Goal: Information Seeking & Learning: Learn about a topic

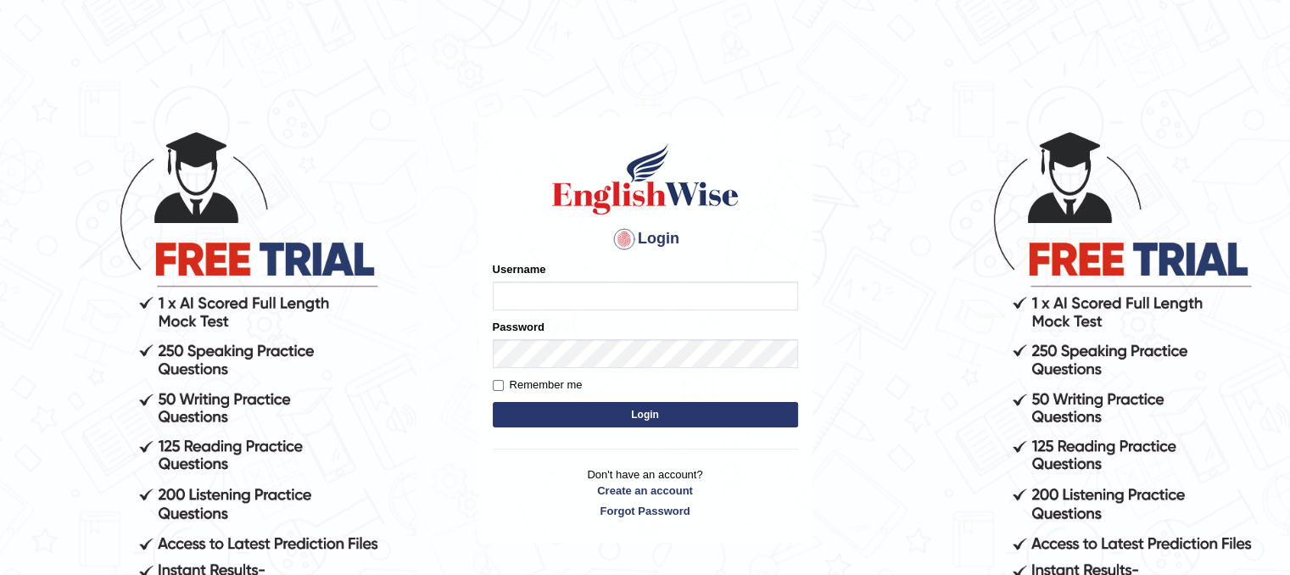
type input "Mannkang"
click at [709, 420] on button "Login" at bounding box center [645, 414] width 305 height 25
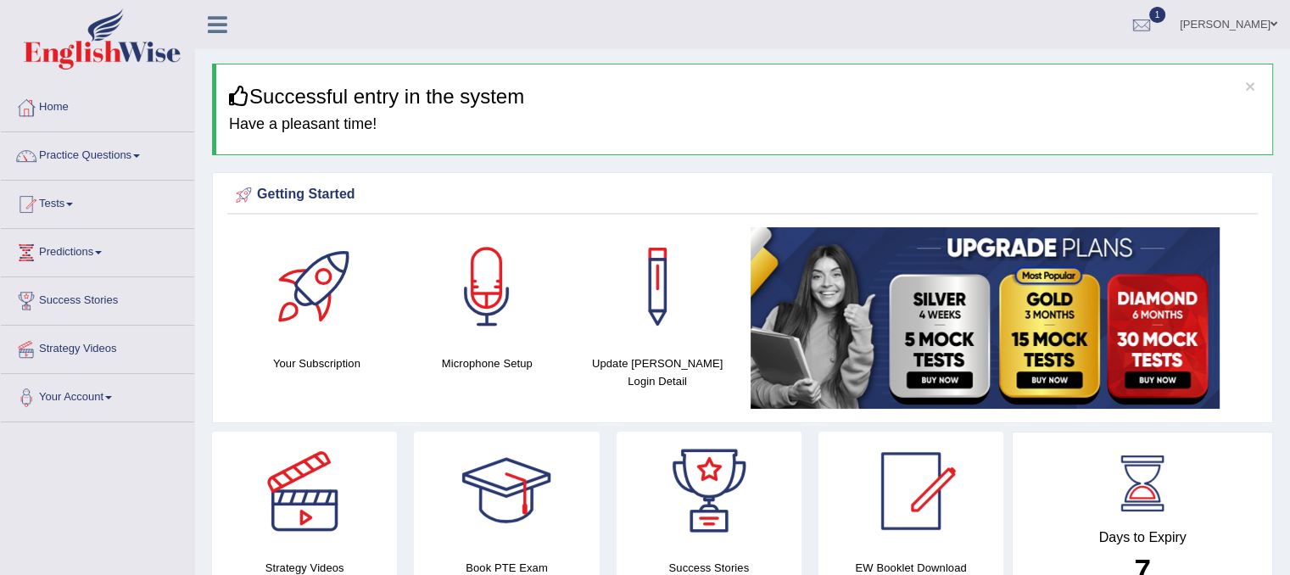
click at [144, 159] on link "Practice Questions" at bounding box center [97, 153] width 193 height 42
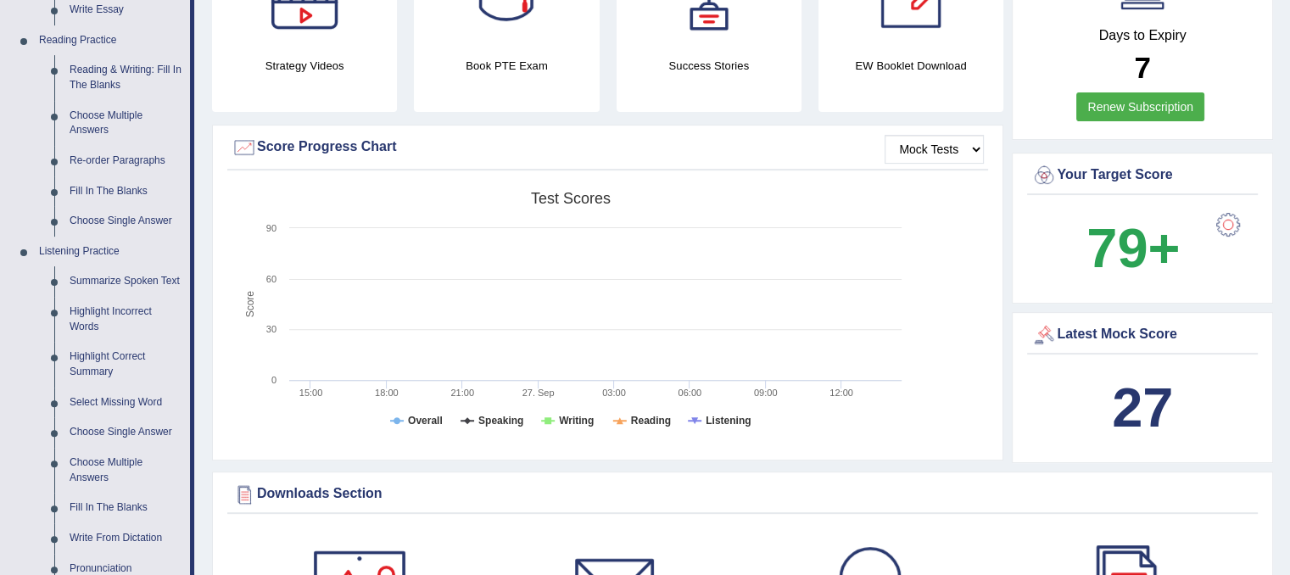
scroll to position [1005, 0]
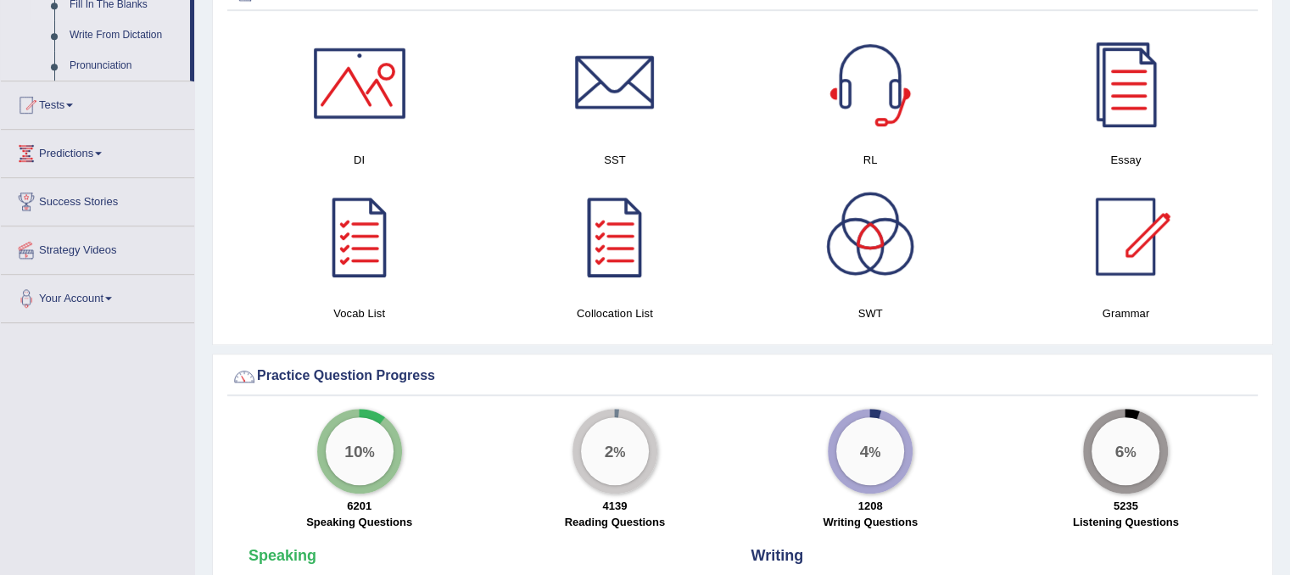
click at [107, 8] on link "Fill In The Blanks" at bounding box center [126, 5] width 128 height 31
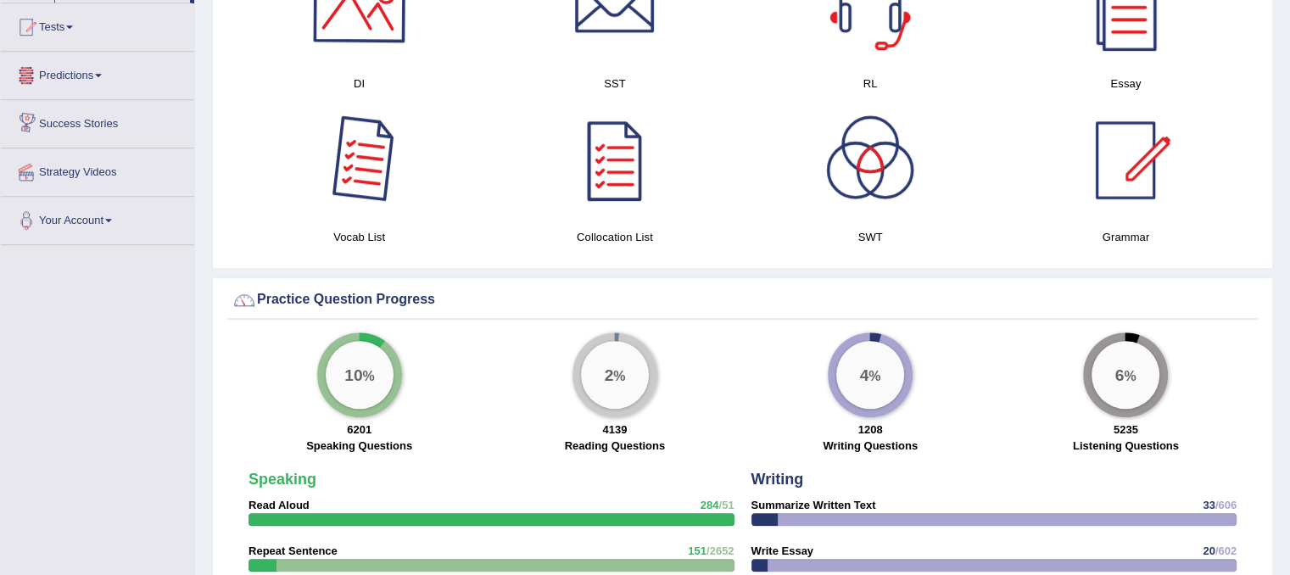
scroll to position [1163, 0]
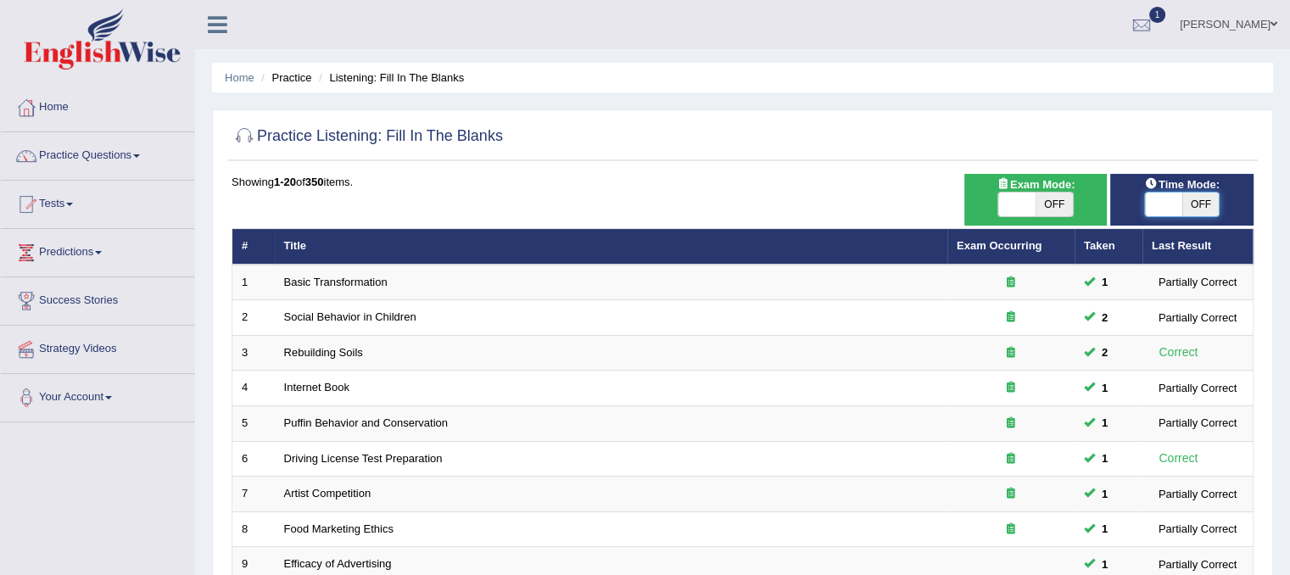
click at [1160, 205] on span at bounding box center [1163, 204] width 37 height 24
checkbox input "true"
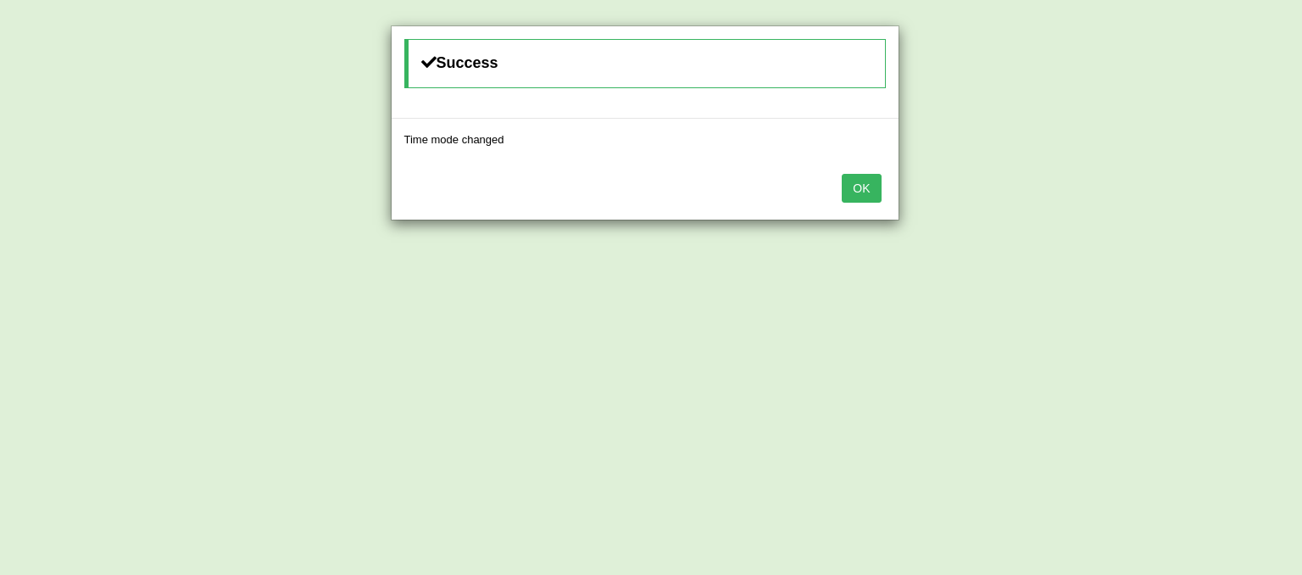
click at [1160, 205] on body "Toggle navigation Home Practice Questions Speaking Practice Read Aloud Repeat S…" at bounding box center [651, 287] width 1302 height 575
click at [1160, 205] on div "Success Time mode changed OK" at bounding box center [651, 287] width 1302 height 575
drag, startPoint x: 866, startPoint y: 208, endPoint x: 863, endPoint y: 195, distance: 13.0
click at [863, 195] on div "OK" at bounding box center [645, 189] width 507 height 59
click at [863, 195] on button "OK" at bounding box center [861, 188] width 39 height 29
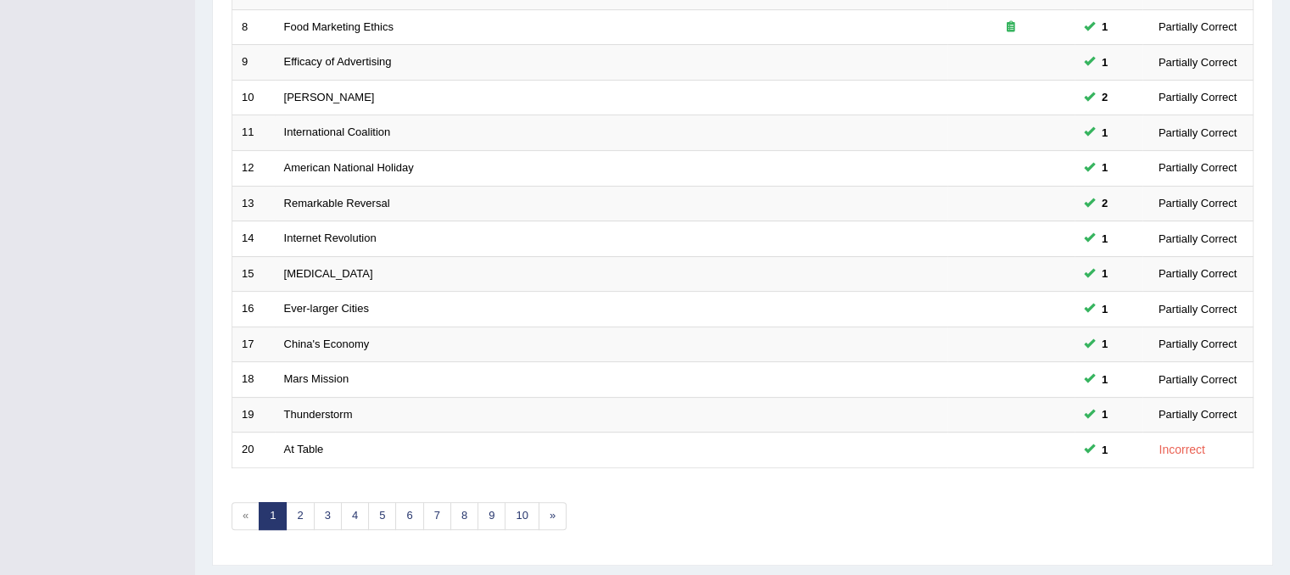
scroll to position [536, 0]
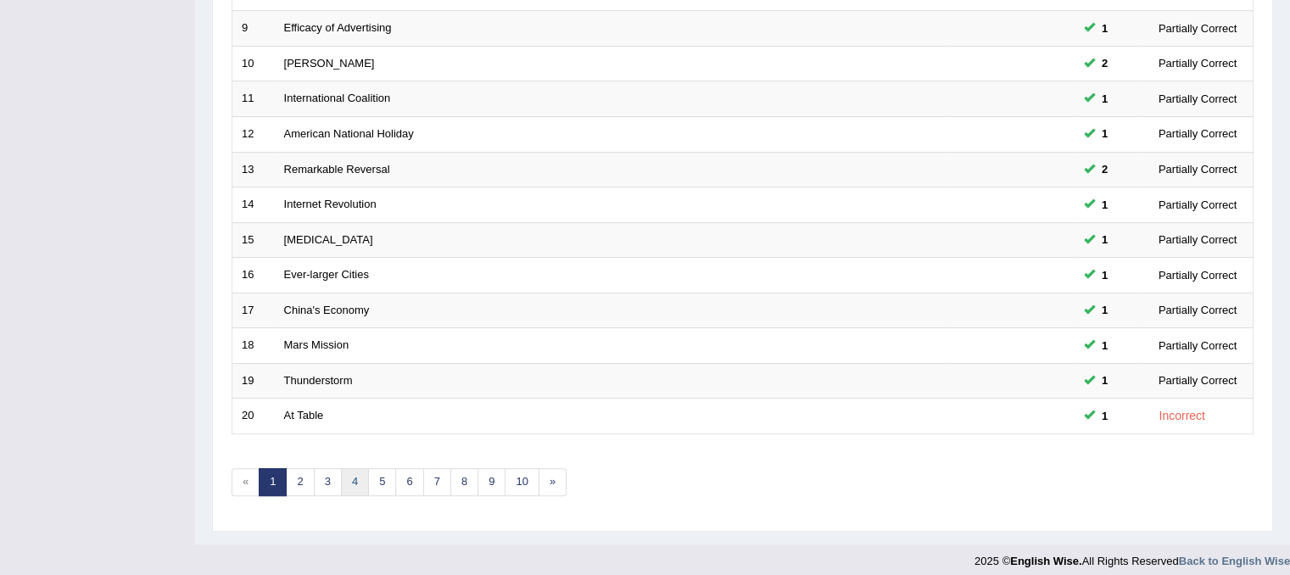
click at [347, 477] on link "4" at bounding box center [355, 482] width 28 height 28
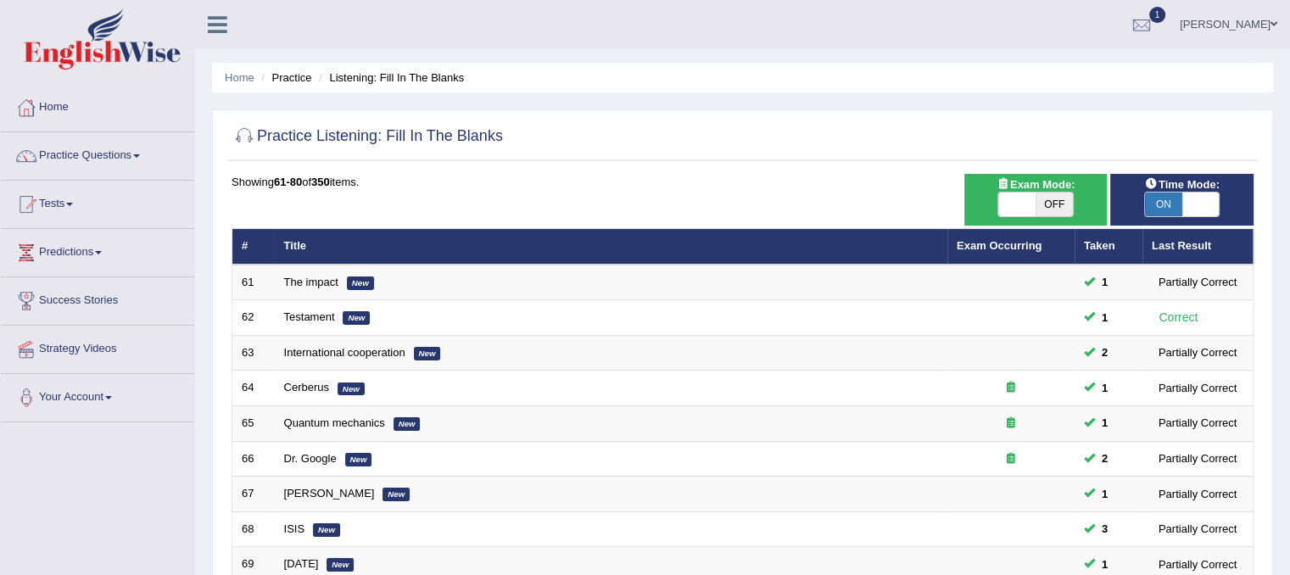
scroll to position [502, 0]
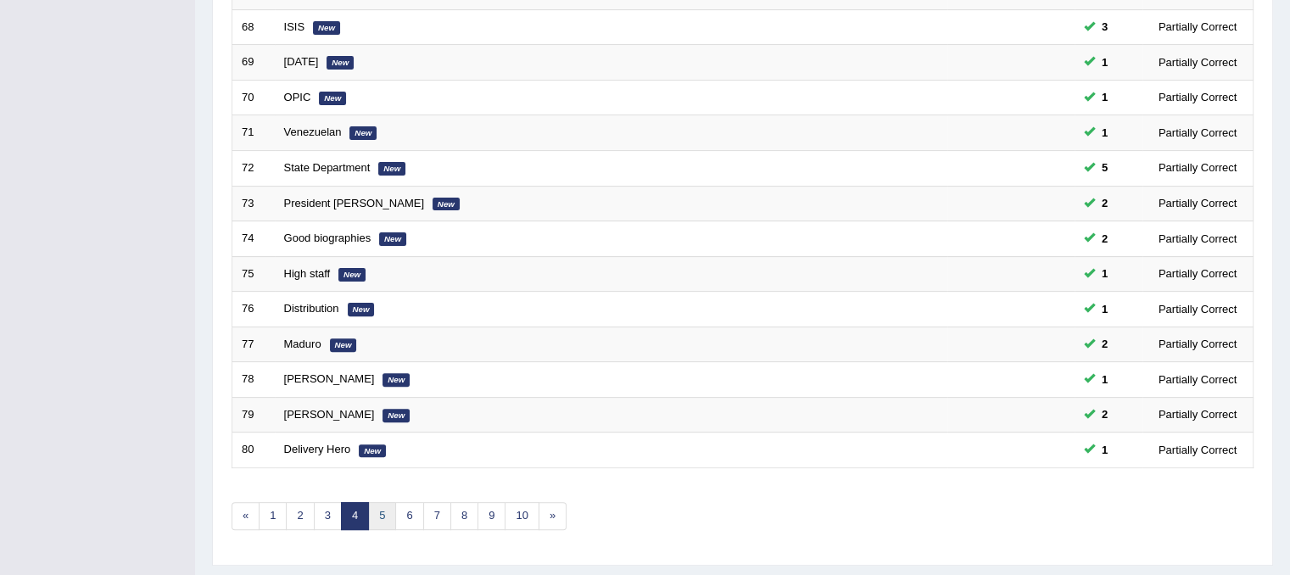
click at [383, 512] on link "5" at bounding box center [382, 516] width 28 height 28
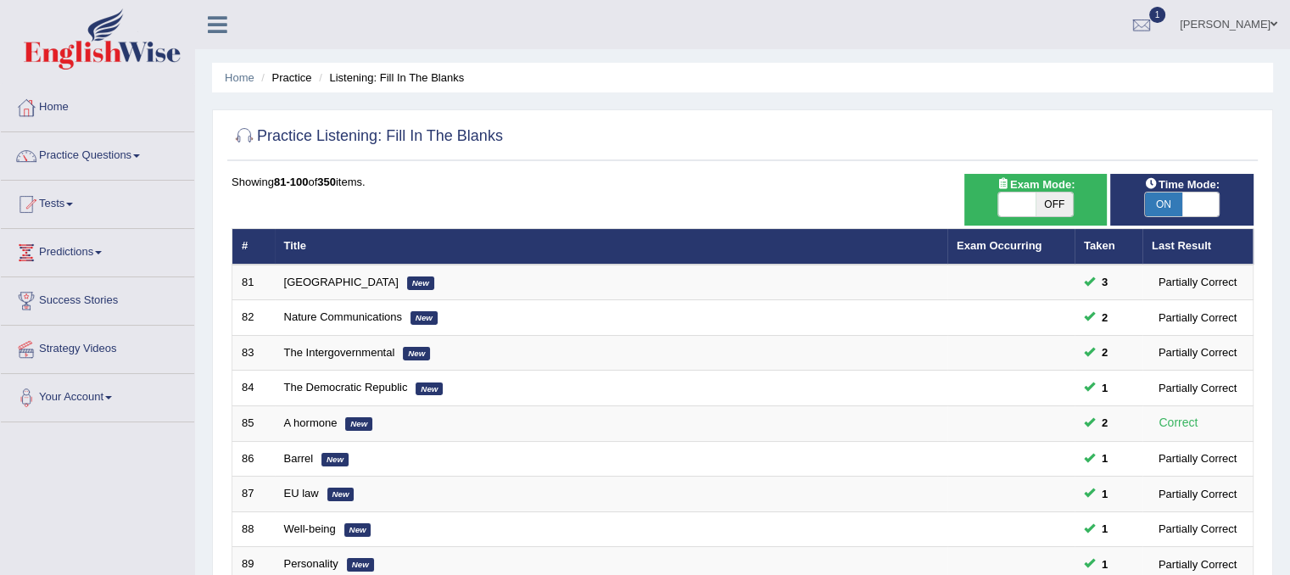
scroll to position [502, 0]
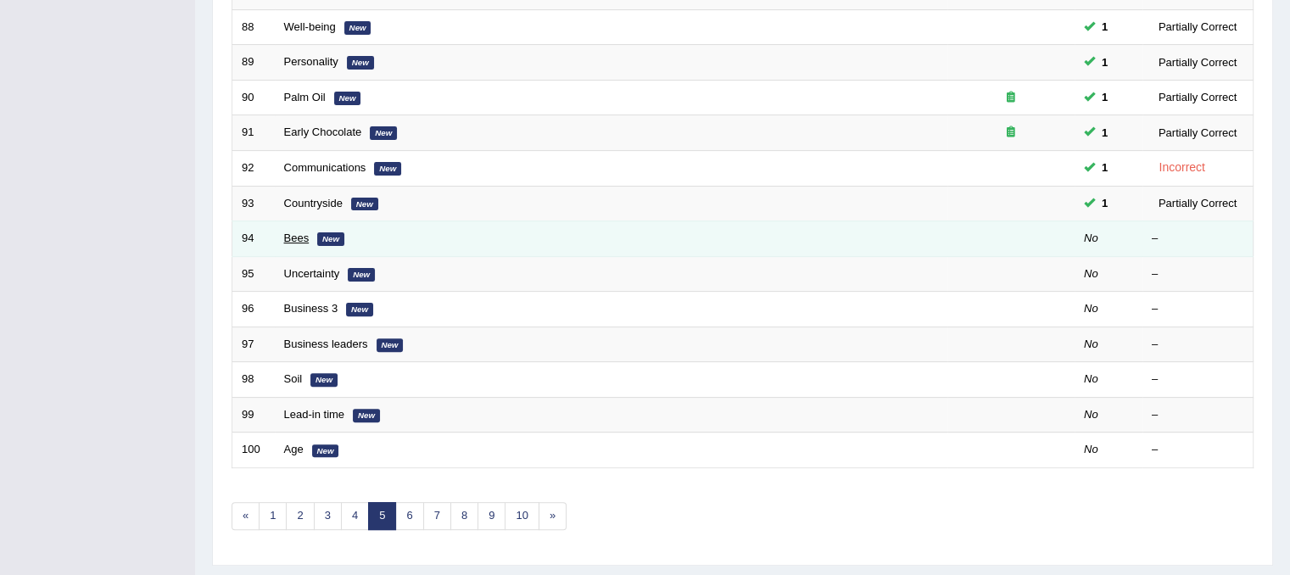
click at [288, 236] on link "Bees" at bounding box center [296, 237] width 25 height 13
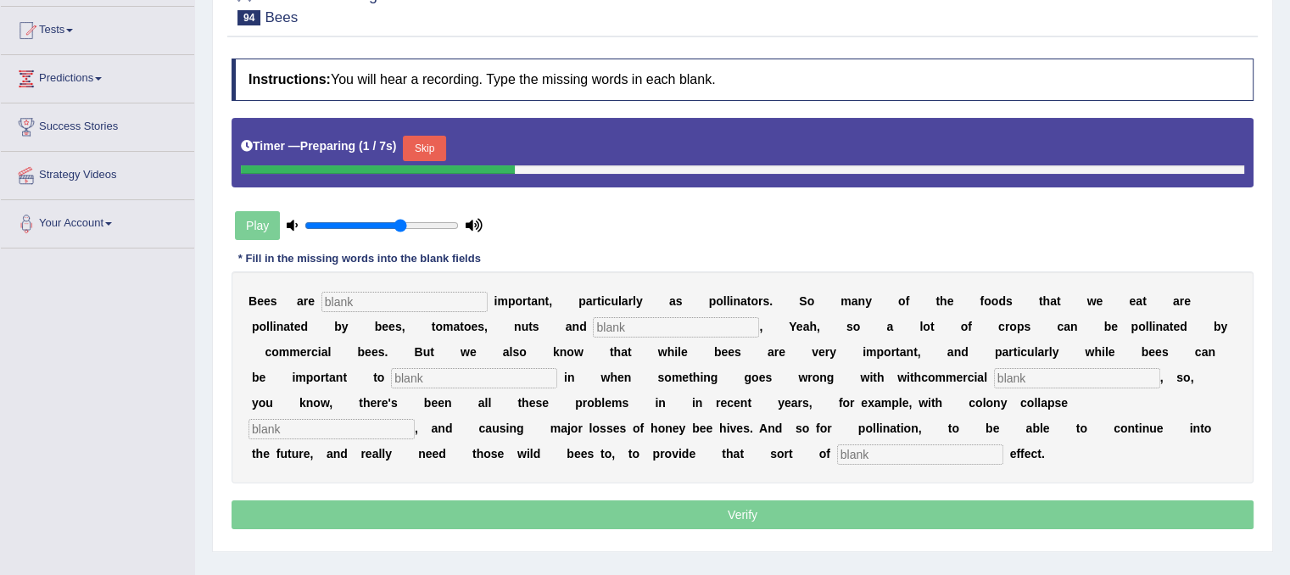
scroll to position [203, 0]
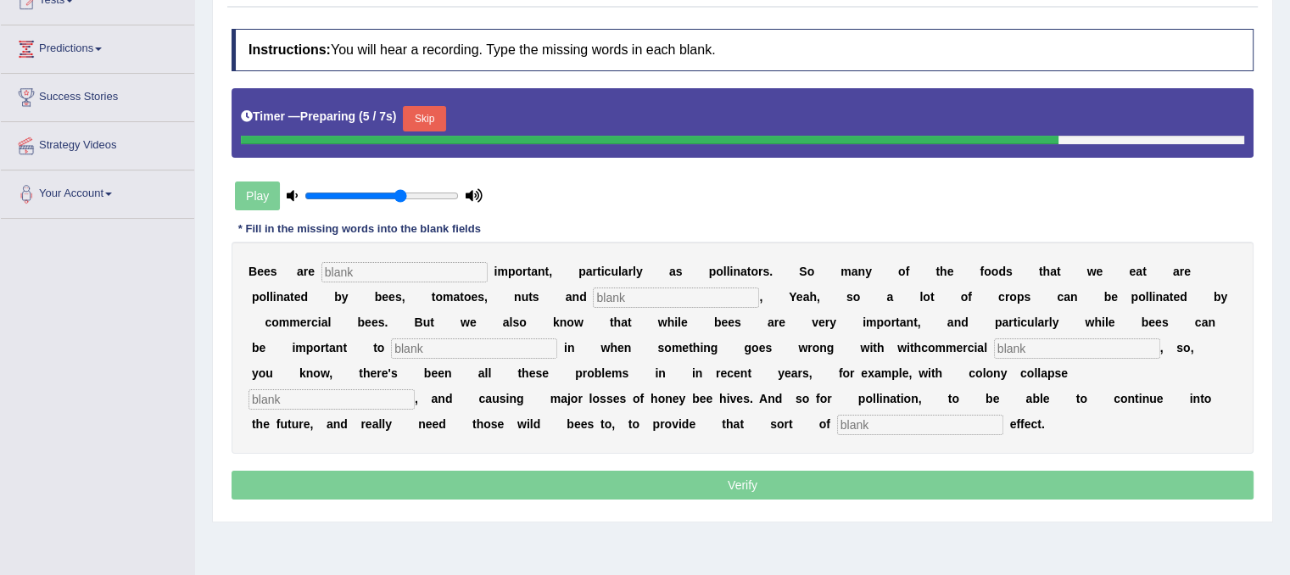
click at [365, 272] on input "text" at bounding box center [404, 272] width 166 height 20
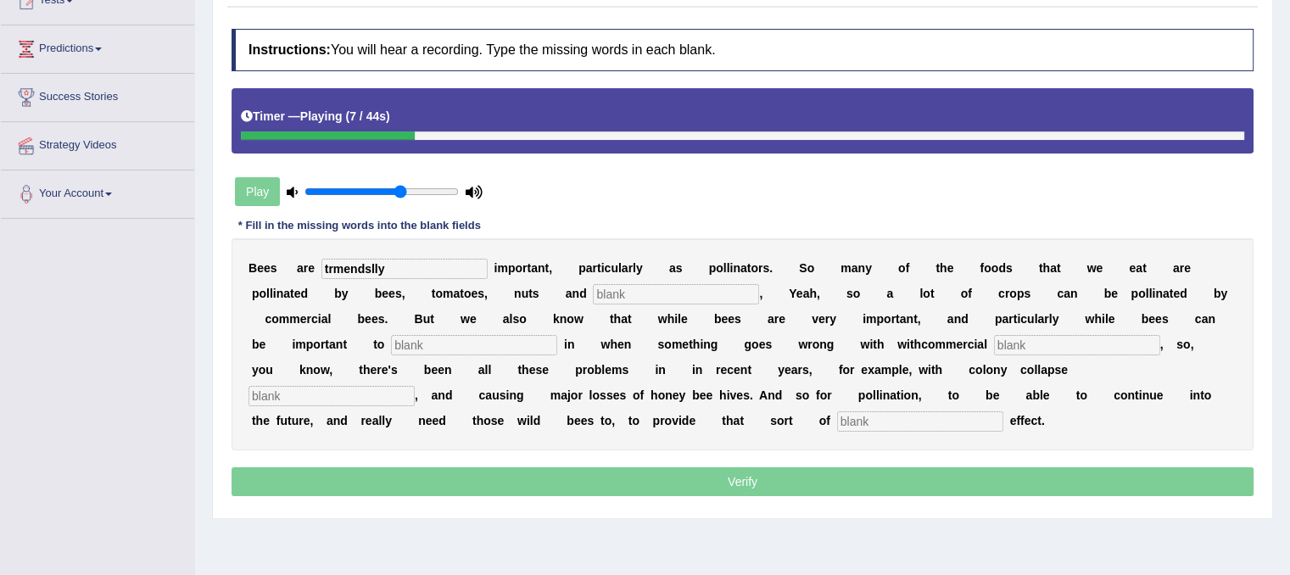
type input "trmendslly"
click at [699, 299] on input "text" at bounding box center [676, 294] width 166 height 20
type input "coclates"
click at [526, 343] on input "text" at bounding box center [474, 345] width 166 height 20
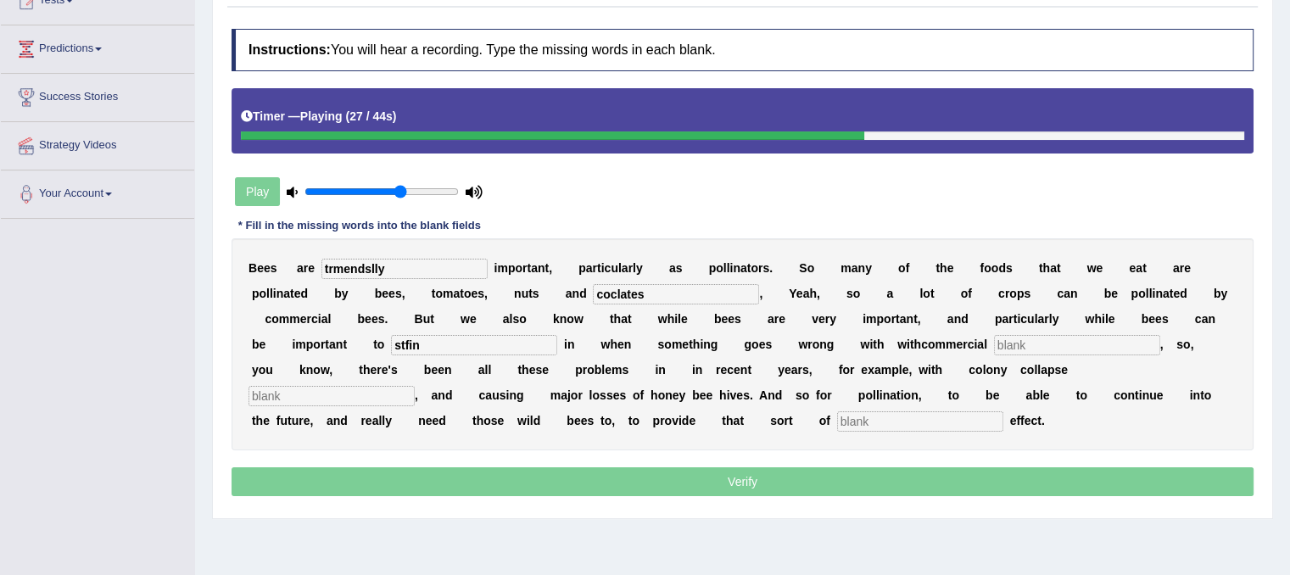
type input "stfin"
click at [1038, 339] on input "text" at bounding box center [1077, 345] width 166 height 20
click at [304, 387] on input "text" at bounding box center [331, 396] width 166 height 20
click at [304, 398] on input "text" at bounding box center [331, 396] width 166 height 20
type input "loses"
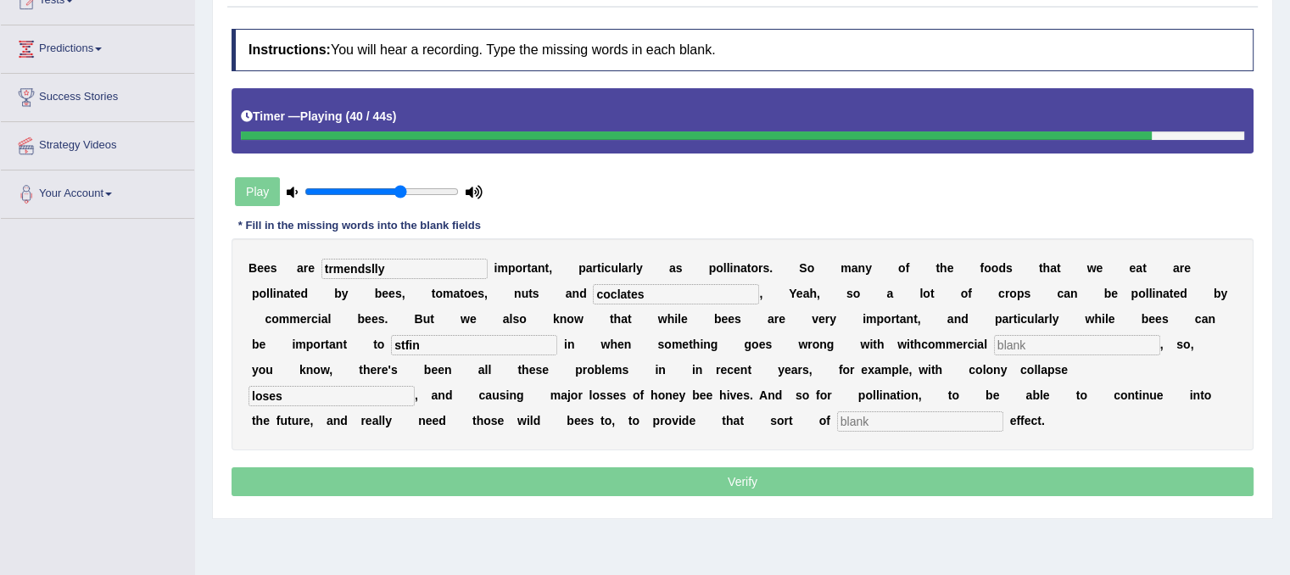
click at [886, 420] on input "text" at bounding box center [920, 421] width 166 height 20
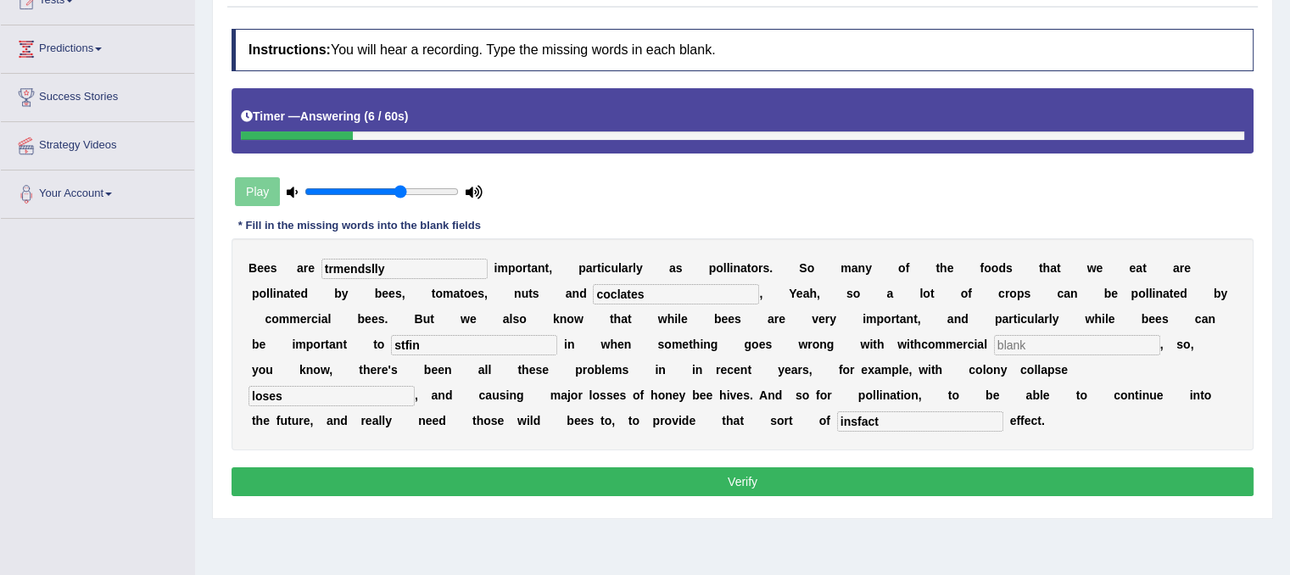
type input "insfact"
click at [668, 296] on input "coclates" at bounding box center [676, 294] width 166 height 20
click at [624, 289] on input "cocalates" at bounding box center [676, 294] width 166 height 20
type input "cocolates"
click at [465, 266] on input "trmendslly" at bounding box center [404, 269] width 166 height 20
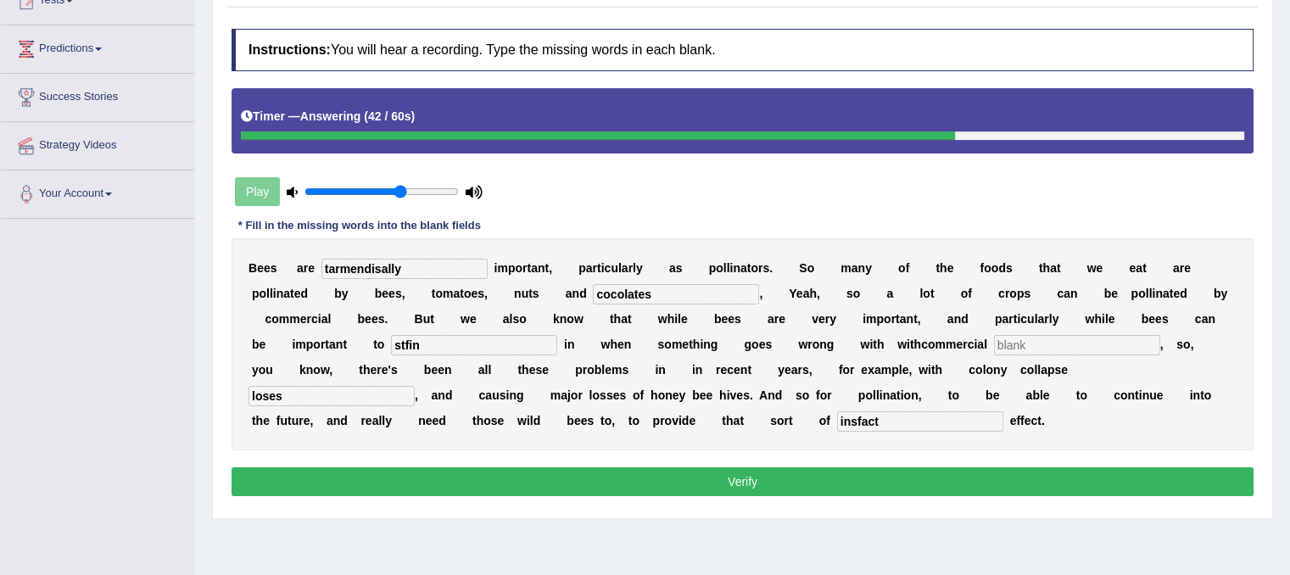
type input "tarmendisally"
click at [400, 339] on input "stfin" at bounding box center [474, 345] width 166 height 20
type input "satfin"
click at [1038, 340] on input "text" at bounding box center [1077, 345] width 166 height 20
type input "dd"
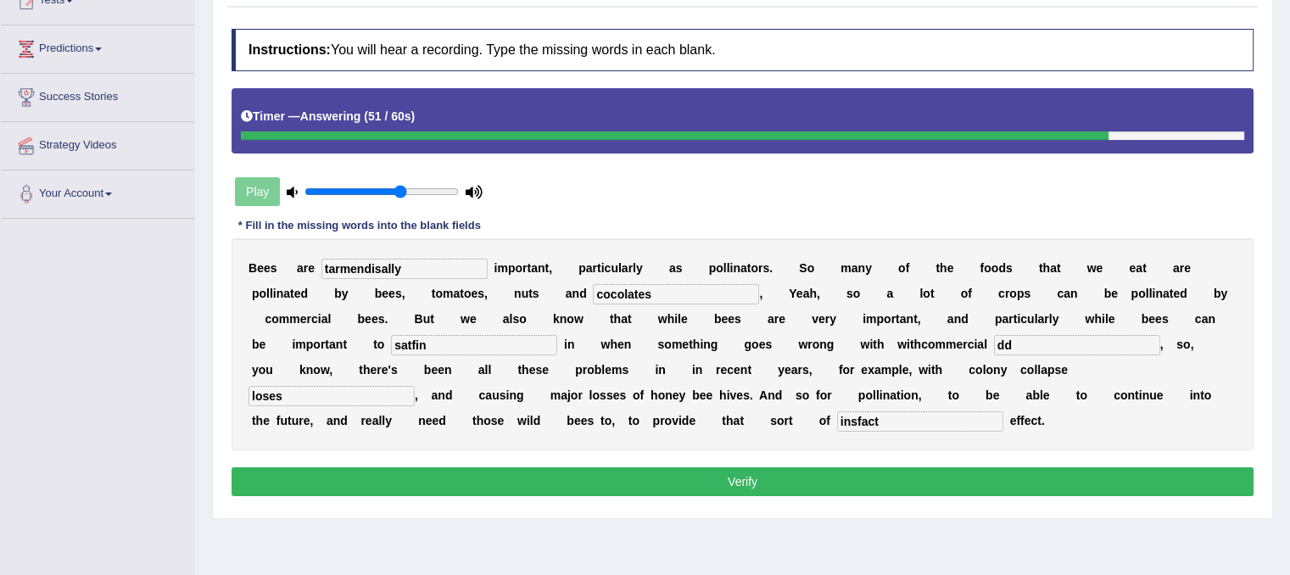
click at [939, 476] on button "Verify" at bounding box center [742, 481] width 1022 height 29
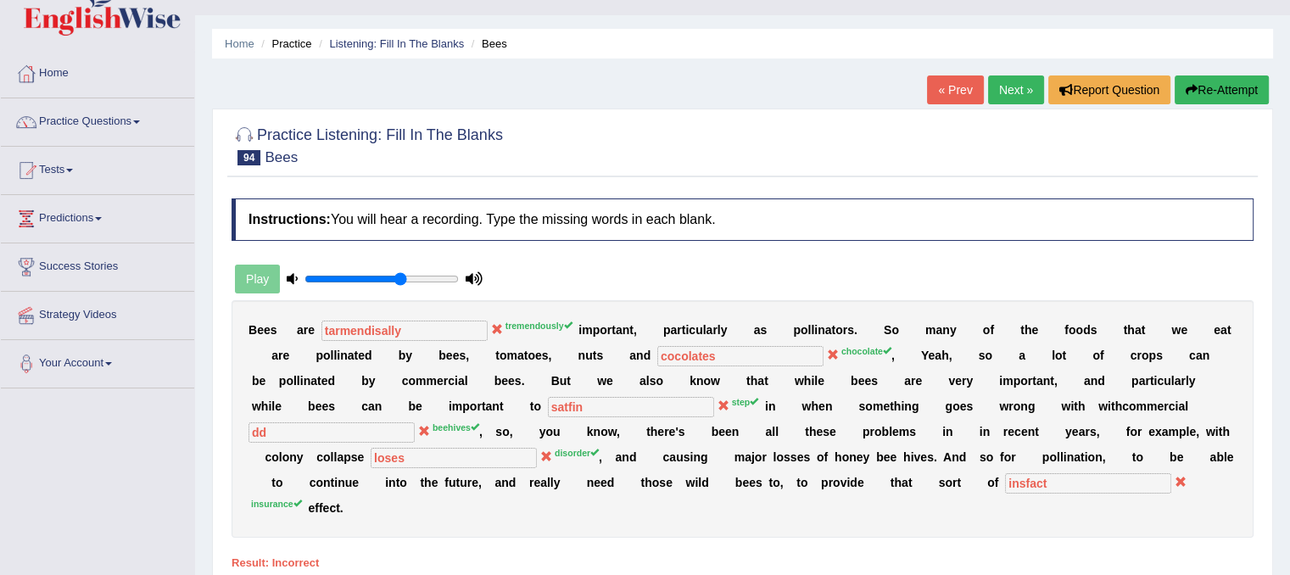
scroll to position [0, 0]
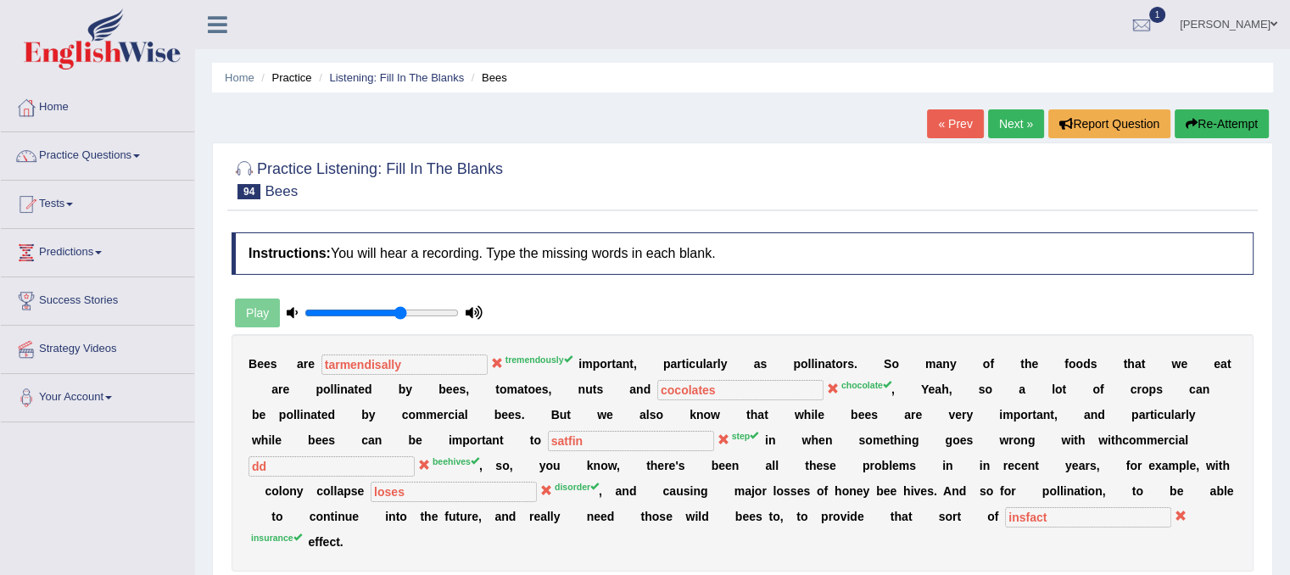
click at [1214, 128] on button "Re-Attempt" at bounding box center [1221, 123] width 94 height 29
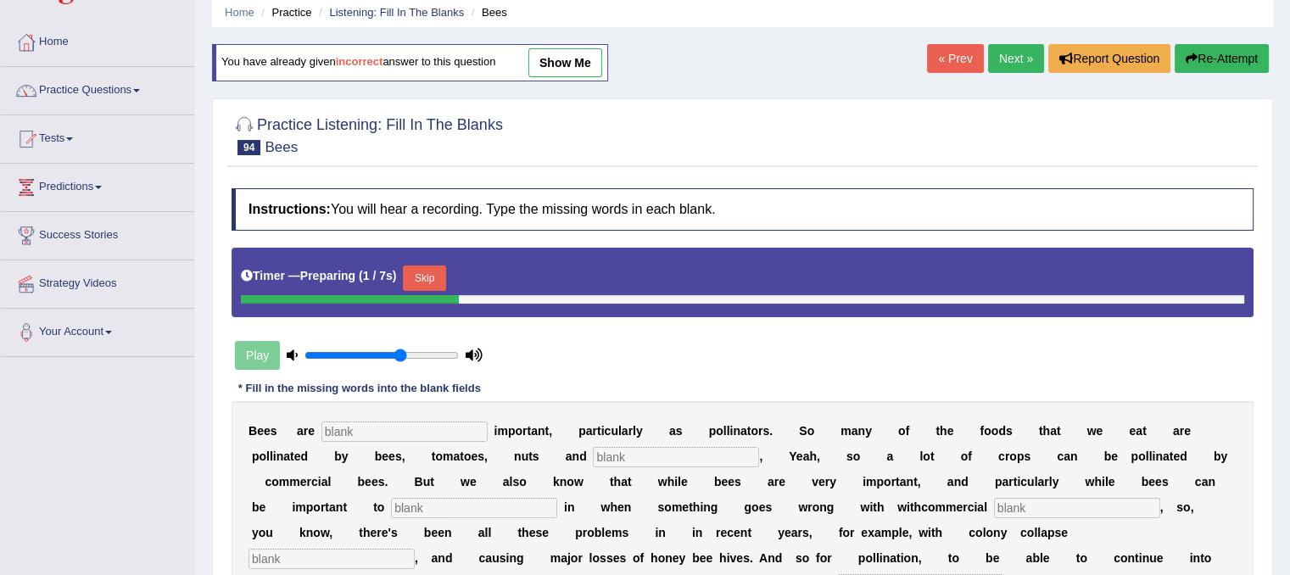
scroll to position [68, 0]
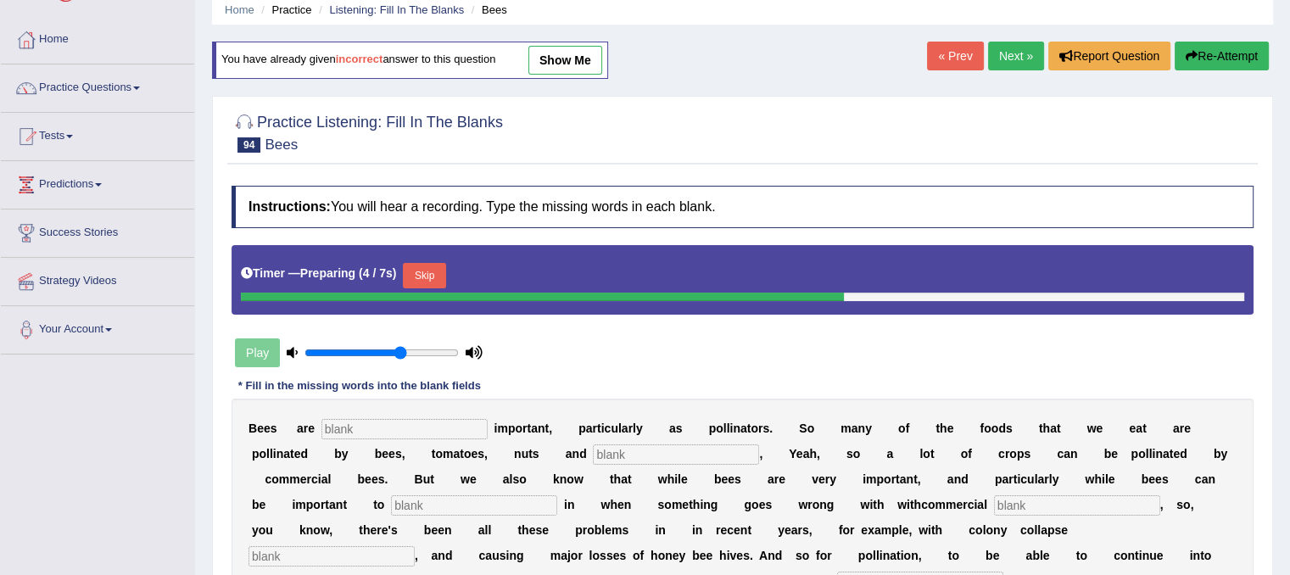
click at [383, 427] on input "text" at bounding box center [404, 429] width 166 height 20
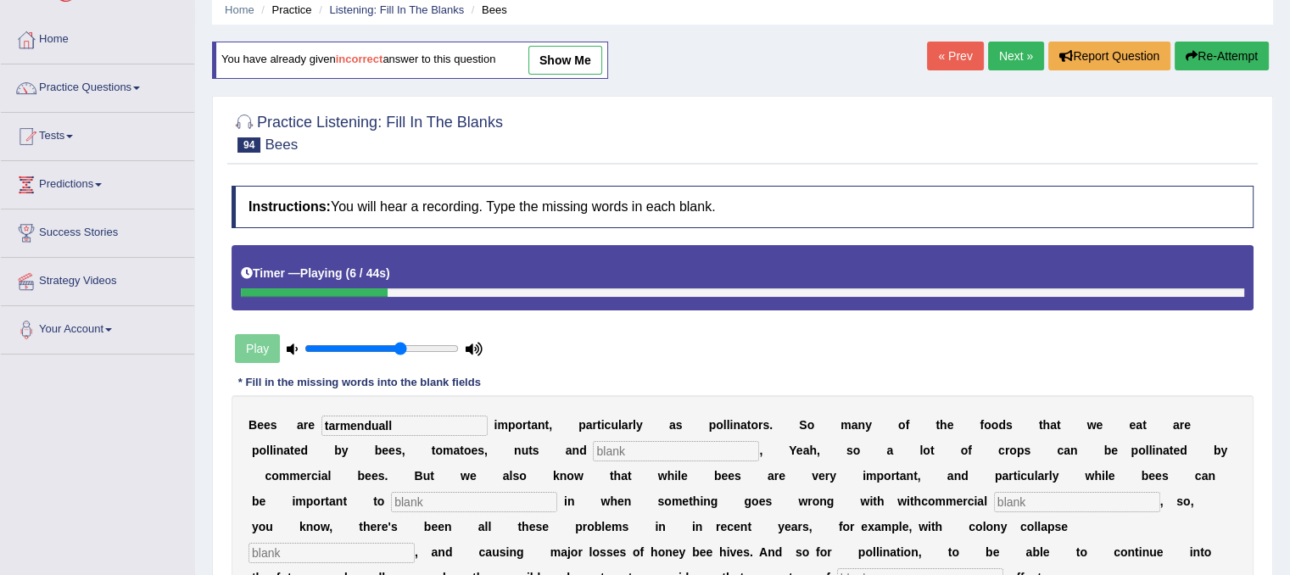
type input "tarmenduall"
click at [705, 449] on input "text" at bounding box center [676, 451] width 166 height 20
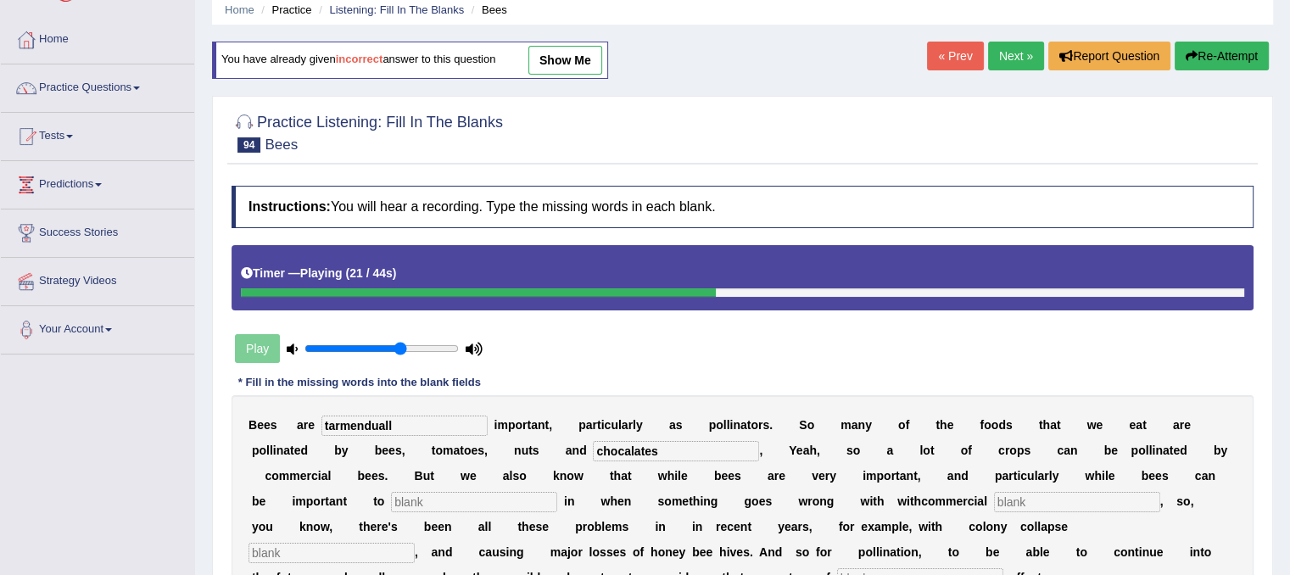
type input "chocalates"
click at [411, 501] on input "text" at bounding box center [474, 502] width 166 height 20
type input "step"
click at [1033, 496] on input "text" at bounding box center [1077, 502] width 166 height 20
click at [348, 550] on input "text" at bounding box center [331, 553] width 166 height 20
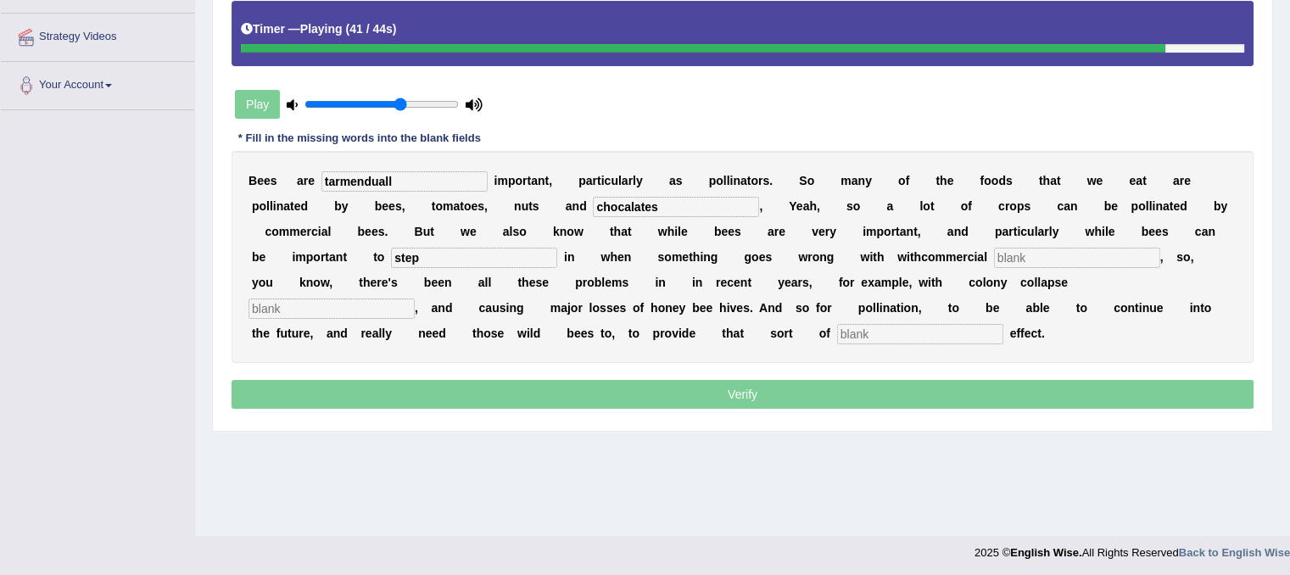
scroll to position [315, 0]
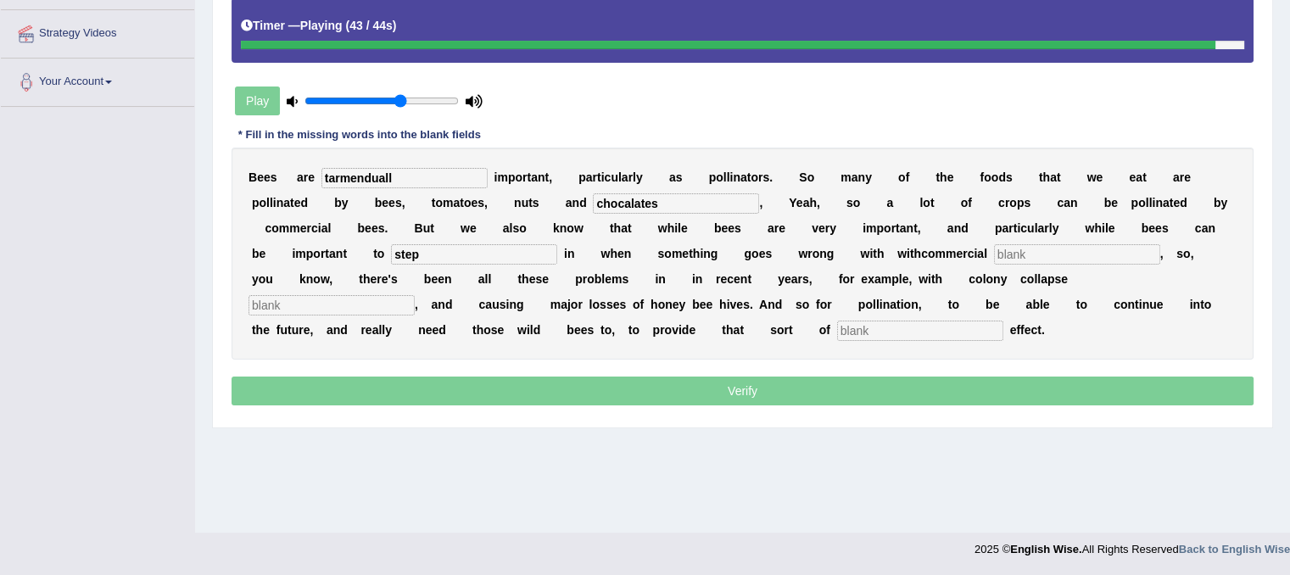
click at [924, 328] on input "text" at bounding box center [920, 330] width 166 height 20
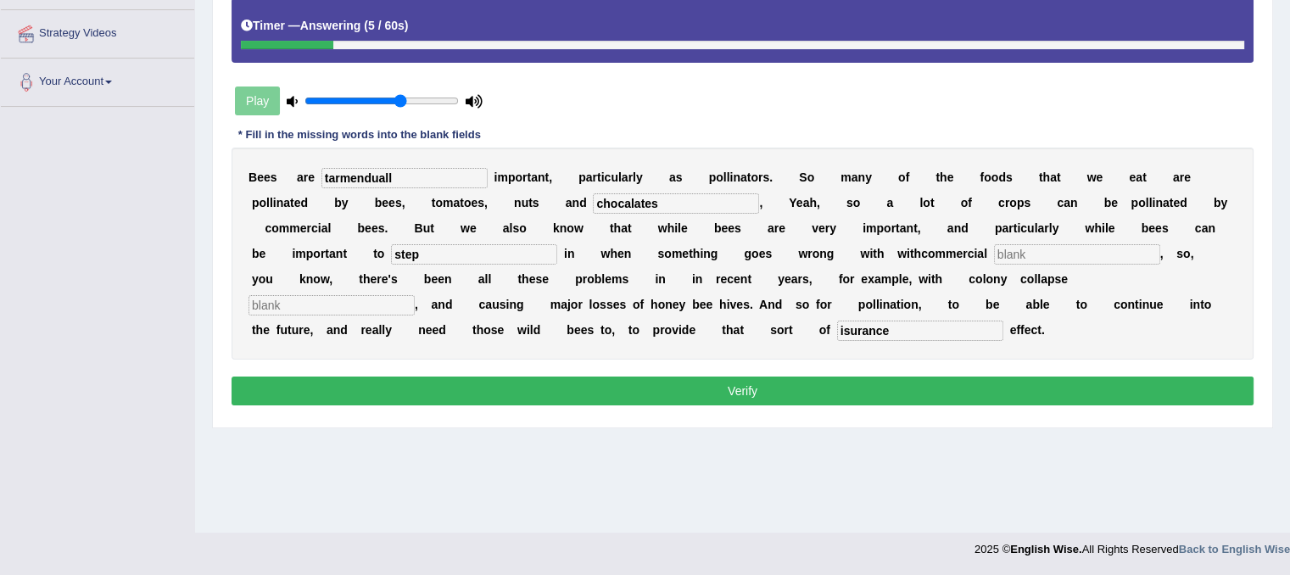
type input "isurance"
click at [448, 173] on input "tarmenduall" at bounding box center [404, 178] width 166 height 20
type input "tarmenduaisly"
click at [1056, 253] on input "text" at bounding box center [1077, 254] width 166 height 20
type input "d"
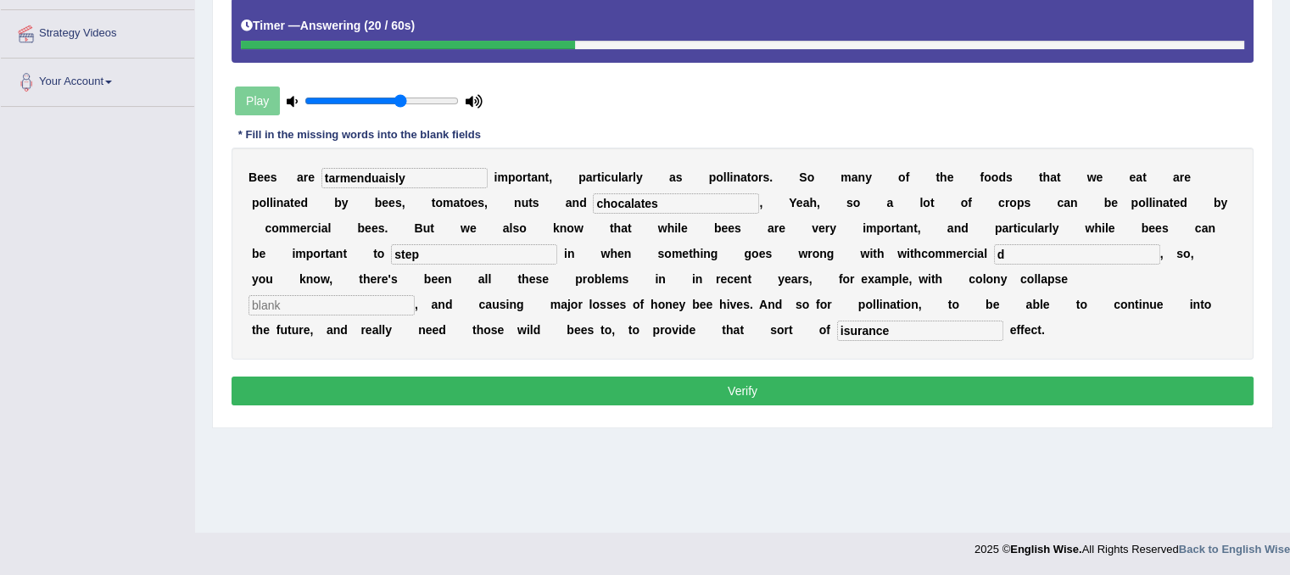
click at [404, 306] on input "text" at bounding box center [331, 305] width 166 height 20
type input "d"
click at [421, 376] on button "Verify" at bounding box center [742, 390] width 1022 height 29
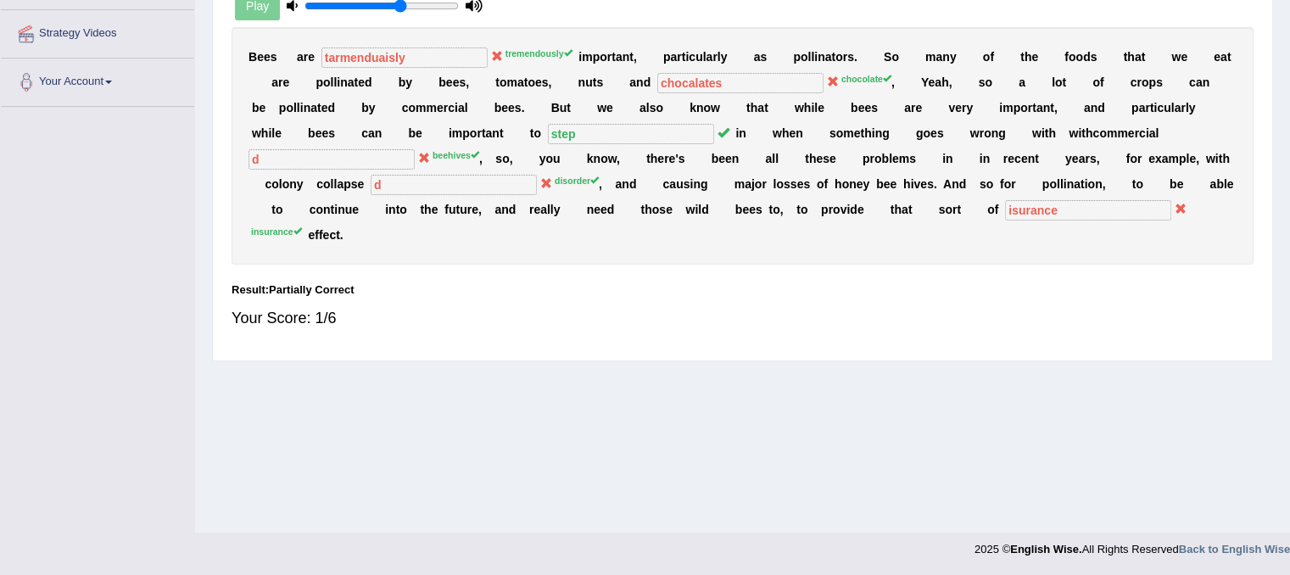
scroll to position [0, 0]
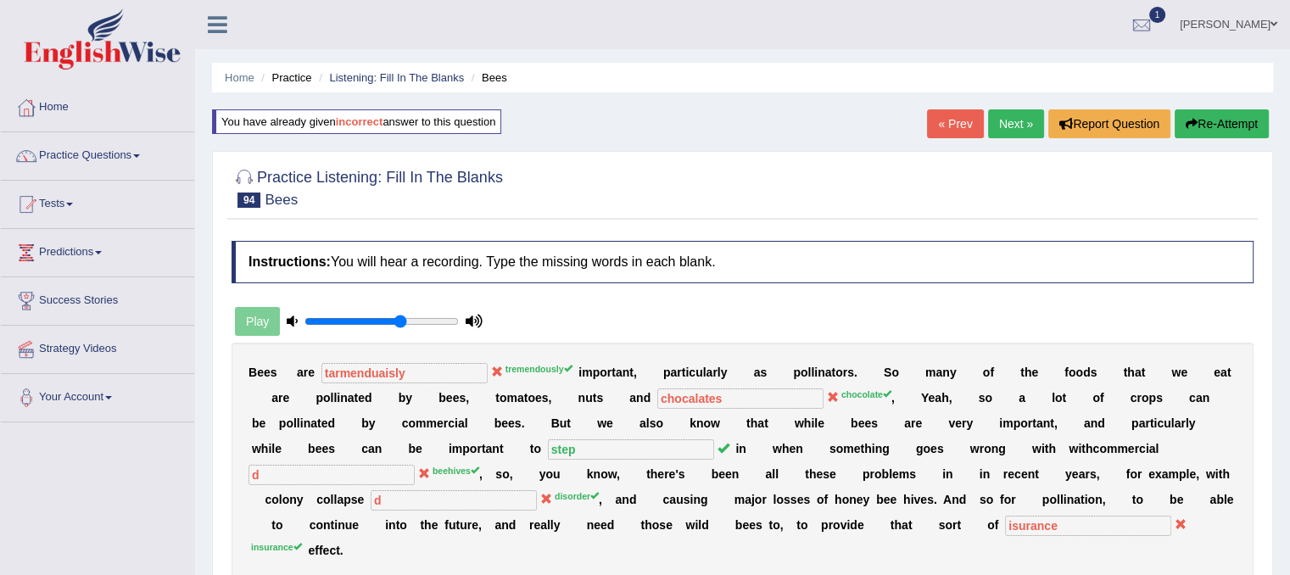
click at [1018, 116] on link "Next »" at bounding box center [1016, 123] width 56 height 29
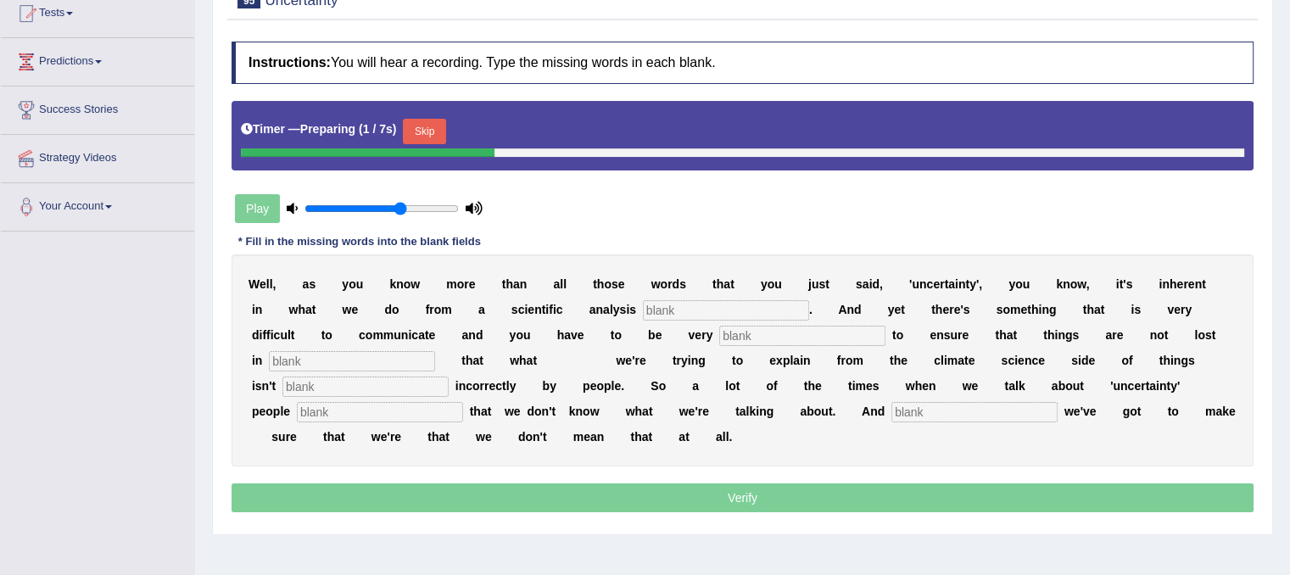
scroll to position [203, 0]
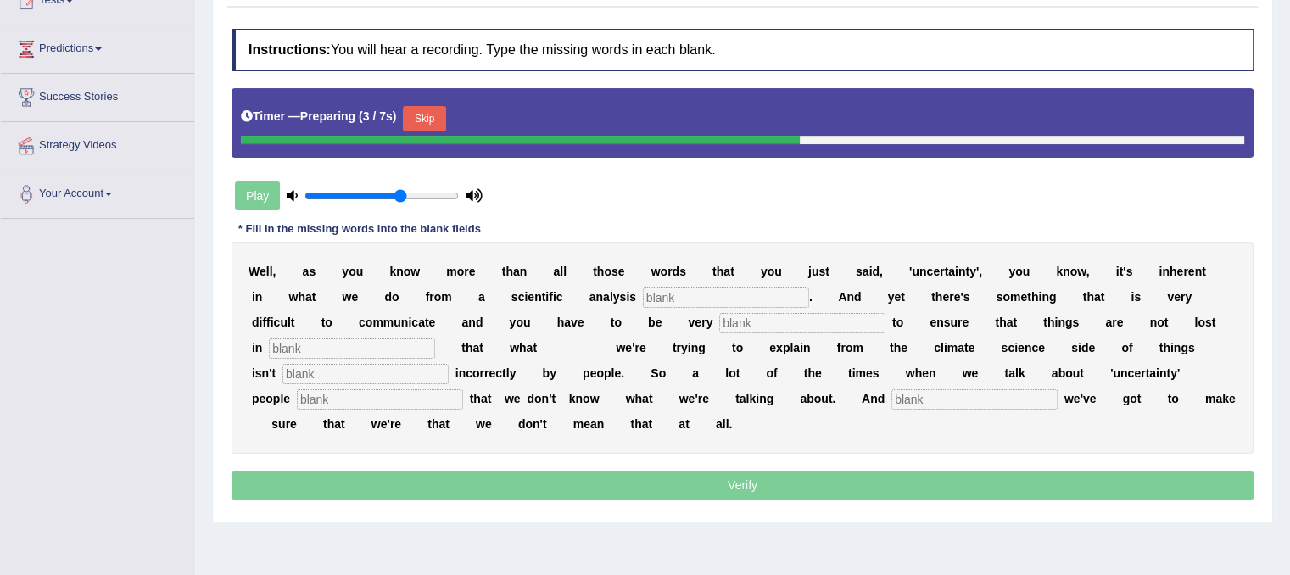
click at [762, 293] on input "text" at bounding box center [726, 297] width 166 height 20
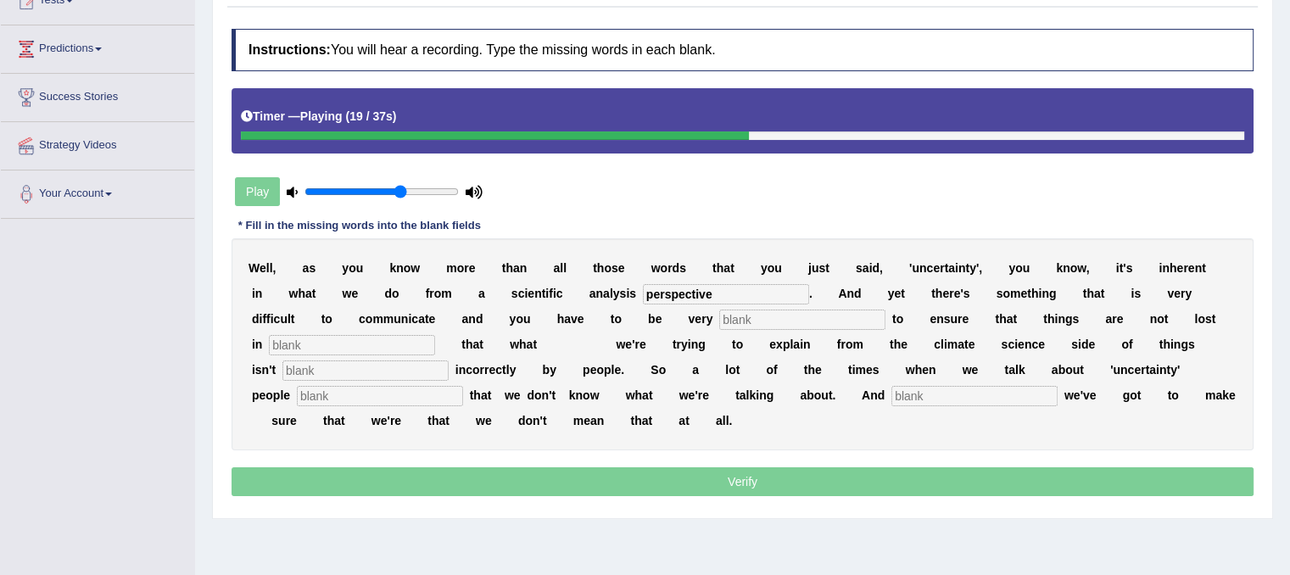
type input "perspective"
click at [373, 341] on input "text" at bounding box center [352, 345] width 166 height 20
type input "translations"
click at [316, 365] on input "text" at bounding box center [365, 370] width 166 height 20
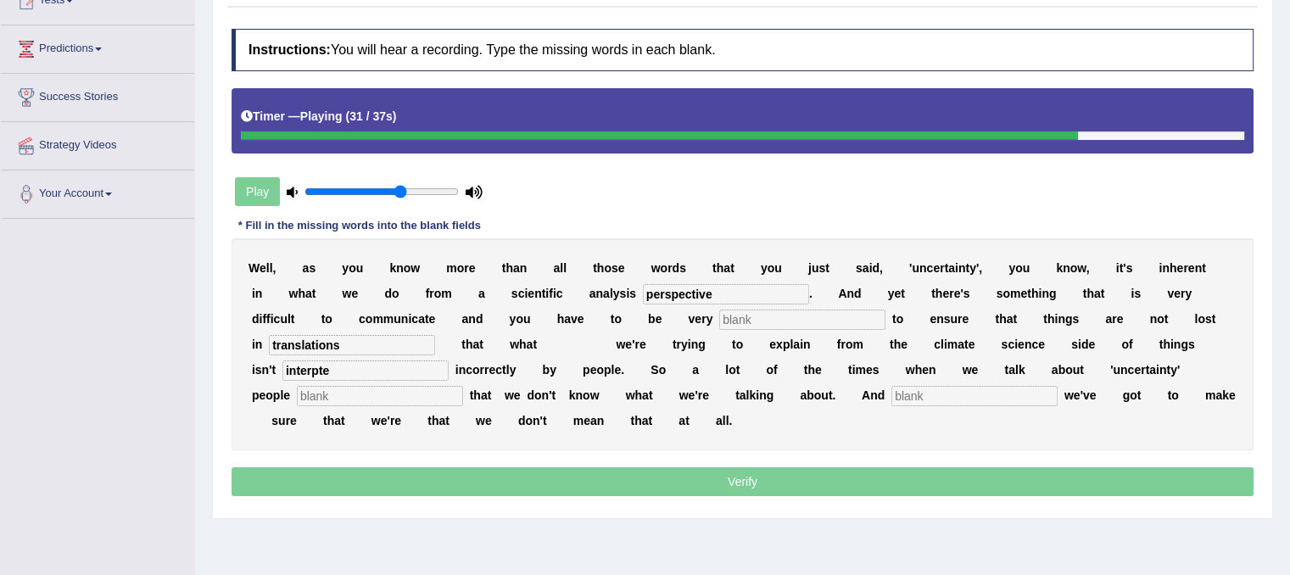
type input "interpte"
click at [328, 387] on input "text" at bounding box center [380, 396] width 166 height 20
type input "here"
click at [950, 395] on input "text" at bounding box center [974, 396] width 166 height 20
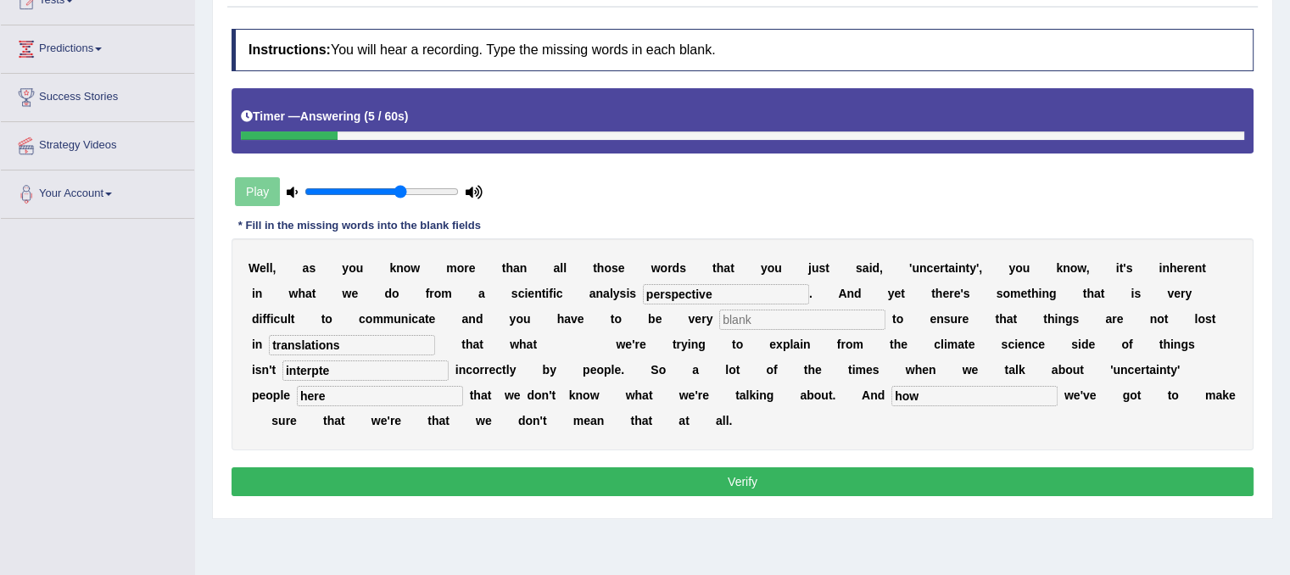
type input "how"
click at [722, 287] on input "perspective" at bounding box center [726, 294] width 166 height 20
click at [762, 323] on input "s" at bounding box center [802, 319] width 166 height 20
type input "s"
click at [684, 474] on button "Verify" at bounding box center [742, 481] width 1022 height 29
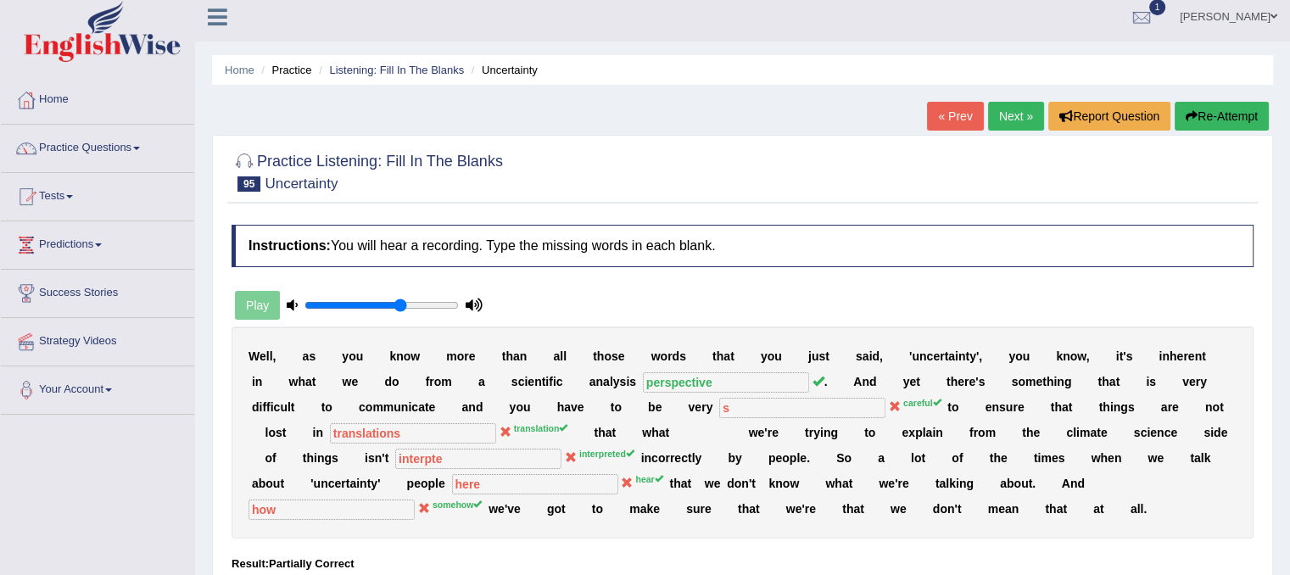
scroll to position [0, 0]
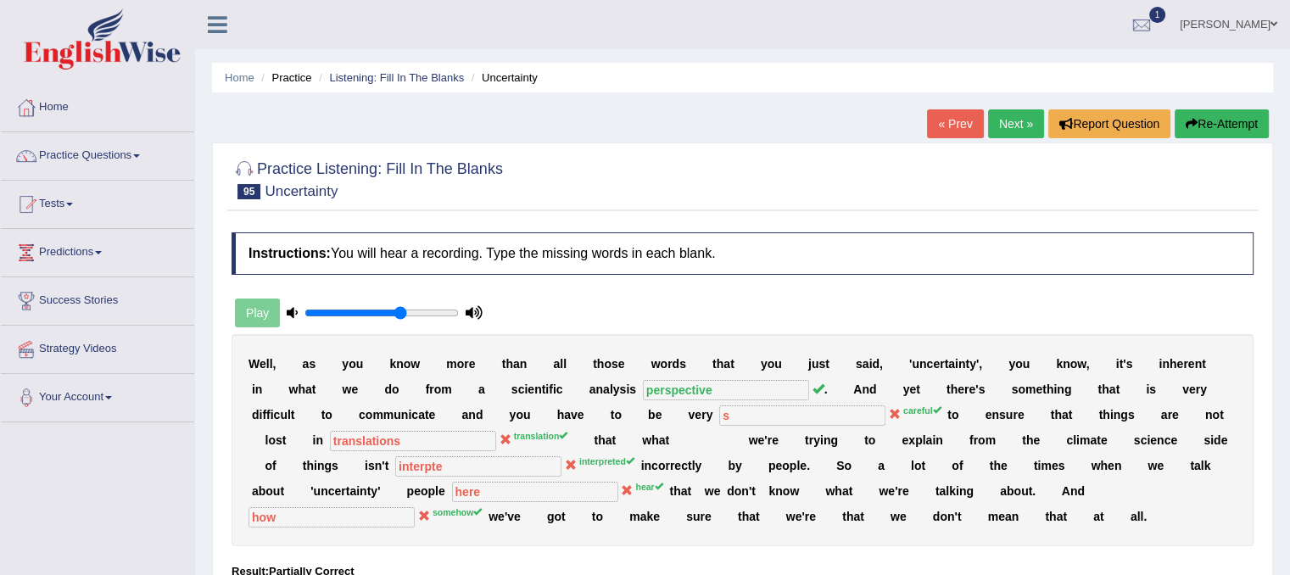
click at [1202, 120] on button "Re-Attempt" at bounding box center [1221, 123] width 94 height 29
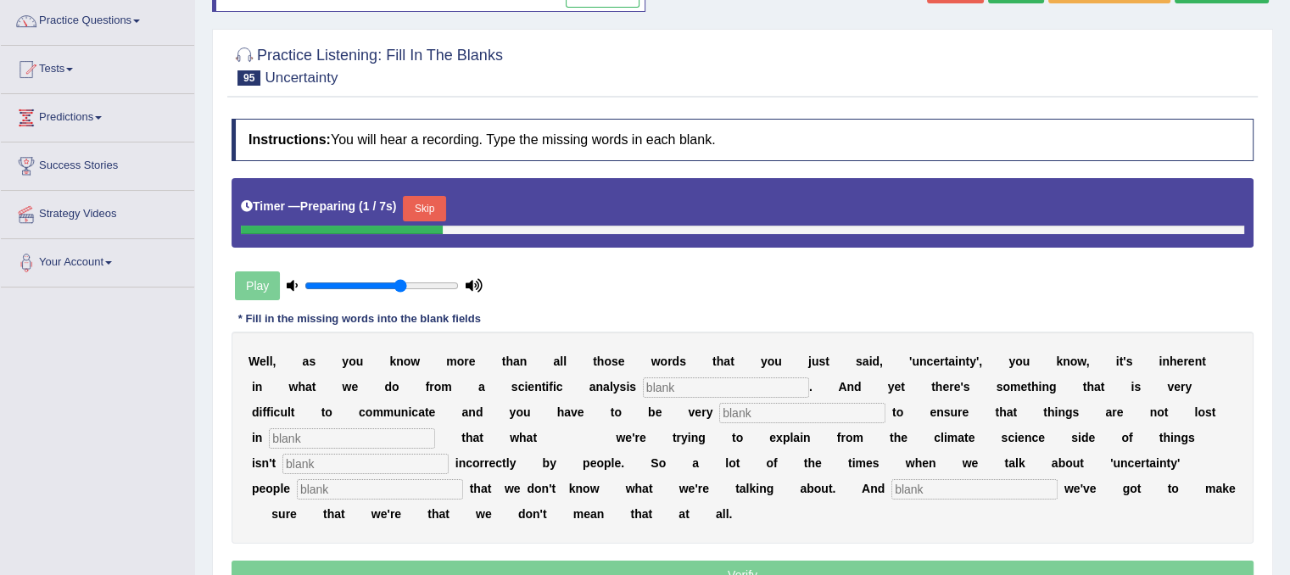
scroll to position [136, 0]
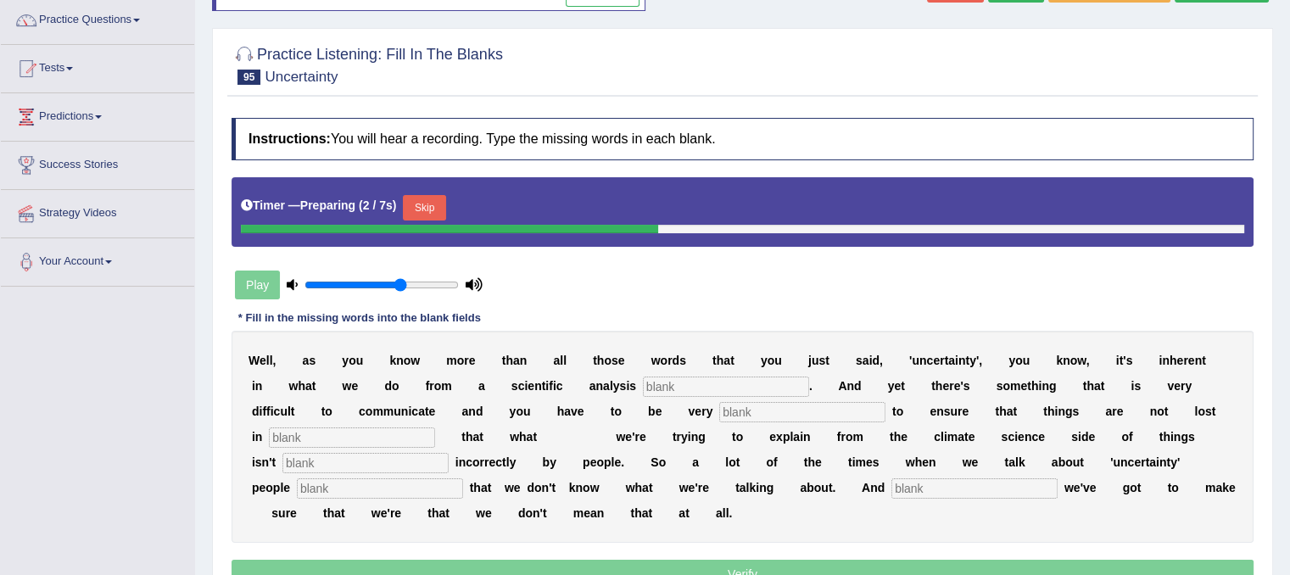
click at [733, 387] on input "text" at bounding box center [726, 386] width 166 height 20
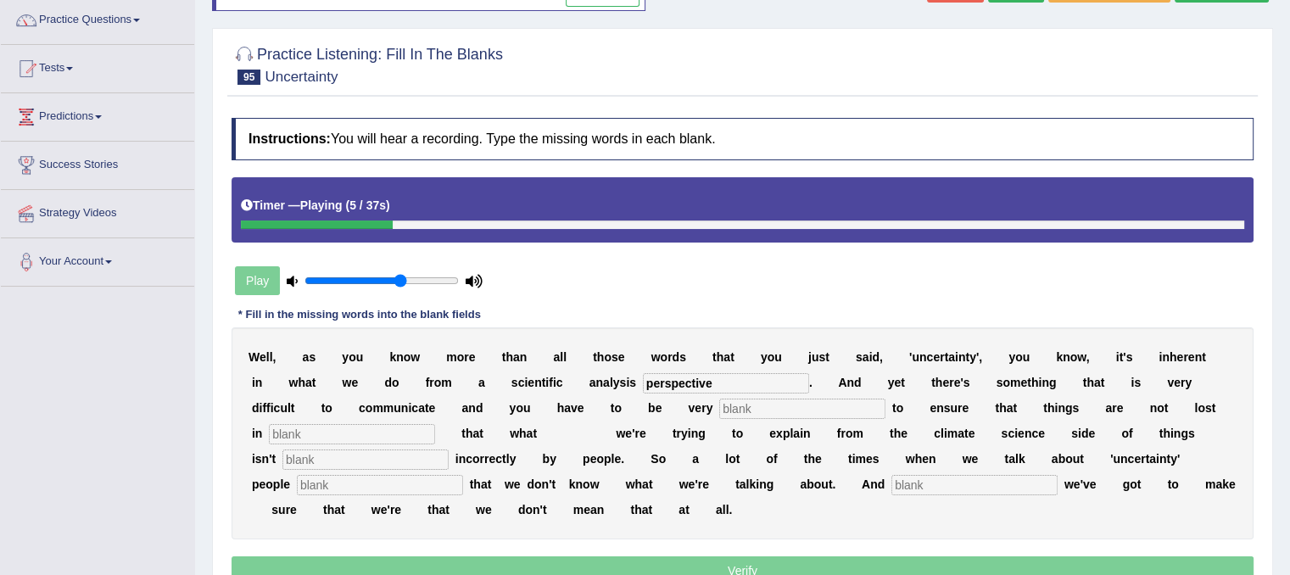
type input "perspective"
click at [744, 413] on input "text" at bounding box center [802, 408] width 166 height 20
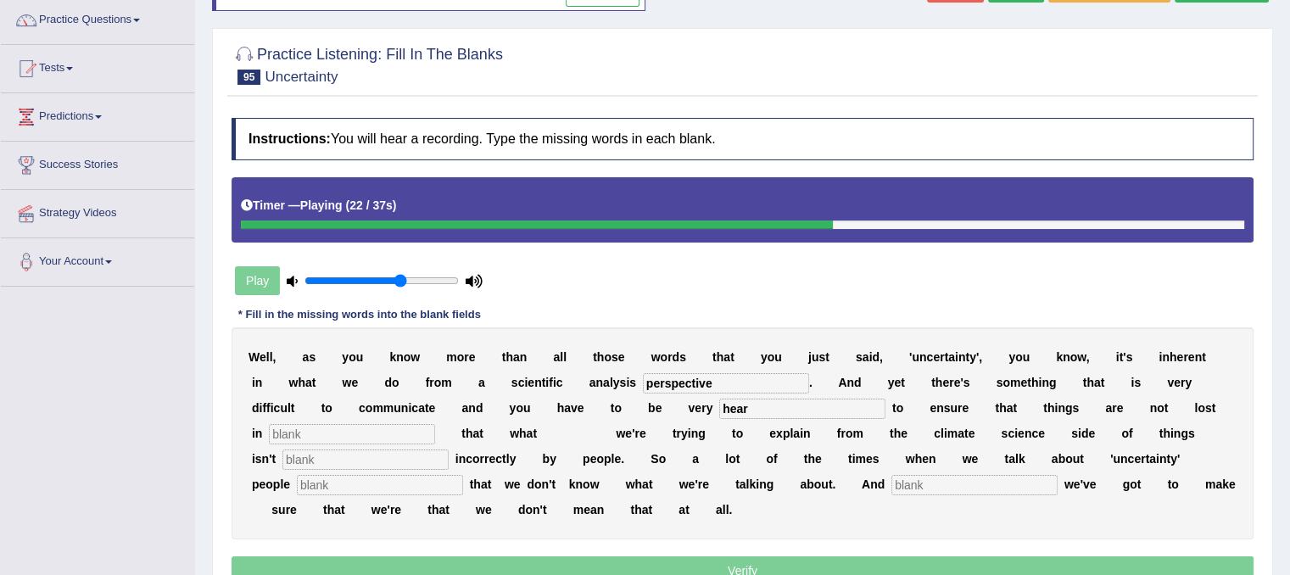
type input "hear"
click at [373, 433] on input "text" at bounding box center [352, 434] width 166 height 20
click at [367, 455] on input "text" at bounding box center [365, 459] width 166 height 20
click at [365, 487] on input "text" at bounding box center [380, 485] width 166 height 20
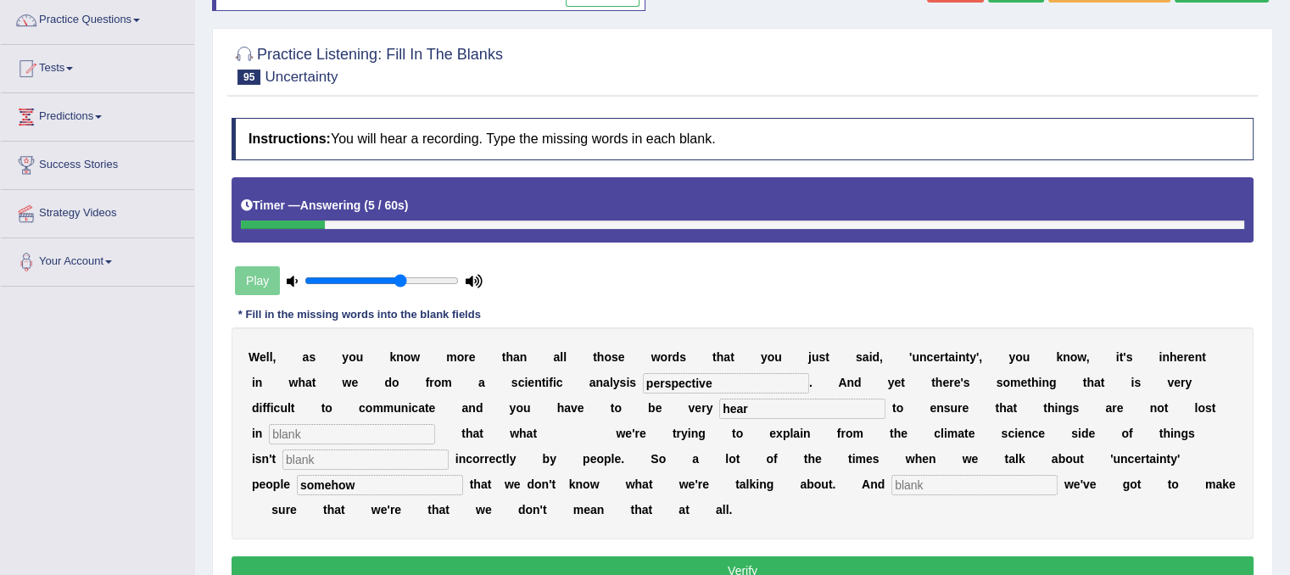
type input "somehow"
click at [329, 454] on input "text" at bounding box center [365, 459] width 166 height 20
type input "i"
type input "hear"
click at [932, 486] on input "text" at bounding box center [974, 485] width 166 height 20
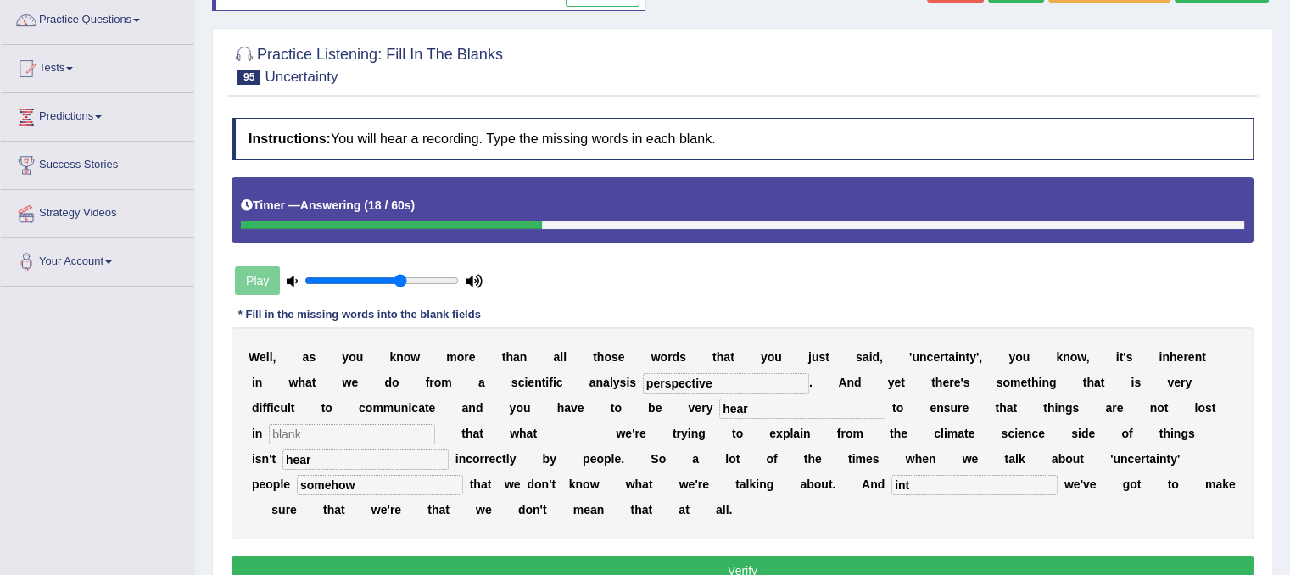
type input "int"
click at [420, 428] on input "text" at bounding box center [352, 434] width 166 height 20
type input "ee"
click at [455, 556] on button "Verify" at bounding box center [742, 570] width 1022 height 29
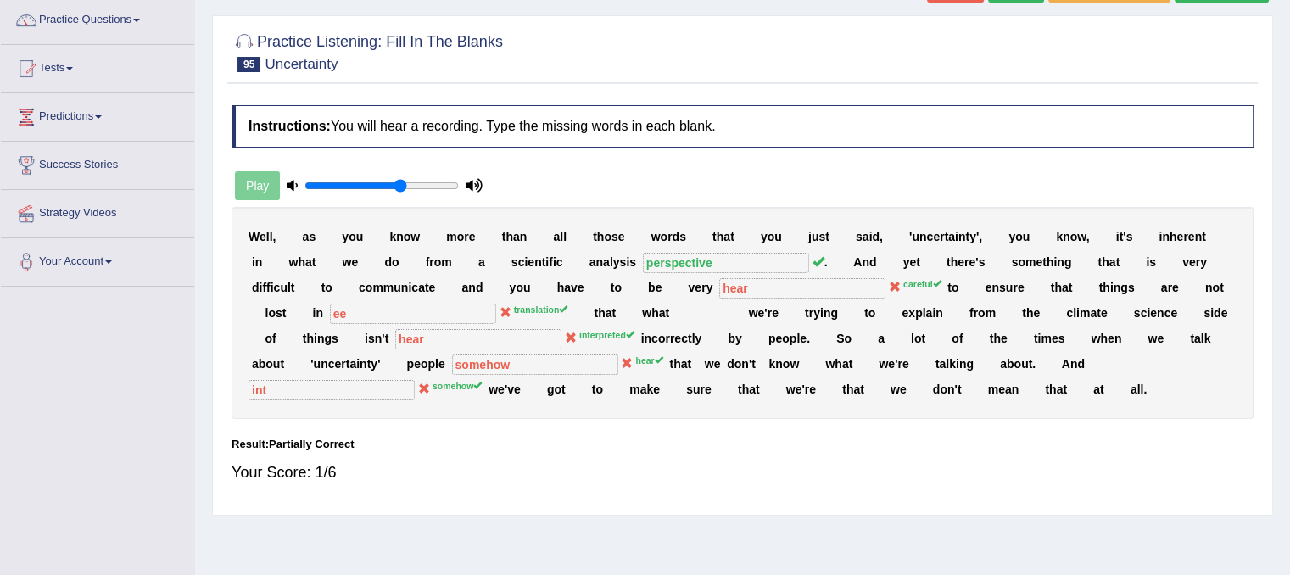
scroll to position [102, 0]
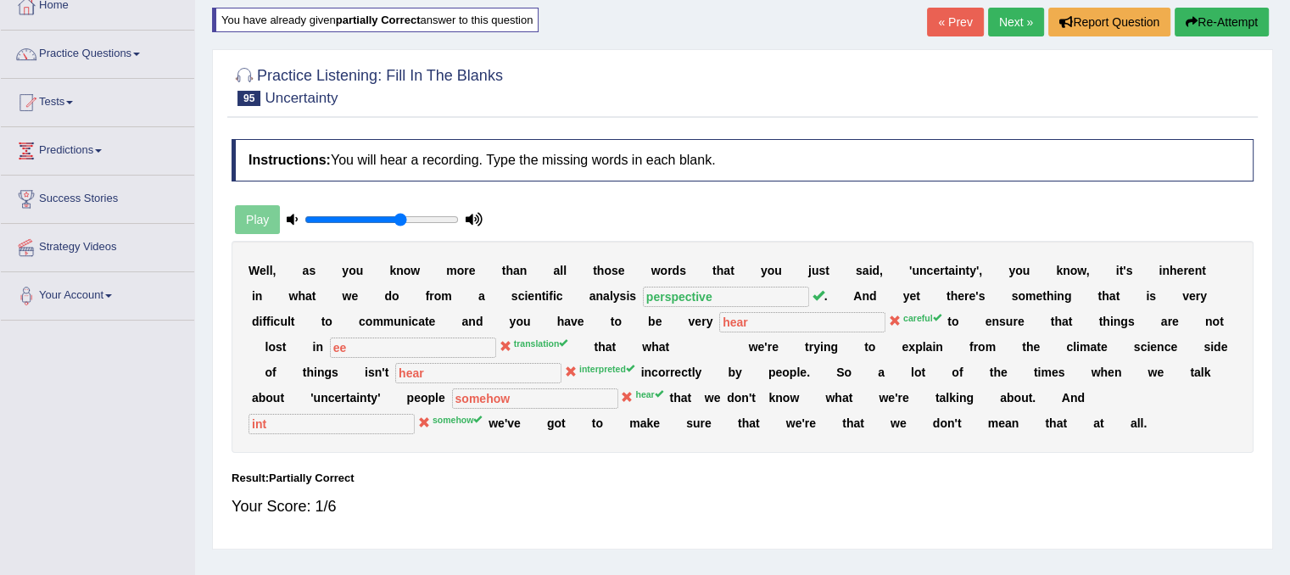
click at [1006, 17] on link "Next »" at bounding box center [1016, 22] width 56 height 29
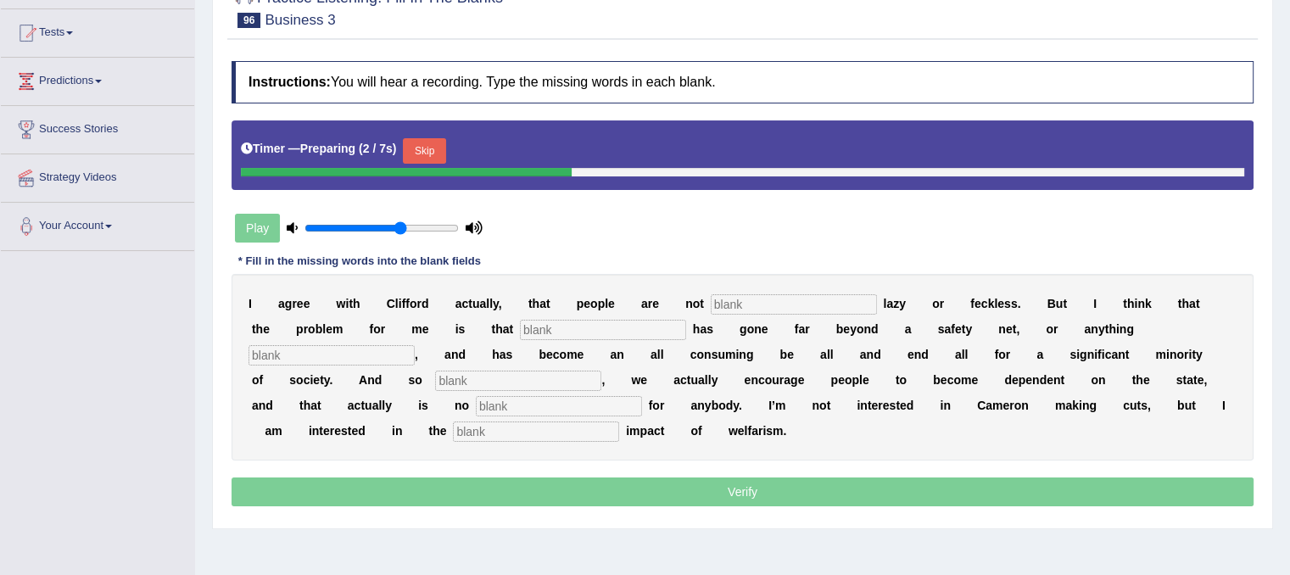
scroll to position [173, 0]
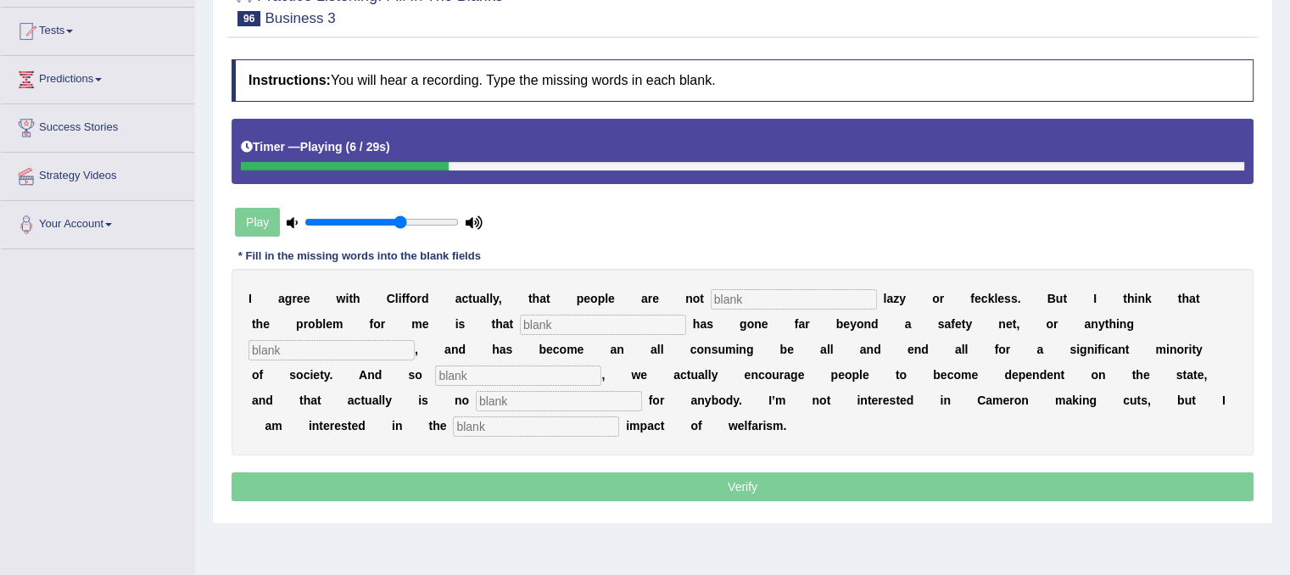
click at [821, 299] on input "text" at bounding box center [793, 299] width 166 height 20
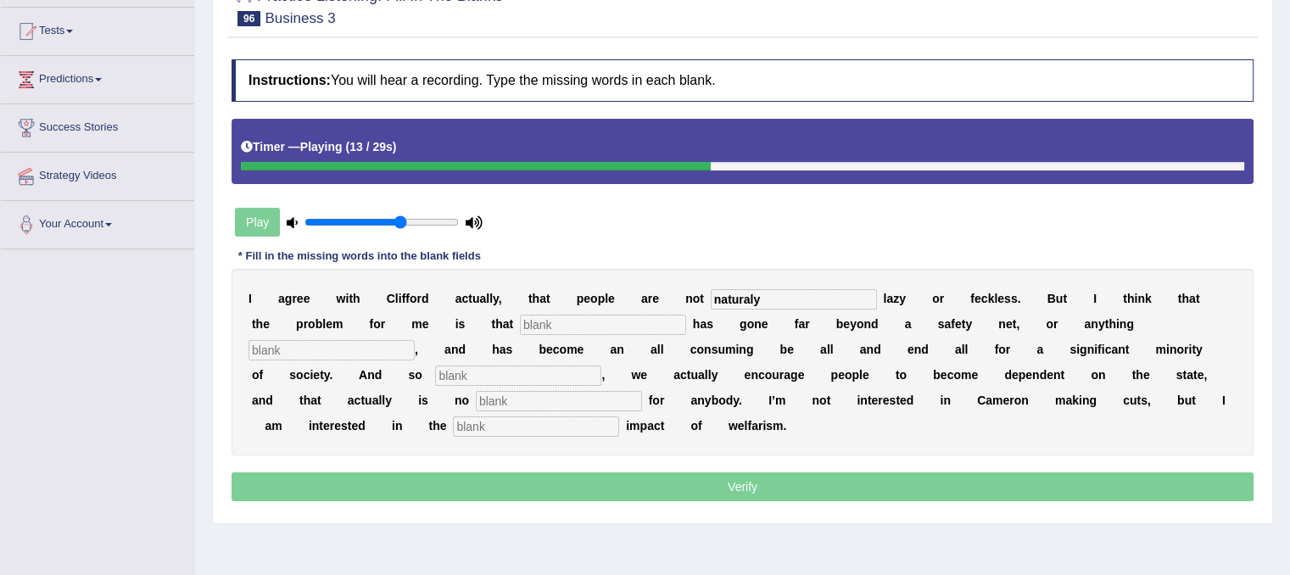
type input "naturaly"
click at [590, 308] on div "I a g r e e w i t h C l i f f o r d a c t u a l l y , t h a t p e o p l e a r e…" at bounding box center [742, 362] width 1022 height 187
click at [376, 341] on input "text" at bounding box center [331, 350] width 166 height 20
click at [463, 375] on input "text" at bounding box center [518, 375] width 166 height 20
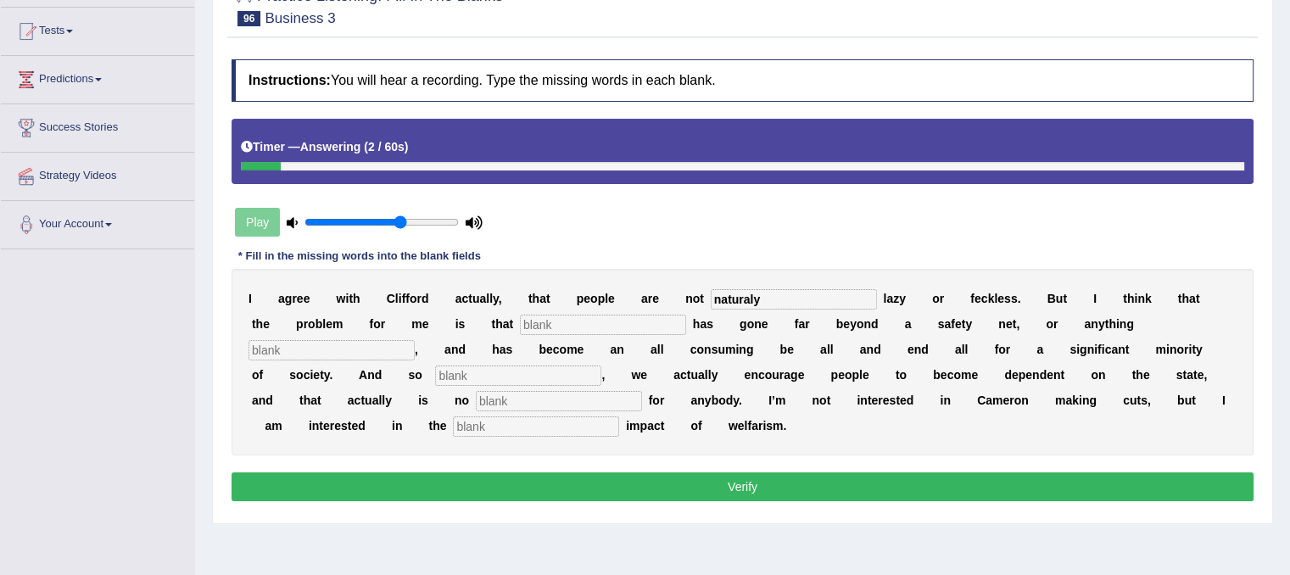
scroll to position [0, 0]
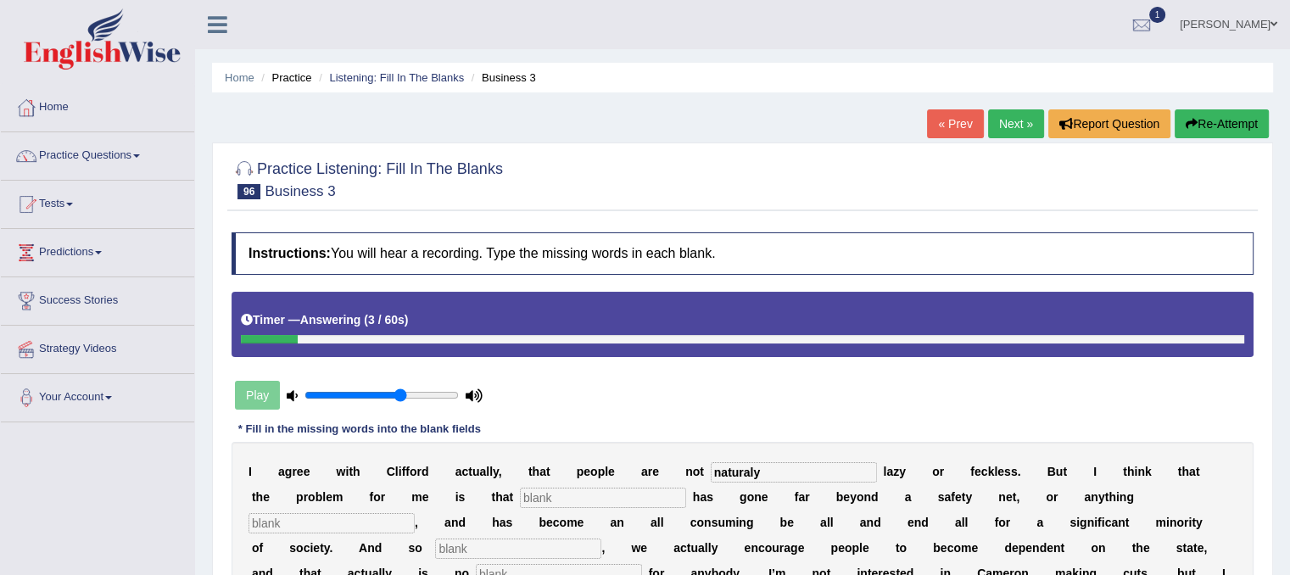
click at [1221, 118] on button "Re-Attempt" at bounding box center [1221, 123] width 94 height 29
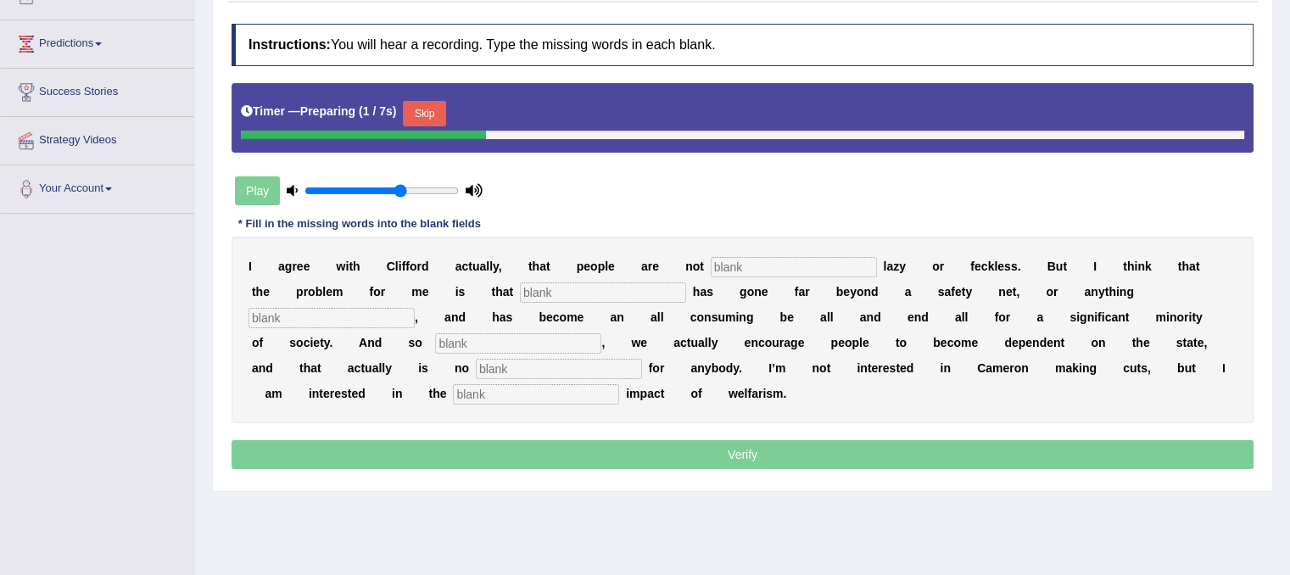
scroll to position [271, 0]
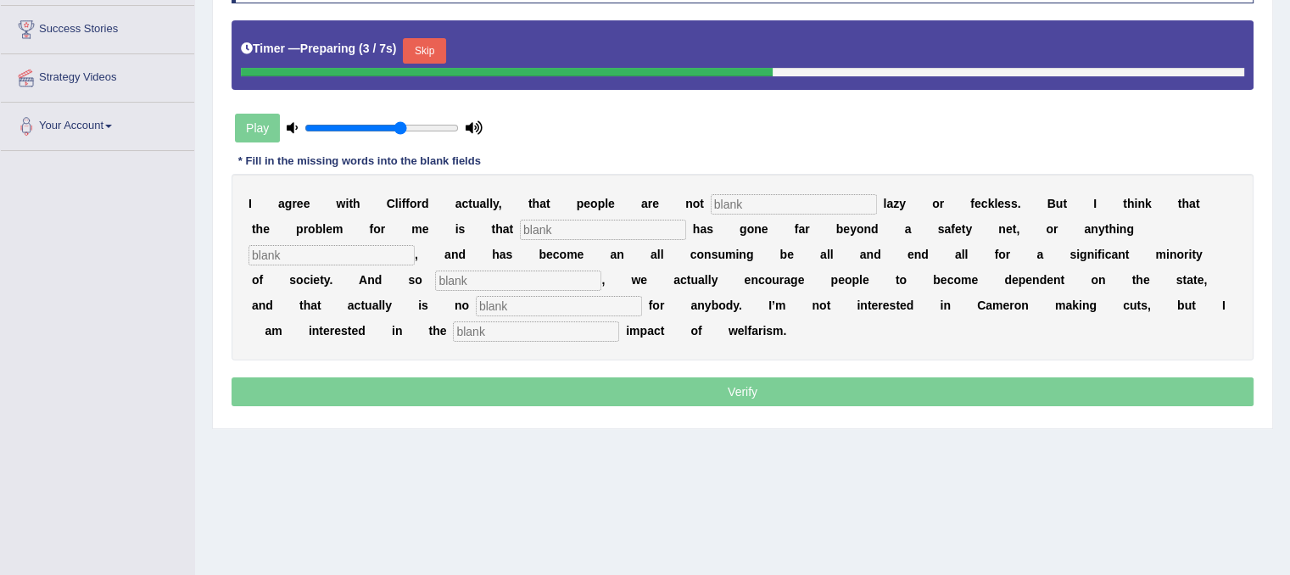
click at [834, 191] on div "I a g r e e w i t h C l i f f o r d a c t u a l l y , t h a t p e o p l e a r e…" at bounding box center [742, 267] width 1022 height 187
click at [827, 201] on input "text" at bounding box center [793, 204] width 166 height 20
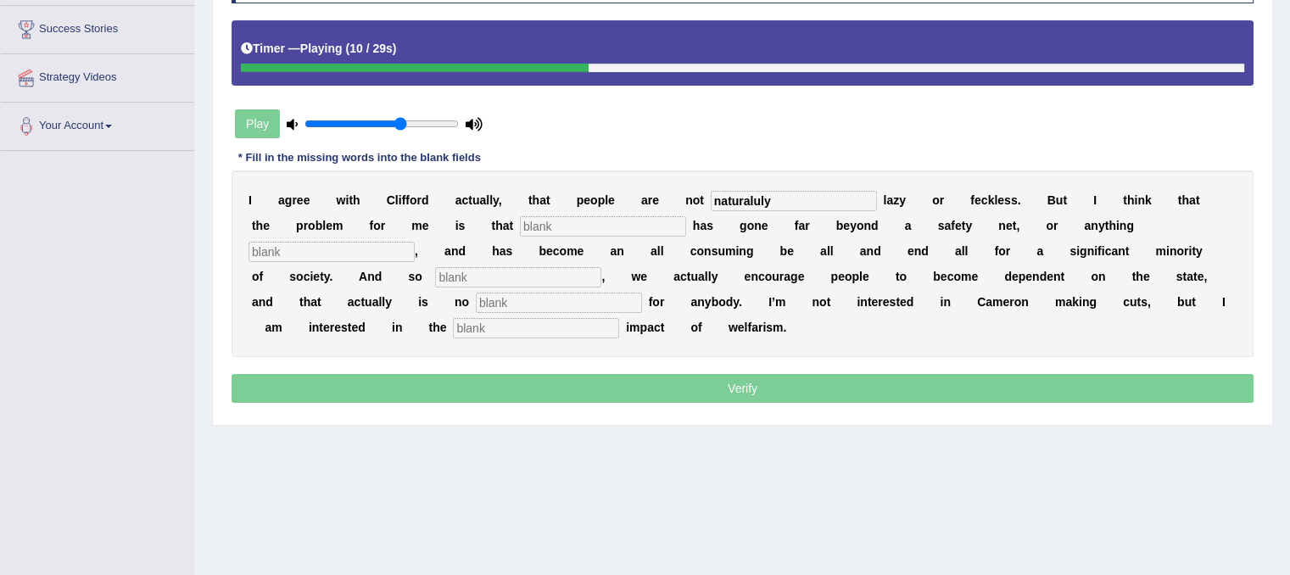
type input "naturaluly"
click at [634, 218] on input "text" at bounding box center [603, 226] width 166 height 20
click at [397, 247] on input "text" at bounding box center [331, 252] width 166 height 20
click at [465, 273] on input "text" at bounding box center [518, 277] width 166 height 20
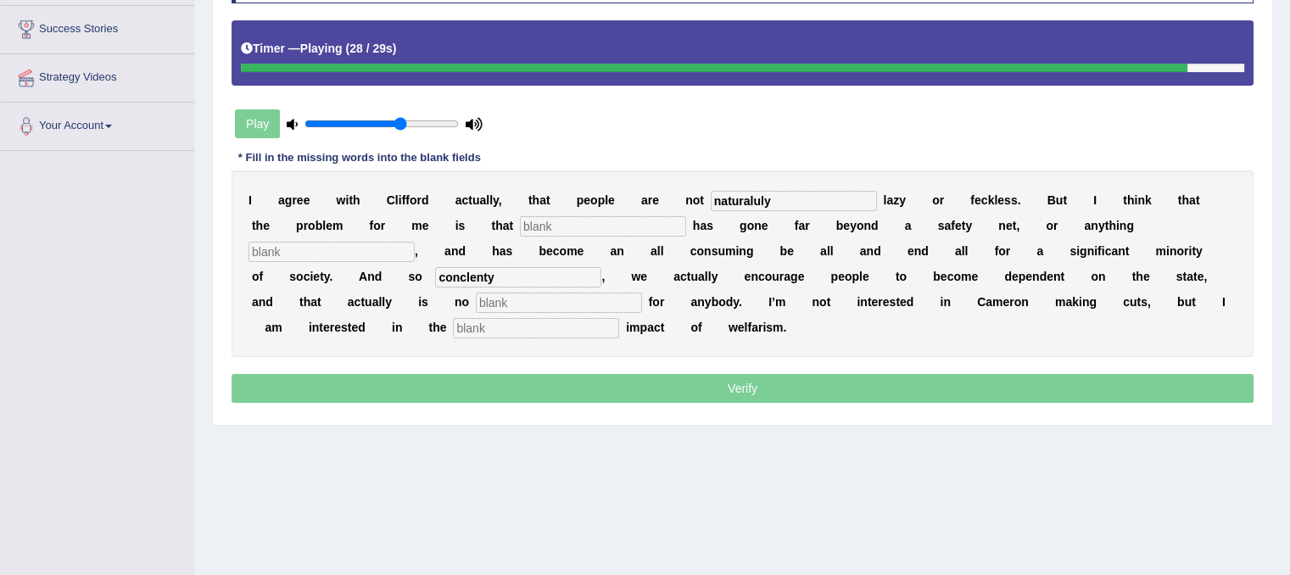
type input "conclenty"
click at [526, 293] on input "text" at bounding box center [559, 303] width 166 height 20
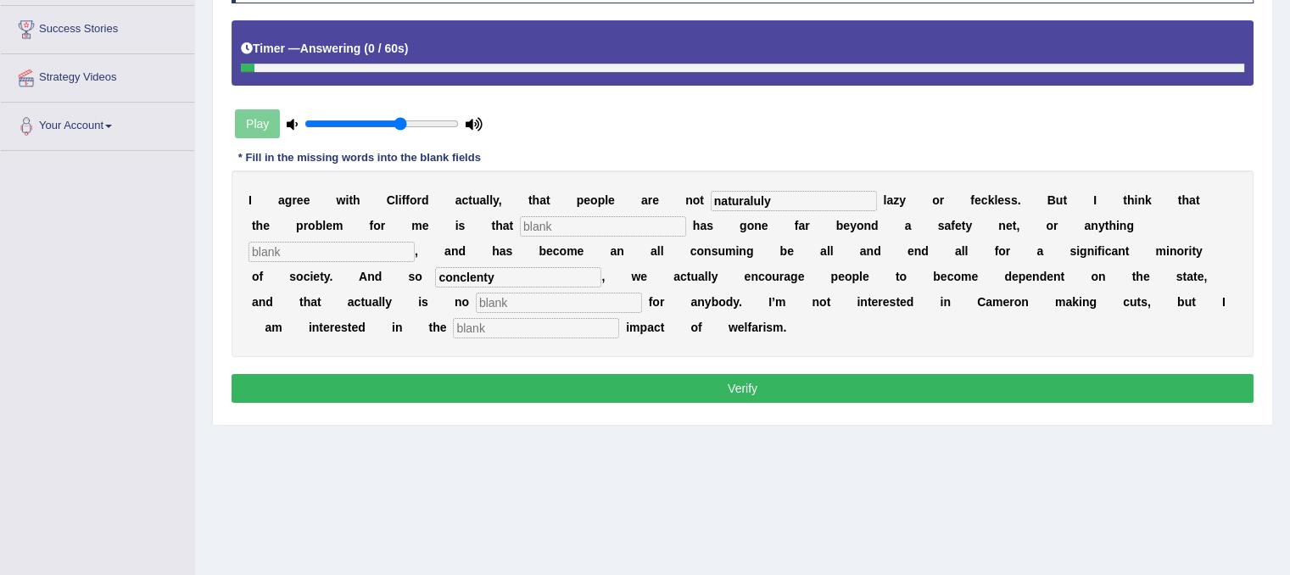
click at [510, 324] on input "text" at bounding box center [536, 328] width 166 height 20
type input "cde"
click at [539, 299] on input "text" at bounding box center [559, 303] width 166 height 20
type input "e"
click at [384, 242] on input "text" at bounding box center [331, 252] width 166 height 20
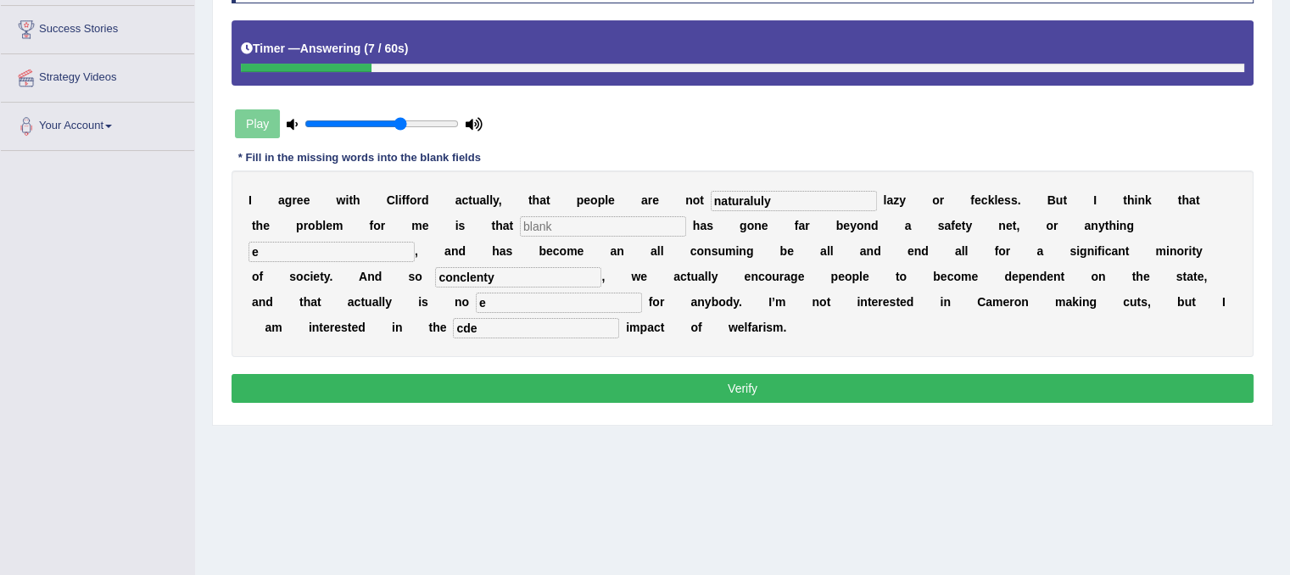
click at [384, 242] on input "e" at bounding box center [331, 252] width 166 height 20
type input "e"
click at [536, 225] on input "e" at bounding box center [603, 226] width 166 height 20
type input "e"
click at [535, 375] on button "Verify" at bounding box center [742, 388] width 1022 height 29
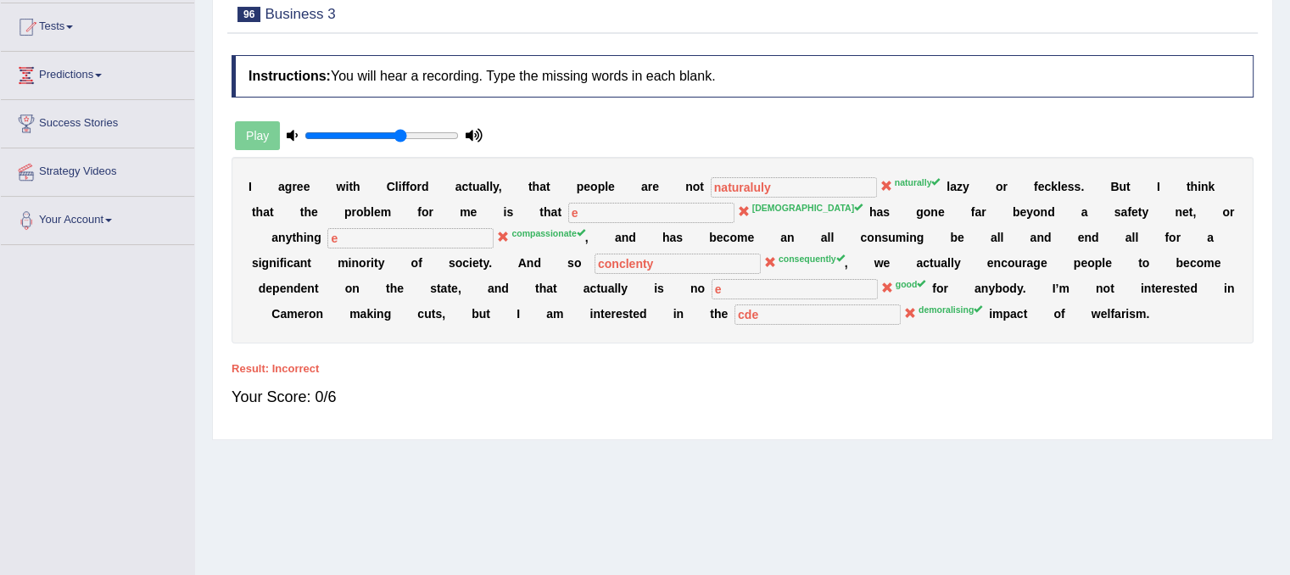
scroll to position [0, 0]
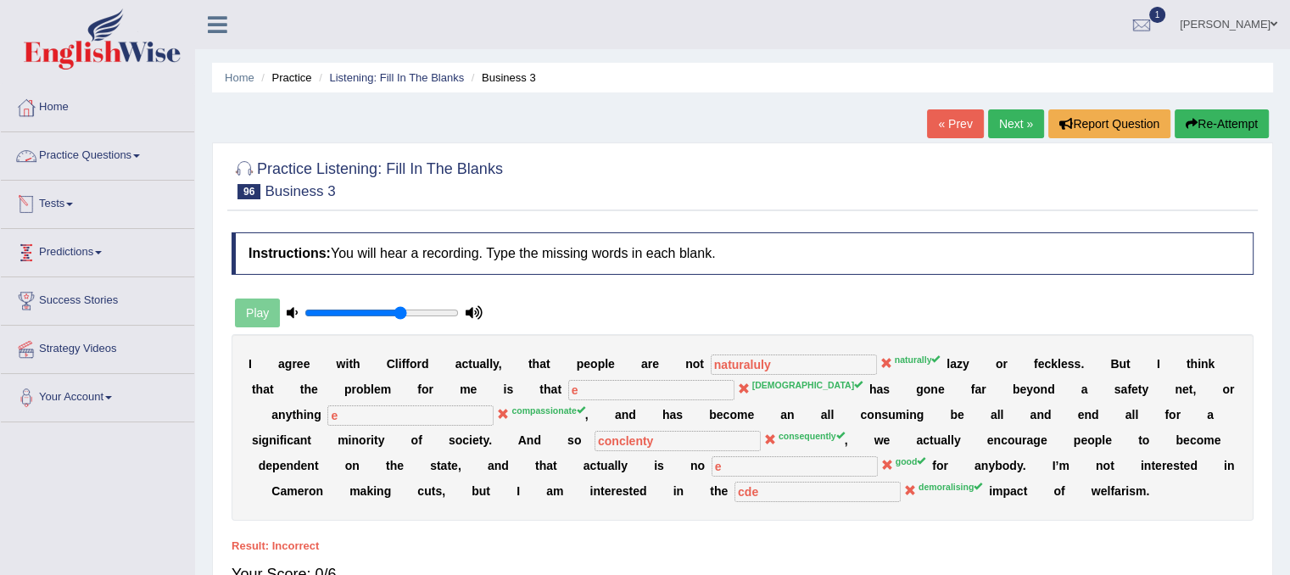
click at [140, 156] on span at bounding box center [136, 155] width 7 height 3
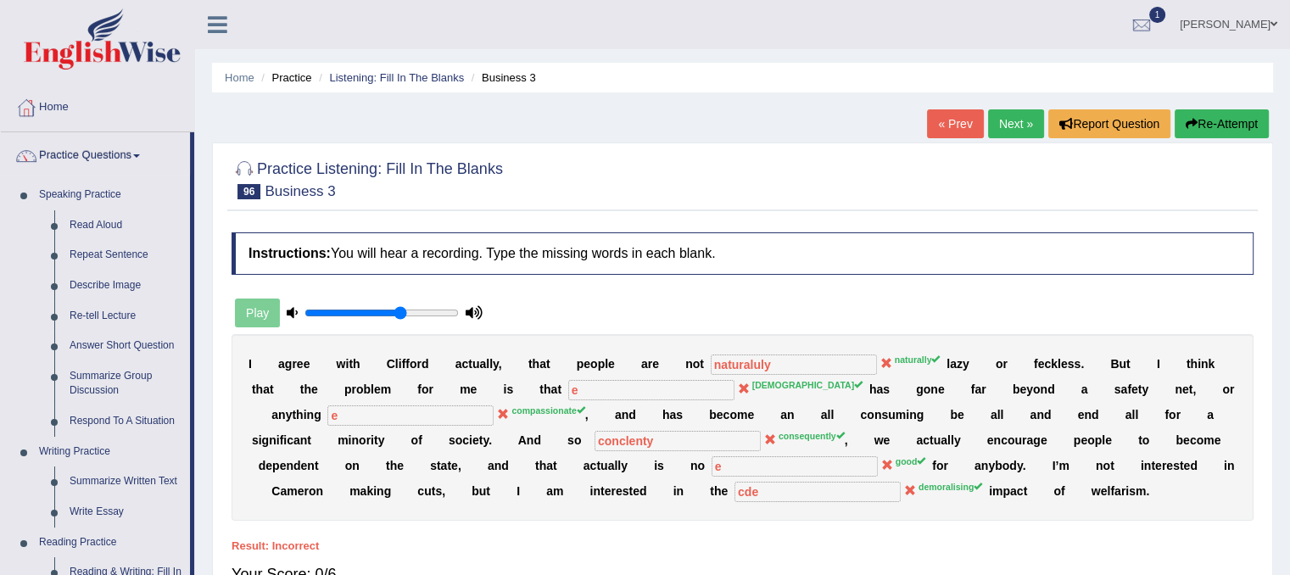
scroll to position [502, 0]
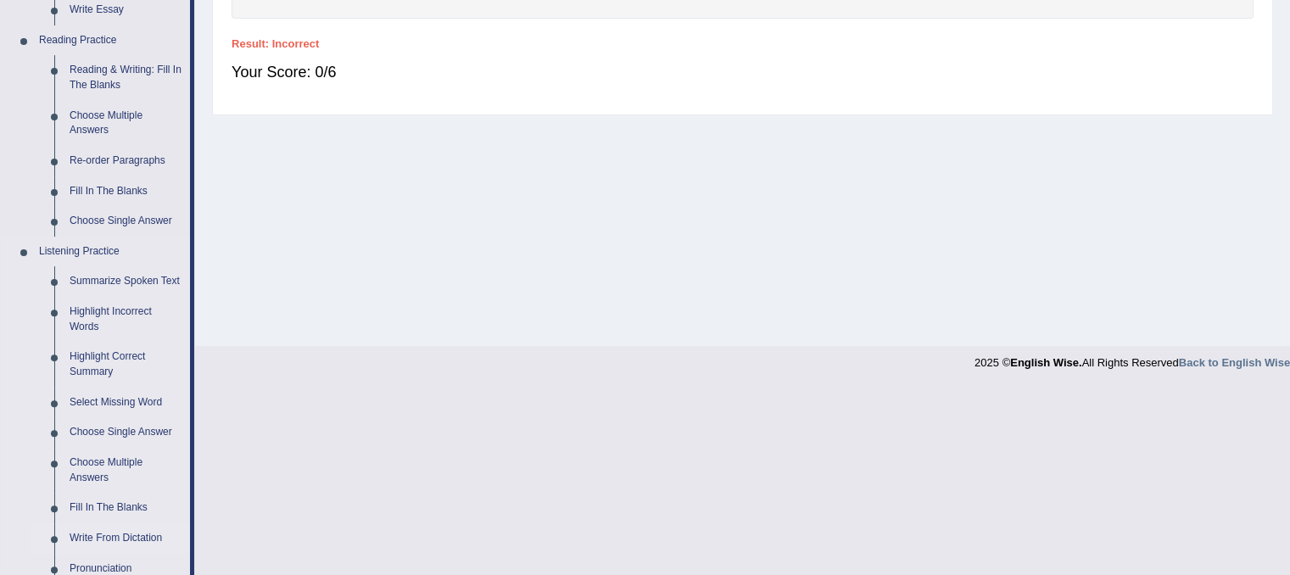
click at [104, 534] on link "Write From Dictation" at bounding box center [126, 538] width 128 height 31
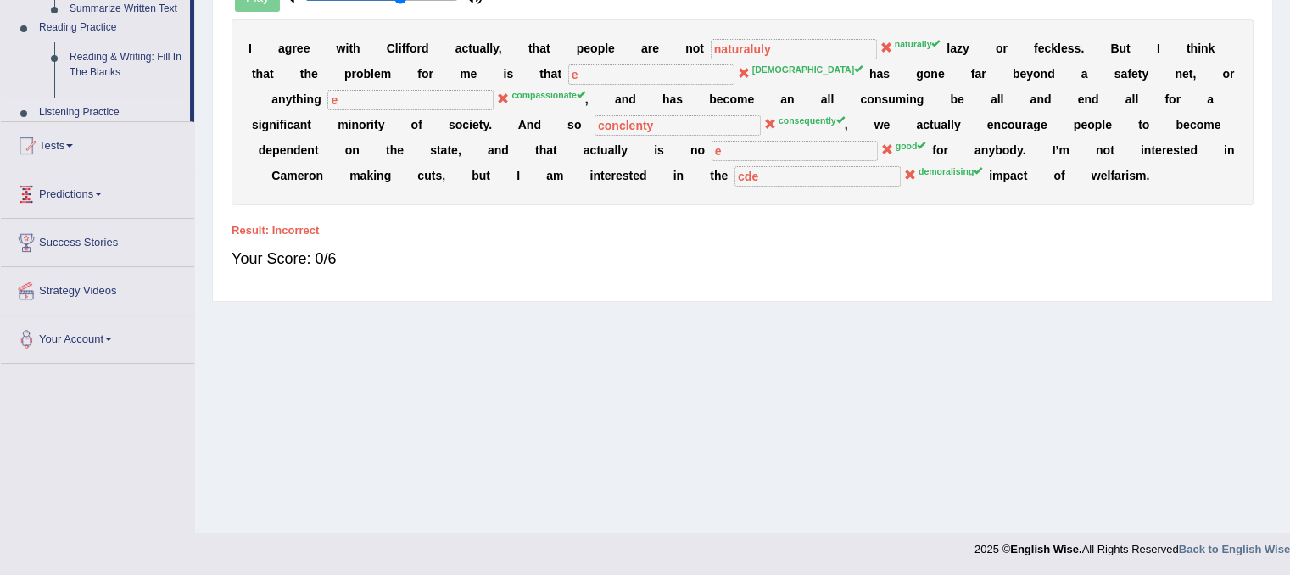
scroll to position [231, 0]
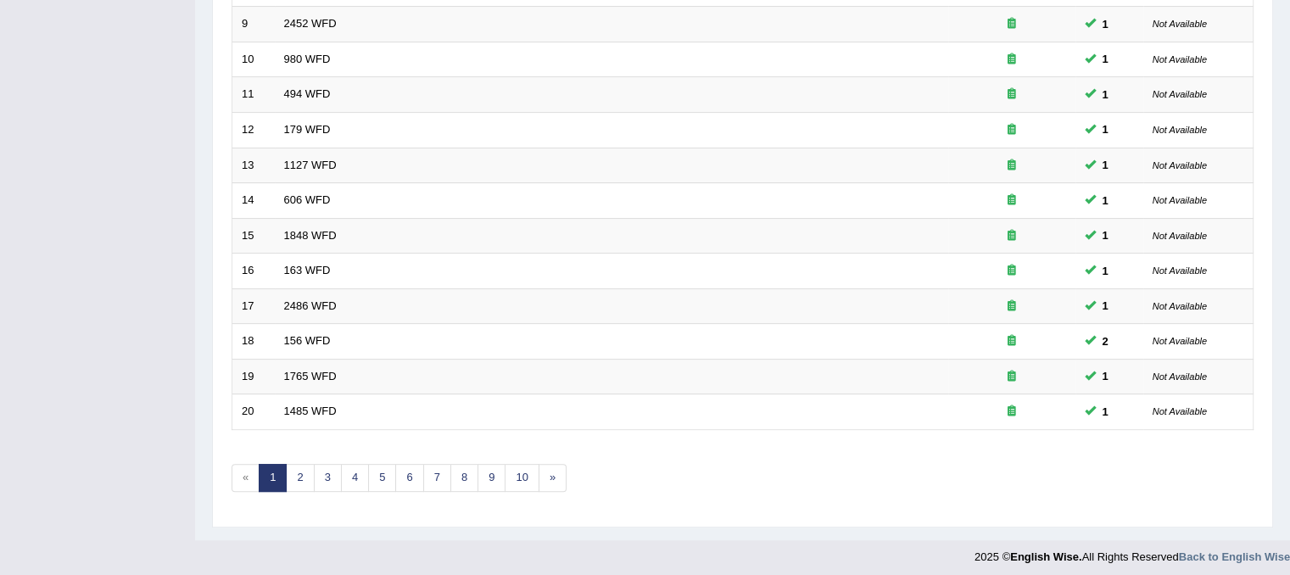
scroll to position [543, 0]
click at [320, 476] on link "3" at bounding box center [328, 475] width 28 height 28
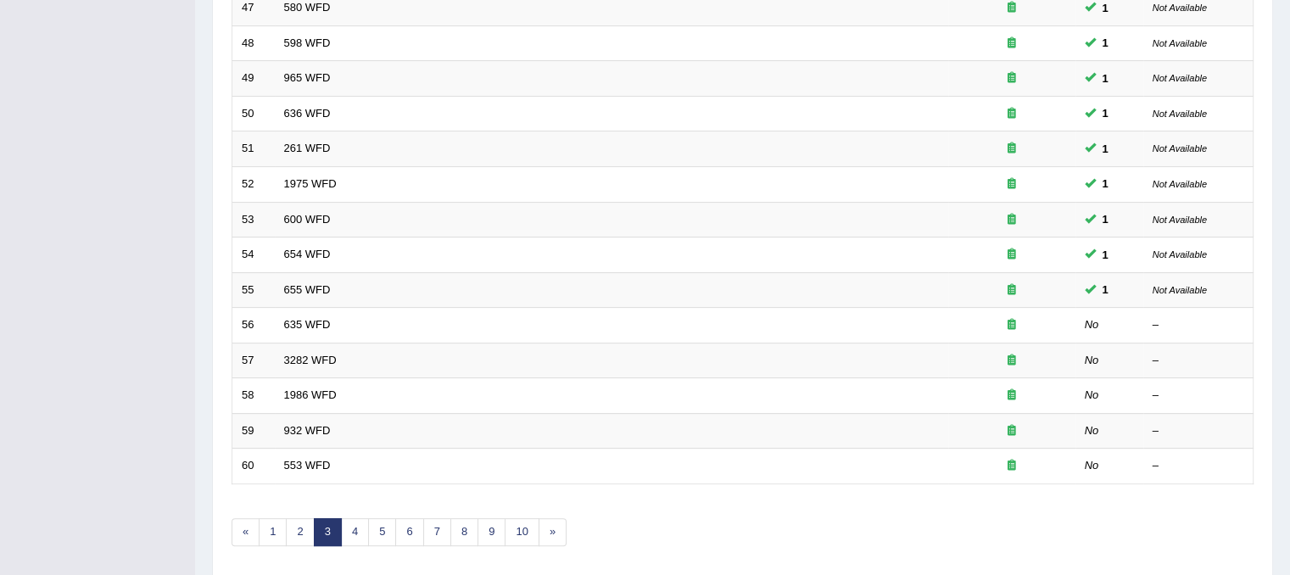
scroll to position [509, 0]
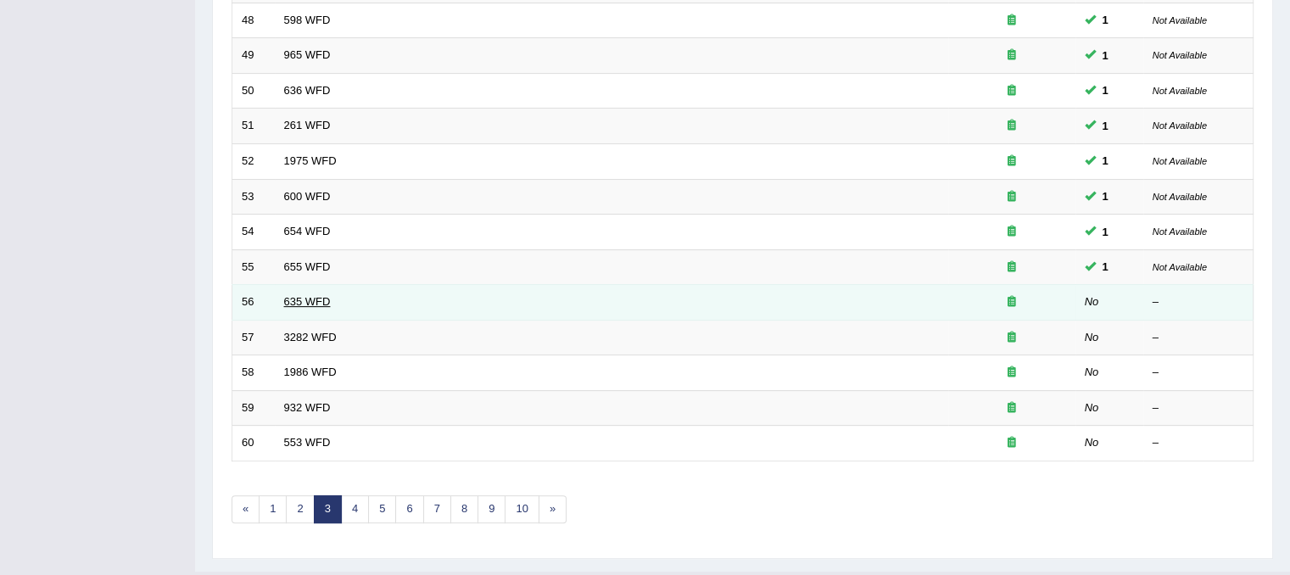
click at [287, 298] on link "635 WFD" at bounding box center [307, 301] width 47 height 13
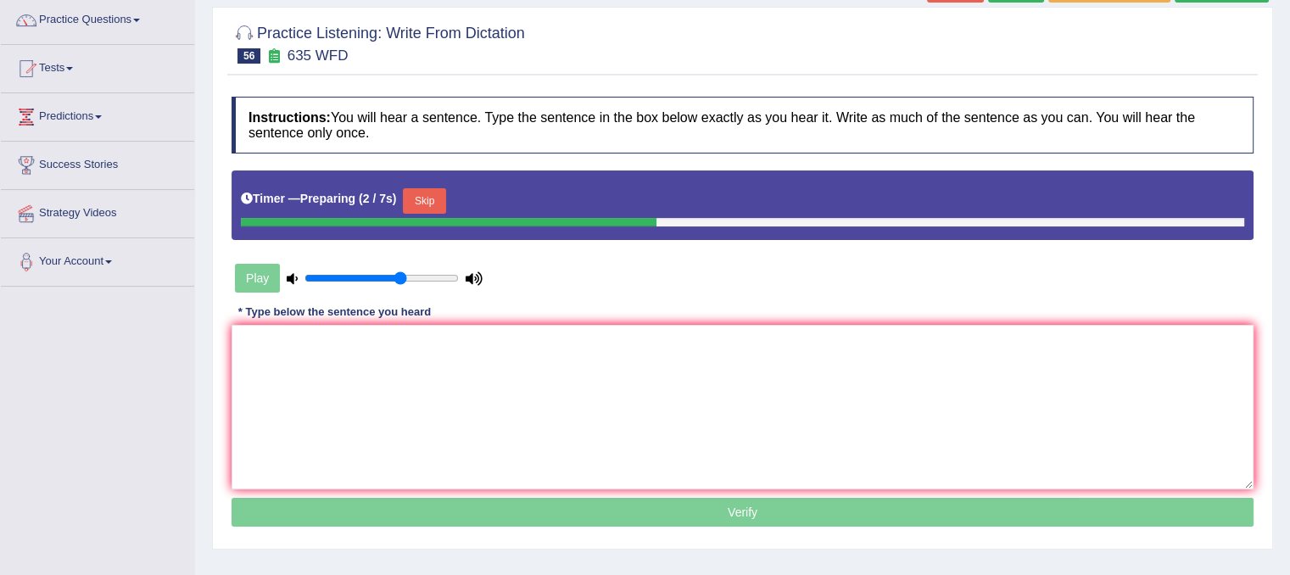
scroll to position [170, 0]
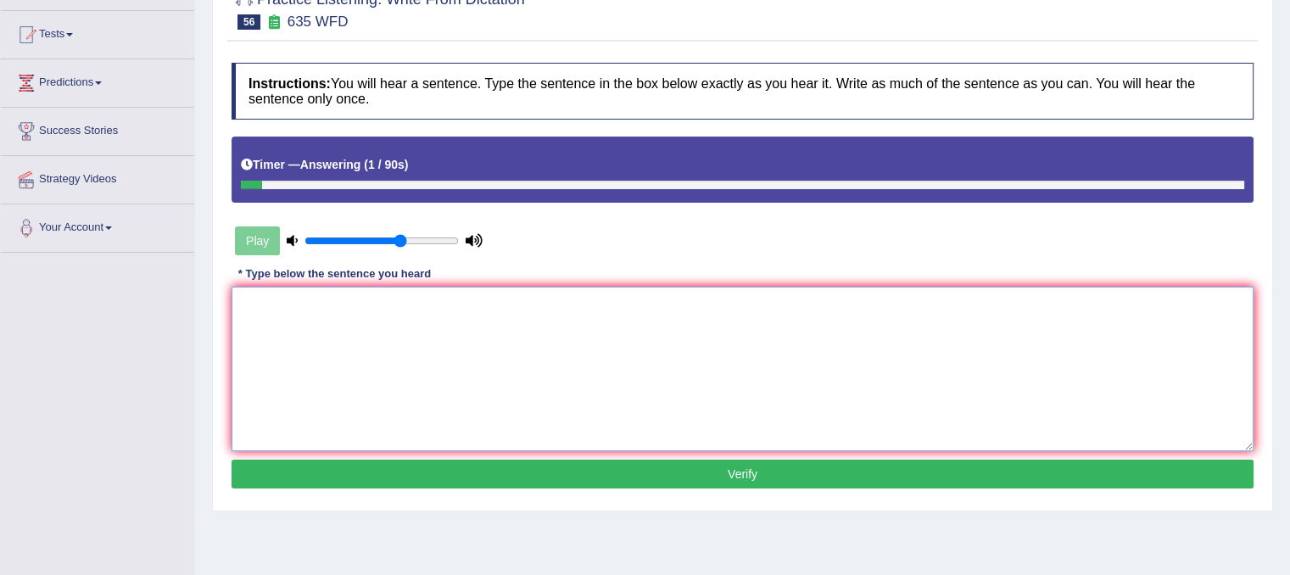
click at [294, 324] on textarea at bounding box center [742, 369] width 1022 height 164
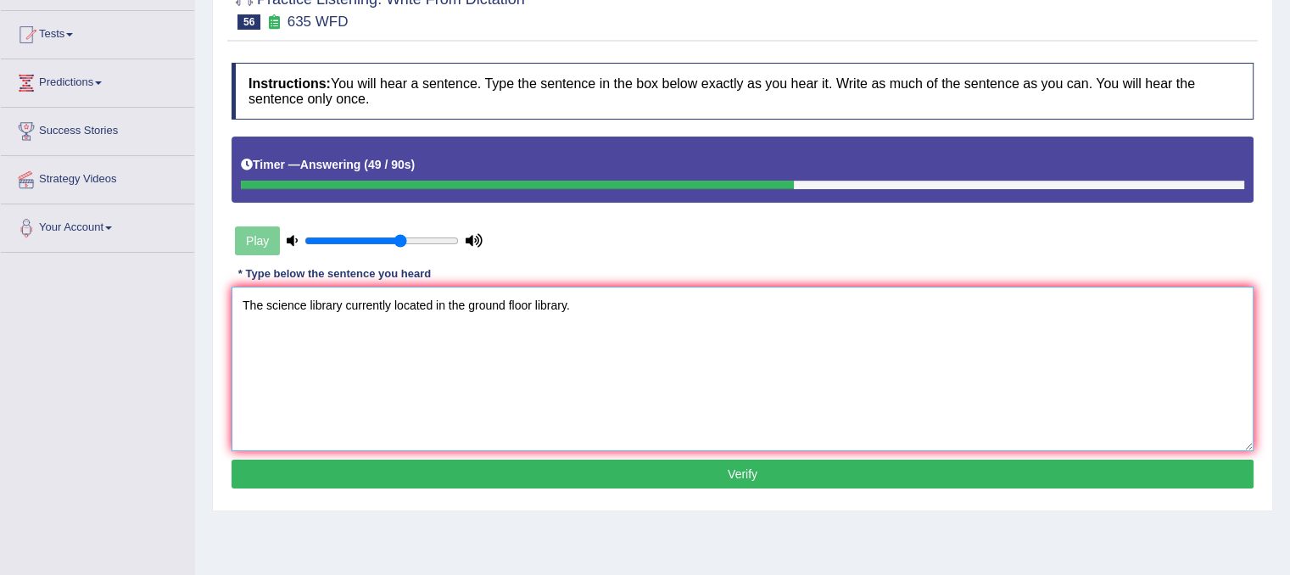
type textarea "The science library currently located in the ground floor library."
click at [573, 483] on button "Verify" at bounding box center [742, 474] width 1022 height 29
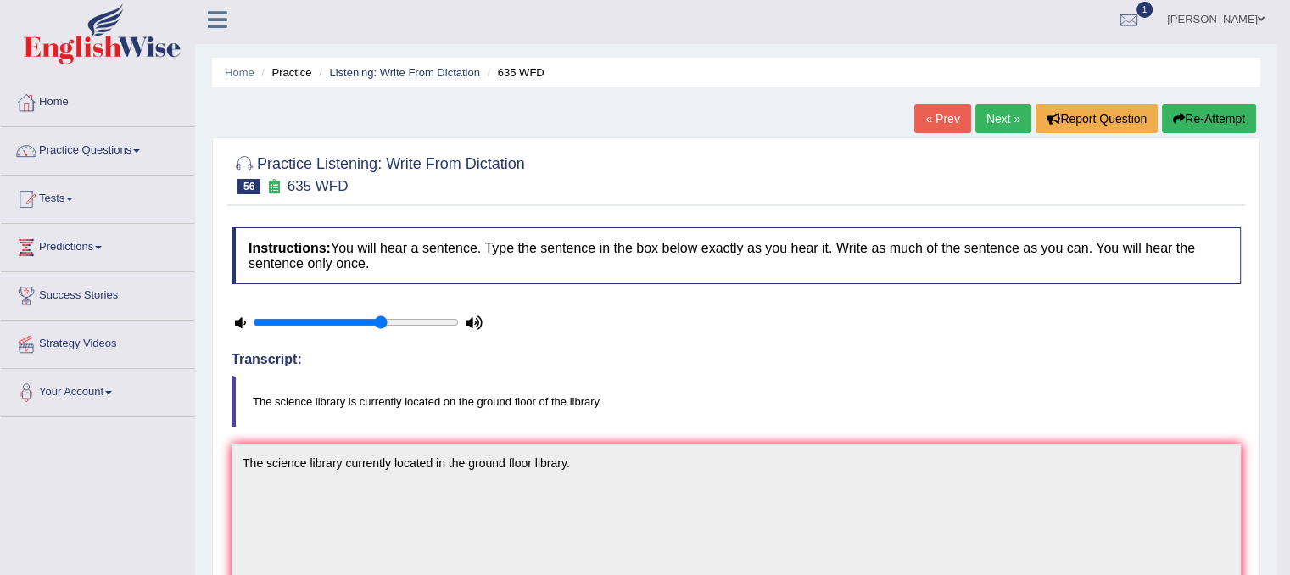
scroll to position [0, 0]
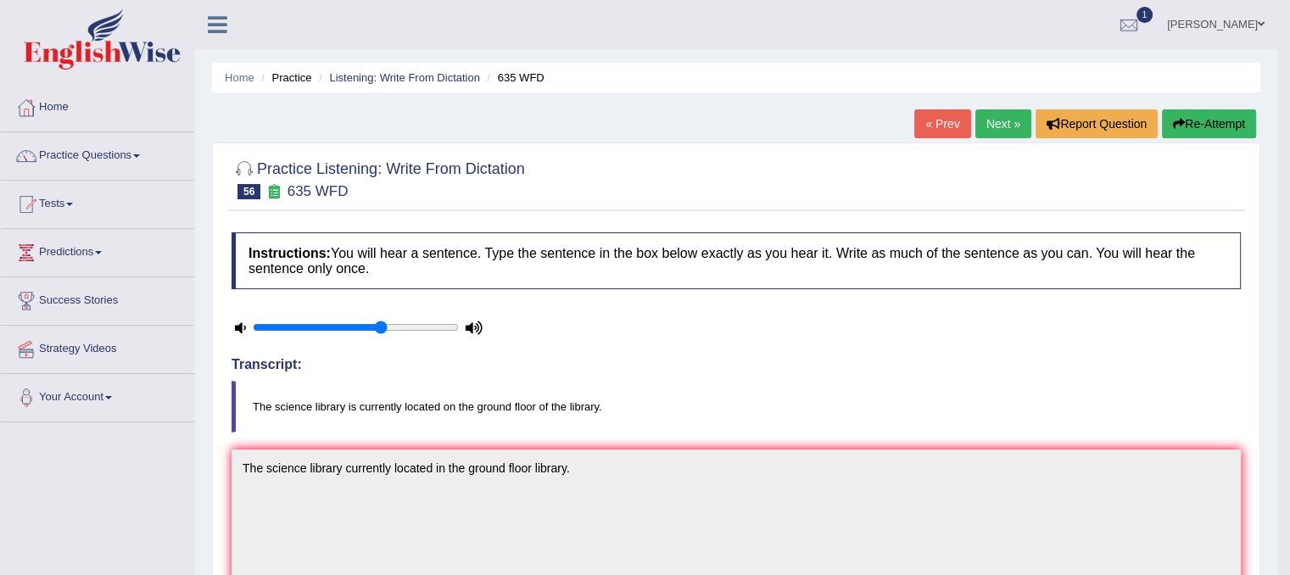
click at [1005, 118] on link "Next »" at bounding box center [1003, 123] width 56 height 29
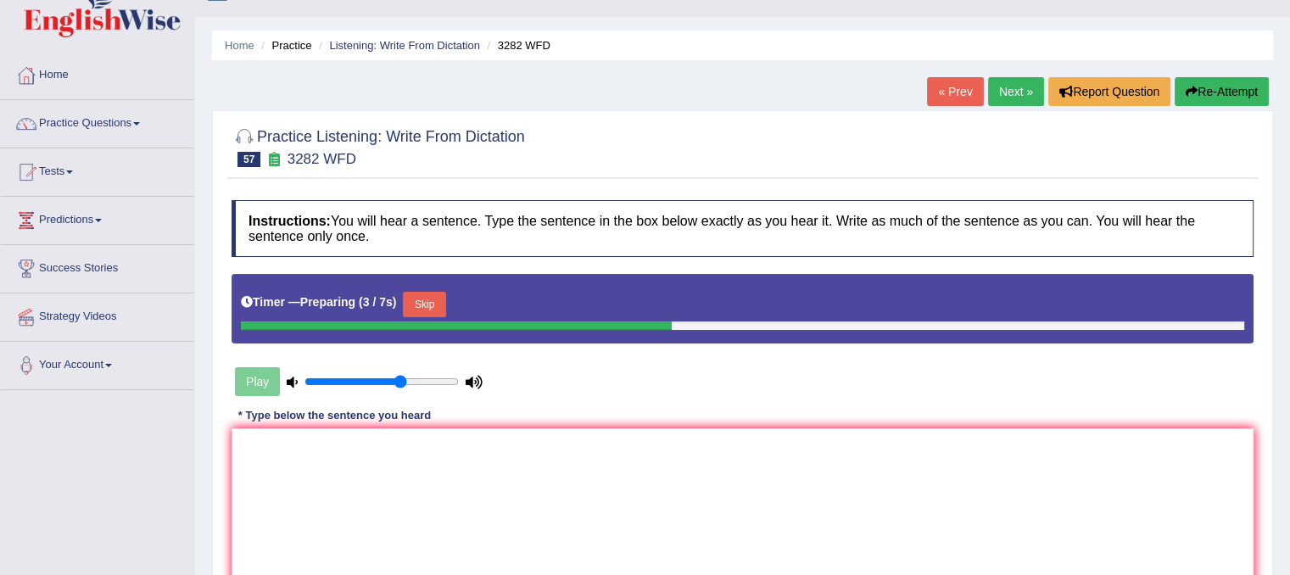
scroll to position [34, 0]
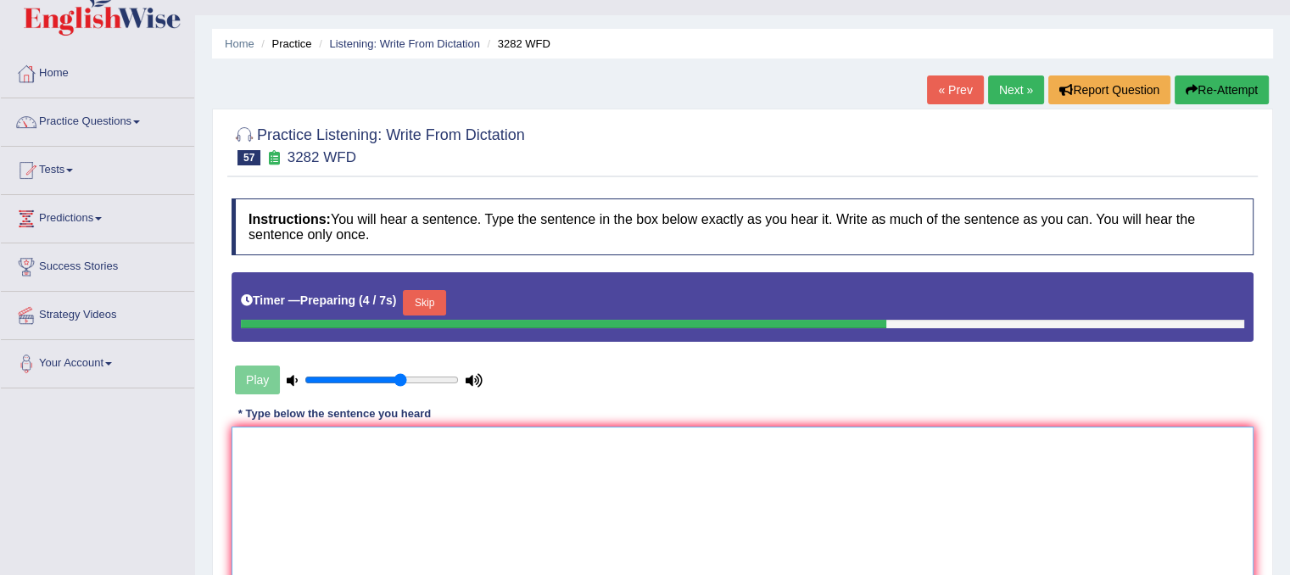
click at [596, 455] on textarea at bounding box center [742, 508] width 1022 height 164
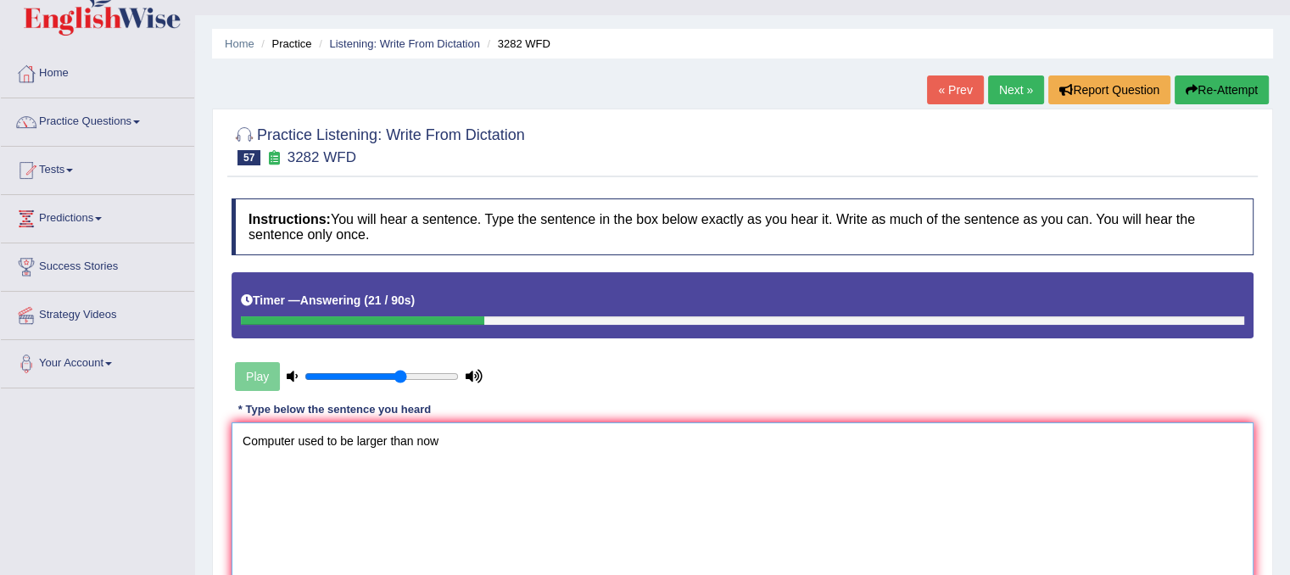
click at [387, 438] on textarea "Computer used to be larger than now" at bounding box center [742, 504] width 1022 height 164
click at [488, 435] on textarea "Computer used to be larger they are than now" at bounding box center [742, 504] width 1022 height 164
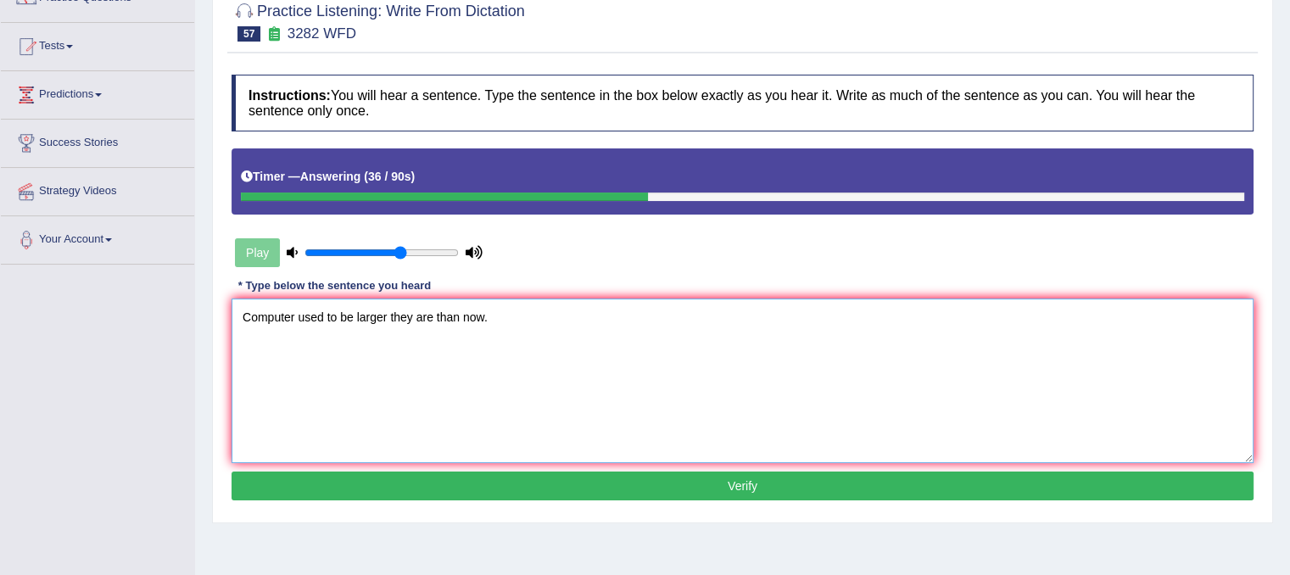
scroll to position [170, 0]
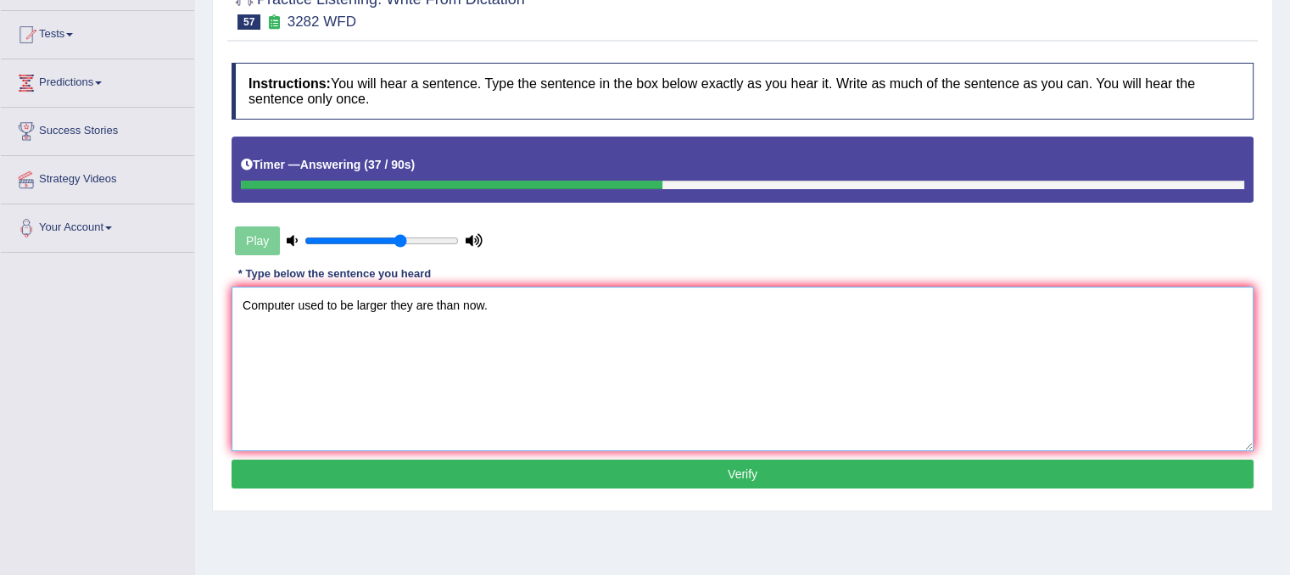
type textarea "Computer used to be larger they are than now."
click at [930, 472] on button "Verify" at bounding box center [742, 474] width 1022 height 29
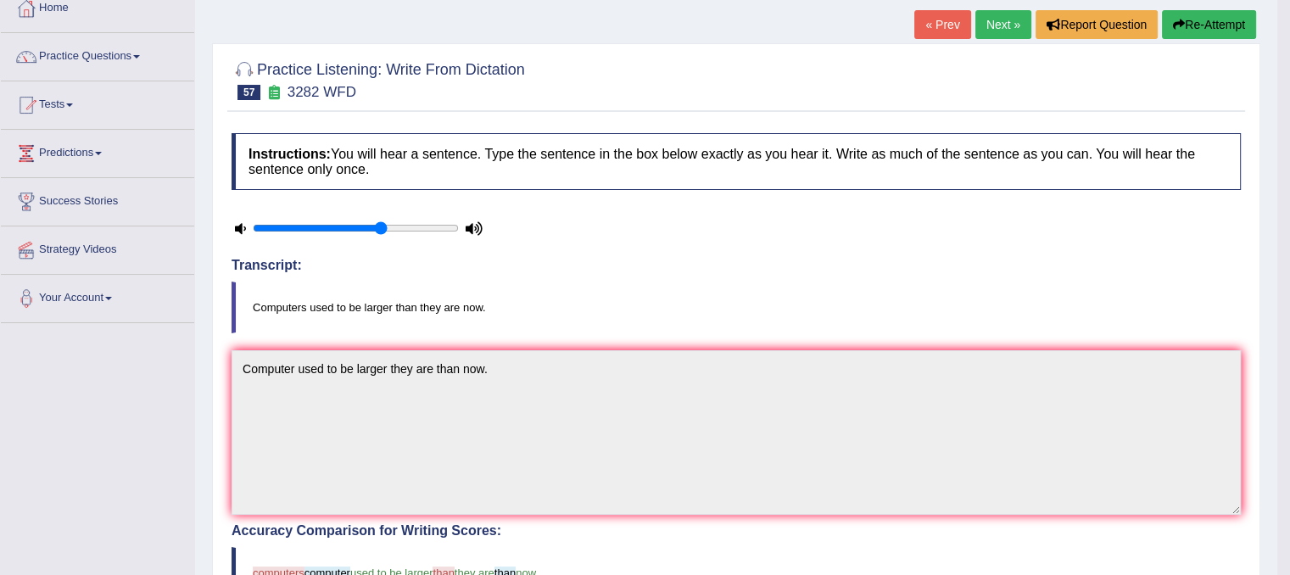
scroll to position [95, 0]
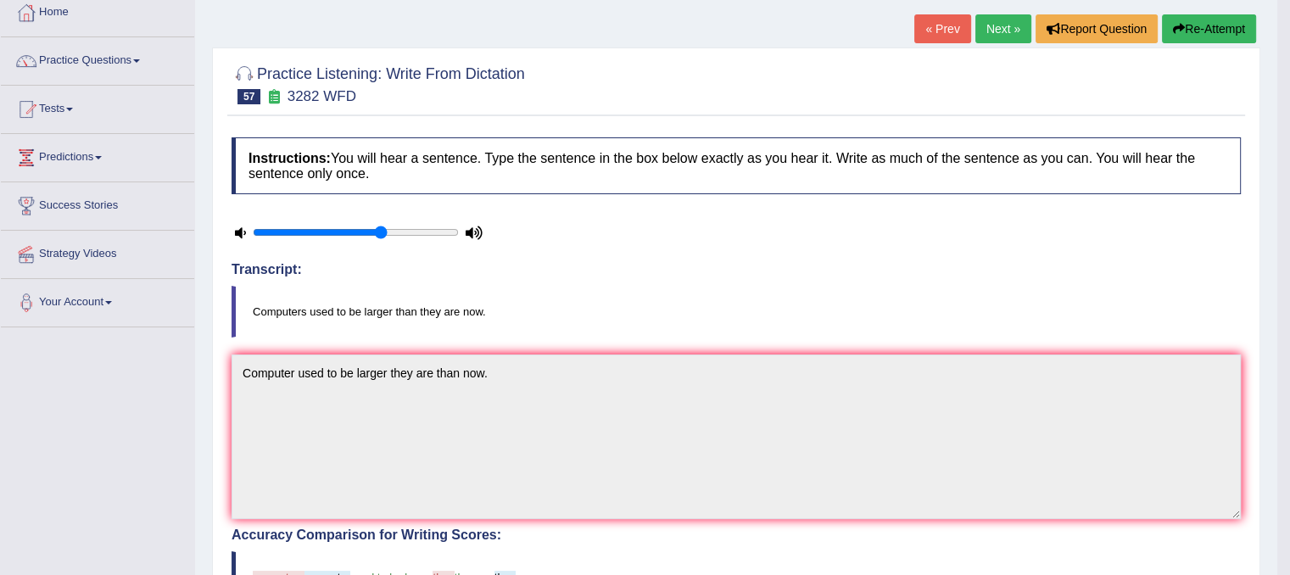
click at [995, 31] on link "Next »" at bounding box center [1003, 28] width 56 height 29
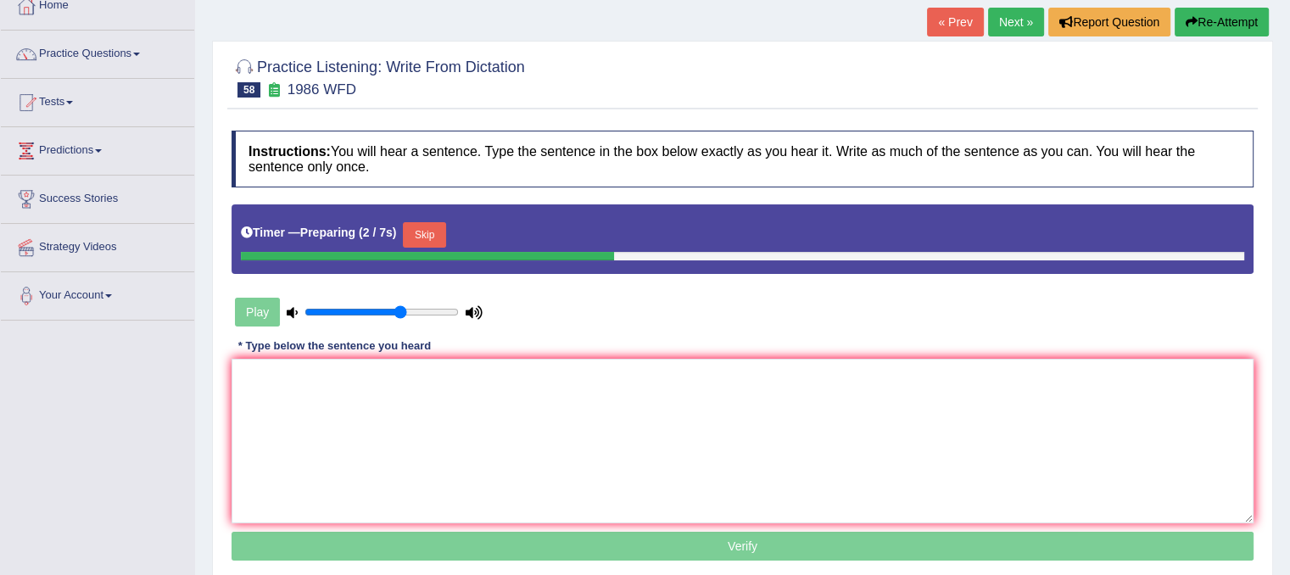
click at [558, 354] on div "Instructions: You will hear a sentence. Type the sentence in the box below exac…" at bounding box center [742, 348] width 1030 height 452
click at [543, 384] on textarea at bounding box center [742, 441] width 1022 height 164
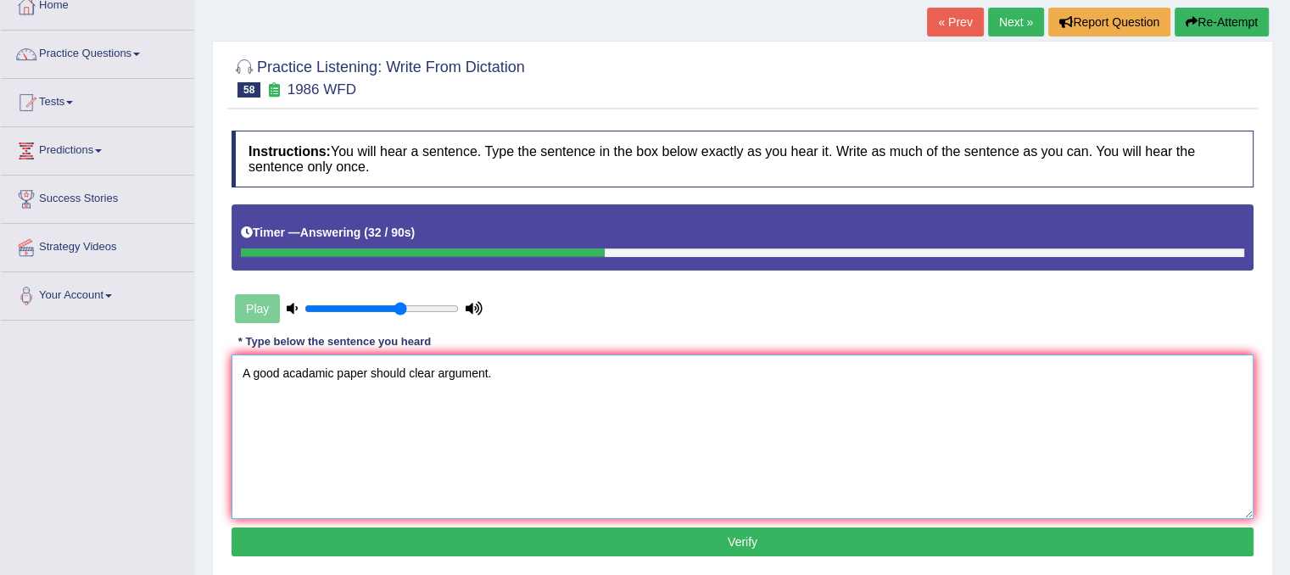
click at [369, 371] on textarea "A good acadamic paper should clear argument." at bounding box center [742, 436] width 1022 height 164
click at [475, 374] on textarea "A good acadamic paper papers should clear argument." at bounding box center [742, 436] width 1022 height 164
type textarea "A good acadamic paper papers should clear argument."
click at [589, 539] on button "Verify" at bounding box center [742, 541] width 1022 height 29
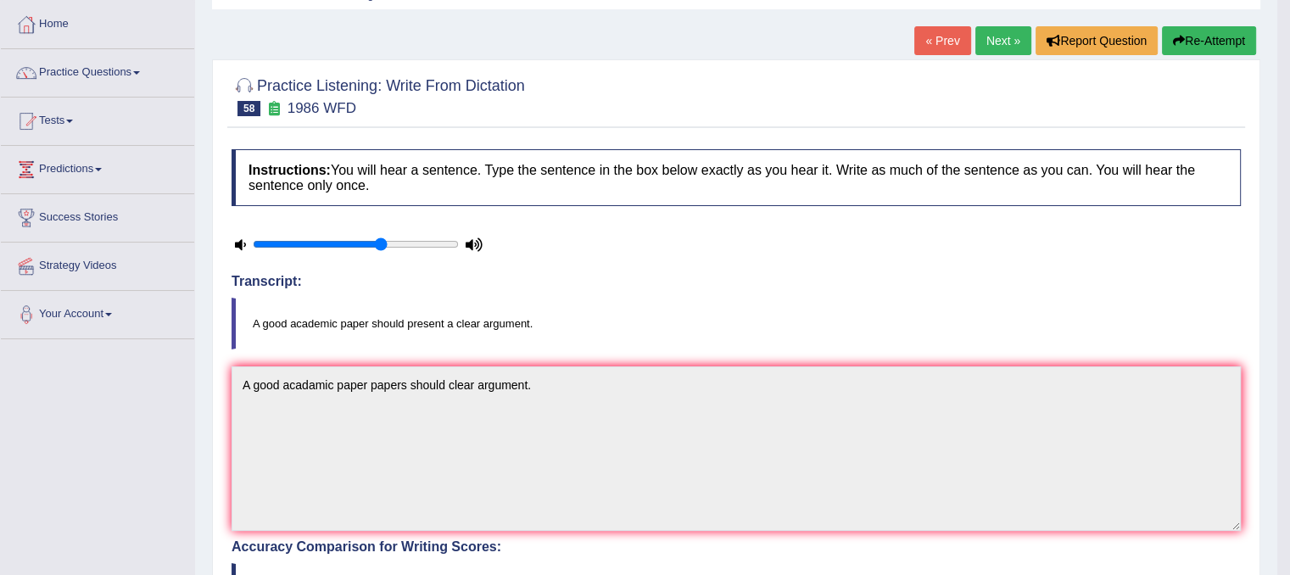
scroll to position [61, 0]
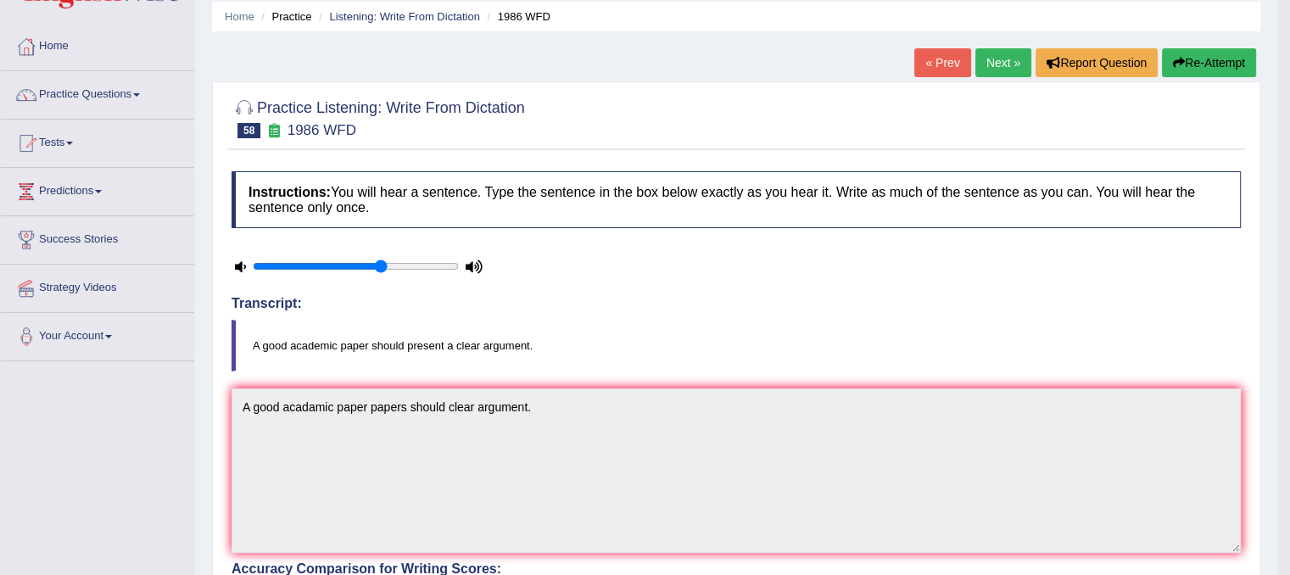
click at [1009, 60] on link "Next »" at bounding box center [1003, 62] width 56 height 29
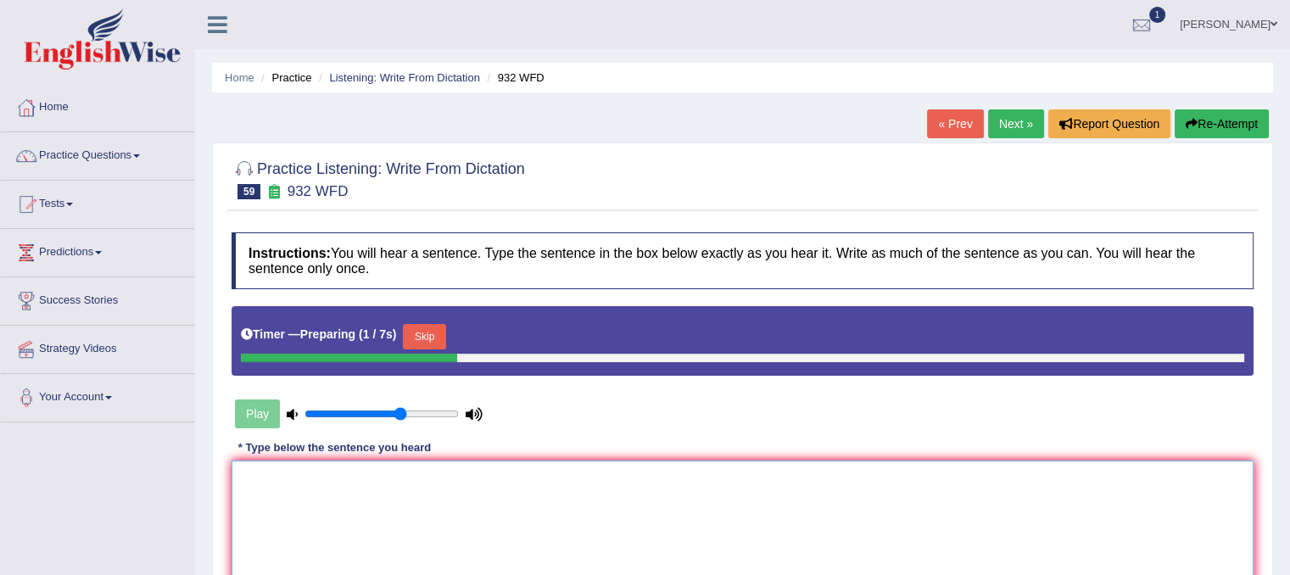
click at [740, 477] on textarea at bounding box center [742, 542] width 1022 height 164
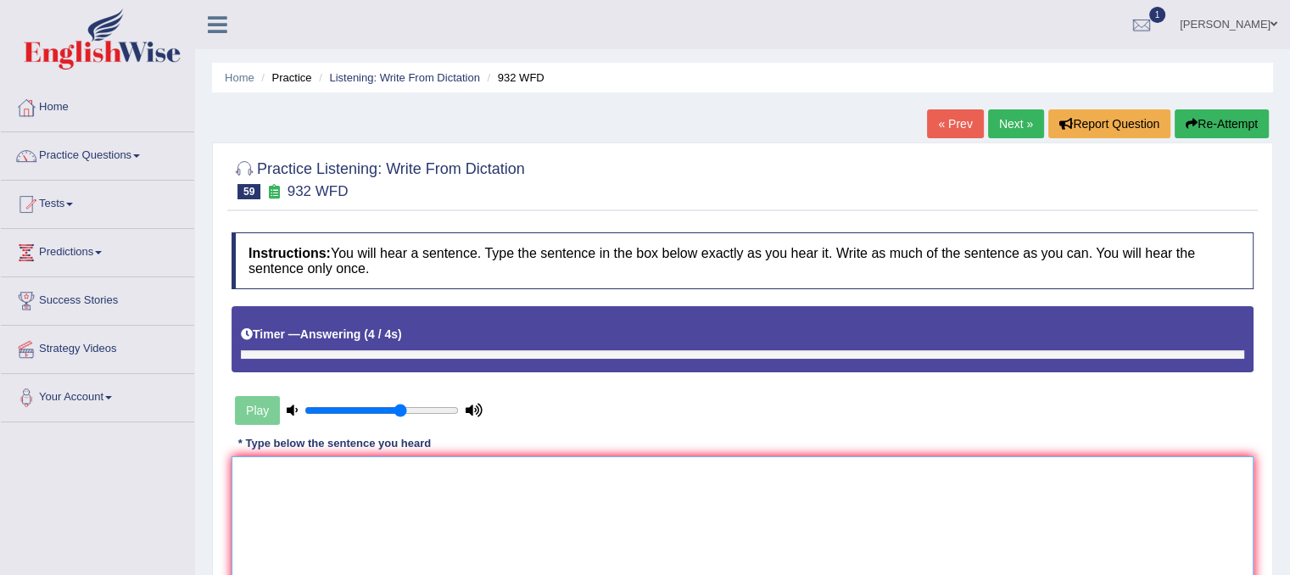
type textarea "t"
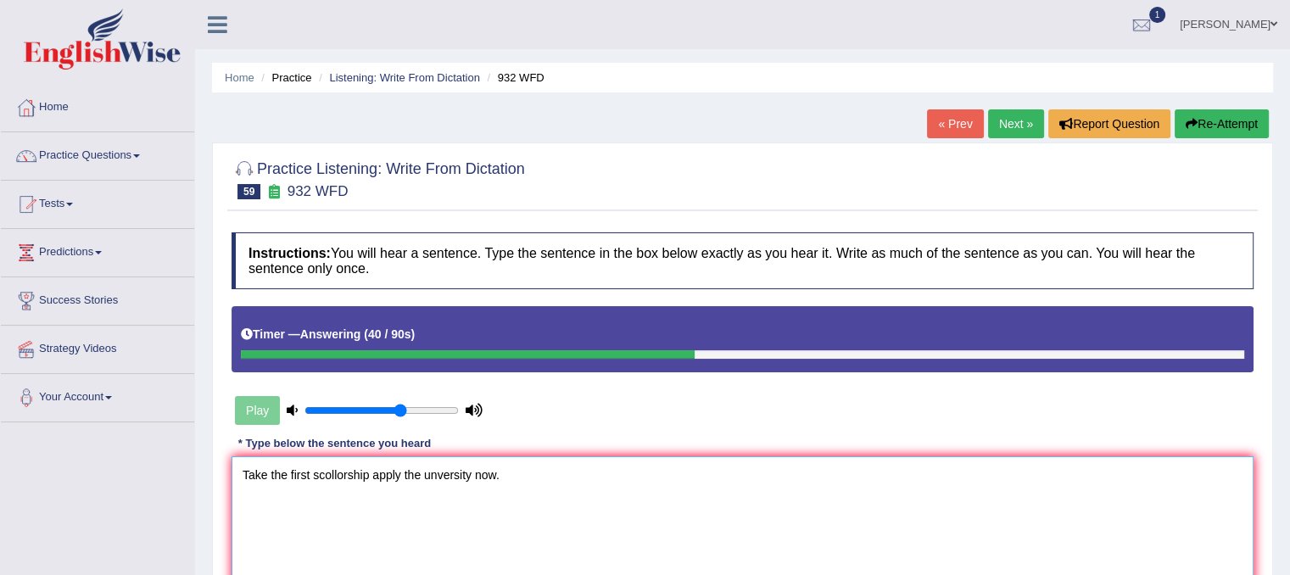
click at [349, 480] on textarea "Take the first scollorship apply the unversity now." at bounding box center [742, 538] width 1022 height 164
click at [335, 472] on textarea "Take the first scollorship apply the unversity now." at bounding box center [742, 538] width 1022 height 164
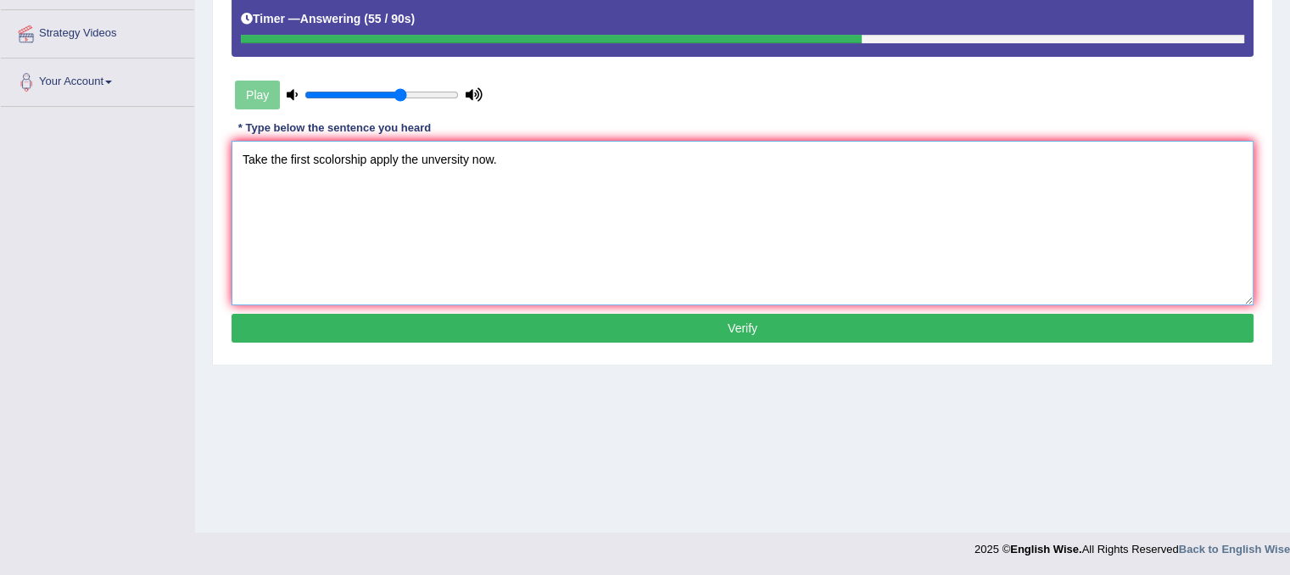
type textarea "Take the first scolorship apply the unversity now."
click at [453, 337] on button "Verify" at bounding box center [742, 328] width 1022 height 29
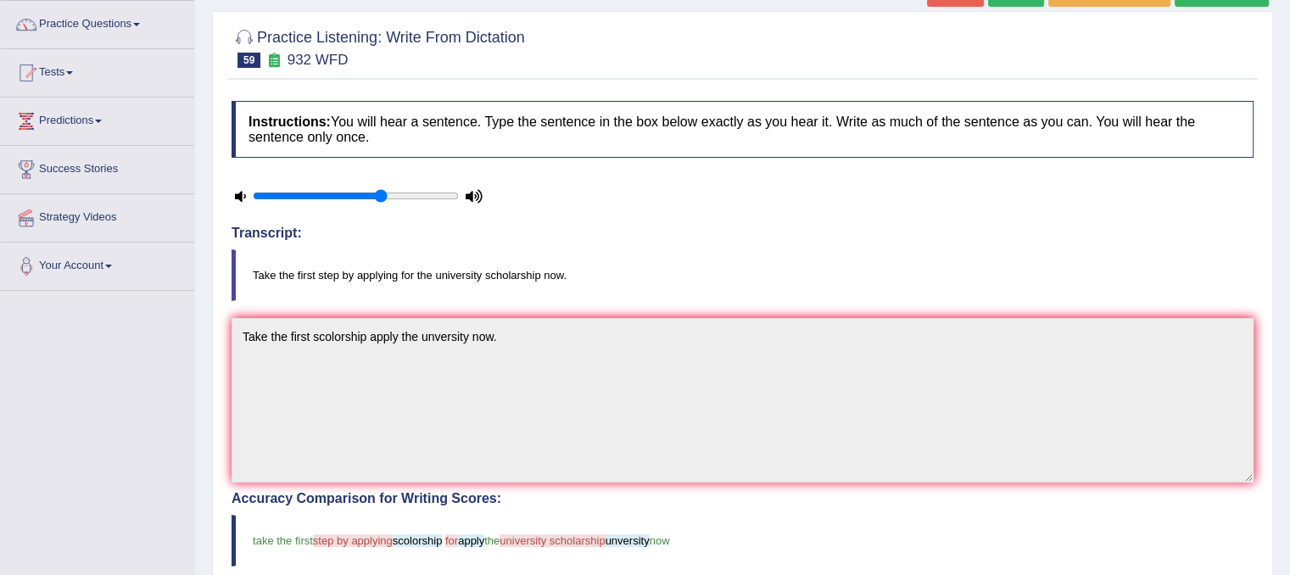
scroll to position [129, 0]
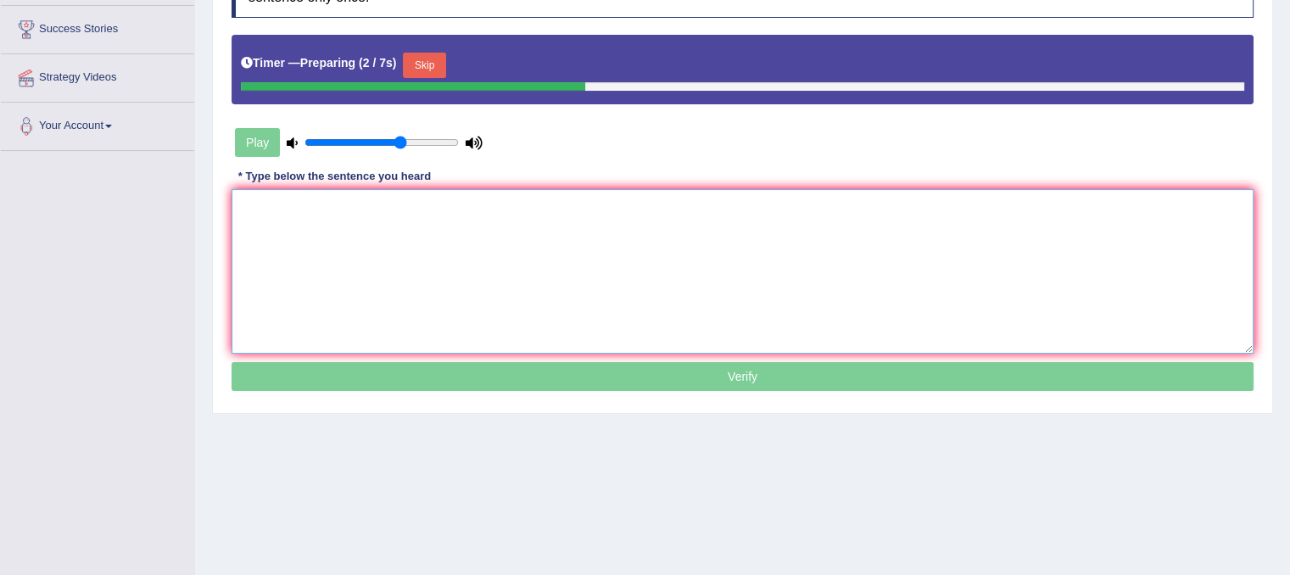
click at [376, 243] on textarea at bounding box center [742, 271] width 1022 height 164
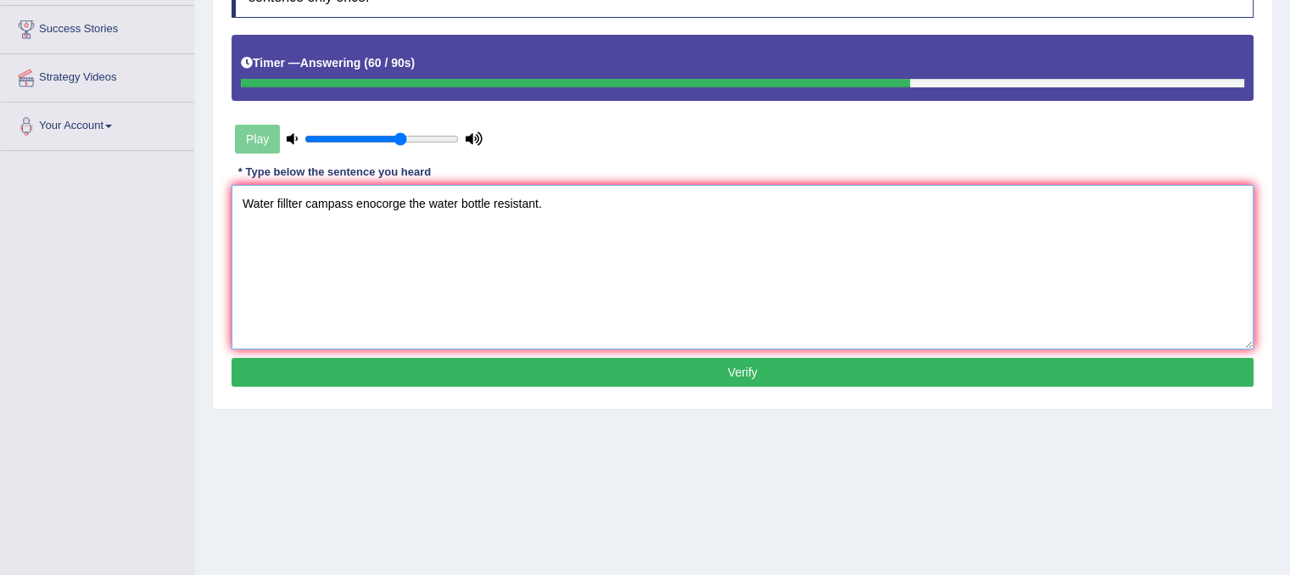
click at [286, 201] on textarea "Water fillter campass enocorge the water bottle resistant." at bounding box center [742, 267] width 1022 height 164
type textarea "Water filter campass enocorge the water bottle resistant."
click at [424, 367] on button "Verify" at bounding box center [742, 372] width 1022 height 29
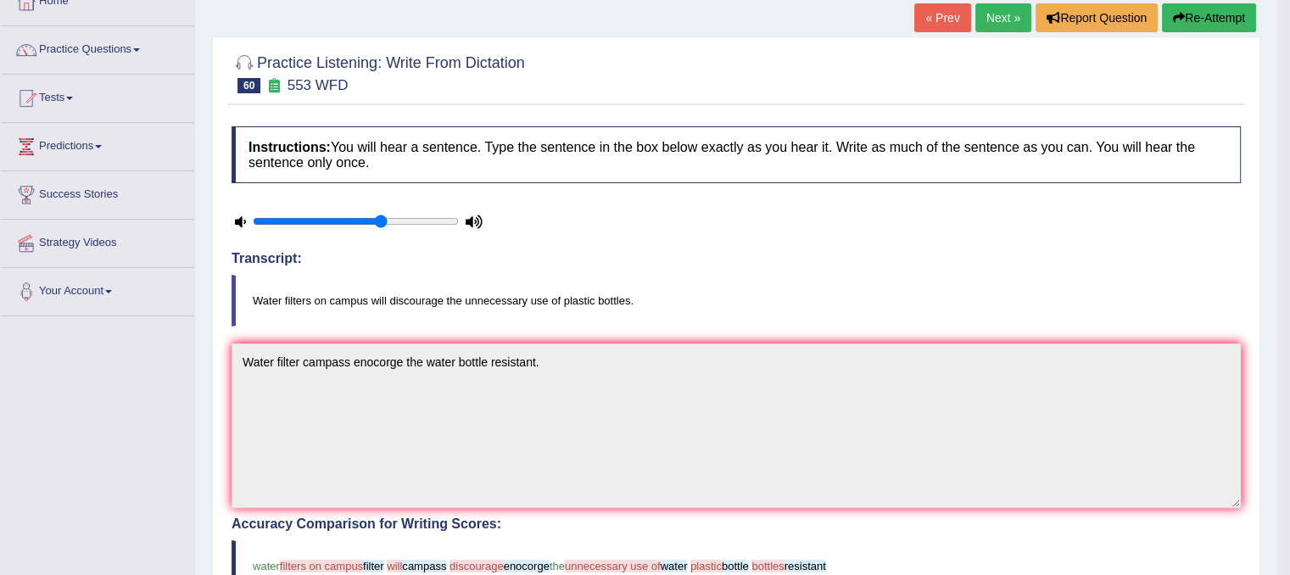
scroll to position [102, 0]
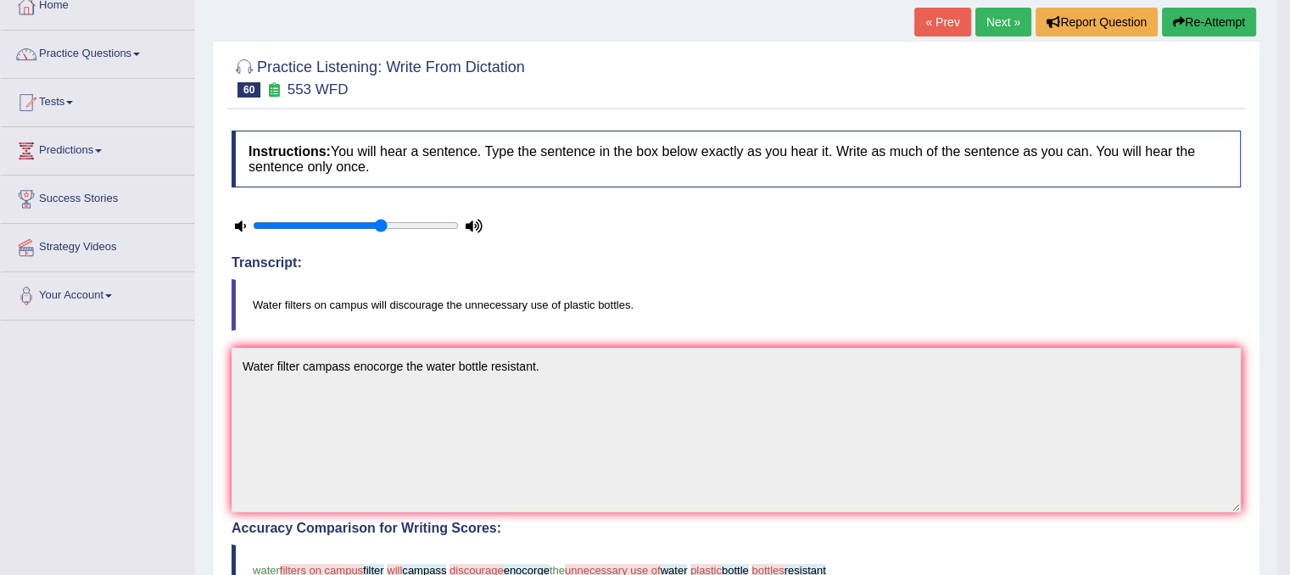
click at [1207, 16] on button "Re-Attempt" at bounding box center [1209, 22] width 94 height 29
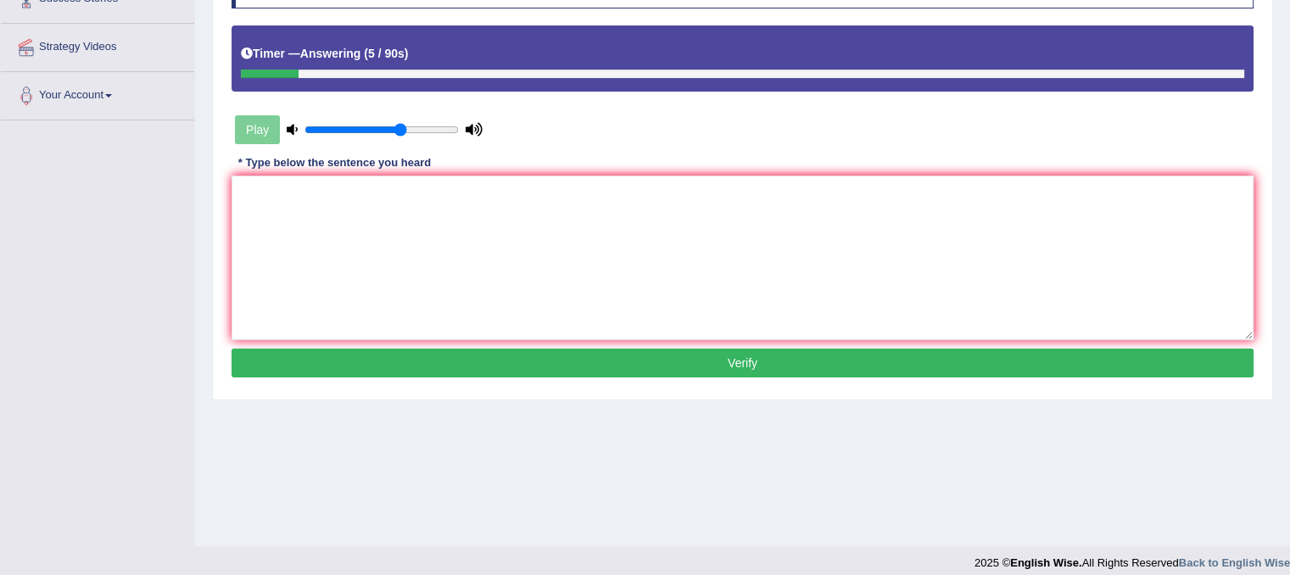
scroll to position [315, 0]
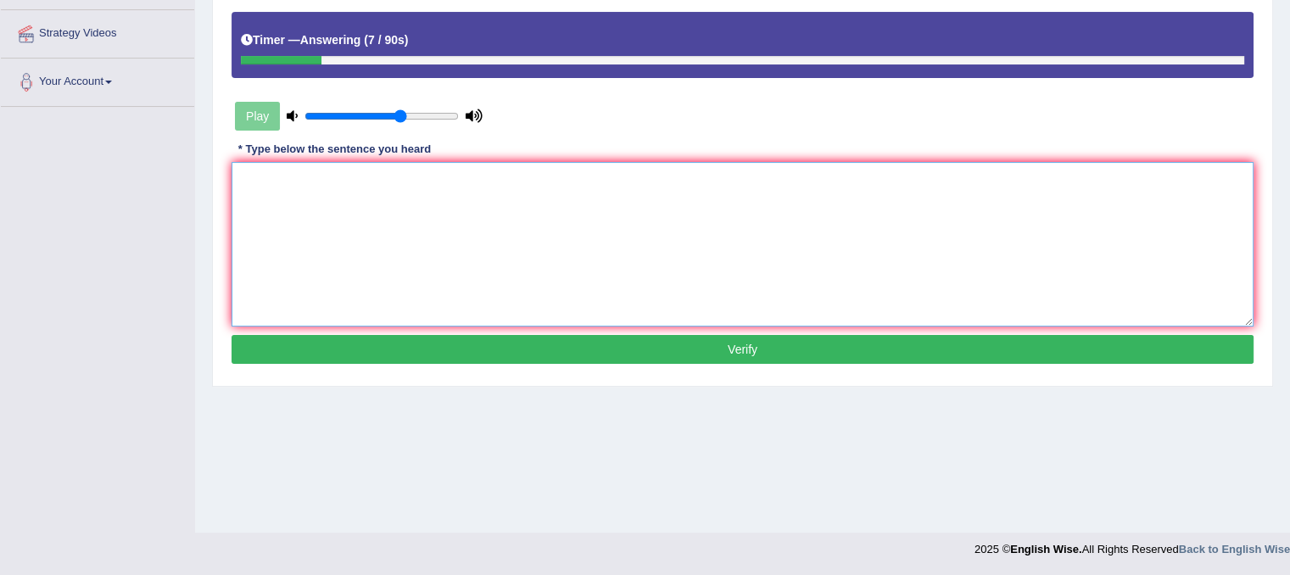
click at [1037, 174] on textarea at bounding box center [742, 244] width 1022 height 164
type textarea "w"
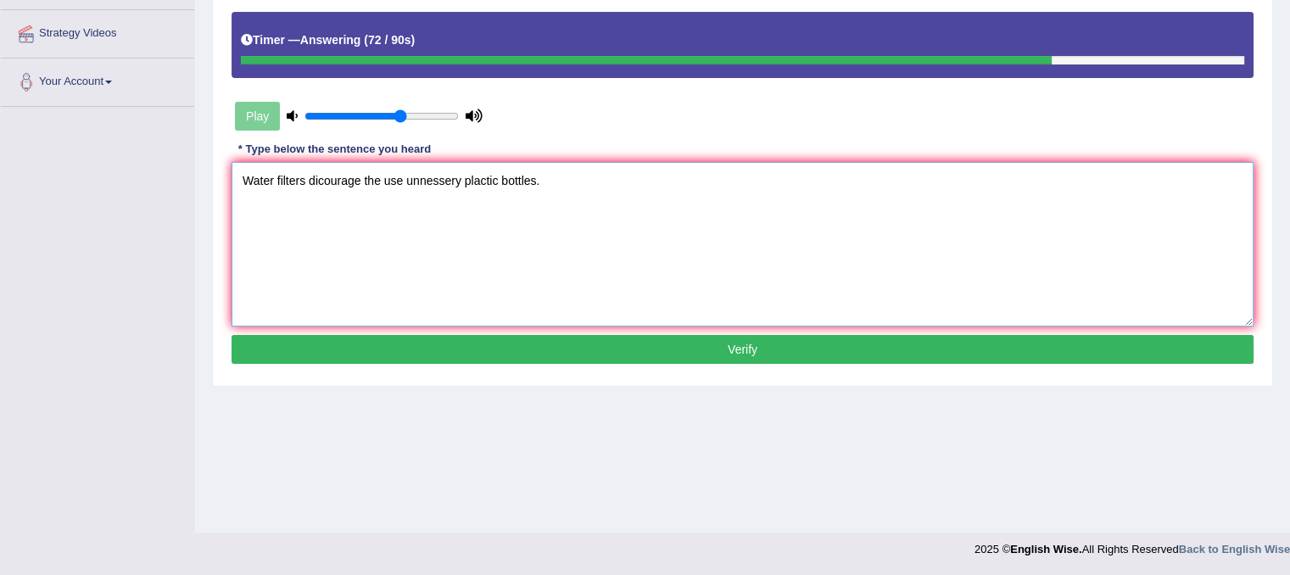
click at [400, 179] on textarea "Water filters dicourage the use unnessery plactic bottles." at bounding box center [742, 244] width 1022 height 164
type textarea "Water filters dicourage the use uses unnessery plactic bottles."
click at [571, 348] on button "Verify" at bounding box center [742, 349] width 1022 height 29
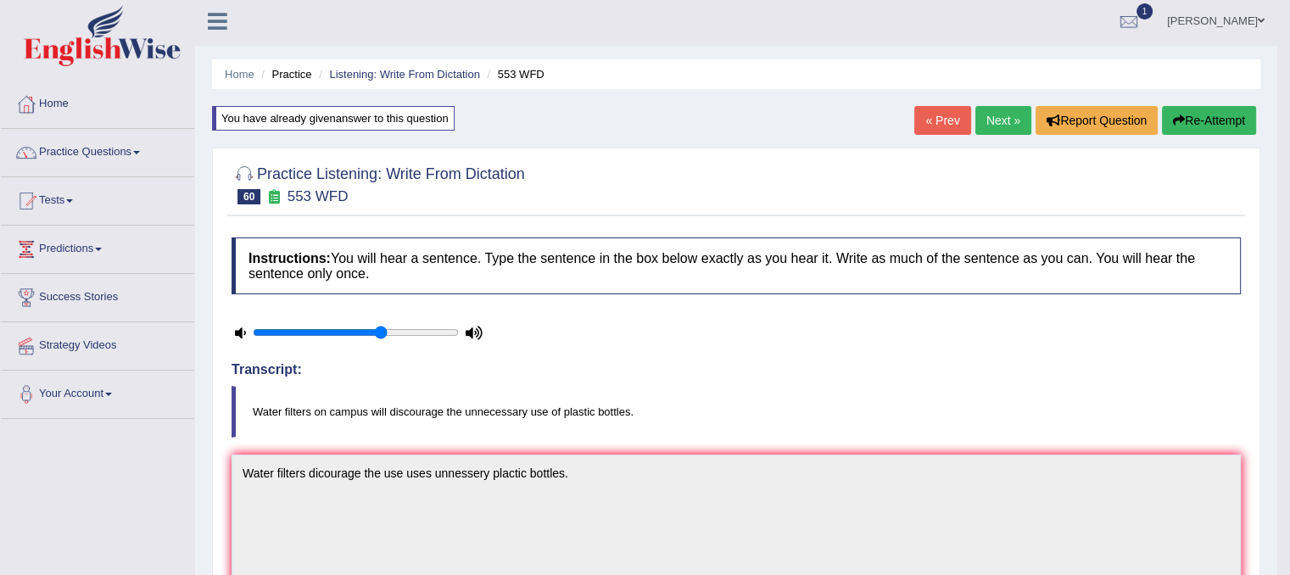
scroll to position [3, 0]
click at [1014, 113] on link "Next »" at bounding box center [1003, 121] width 56 height 29
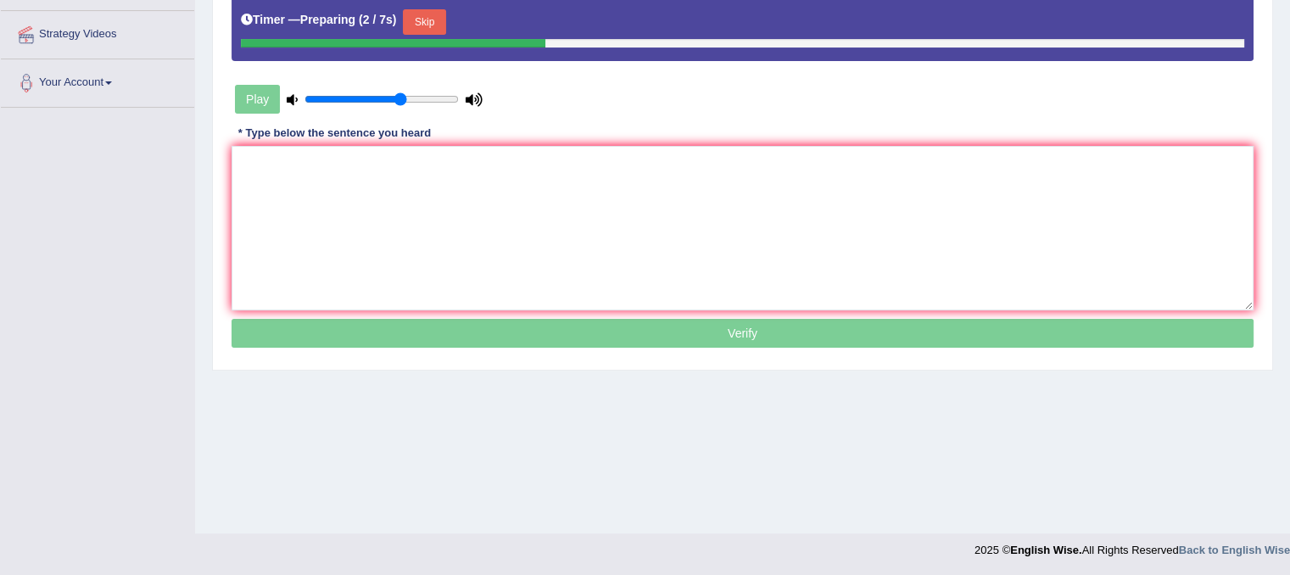
scroll to position [315, 0]
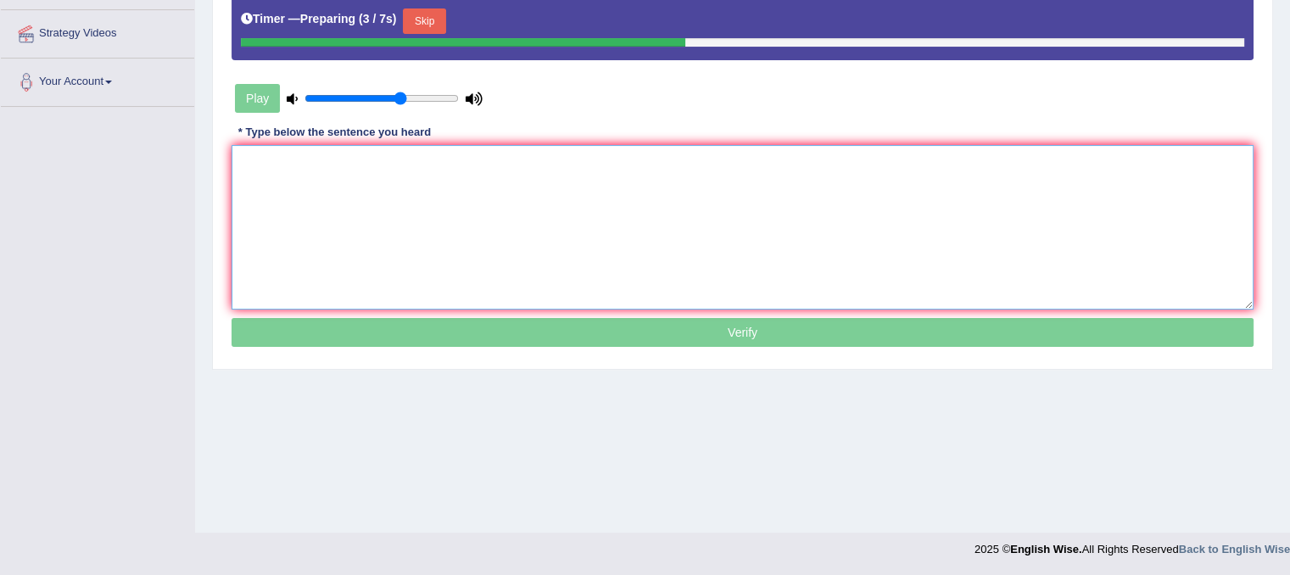
click at [882, 198] on textarea at bounding box center [742, 227] width 1022 height 164
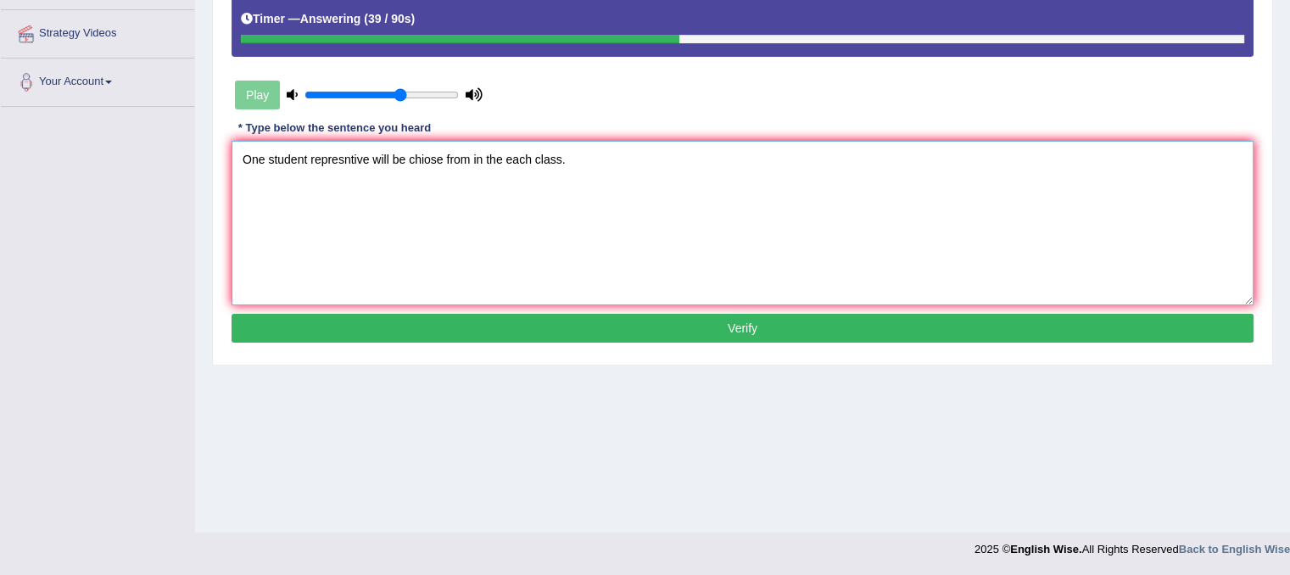
click at [342, 156] on textarea "One student represntive will be chiose from in the each class." at bounding box center [742, 223] width 1022 height 164
click at [357, 155] on textarea "One student representive will be chiose from in the each class." at bounding box center [742, 223] width 1022 height 164
click at [338, 157] on textarea "One student representative will be chiose from in the each class." at bounding box center [742, 223] width 1022 height 164
click at [351, 156] on textarea "One student representative will be chiose from in the each class." at bounding box center [742, 223] width 1022 height 164
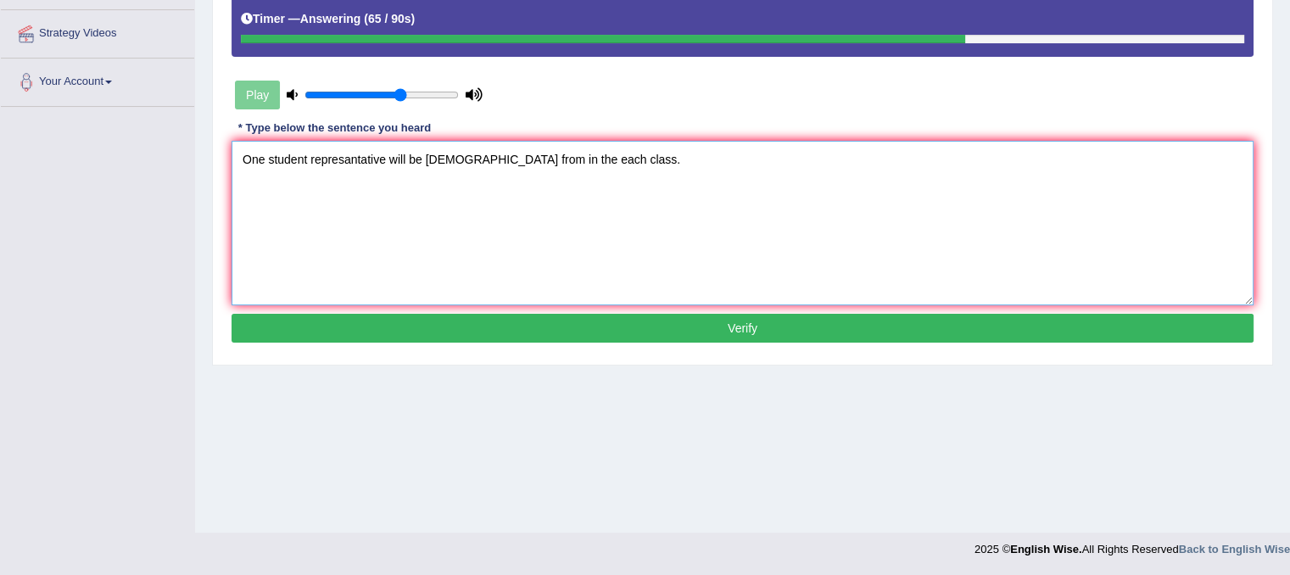
type textarea "One student represantative will be chiose from in the each class."
click at [513, 332] on button "Verify" at bounding box center [742, 328] width 1022 height 29
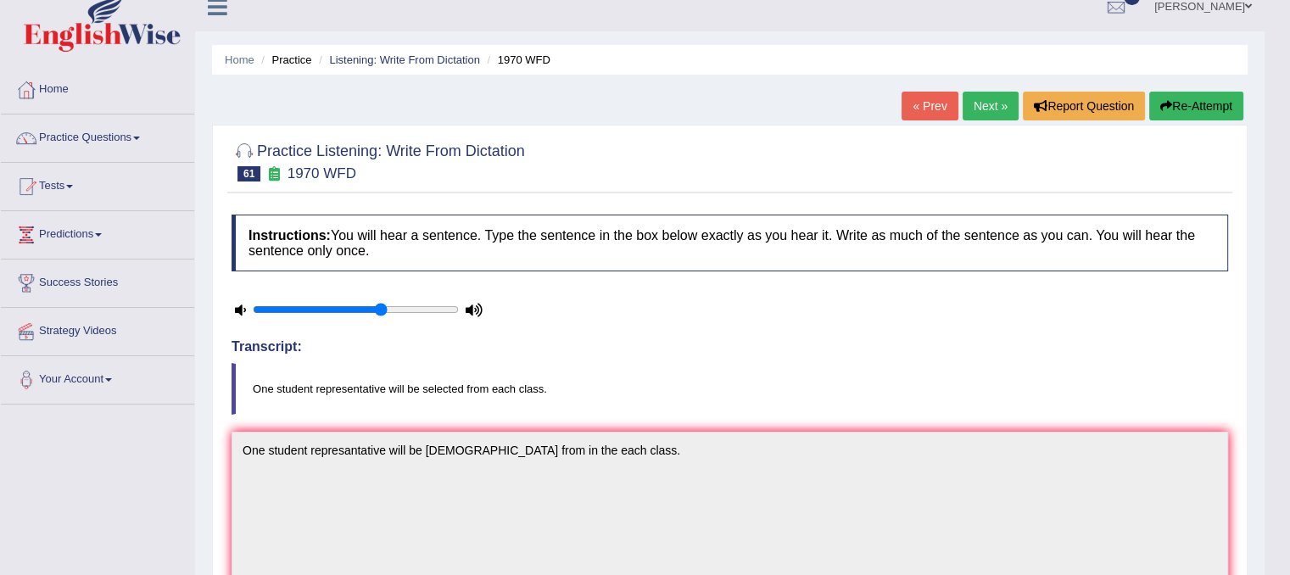
scroll to position [0, 0]
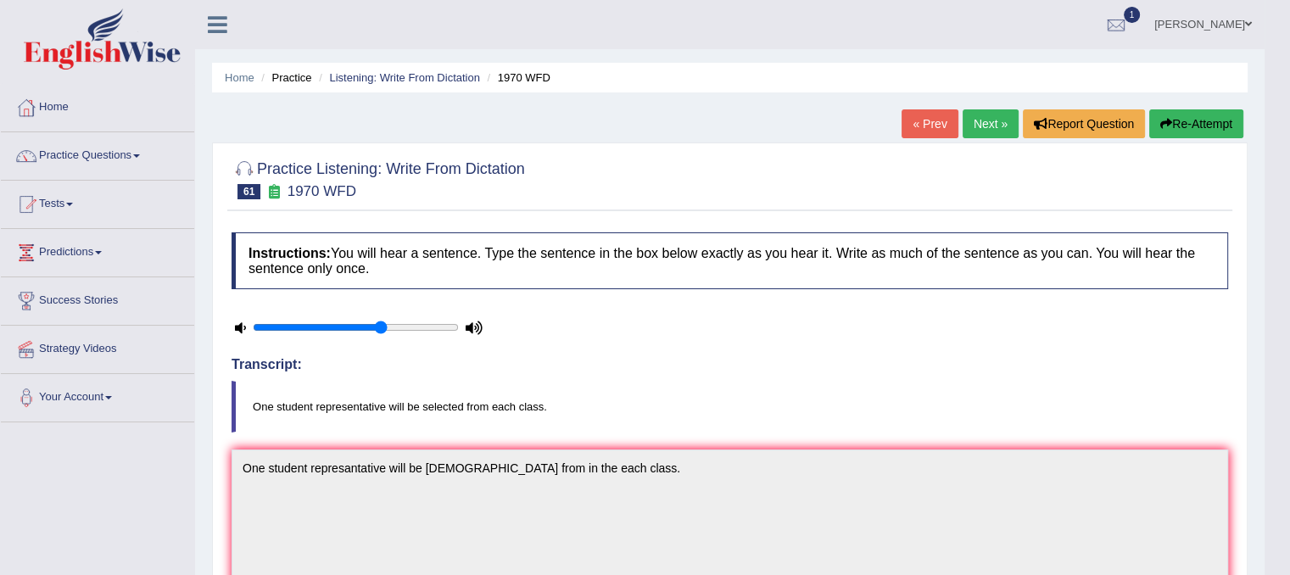
click at [969, 127] on link "Next »" at bounding box center [990, 123] width 56 height 29
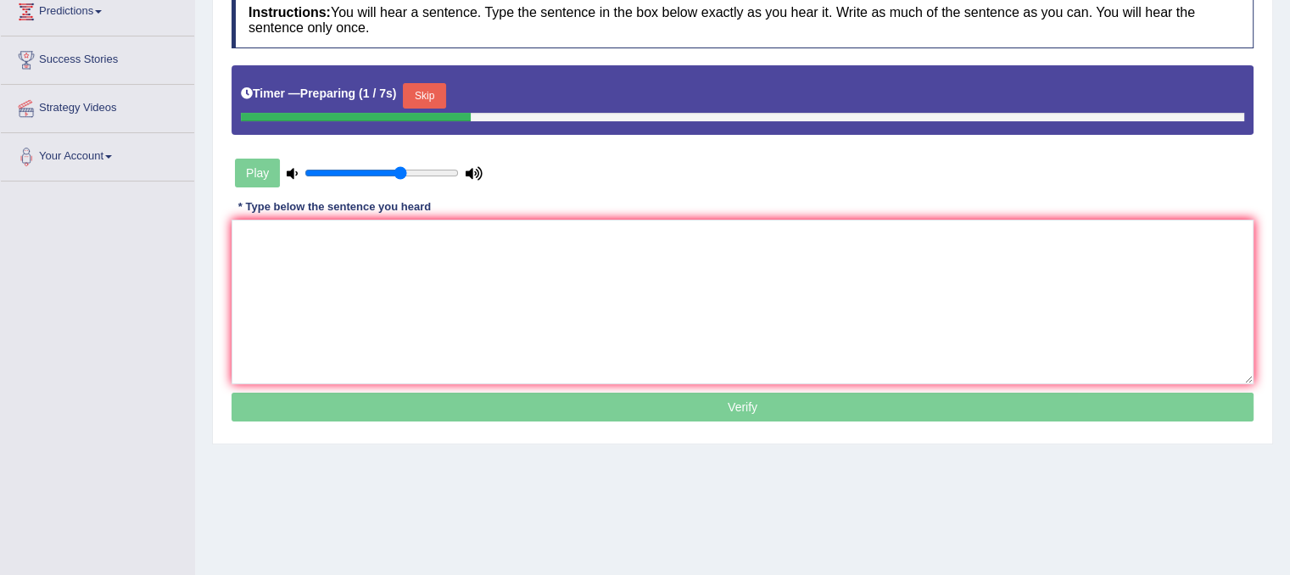
scroll to position [305, 0]
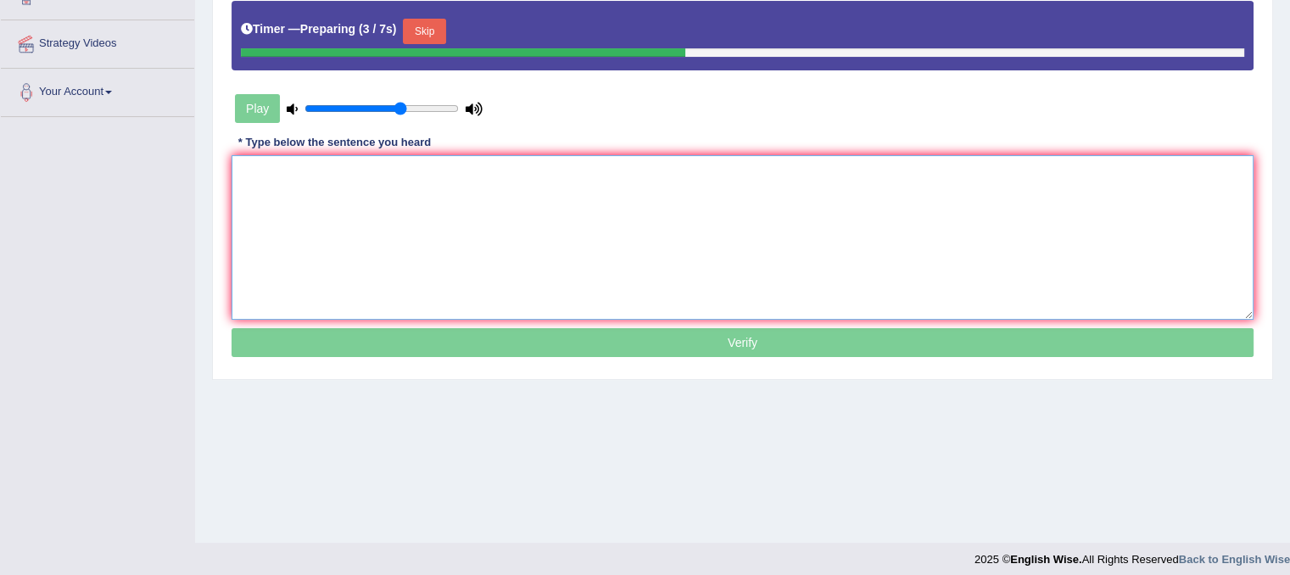
click at [751, 201] on textarea at bounding box center [742, 237] width 1022 height 164
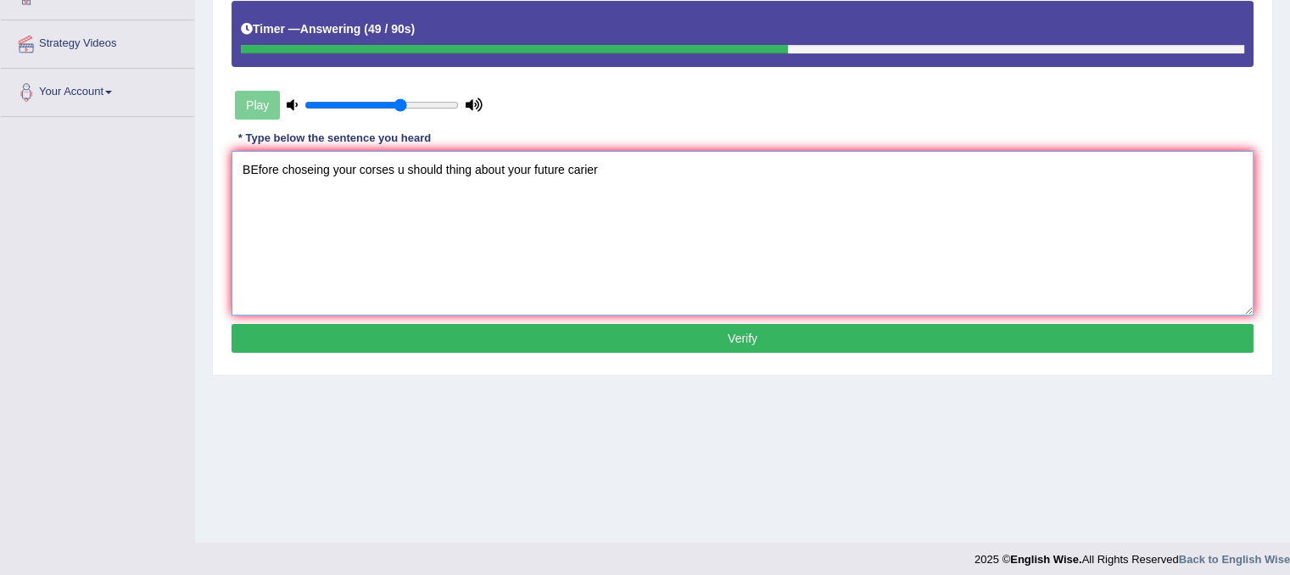
click at [583, 160] on textarea "BEfore choseing your corses u should thing about your future carier" at bounding box center [742, 233] width 1022 height 164
click at [606, 167] on textarea "BEfore choseing your corses u should thing about your future carrier" at bounding box center [742, 233] width 1022 height 164
click at [376, 167] on textarea "BEfore choseing your corses u should thing about your future carrier." at bounding box center [742, 233] width 1022 height 164
click at [370, 167] on textarea "BEfore choseing your corses u should thing about your future carrier." at bounding box center [742, 233] width 1022 height 164
click at [376, 166] on textarea "BEfore choseing your corses u should thing about your future carrier." at bounding box center [742, 233] width 1022 height 164
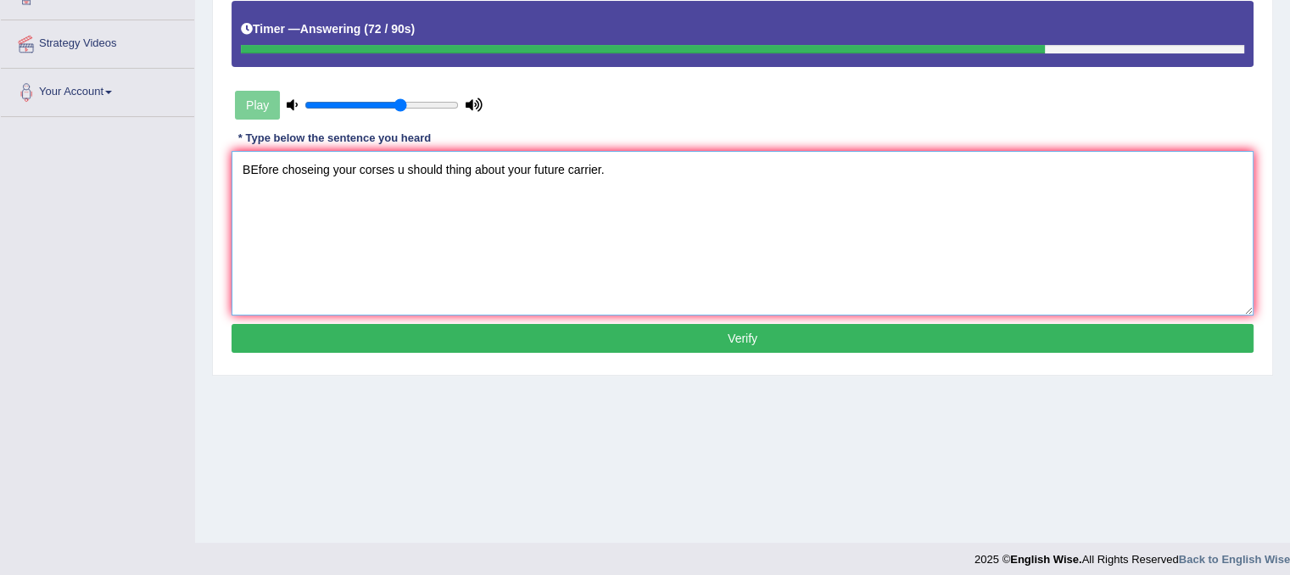
click at [301, 169] on textarea "BEfore choseing your corses u should thing about your future carrier." at bounding box center [742, 233] width 1022 height 164
click at [255, 164] on textarea "BEfore chooseing your corses u should thing about your future carrier." at bounding box center [742, 233] width 1022 height 164
type textarea "Before chooseing your corses u should thing about your future carrier."
click at [525, 335] on button "Verify" at bounding box center [742, 338] width 1022 height 29
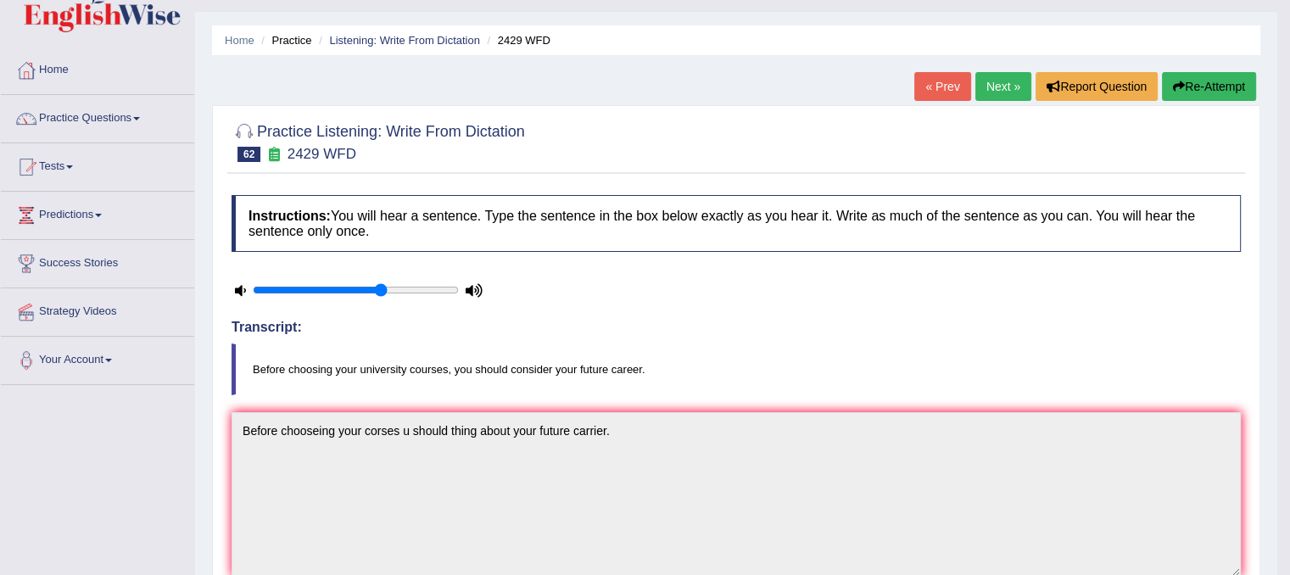
scroll to position [34, 0]
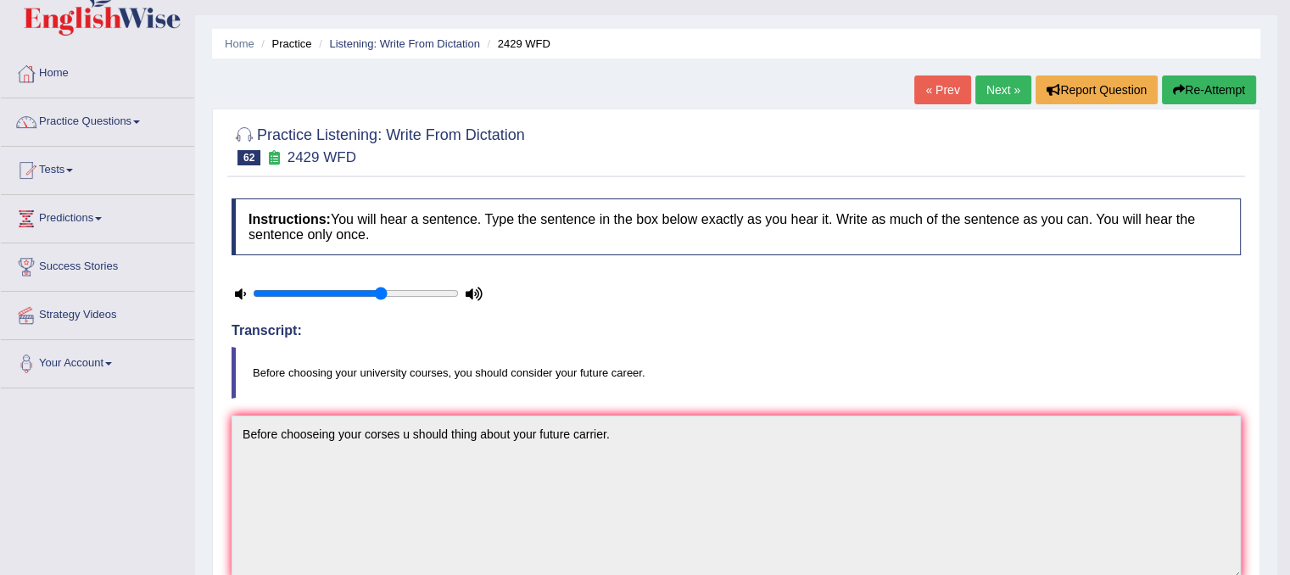
click at [1006, 93] on link "Next »" at bounding box center [1003, 89] width 56 height 29
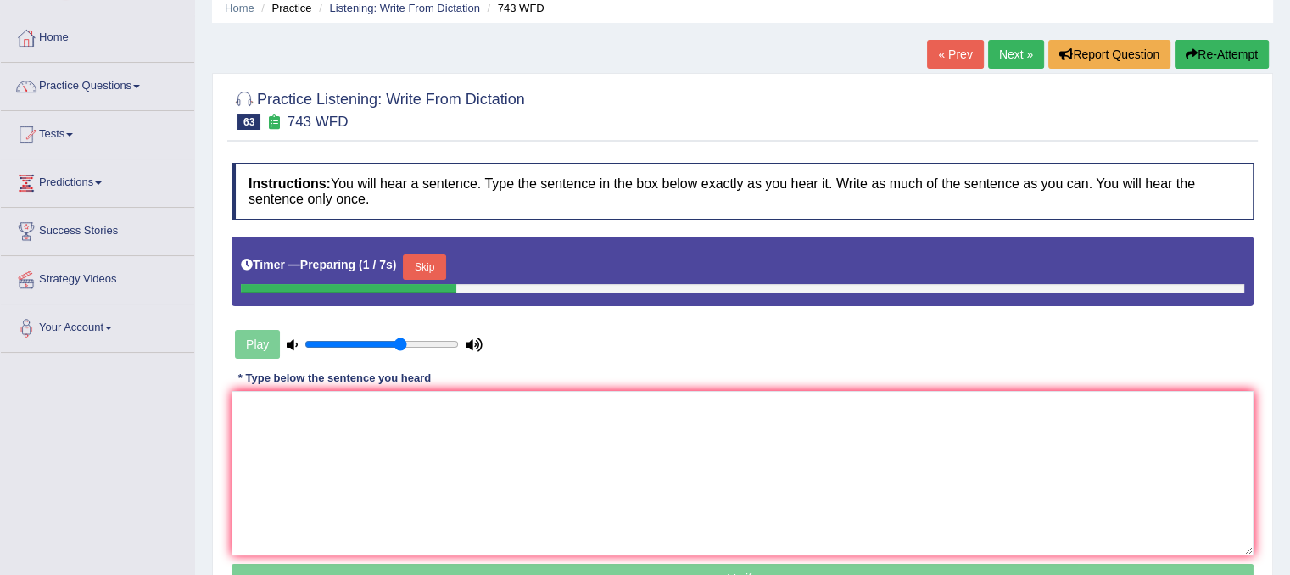
scroll to position [170, 0]
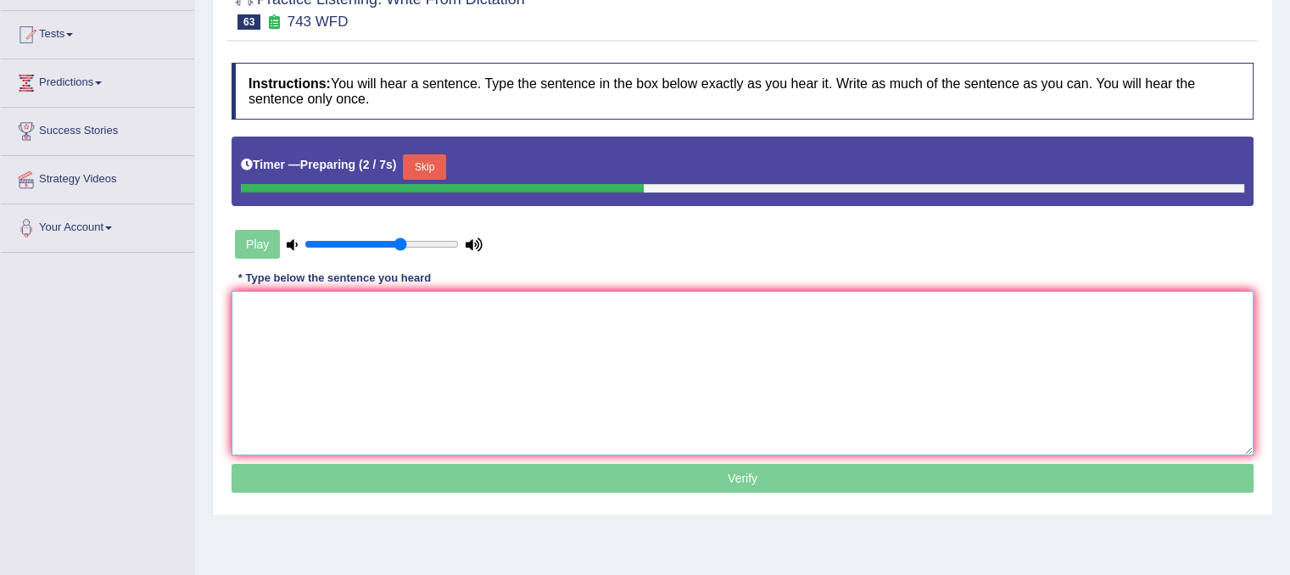
click at [738, 314] on textarea at bounding box center [742, 373] width 1022 height 164
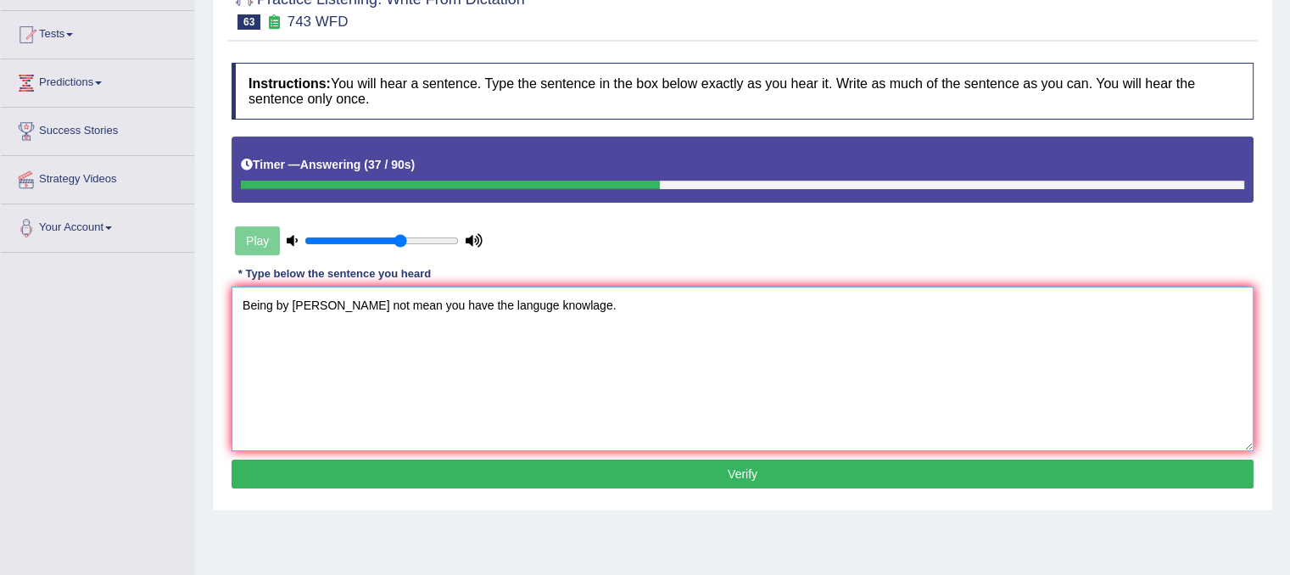
type textarea "Being by [PERSON_NAME] not mean you have the languge knowlage."
click at [714, 465] on button "Verify" at bounding box center [742, 474] width 1022 height 29
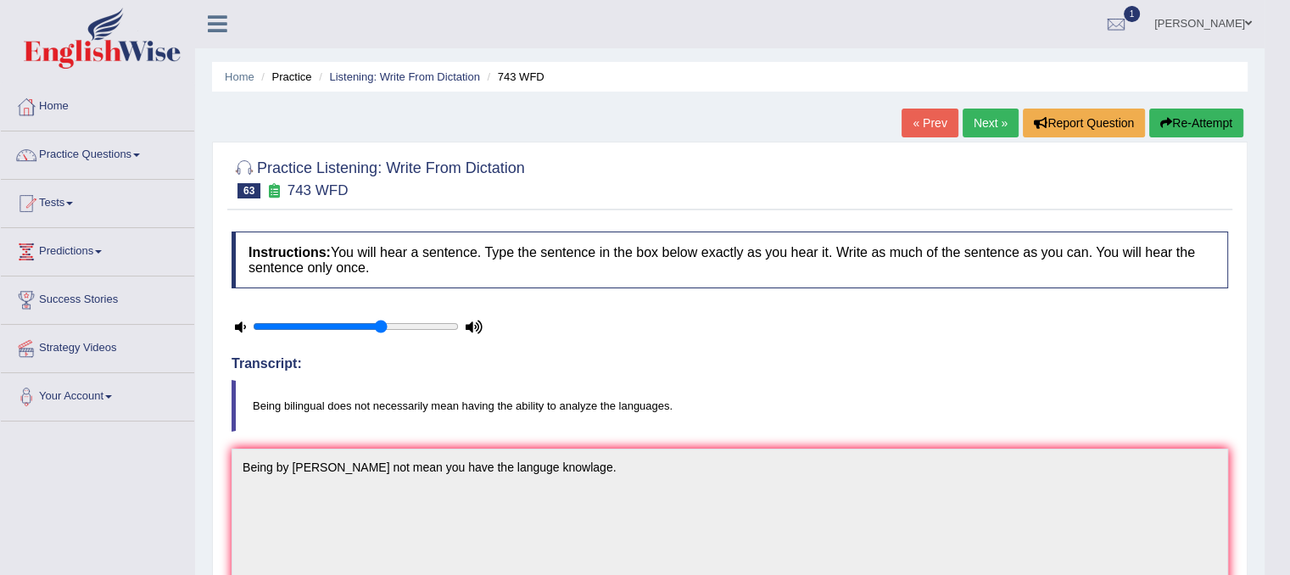
scroll to position [0, 0]
click at [59, 109] on link "Home" at bounding box center [97, 105] width 193 height 42
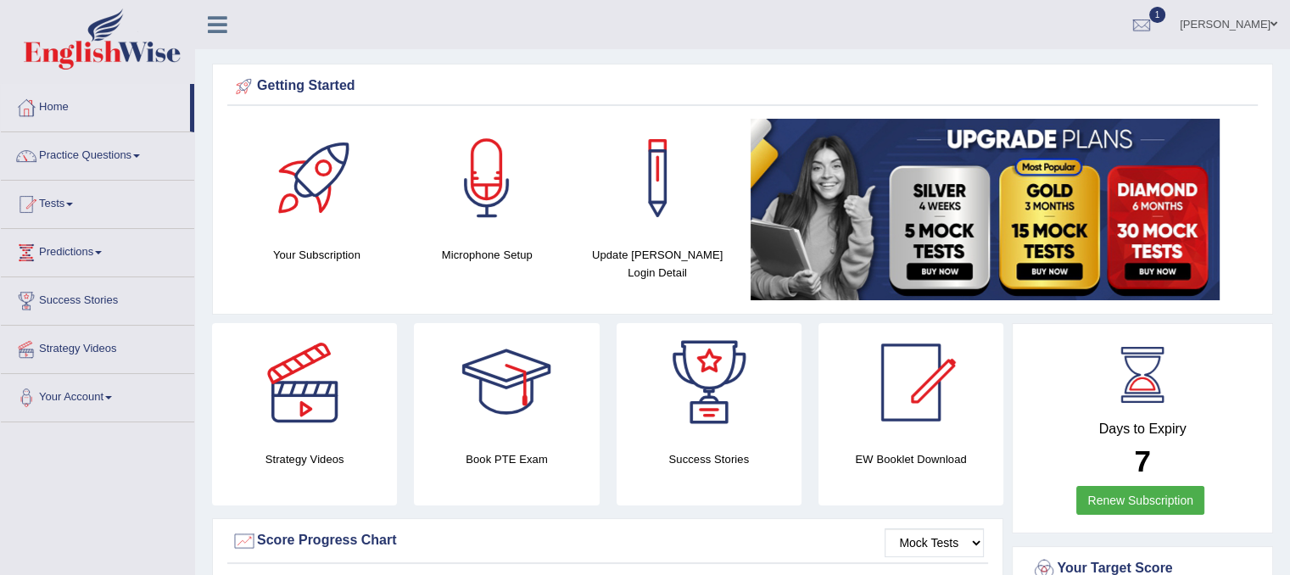
click at [75, 159] on link "Practice Questions" at bounding box center [97, 153] width 193 height 42
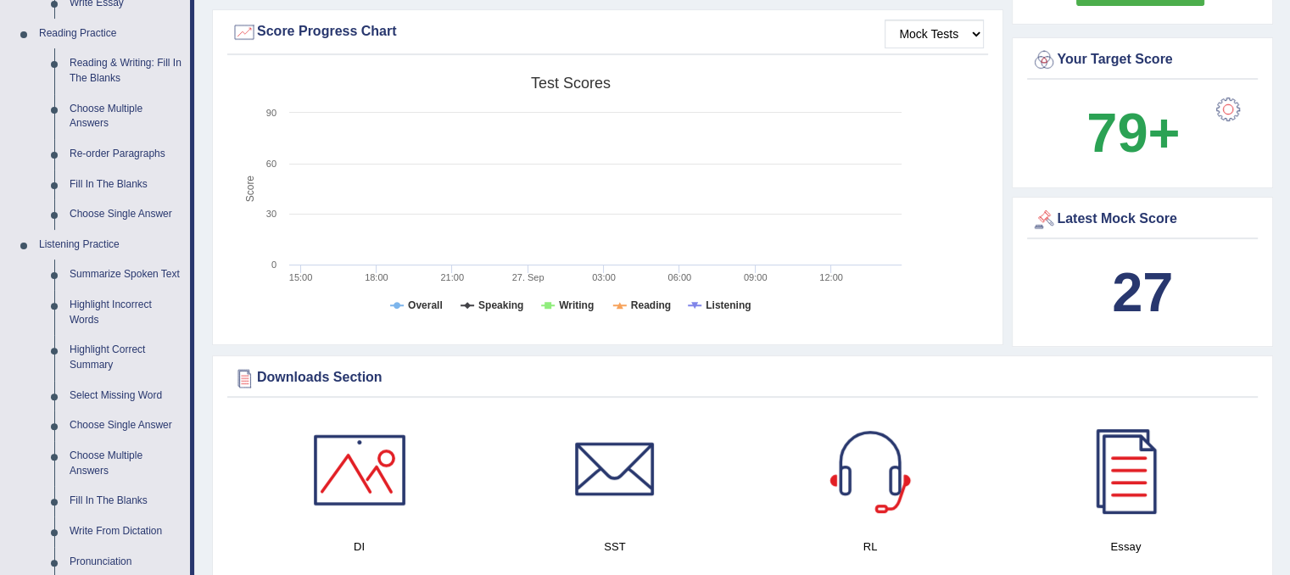
scroll to position [543, 0]
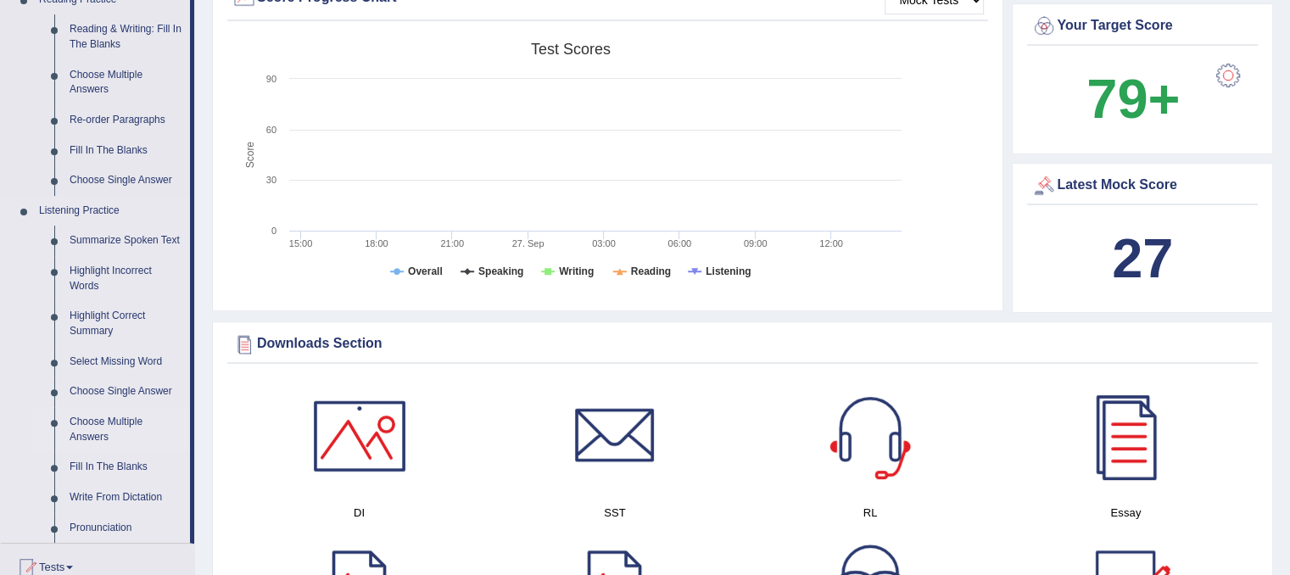
click at [109, 420] on link "Choose Multiple Answers" at bounding box center [126, 429] width 128 height 45
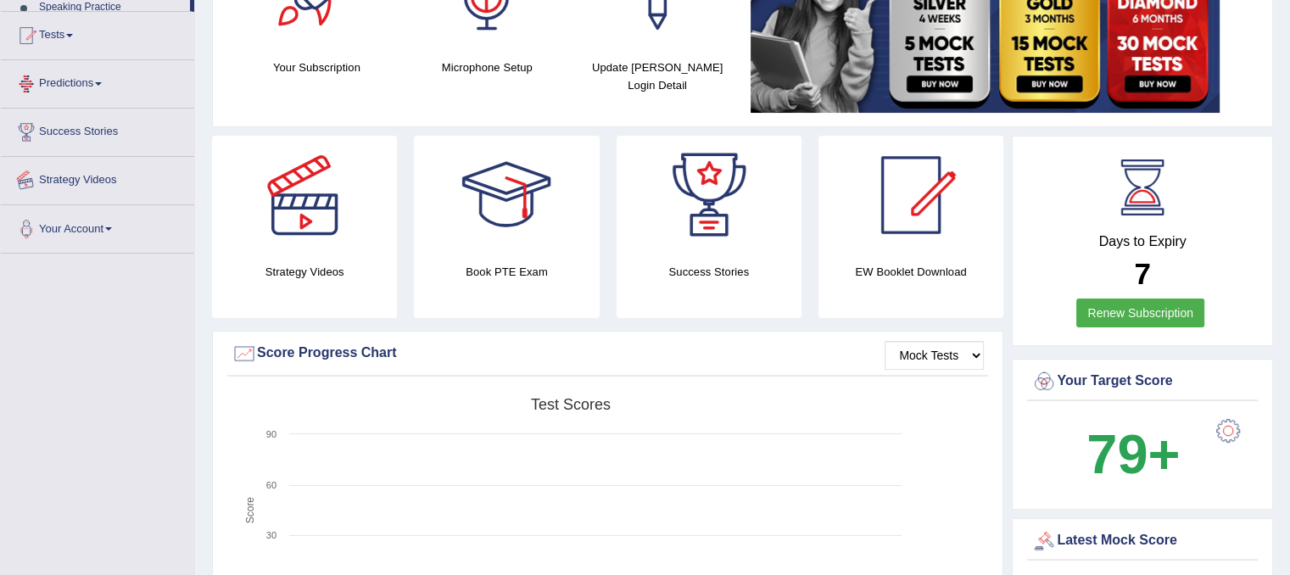
scroll to position [273, 0]
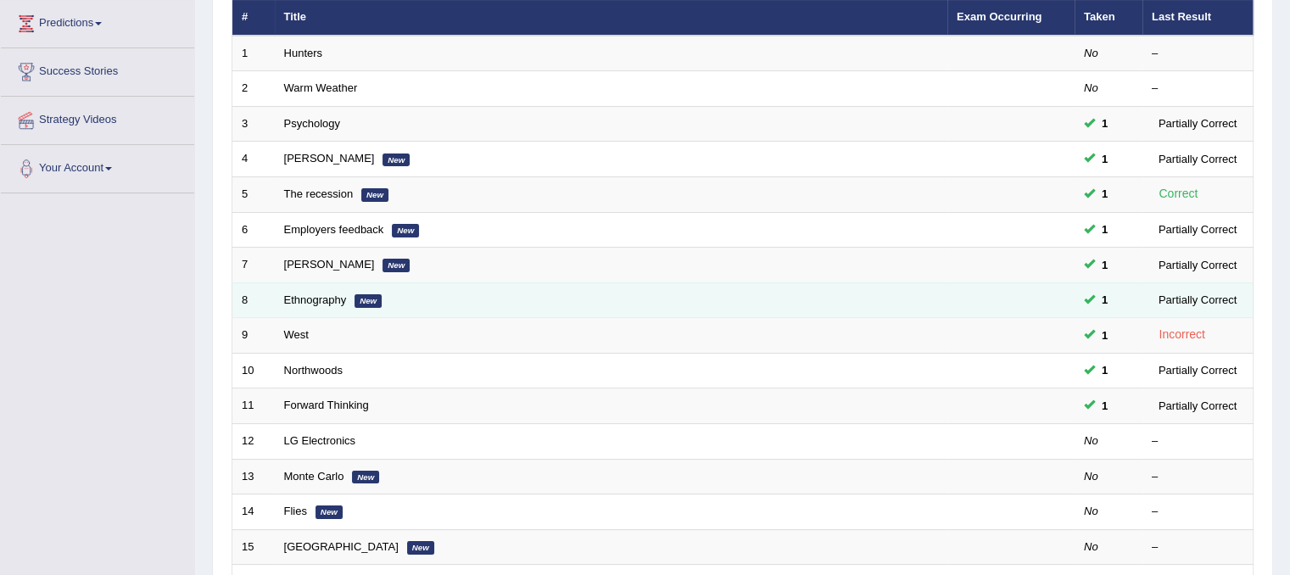
scroll to position [305, 0]
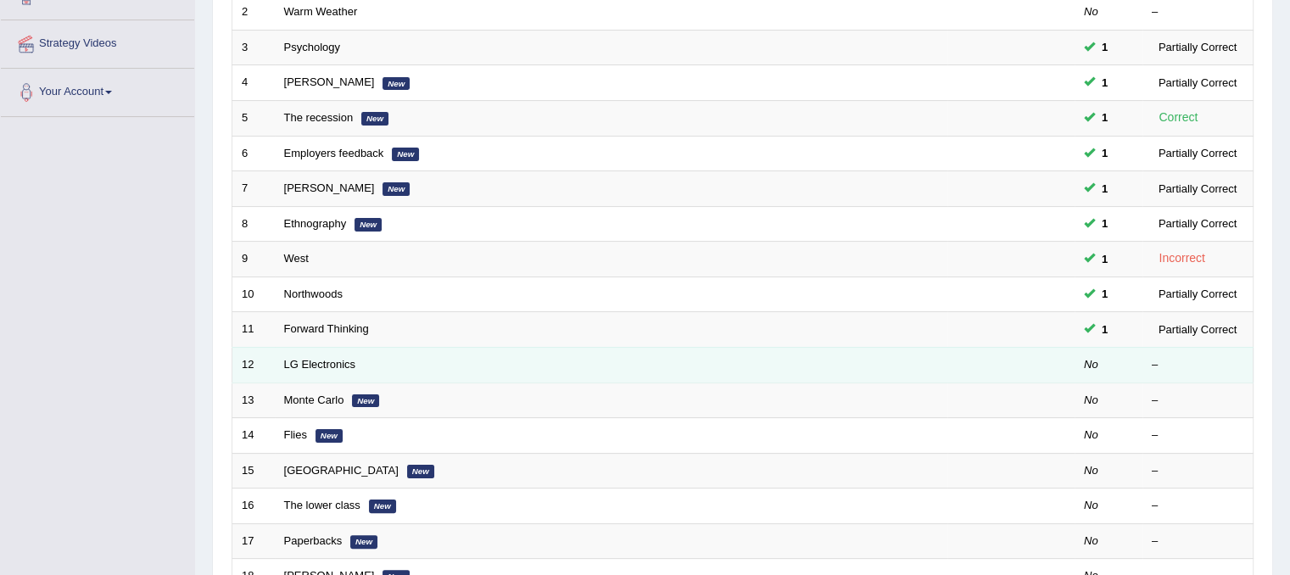
click at [389, 354] on td "LG Electronics" at bounding box center [611, 365] width 672 height 36
click at [323, 365] on link "LG Electronics" at bounding box center [320, 364] width 72 height 13
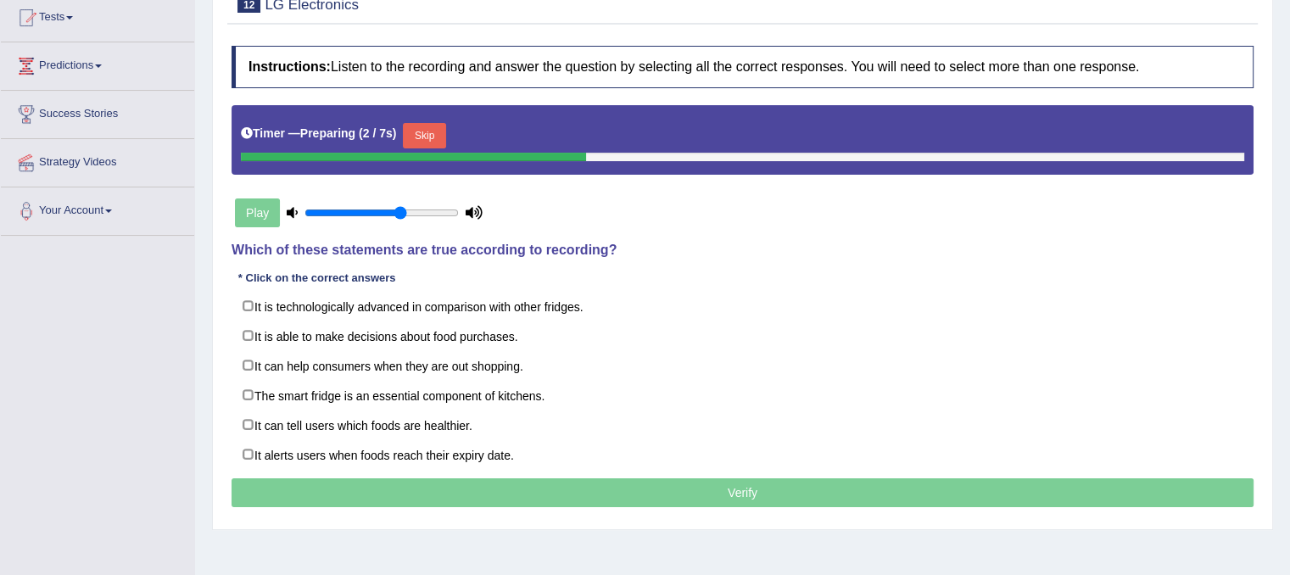
scroll to position [185, 0]
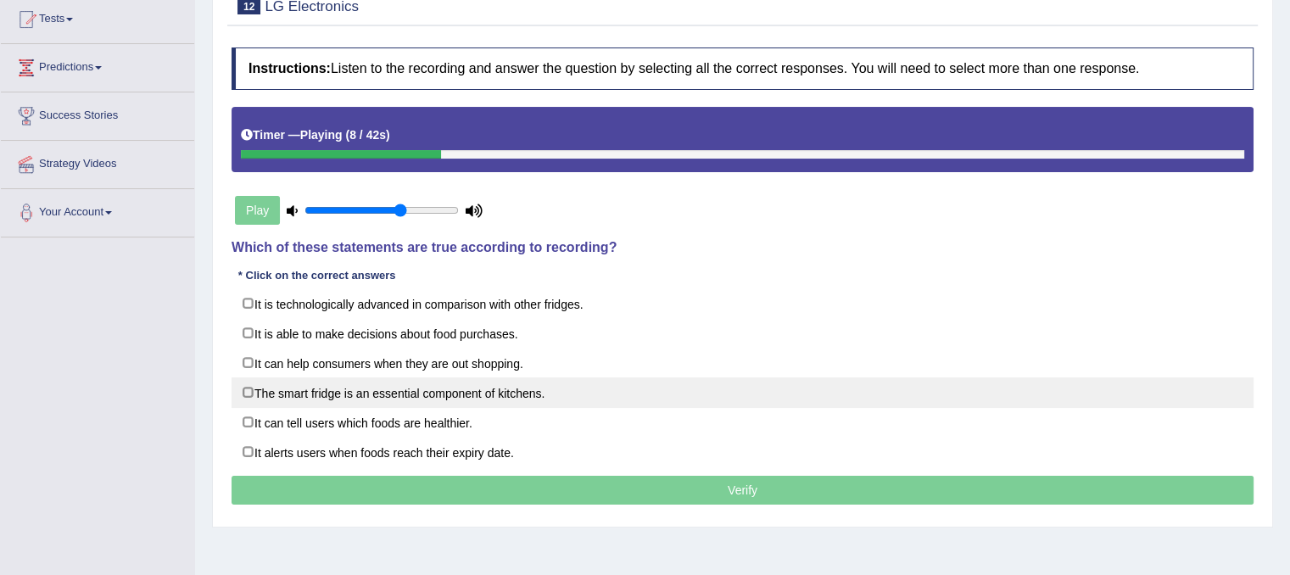
click at [247, 400] on label "The smart fridge is an essential component of kitchens." at bounding box center [742, 392] width 1022 height 31
checkbox input "true"
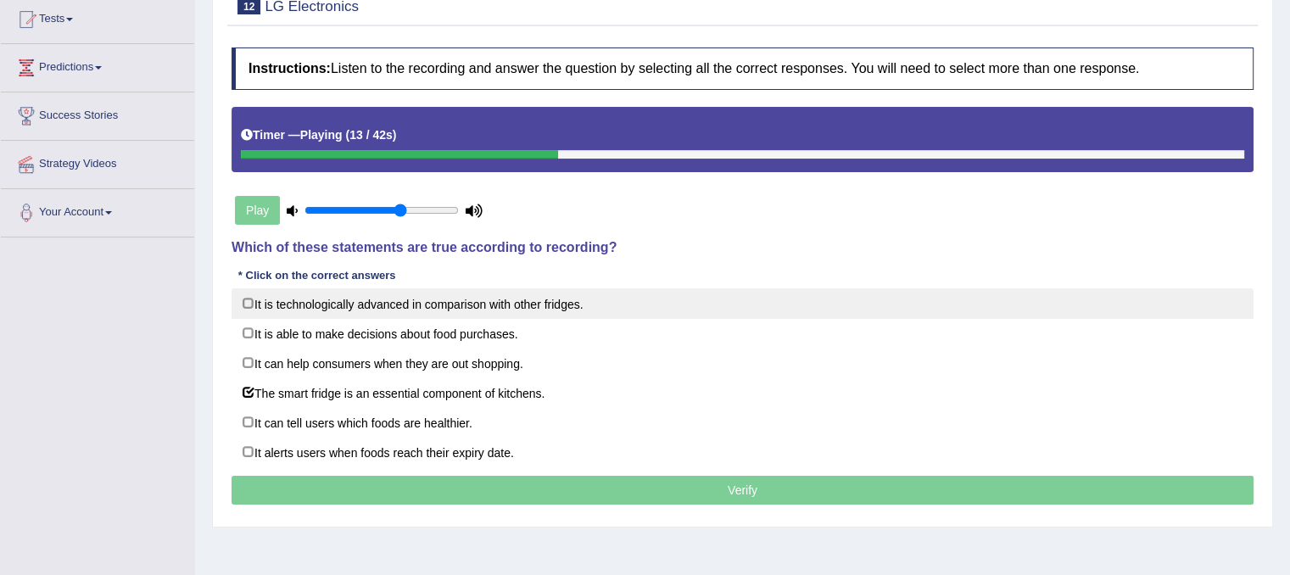
click at [246, 306] on label "It is technologically advanced in comparison with other fridges." at bounding box center [742, 303] width 1022 height 31
checkbox input "true"
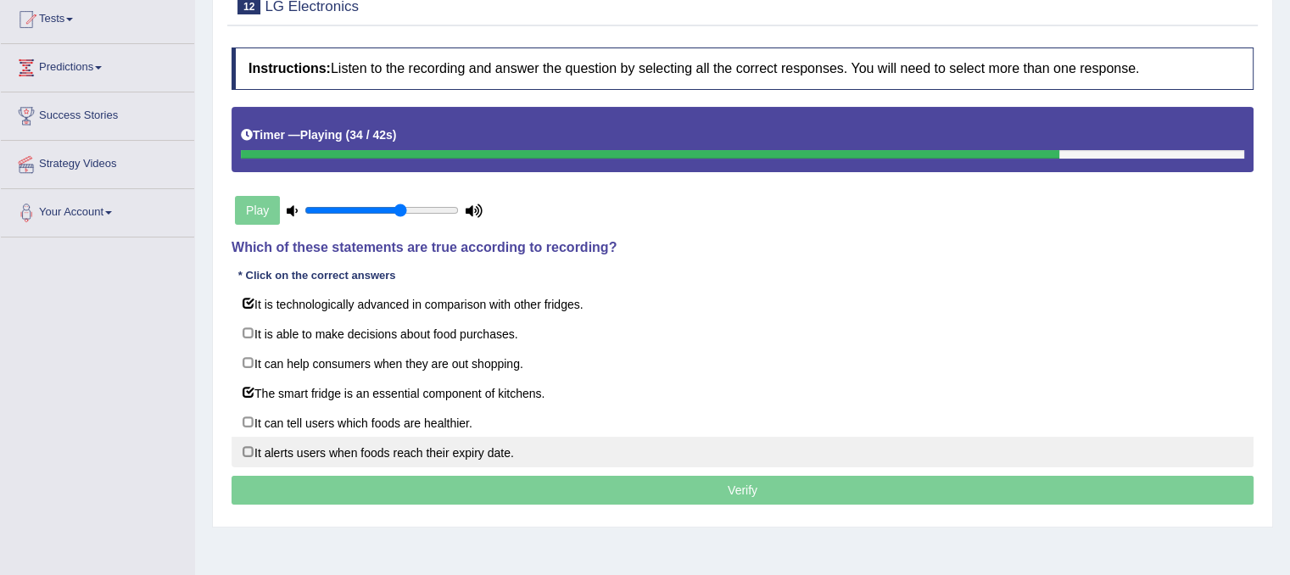
click at [248, 449] on label "It alerts users when foods reach their expiry date." at bounding box center [742, 452] width 1022 height 31
checkbox input "true"
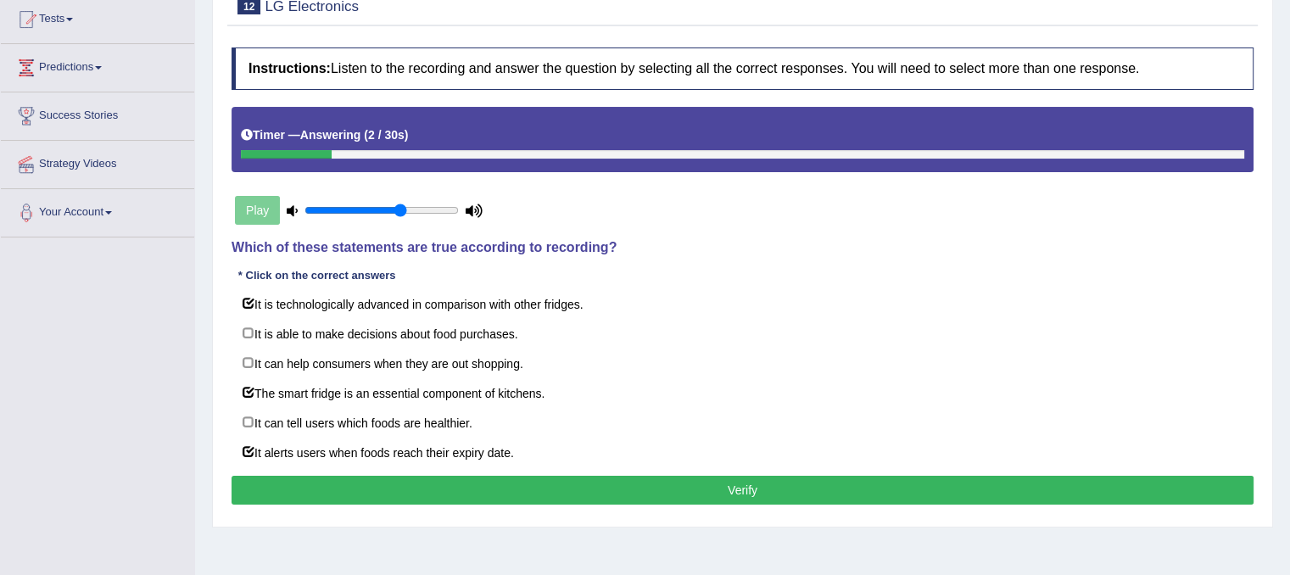
click at [391, 494] on button "Verify" at bounding box center [742, 490] width 1022 height 29
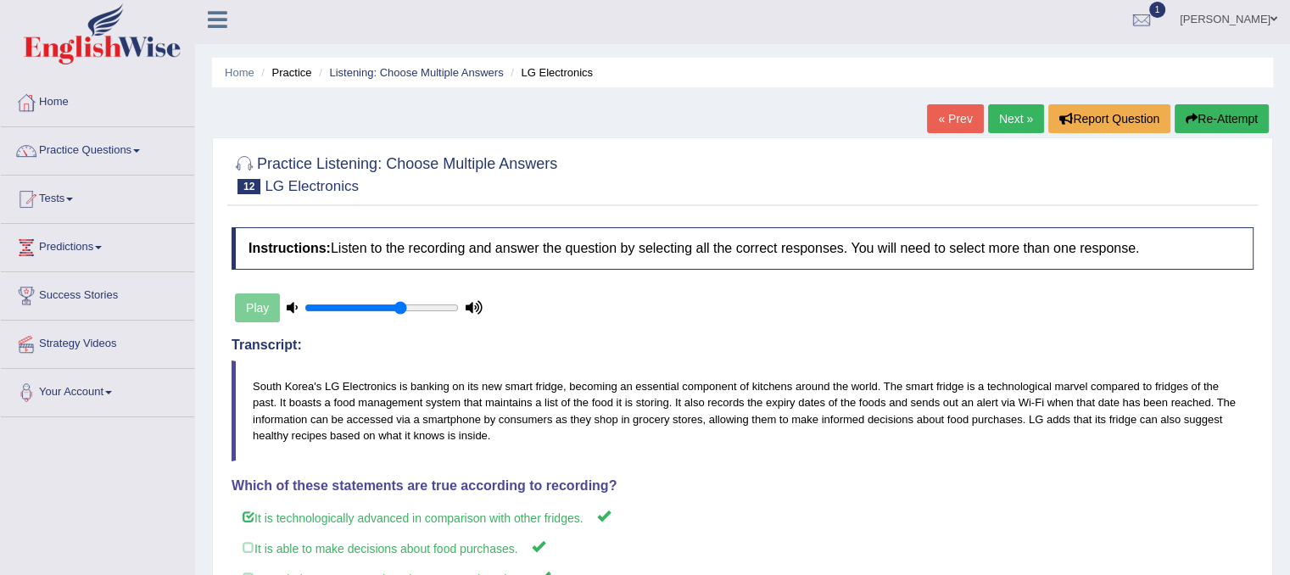
scroll to position [0, 0]
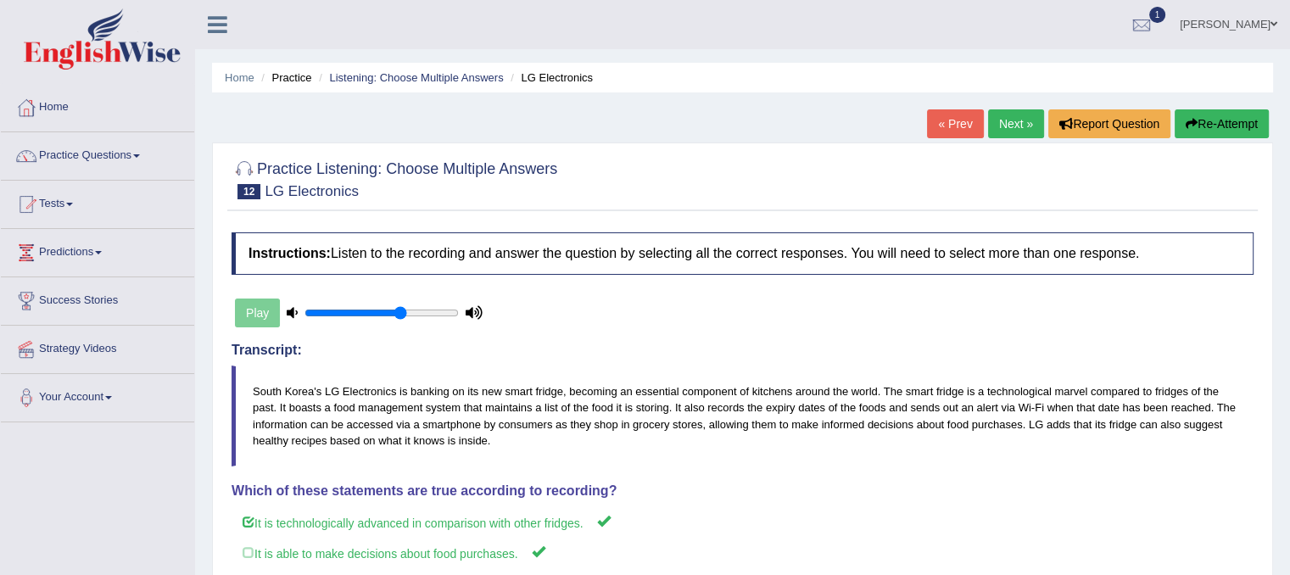
click at [1019, 122] on link "Next »" at bounding box center [1016, 123] width 56 height 29
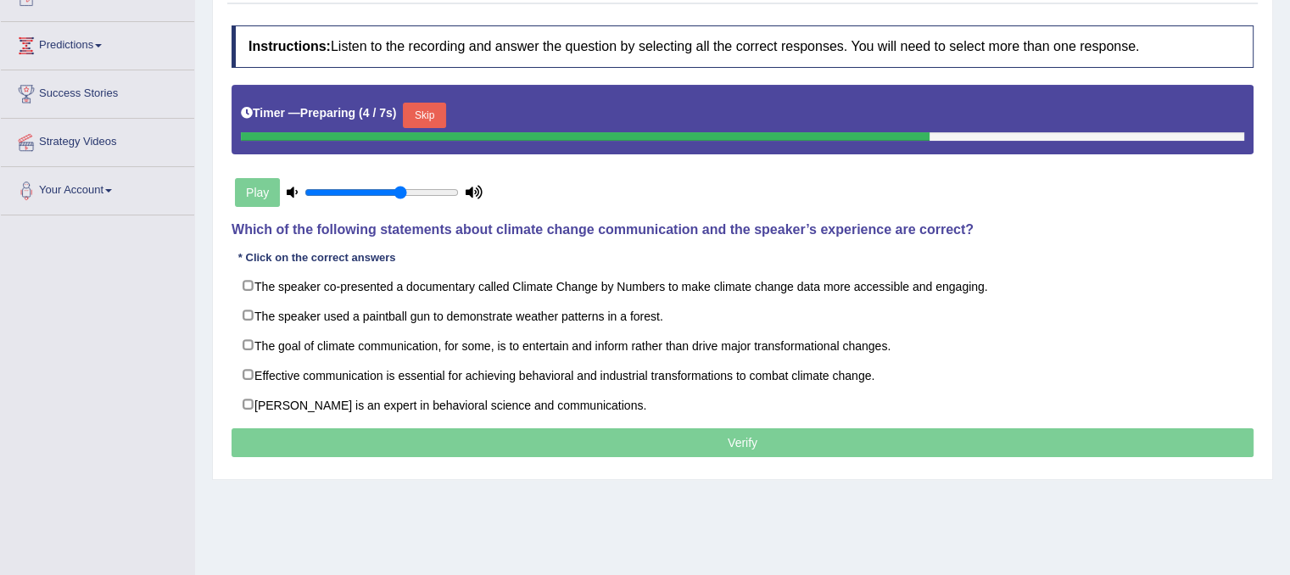
scroll to position [203, 0]
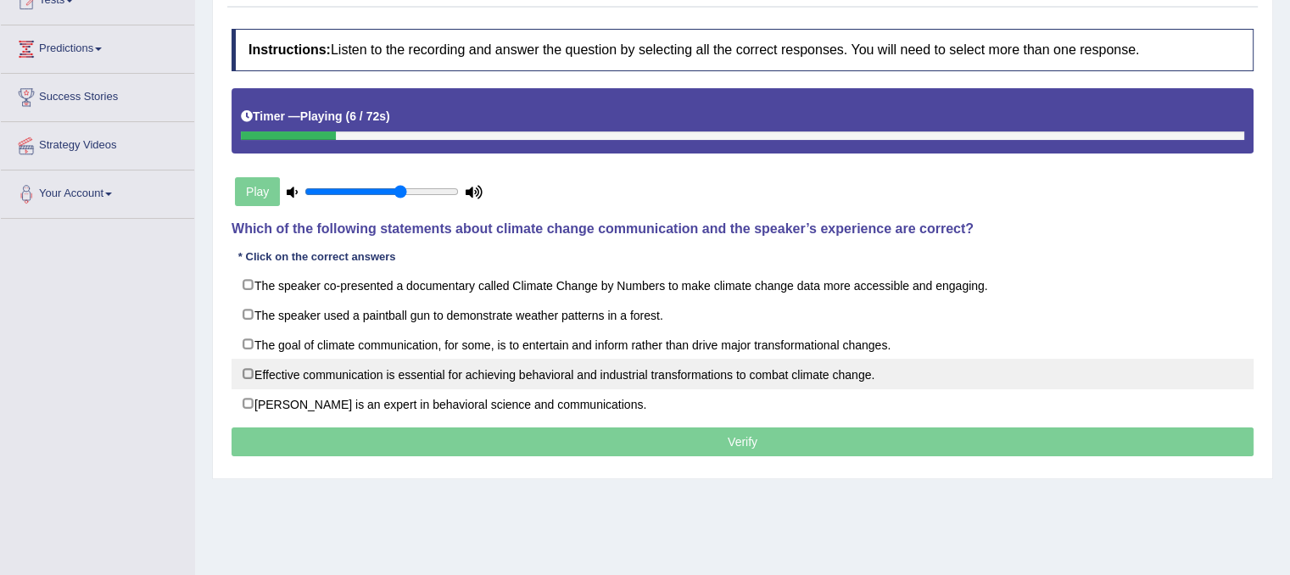
click at [241, 373] on label "Effective communication is essential for achieving behavioral and industrial tr…" at bounding box center [742, 374] width 1022 height 31
checkbox input "true"
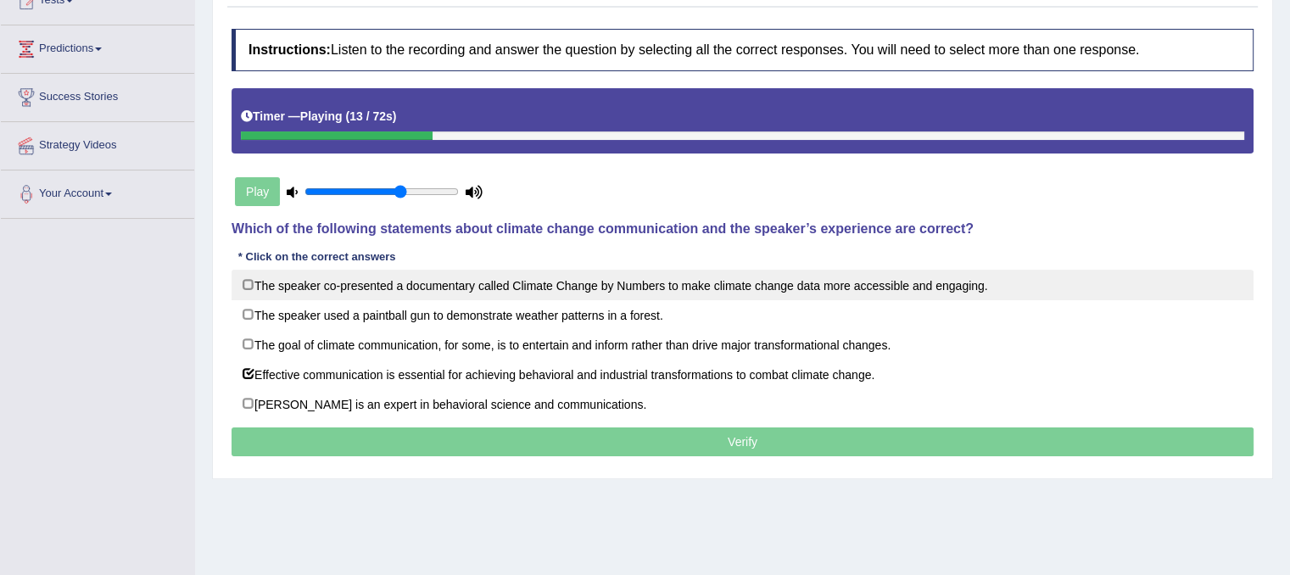
click at [252, 286] on label "The speaker co-presented a documentary called Climate Change by Numbers to make…" at bounding box center [742, 285] width 1022 height 31
checkbox input "true"
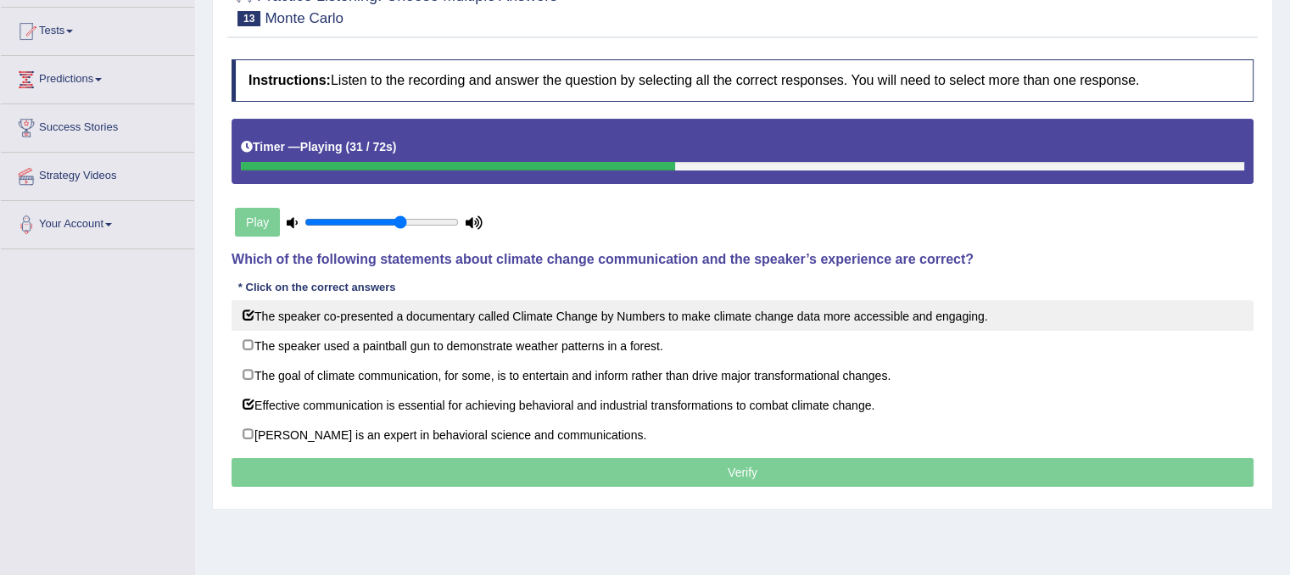
scroll to position [170, 0]
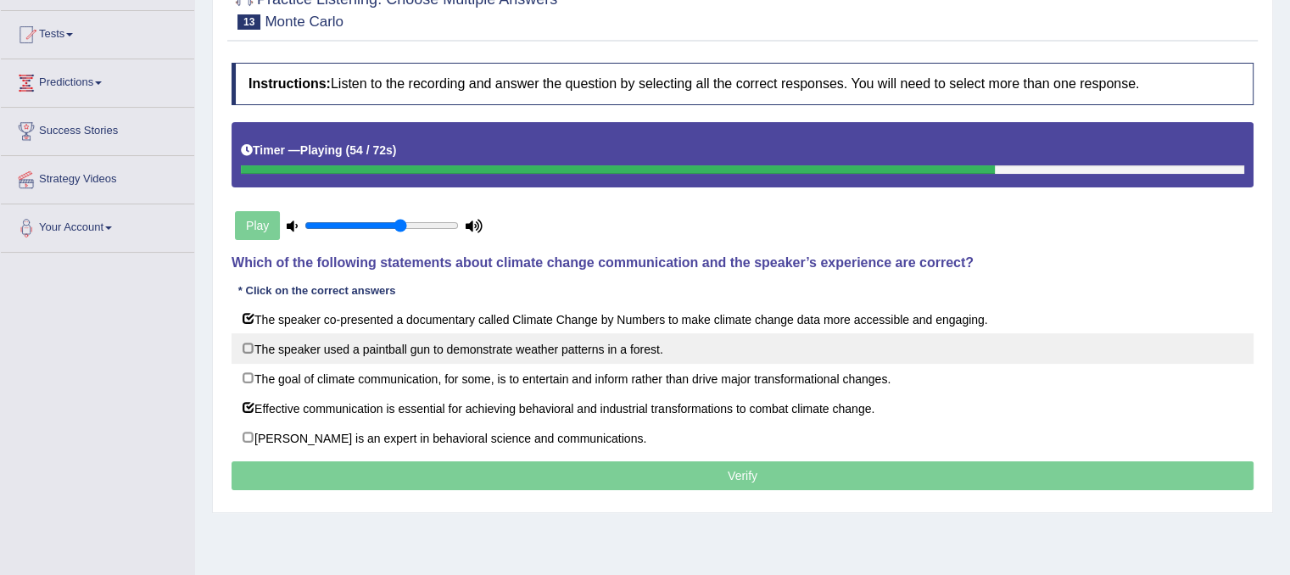
click at [246, 357] on label "The speaker used a paintball gun to demonstrate weather patterns in a forest." at bounding box center [742, 348] width 1022 height 31
checkbox input "true"
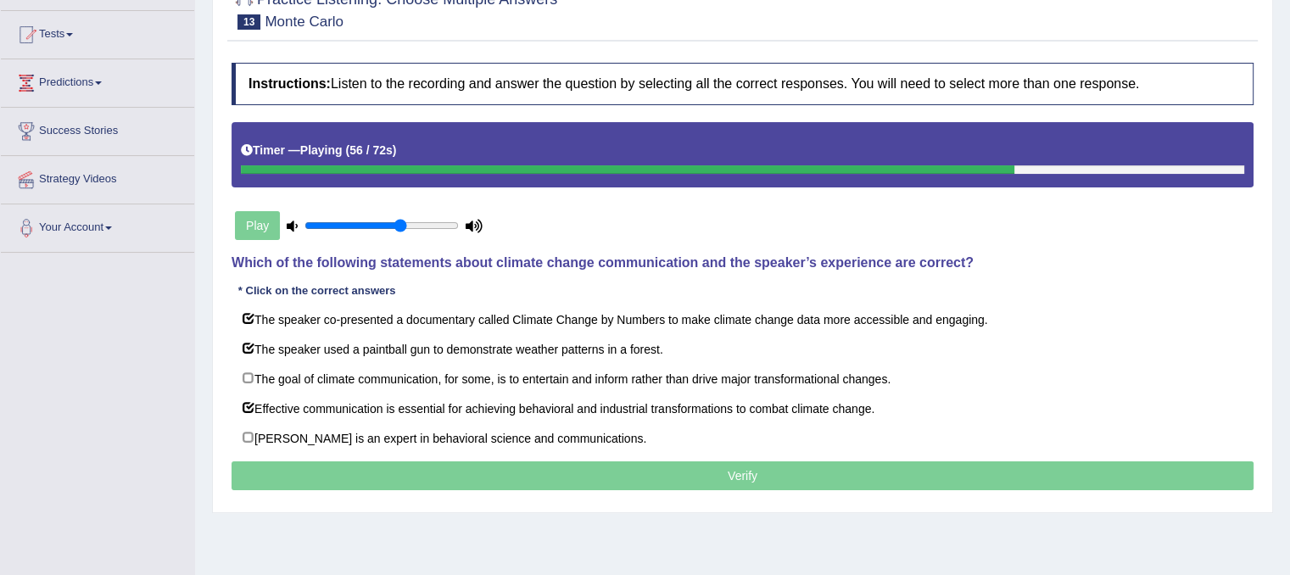
click at [359, 476] on p "Verify" at bounding box center [742, 475] width 1022 height 29
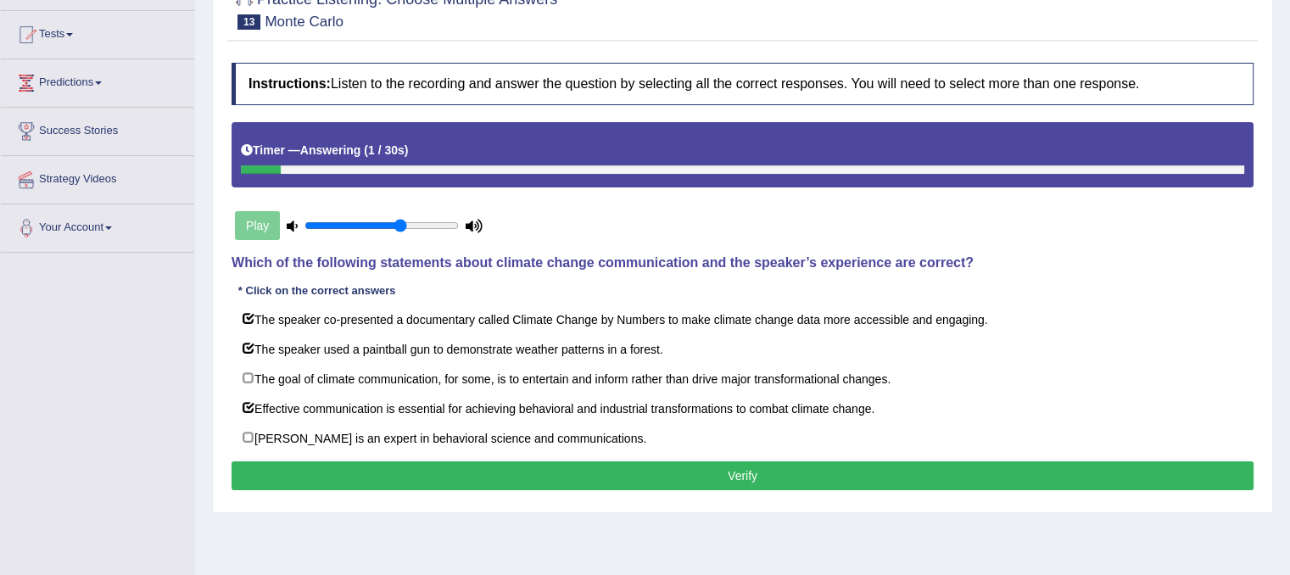
click at [359, 476] on button "Verify" at bounding box center [742, 475] width 1022 height 29
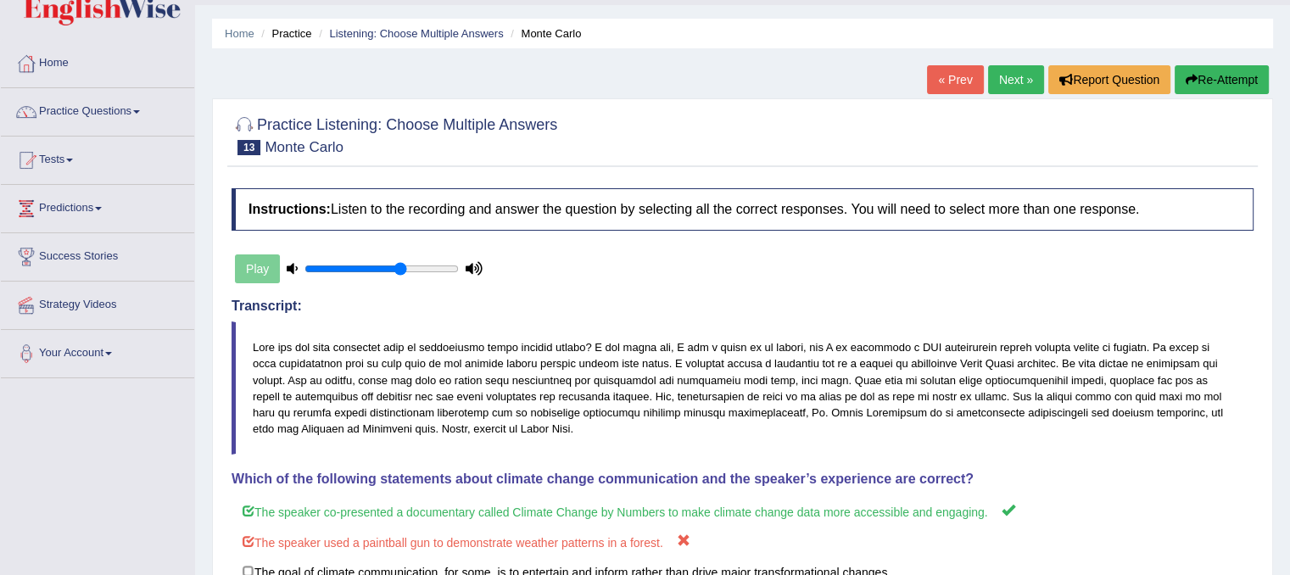
scroll to position [10, 0]
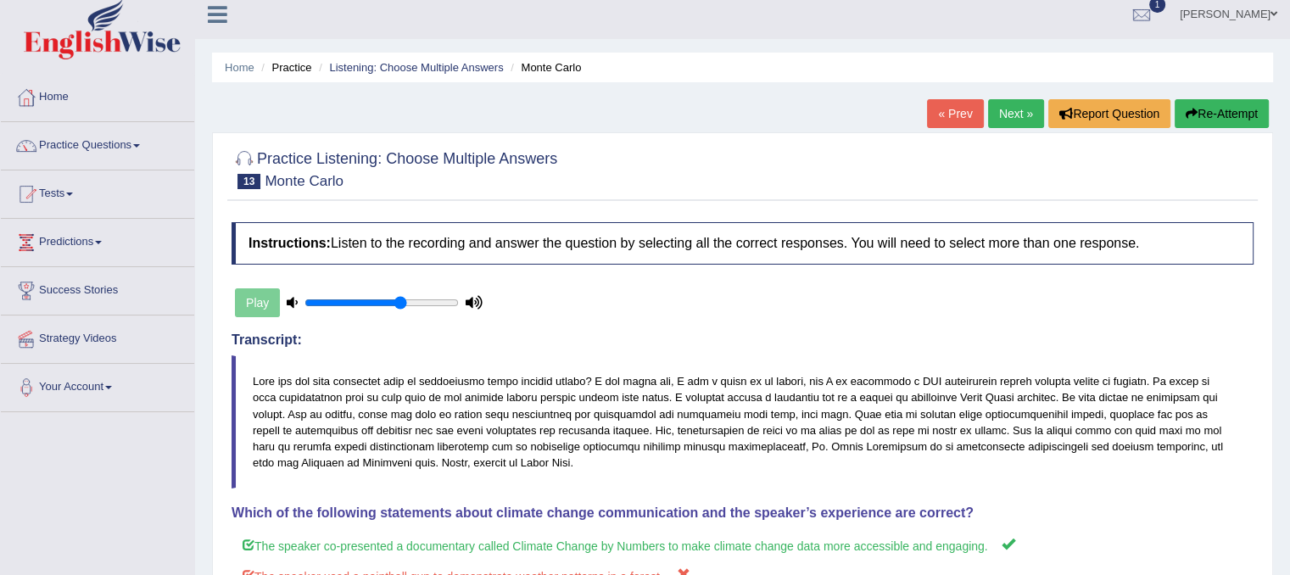
click at [1017, 99] on link "Next »" at bounding box center [1016, 113] width 56 height 29
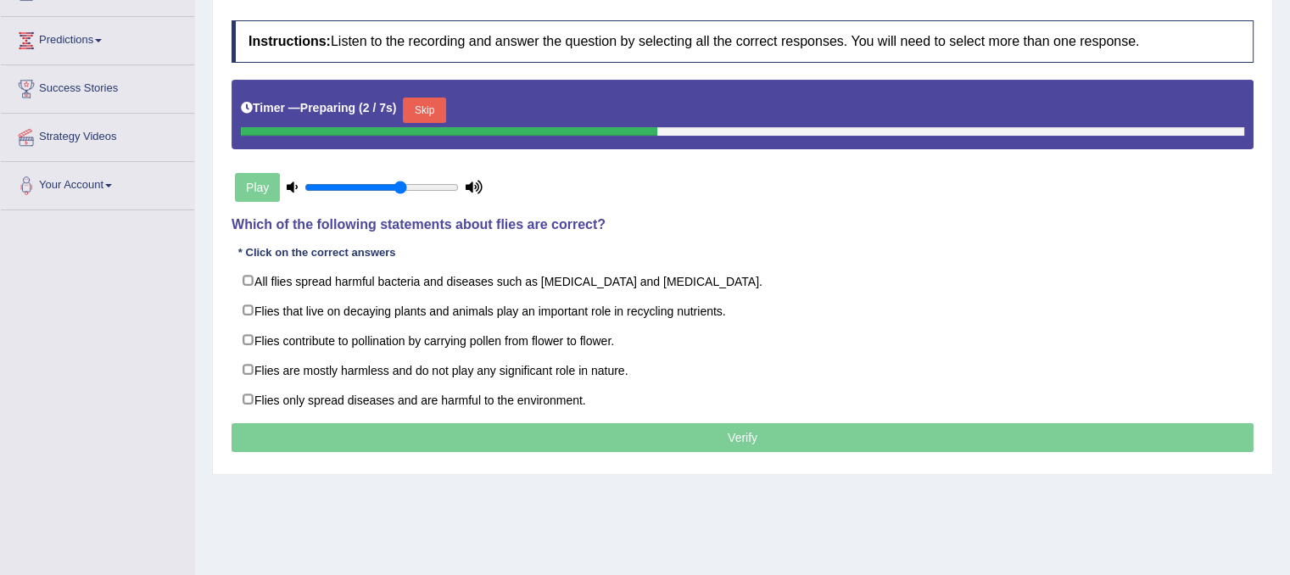
scroll to position [237, 0]
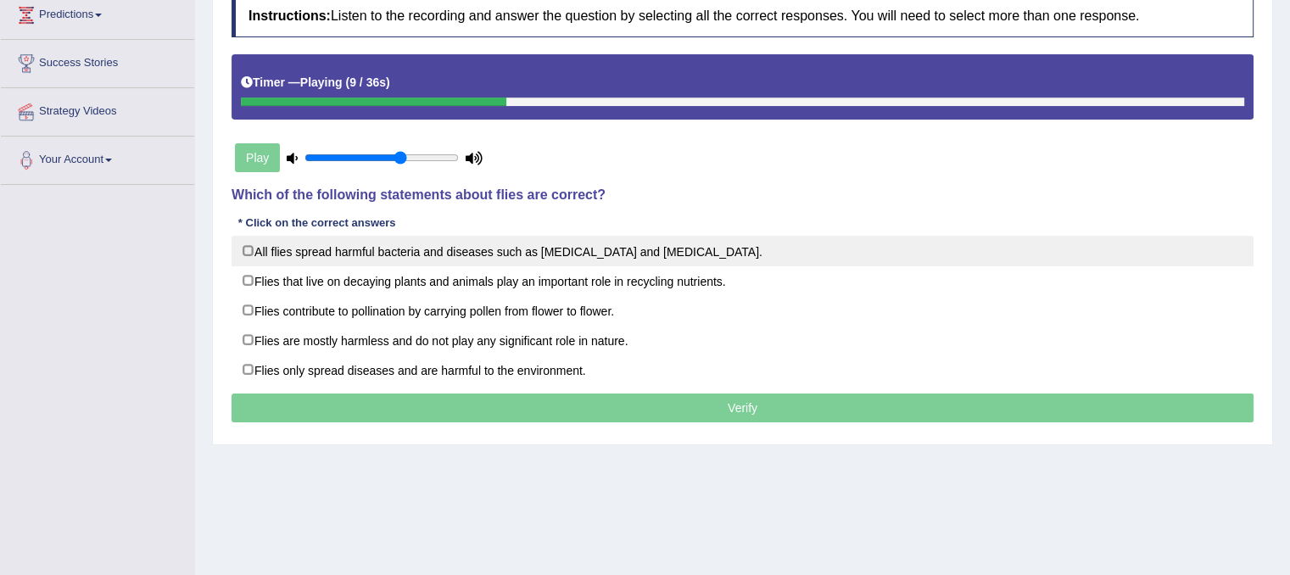
click at [251, 241] on label "All flies spread harmful bacteria and diseases such as [MEDICAL_DATA] and [MEDI…" at bounding box center [742, 251] width 1022 height 31
checkbox input "true"
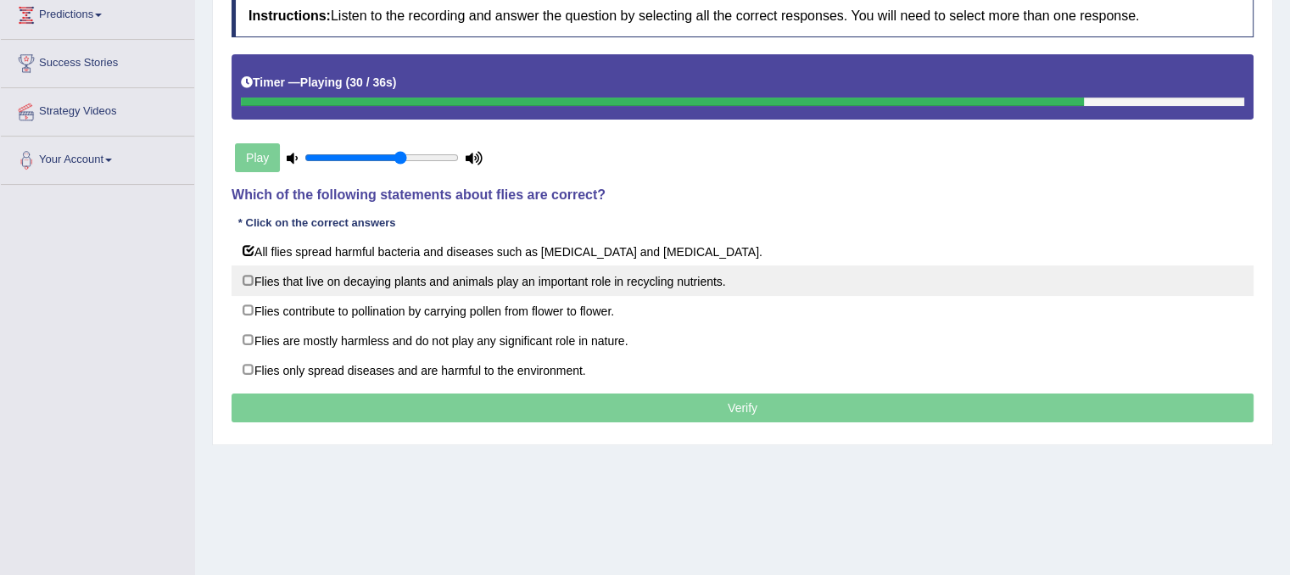
click at [253, 276] on label "Flies that live on decaying plants and animals play an important role in recycl…" at bounding box center [742, 280] width 1022 height 31
checkbox input "true"
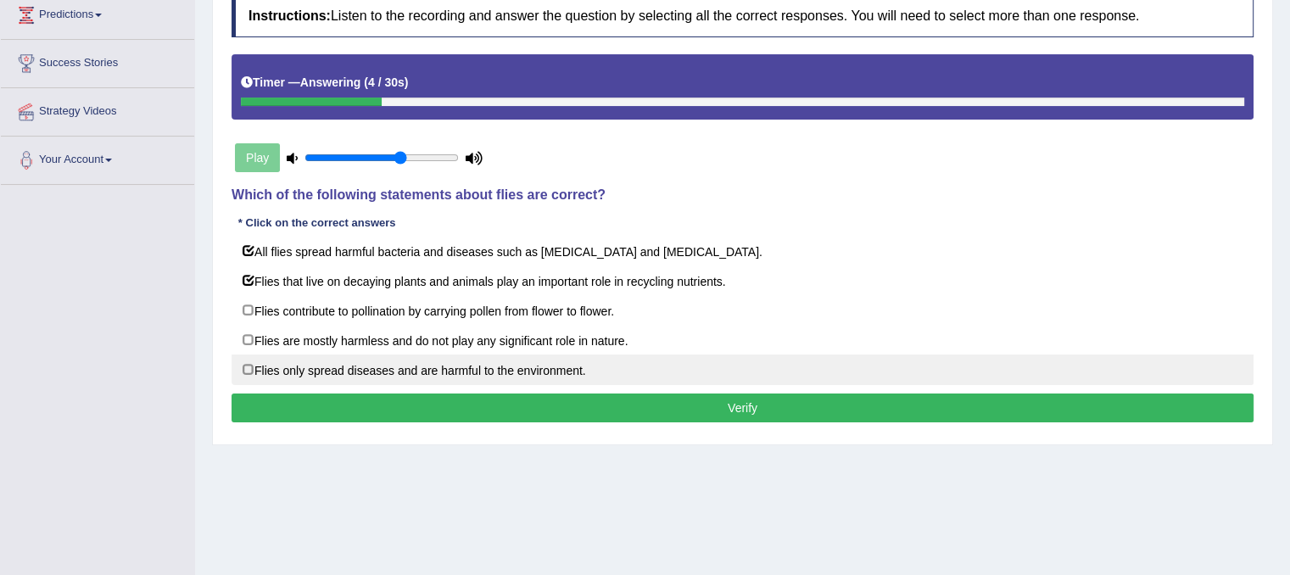
click at [251, 366] on label "Flies only spread diseases and are harmful to the environment." at bounding box center [742, 369] width 1022 height 31
checkbox input "false"
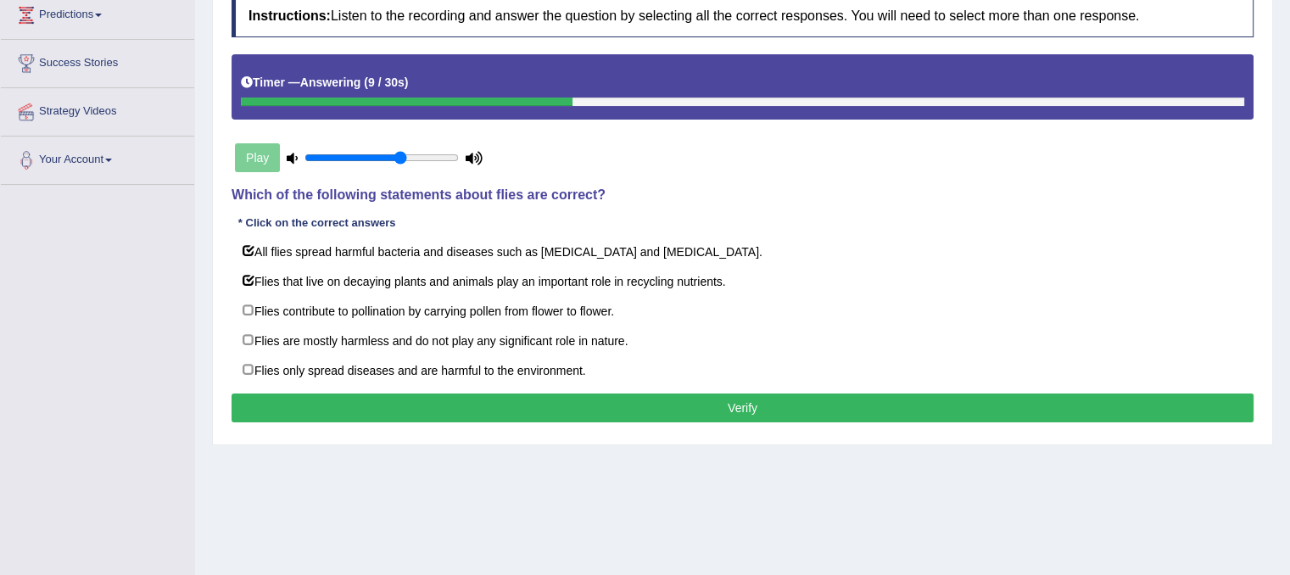
click at [326, 406] on button "Verify" at bounding box center [742, 407] width 1022 height 29
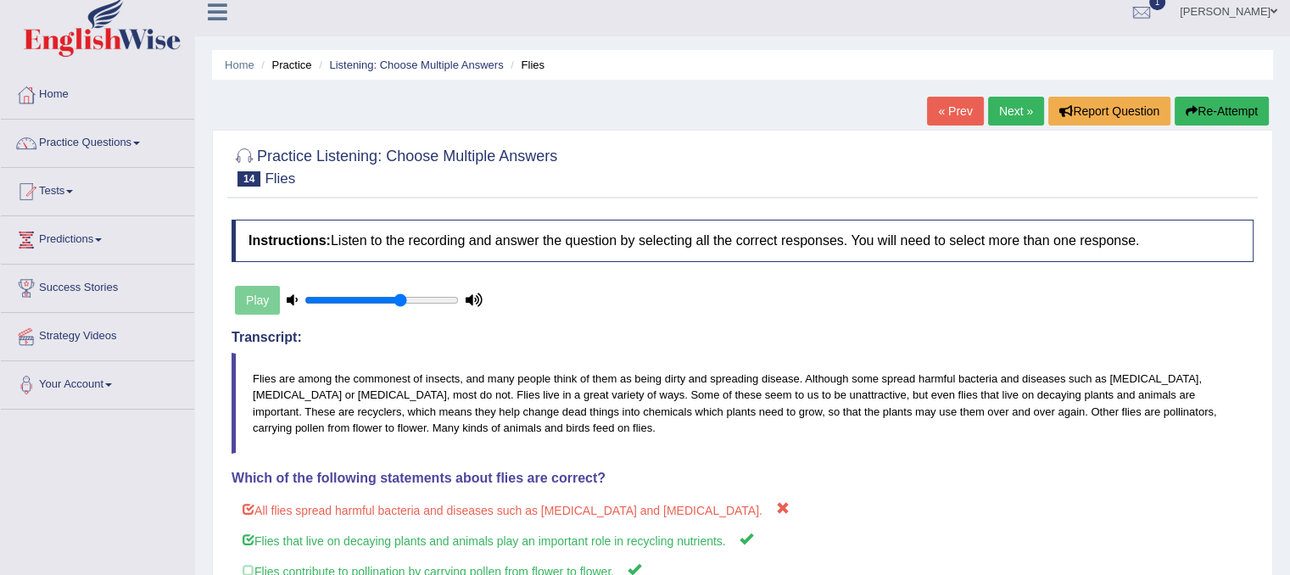
scroll to position [0, 0]
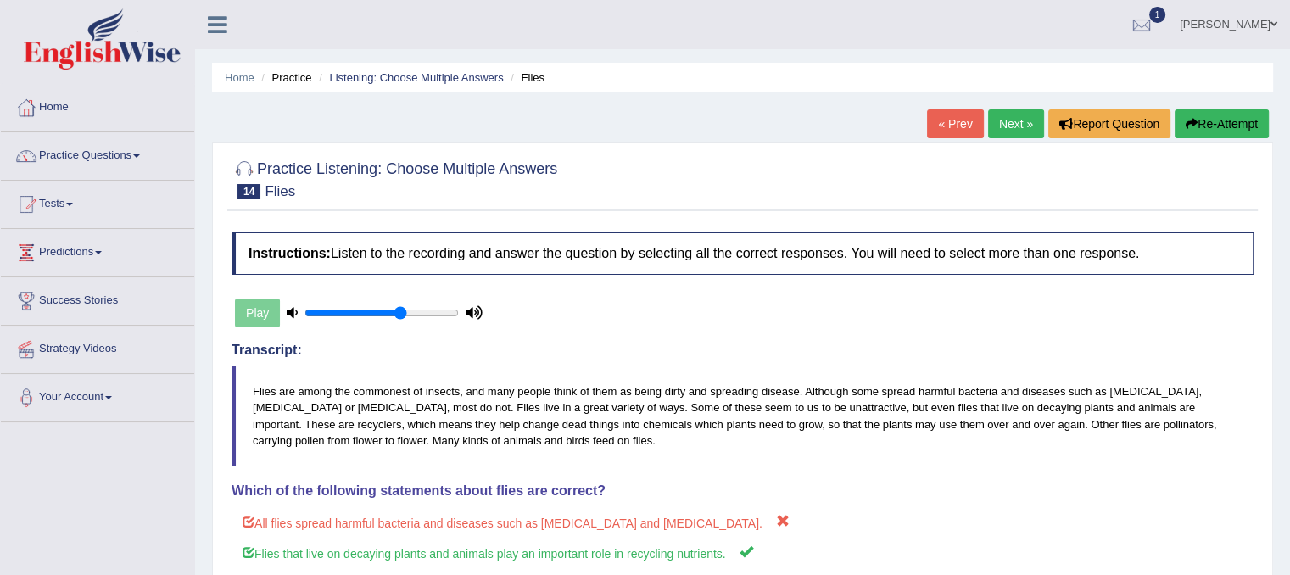
click at [1019, 119] on link "Next »" at bounding box center [1016, 123] width 56 height 29
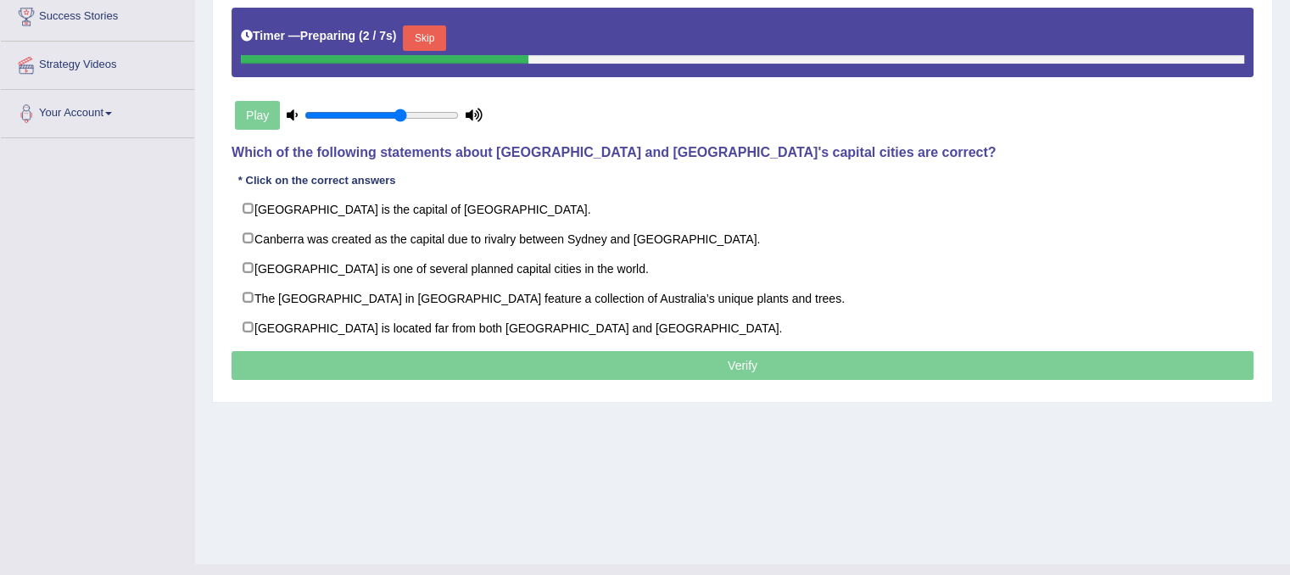
scroll to position [250, 0]
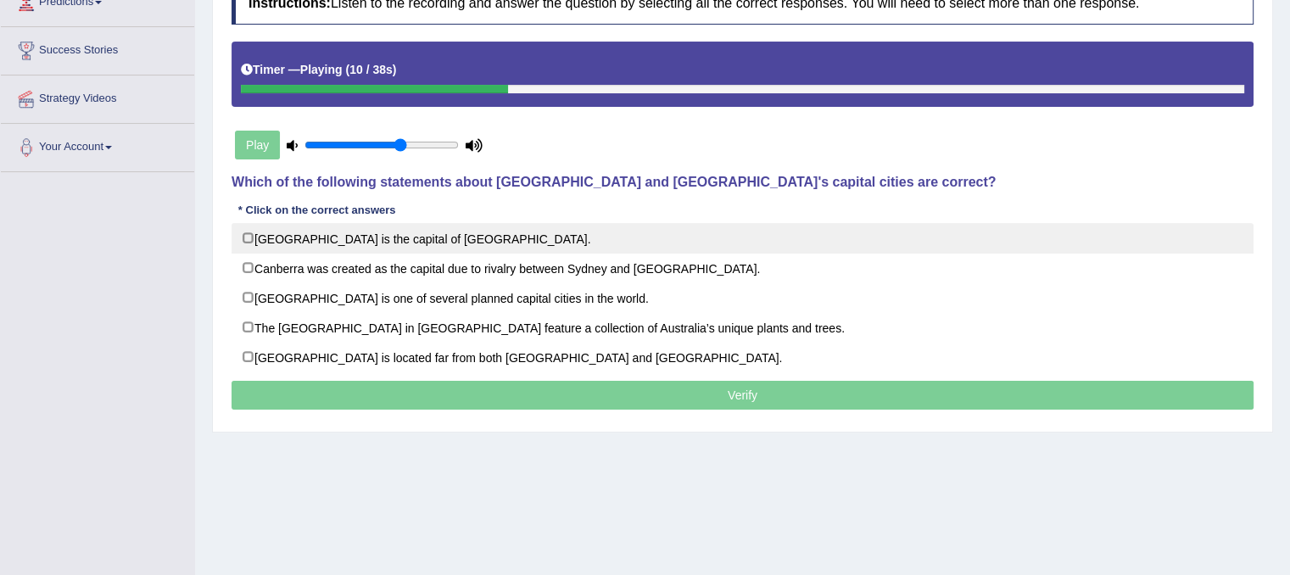
click at [247, 241] on label "[GEOGRAPHIC_DATA] is the capital of [GEOGRAPHIC_DATA]." at bounding box center [742, 238] width 1022 height 31
checkbox input "true"
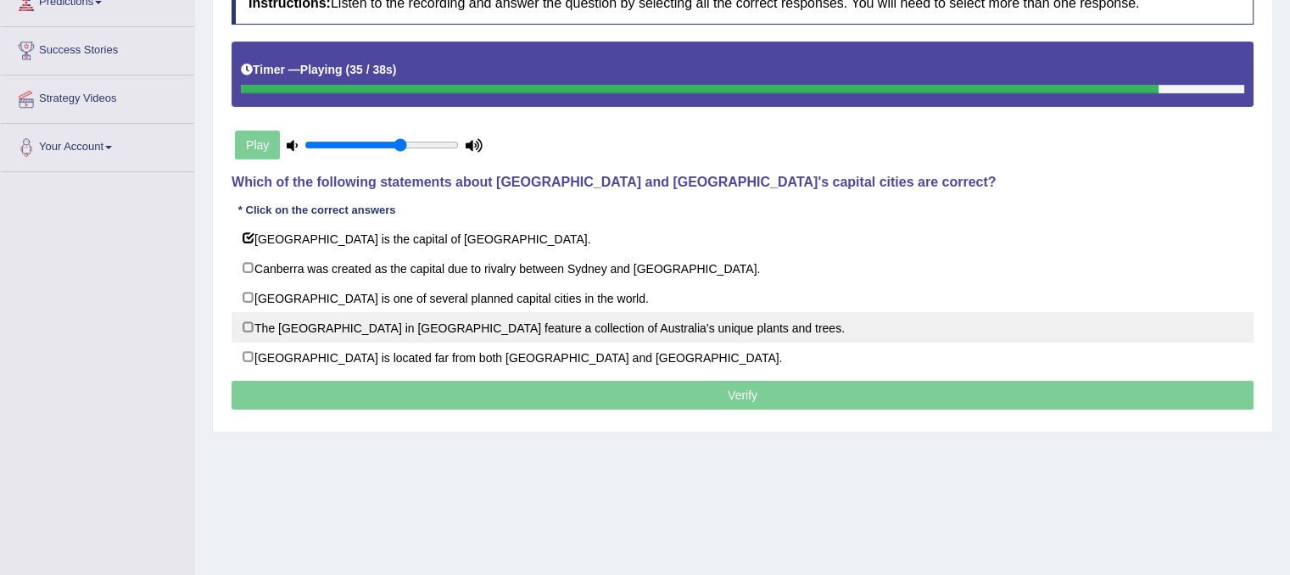
click at [258, 326] on label "The [GEOGRAPHIC_DATA] in [GEOGRAPHIC_DATA] feature a collection of Australia’s …" at bounding box center [742, 327] width 1022 height 31
checkbox input "true"
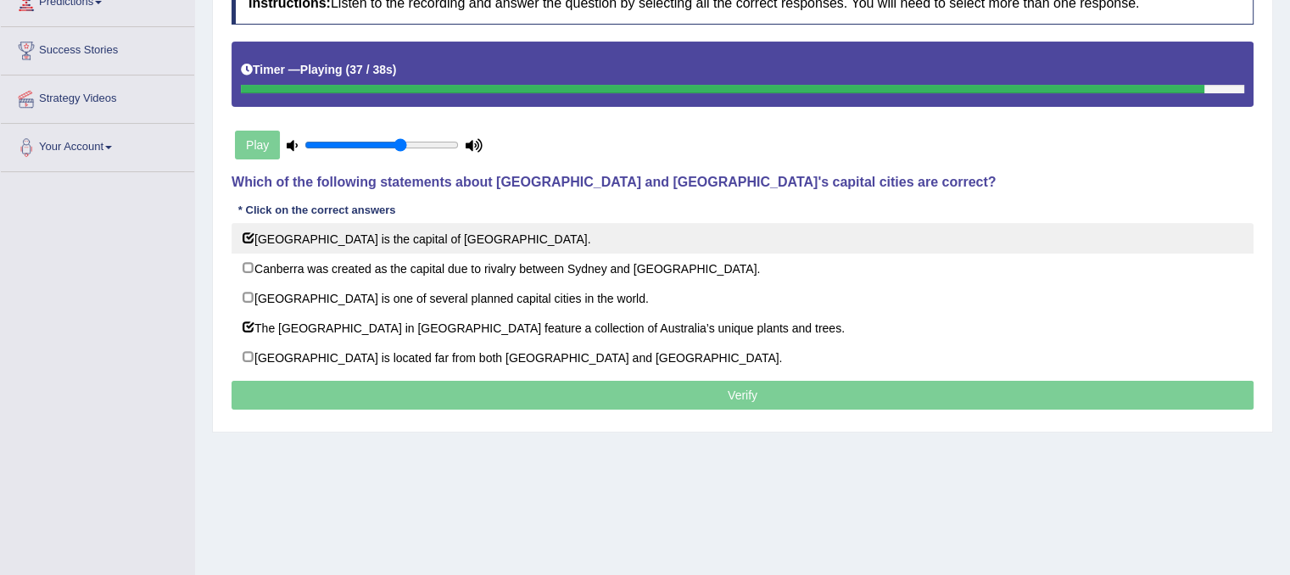
click at [253, 234] on label "[GEOGRAPHIC_DATA] is the capital of [GEOGRAPHIC_DATA]." at bounding box center [742, 238] width 1022 height 31
checkbox input "false"
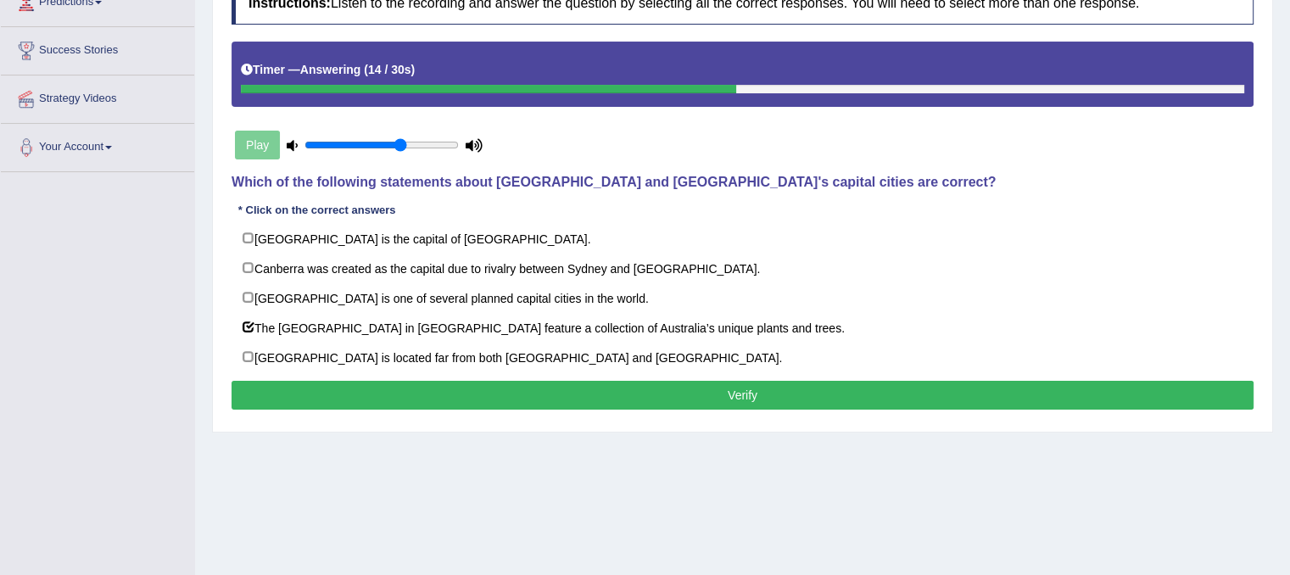
click at [339, 394] on button "Verify" at bounding box center [742, 395] width 1022 height 29
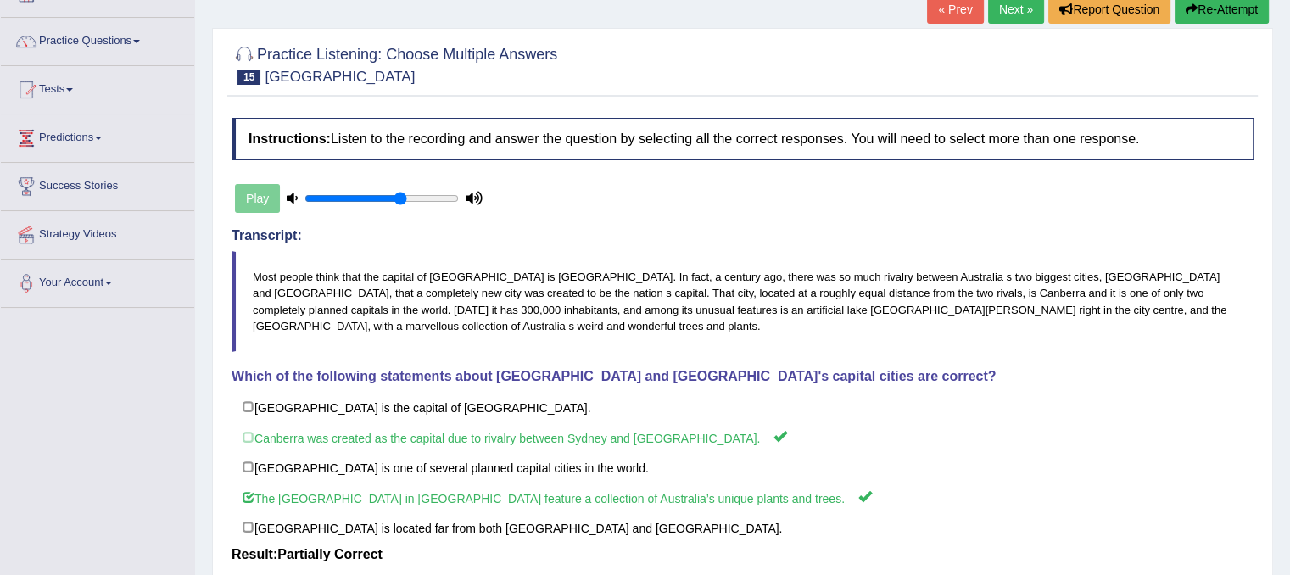
scroll to position [81, 0]
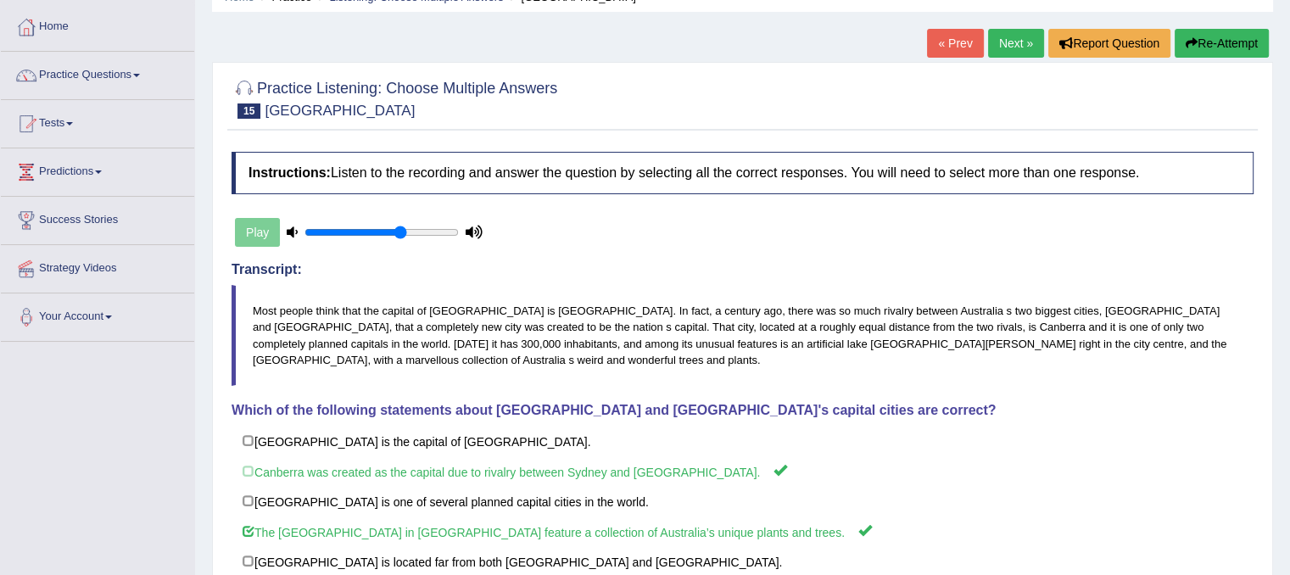
click at [994, 49] on link "Next »" at bounding box center [1016, 43] width 56 height 29
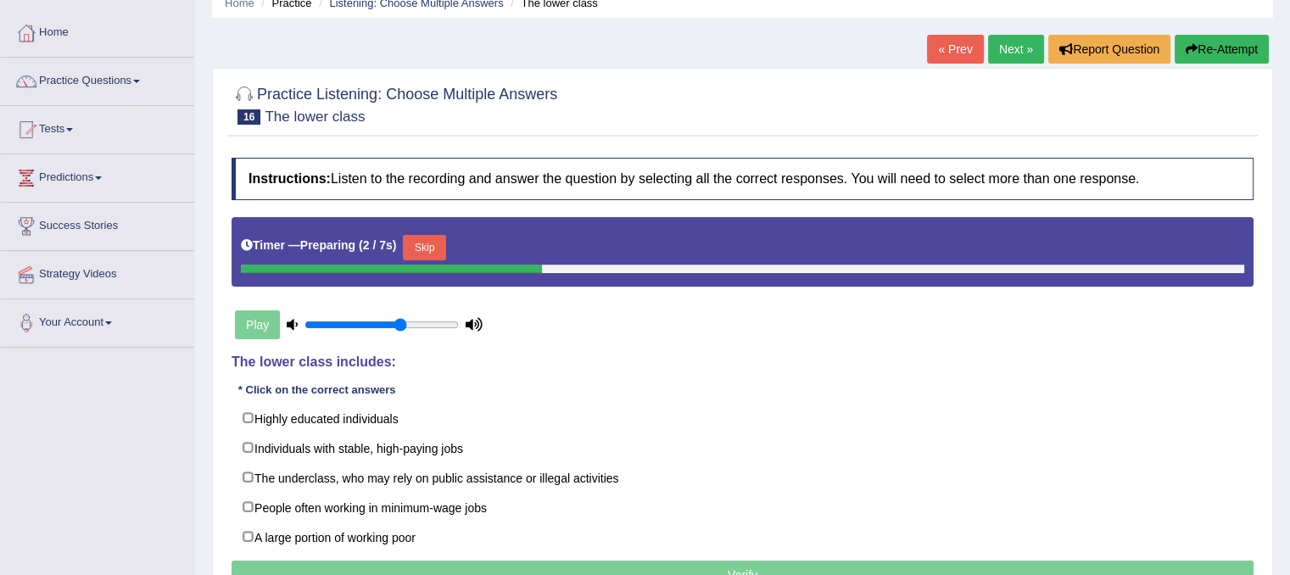
scroll to position [102, 0]
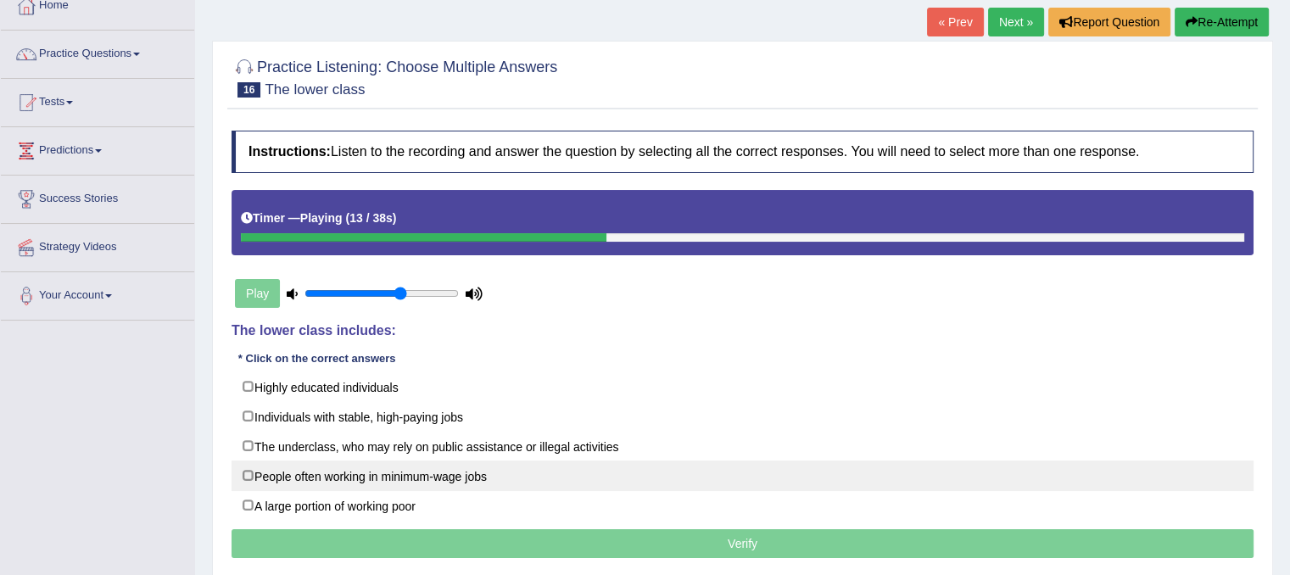
click at [431, 468] on label "People often working in minimum-wage jobs" at bounding box center [742, 475] width 1022 height 31
checkbox input "true"
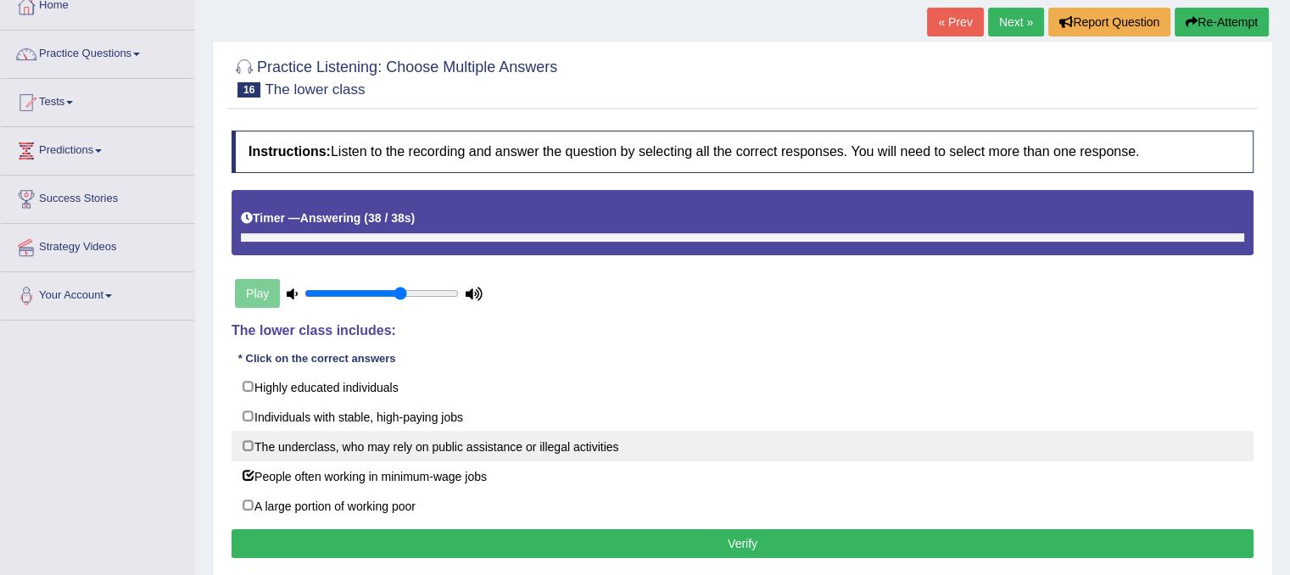
click at [456, 452] on label "The underclass, who may rely on public assistance or illegal activities" at bounding box center [742, 446] width 1022 height 31
checkbox input "true"
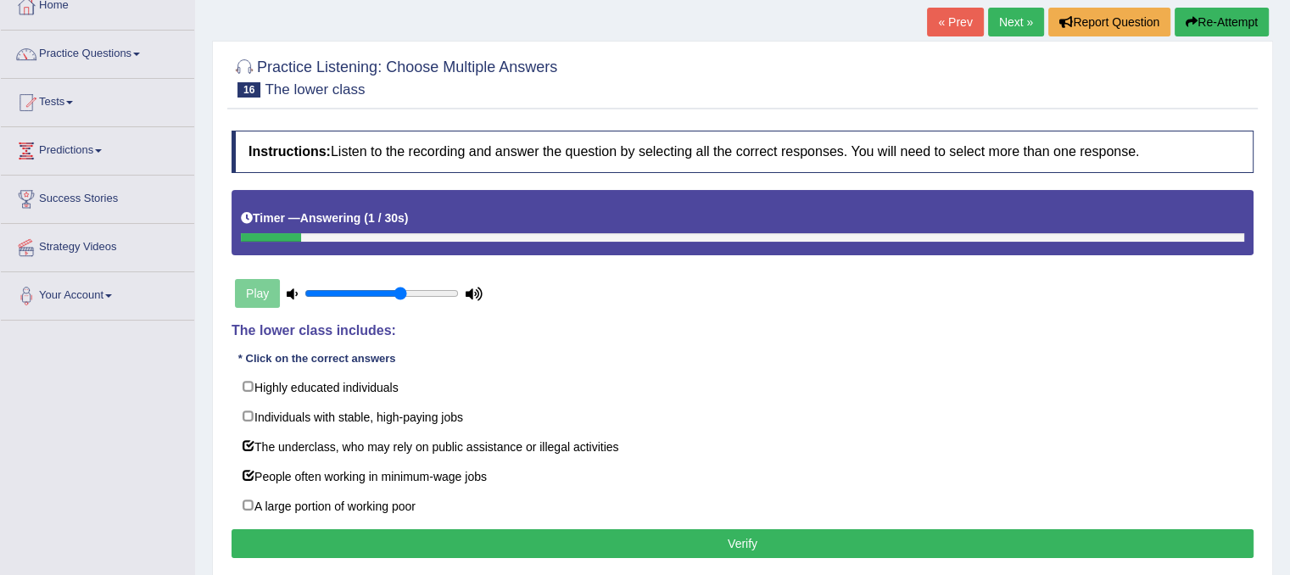
click at [492, 538] on button "Verify" at bounding box center [742, 543] width 1022 height 29
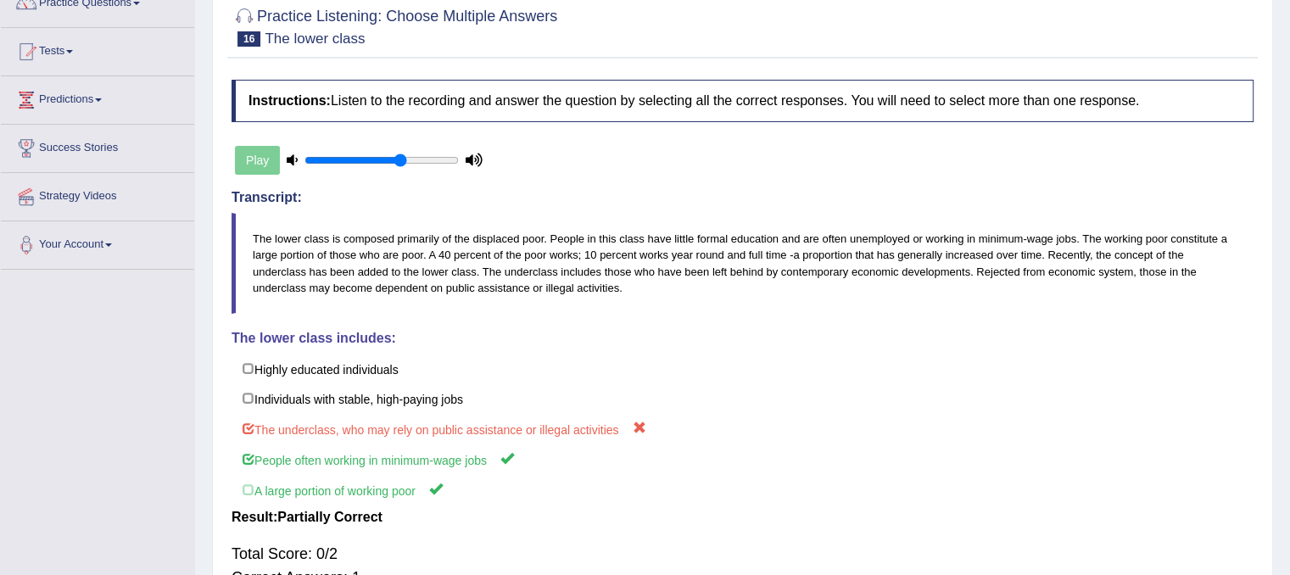
scroll to position [0, 0]
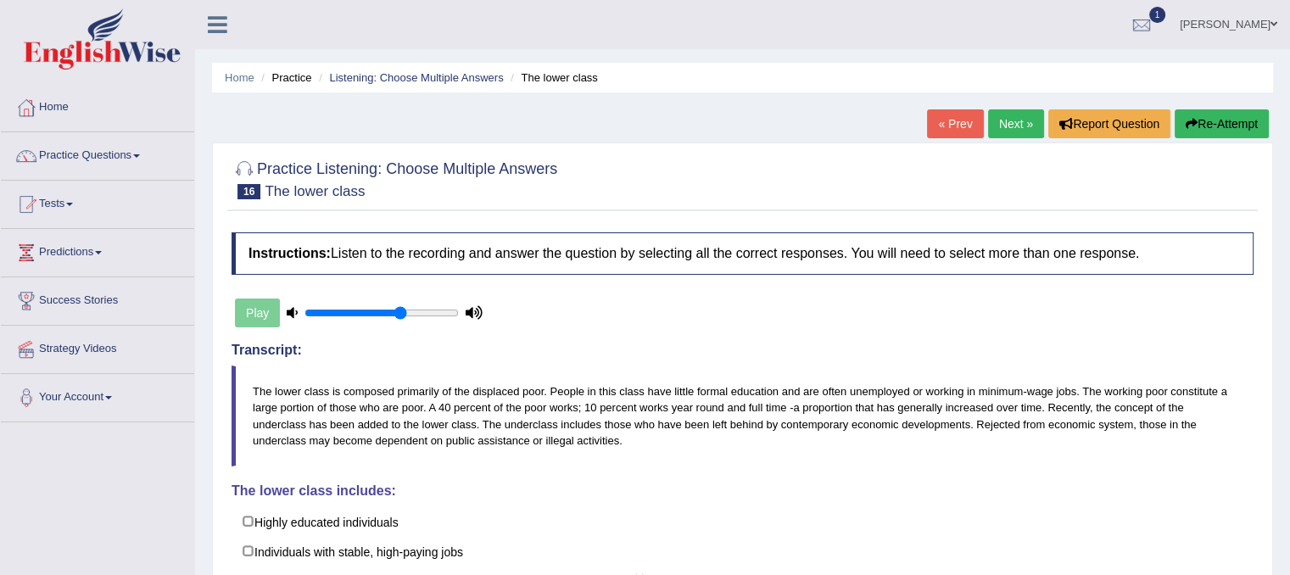
click at [988, 127] on link "Next »" at bounding box center [1016, 123] width 56 height 29
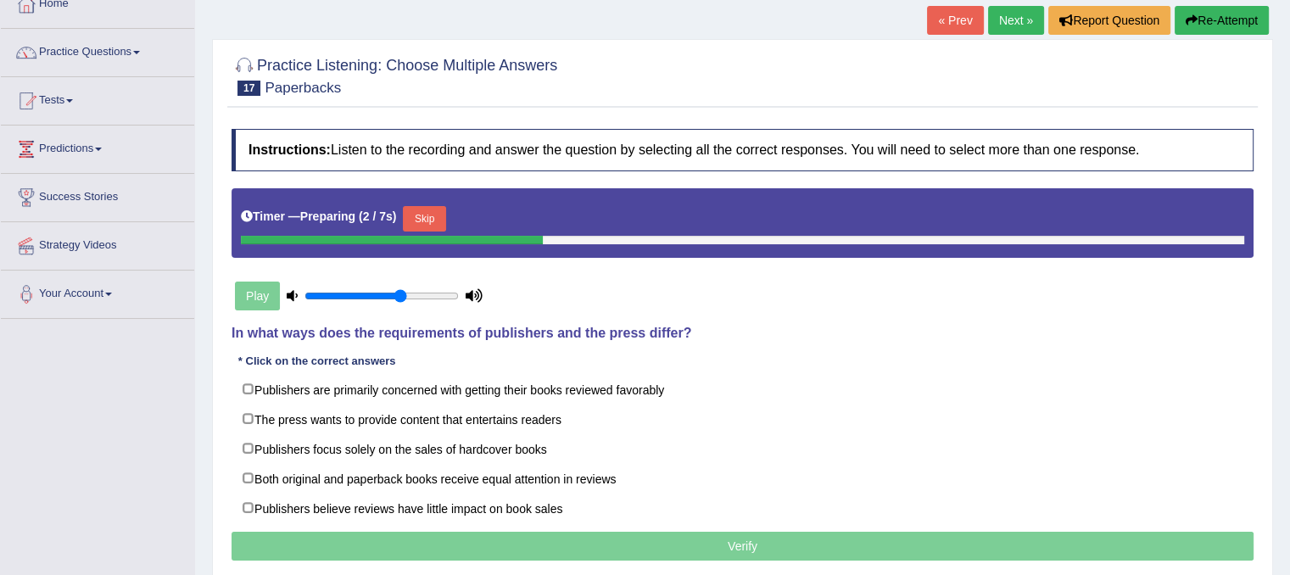
scroll to position [136, 0]
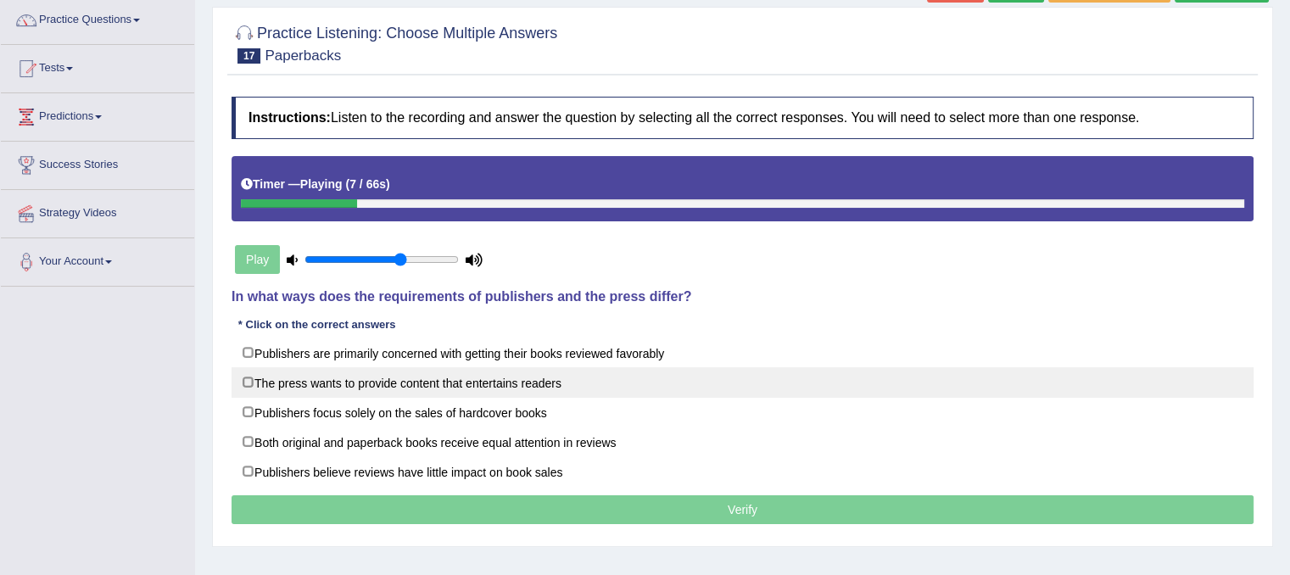
click at [251, 433] on label "Both original and paperback books receive equal attention in reviews" at bounding box center [742, 441] width 1022 height 31
checkbox input "true"
click at [247, 387] on label "The press wants to provide content that entertains readers" at bounding box center [742, 382] width 1022 height 31
checkbox input "true"
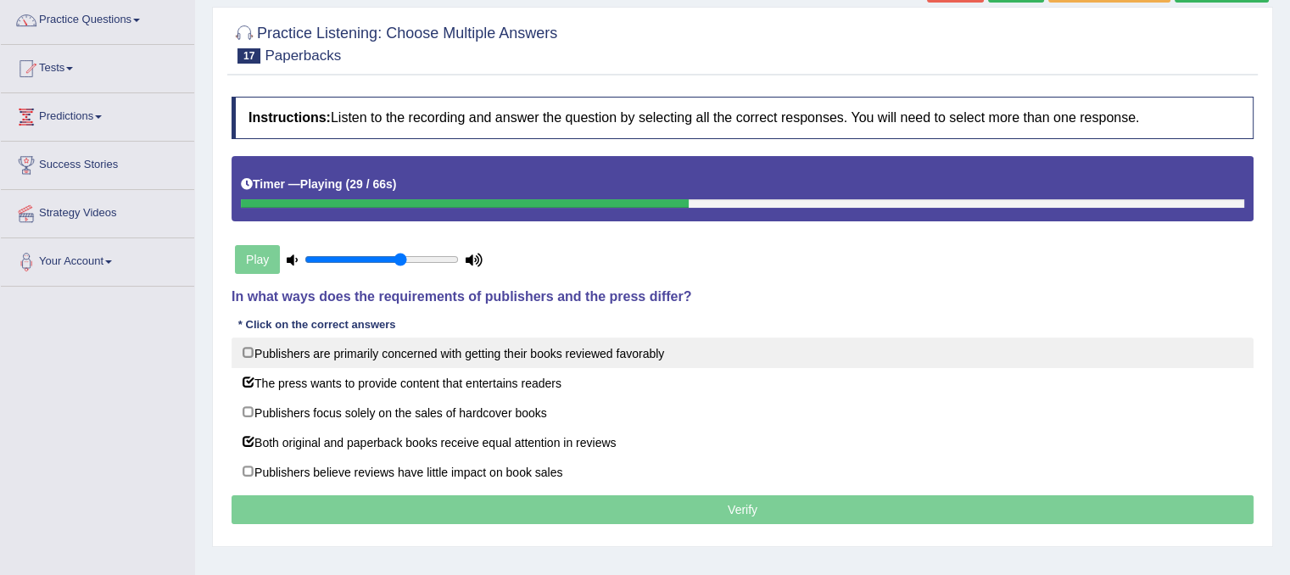
click at [247, 354] on label "Publishers are primarily concerned with getting their books reviewed favorably" at bounding box center [742, 352] width 1022 height 31
checkbox input "true"
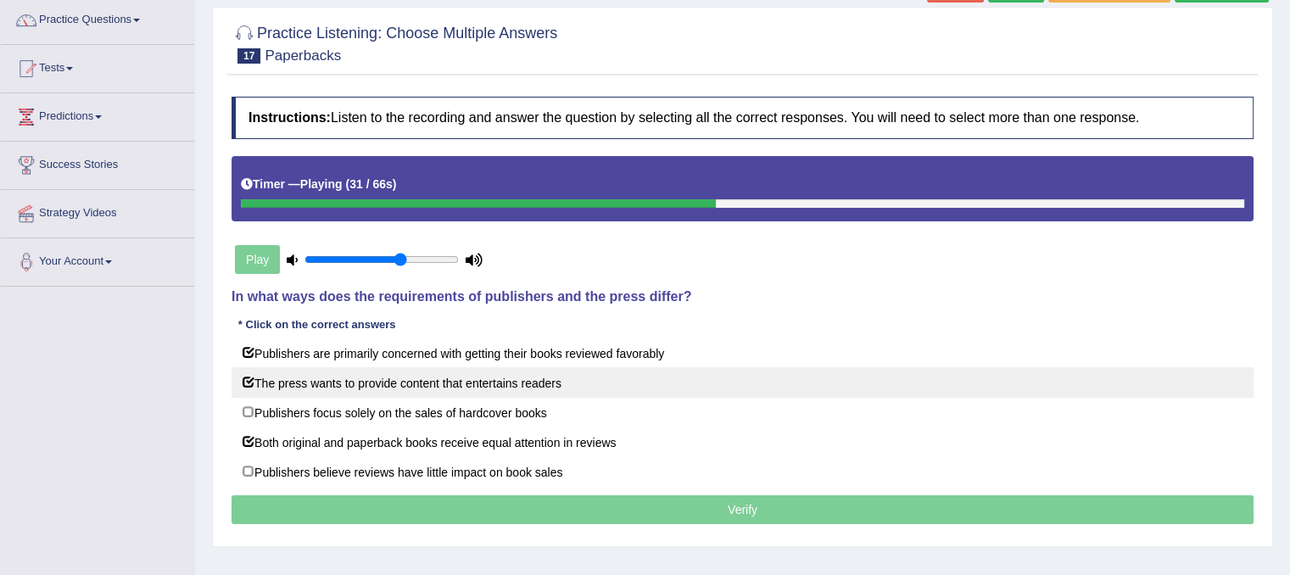
click at [251, 373] on label "The press wants to provide content that entertains readers" at bounding box center [742, 382] width 1022 height 31
checkbox input "true"
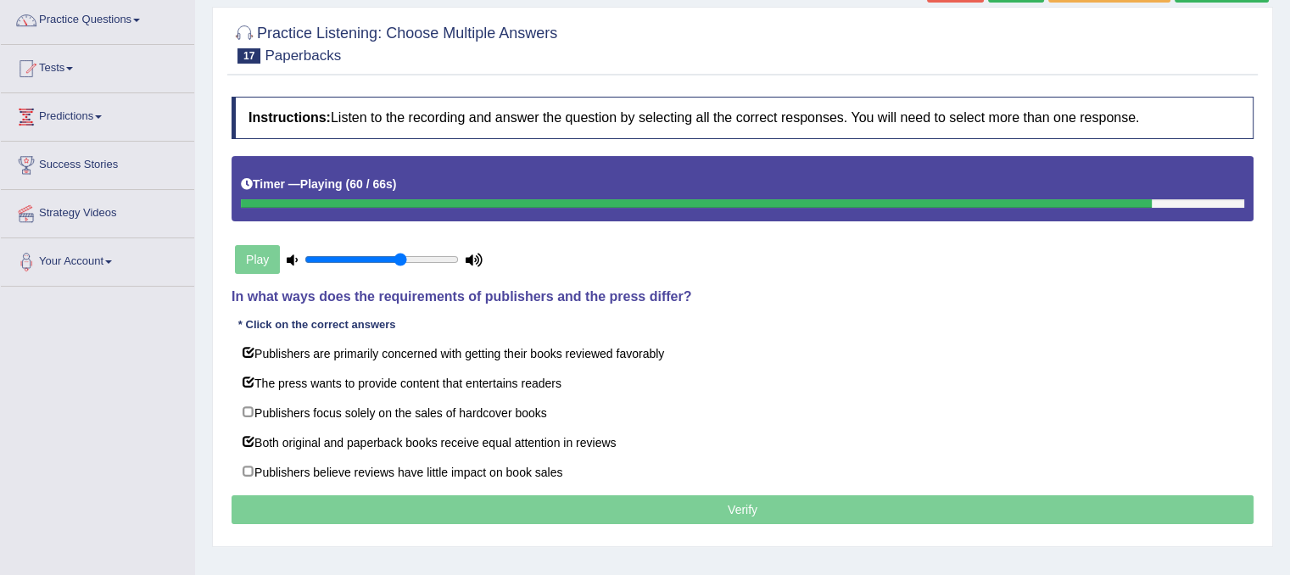
click at [547, 513] on p "Verify" at bounding box center [742, 509] width 1022 height 29
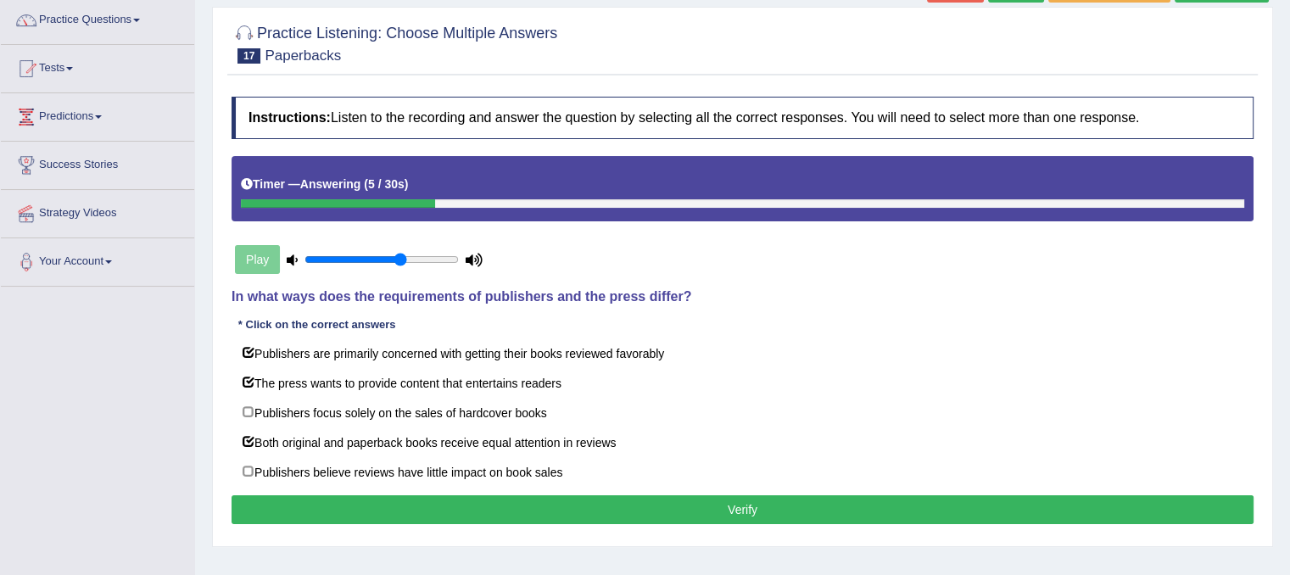
click at [699, 506] on button "Verify" at bounding box center [742, 509] width 1022 height 29
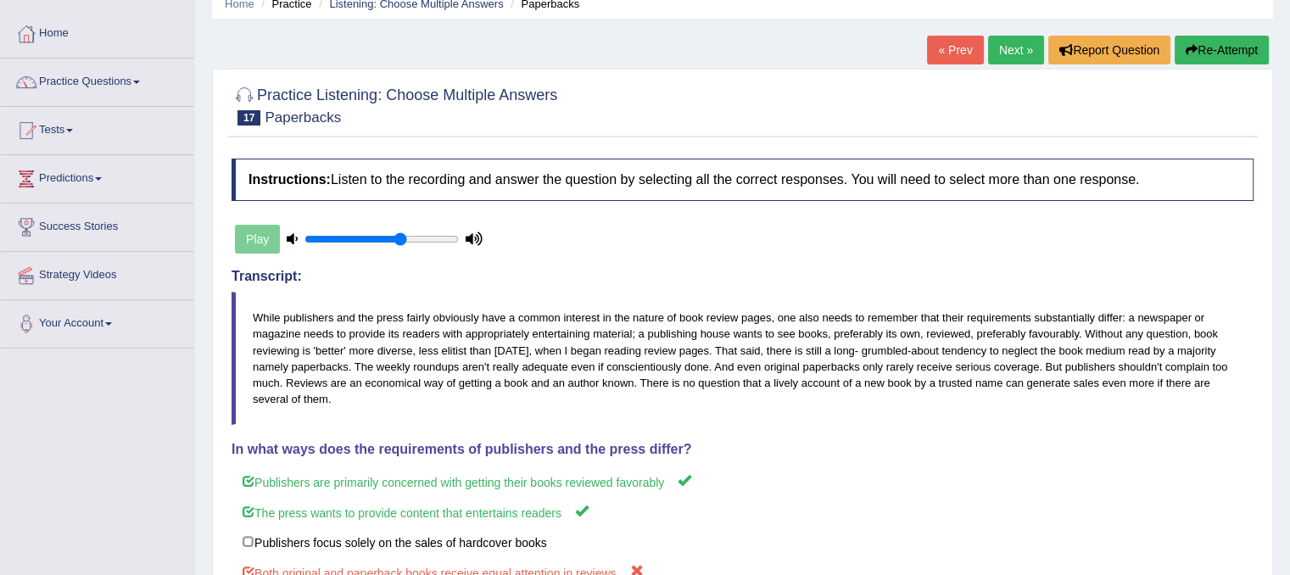
scroll to position [0, 0]
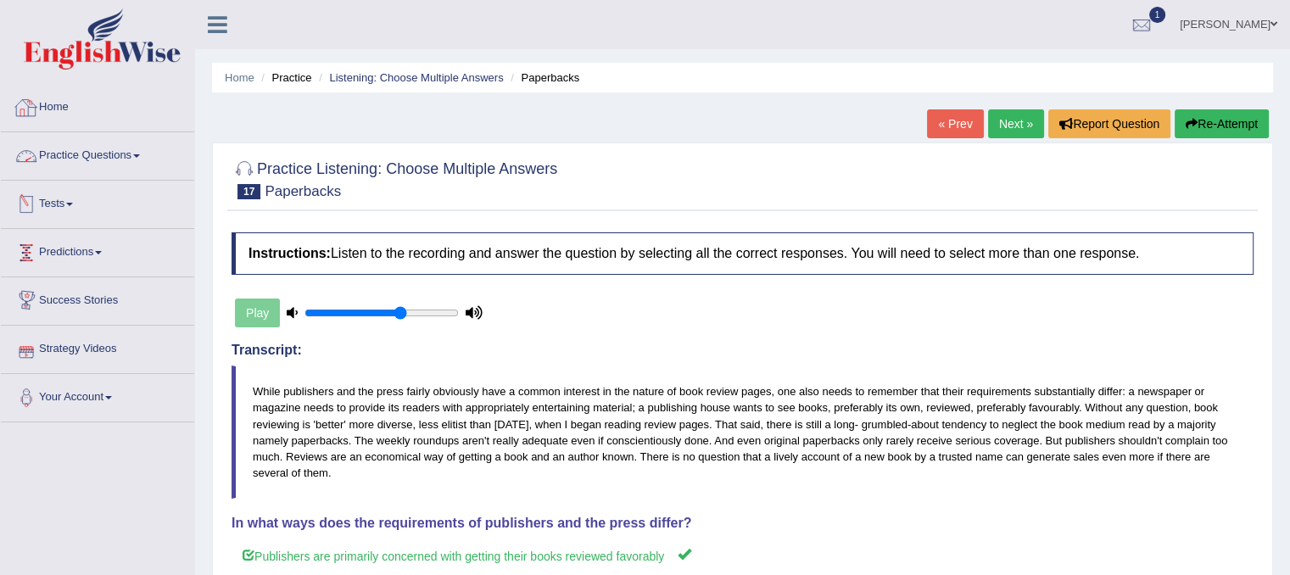
click at [133, 137] on link "Practice Questions" at bounding box center [97, 153] width 193 height 42
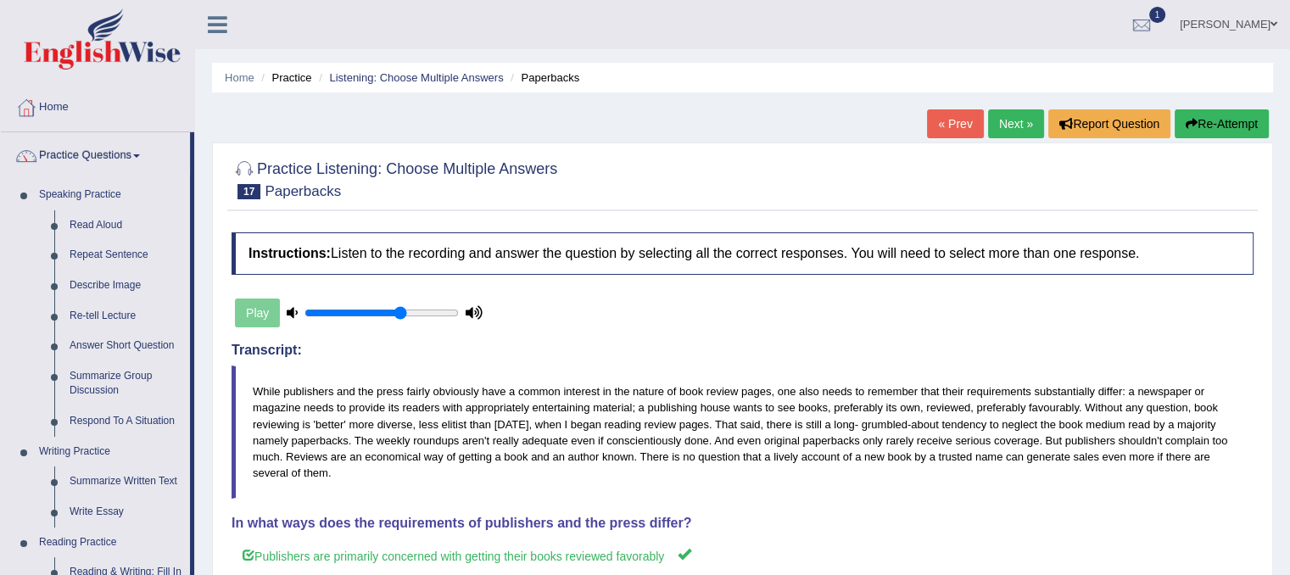
scroll to position [502, 0]
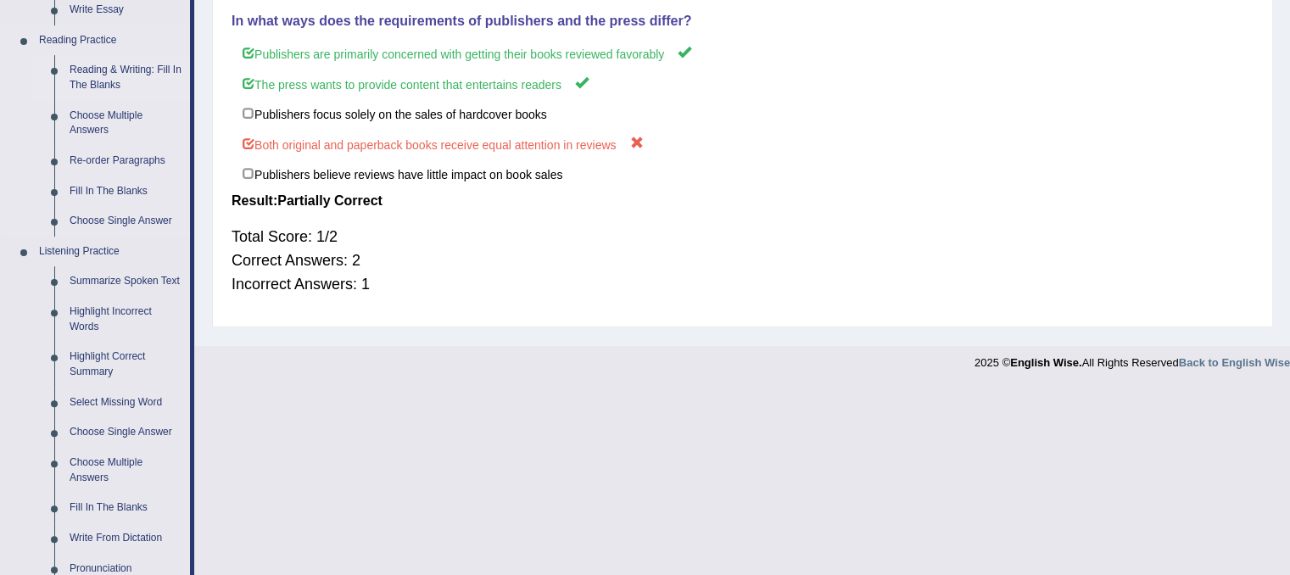
click at [132, 70] on link "Reading & Writing: Fill In The Blanks" at bounding box center [126, 77] width 128 height 45
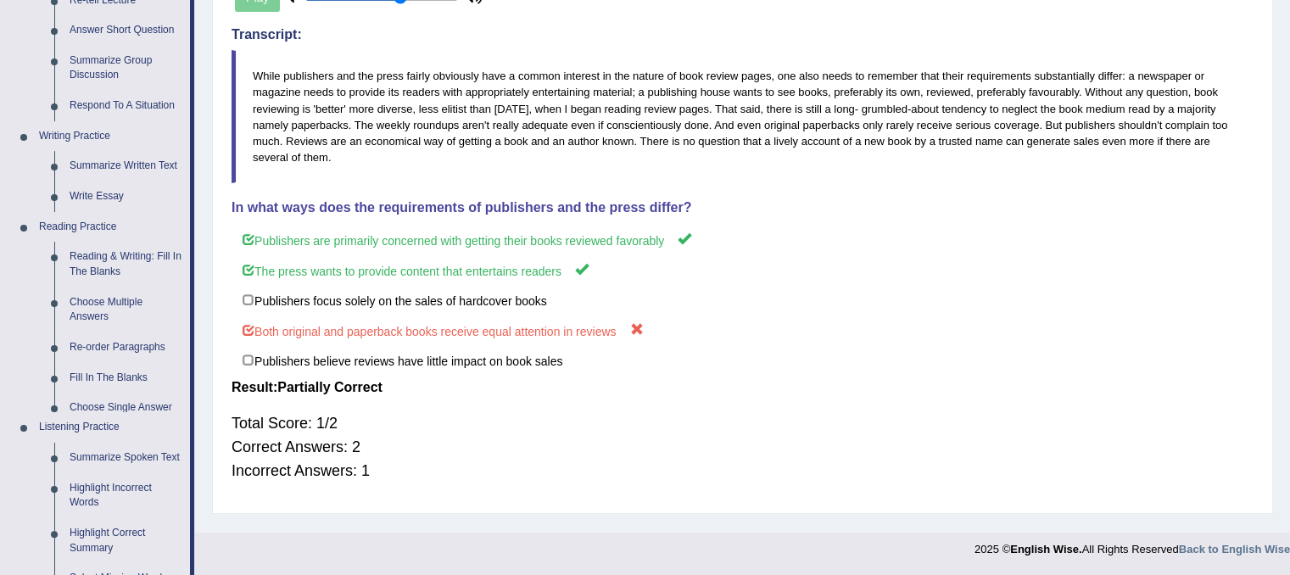
scroll to position [619, 0]
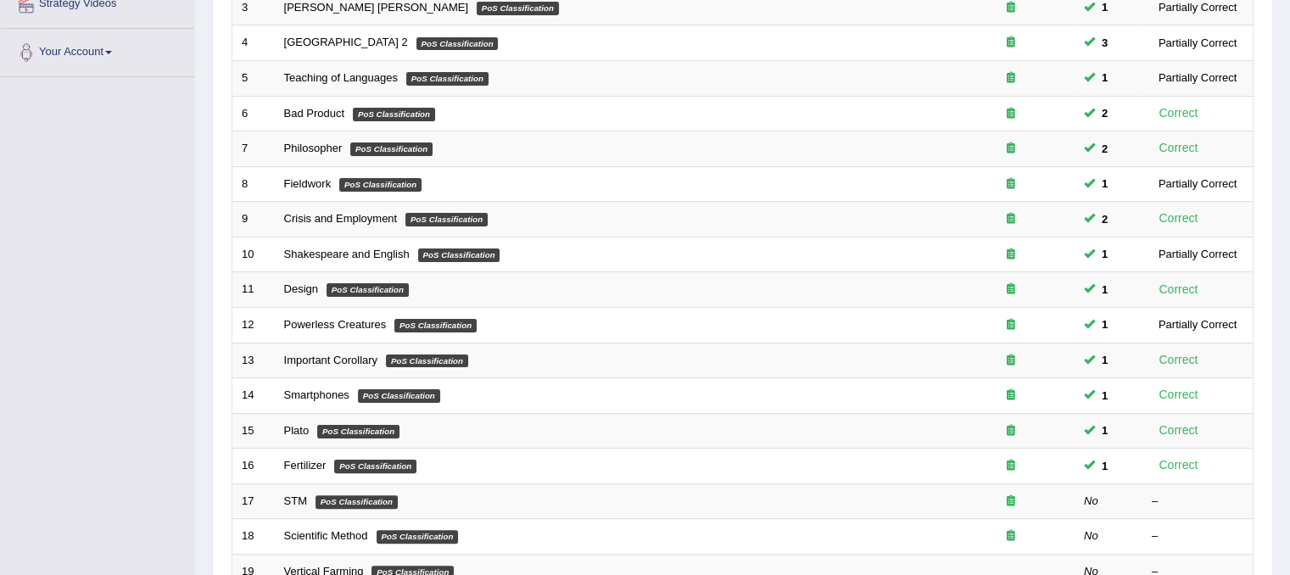
scroll to position [373, 0]
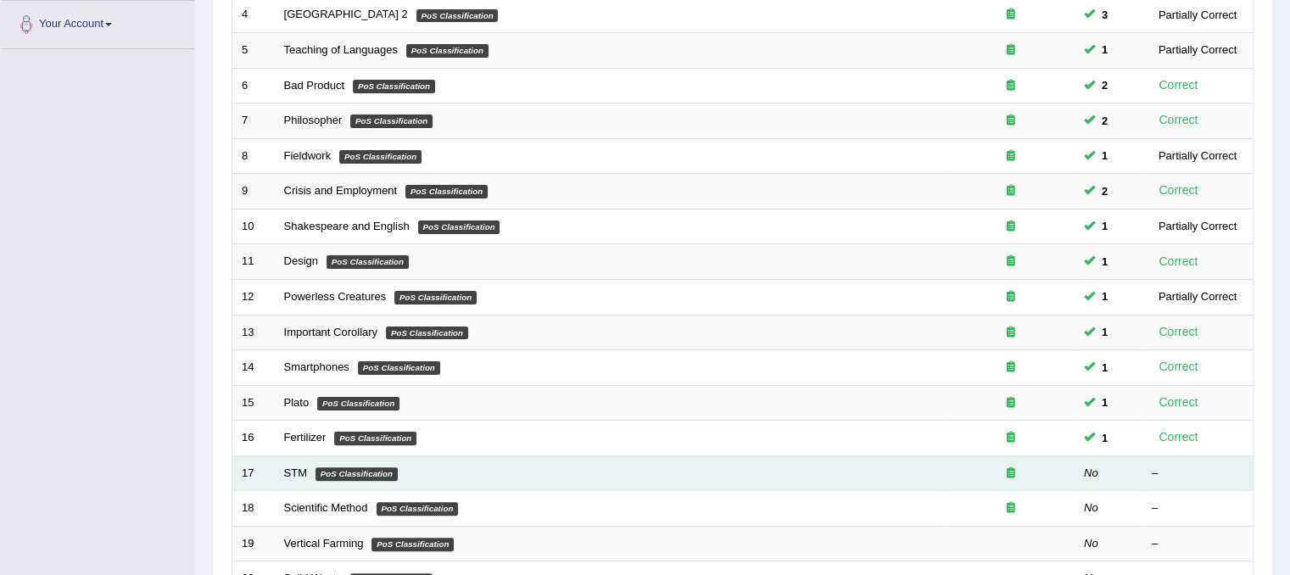
click at [363, 478] on td "STM PoS Classification" at bounding box center [611, 473] width 672 height 36
click at [298, 474] on link "STM" at bounding box center [295, 472] width 23 height 13
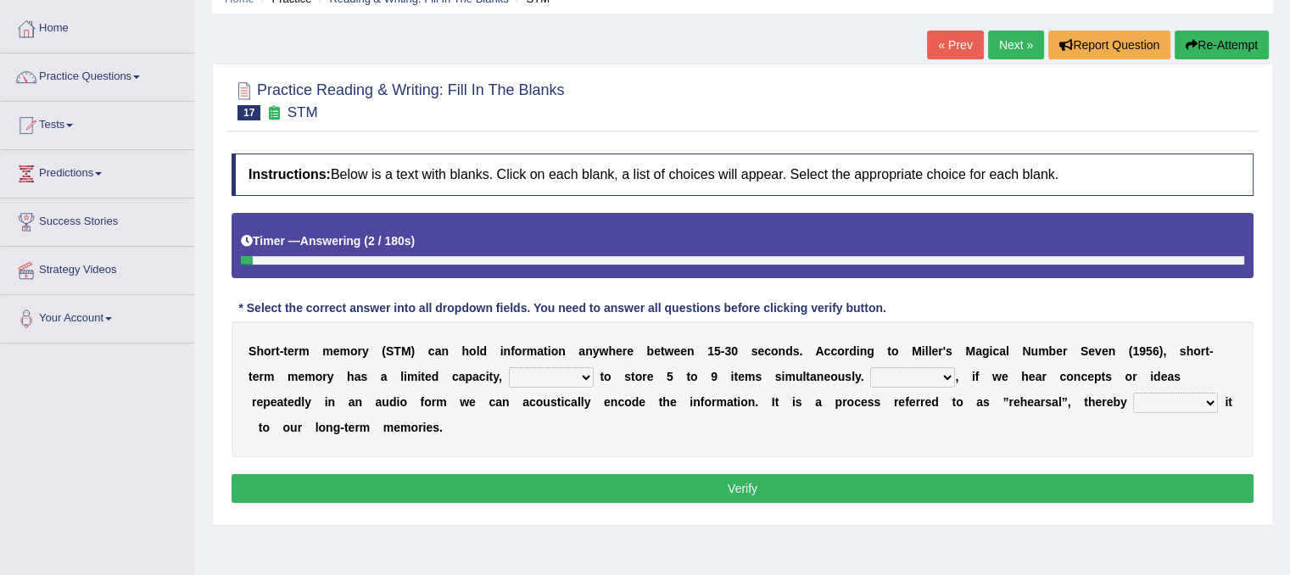
scroll to position [102, 0]
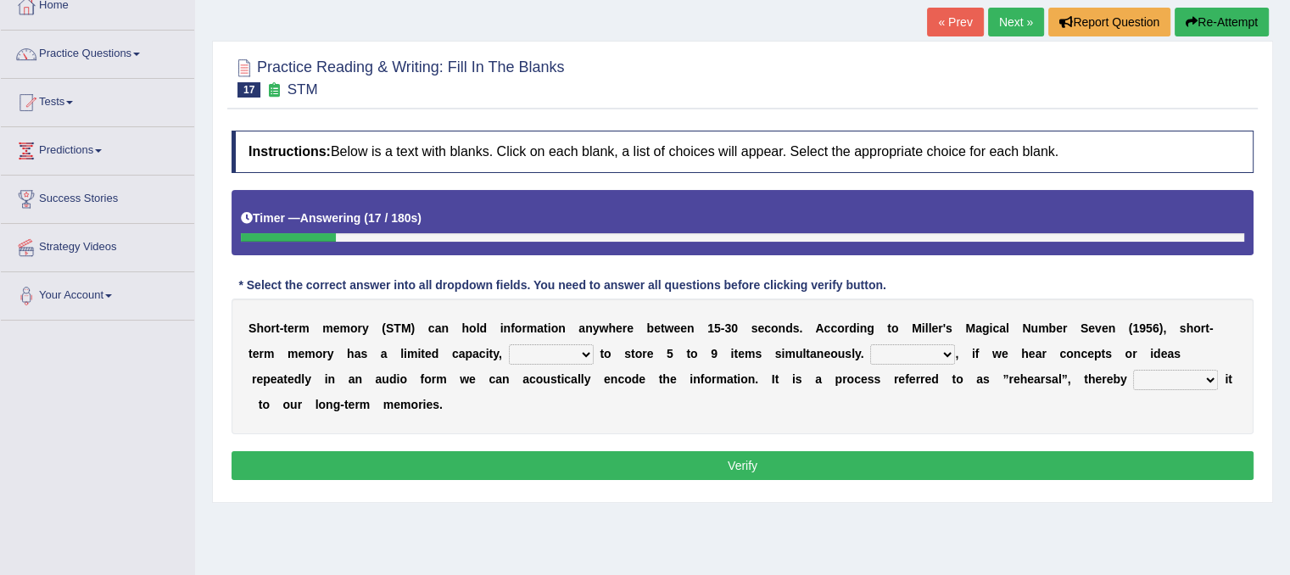
click at [581, 349] on select "being able is able be able unable" at bounding box center [551, 354] width 85 height 20
select select "is able"
click at [509, 344] on select "being able is able be able unable" at bounding box center [551, 354] width 85 height 20
click at [947, 356] on select "However So Moreover Therefore" at bounding box center [912, 354] width 85 height 20
select select "Therefore"
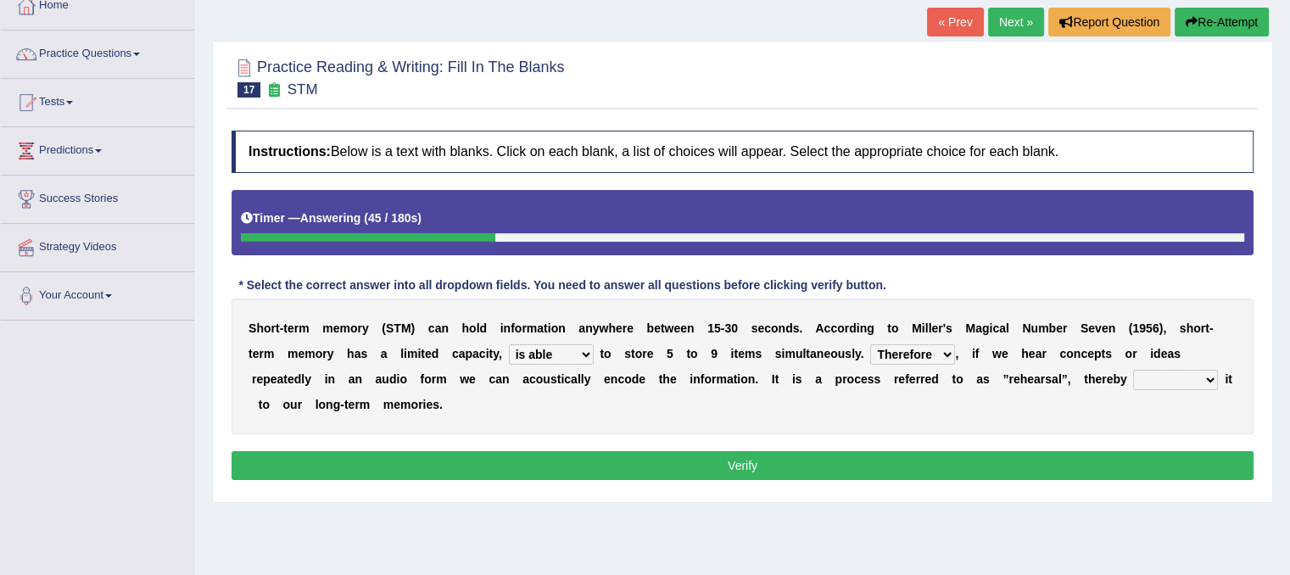
click at [870, 344] on select "However So Moreover Therefore" at bounding box center [912, 354] width 85 height 20
click at [1210, 376] on select "commit commits commiting commited" at bounding box center [1175, 380] width 85 height 20
select select "commited"
click at [1133, 370] on select "commit commits commiting commited" at bounding box center [1175, 380] width 85 height 20
click at [941, 344] on select "However So Moreover Therefore" at bounding box center [912, 354] width 85 height 20
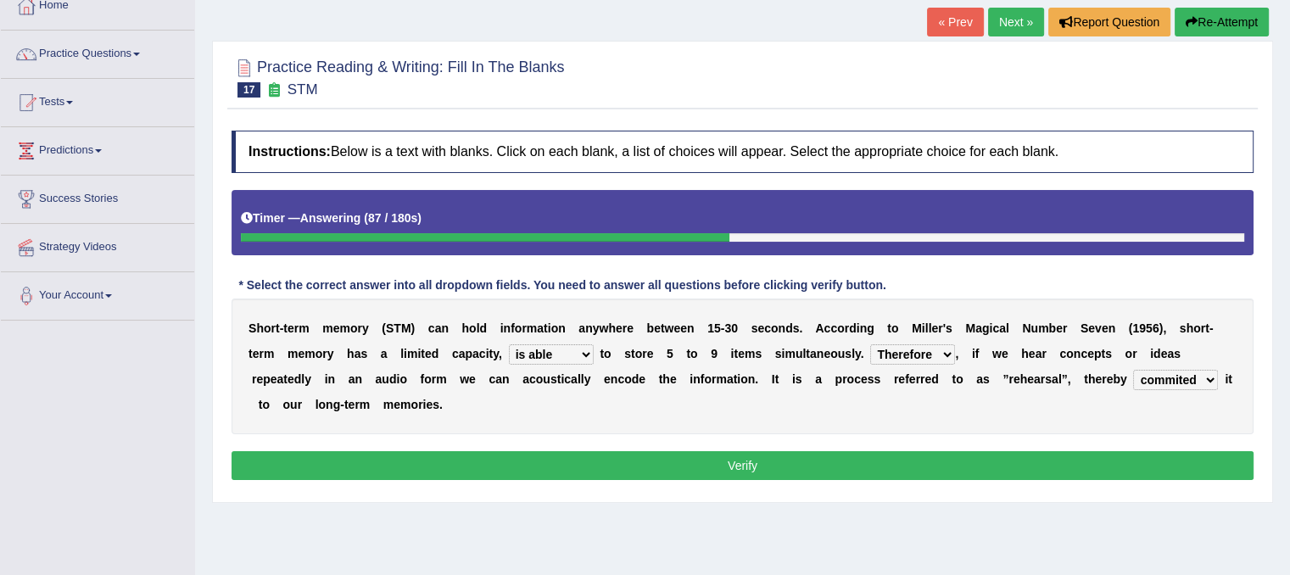
select select "However"
click at [870, 344] on select "However So Moreover Therefore" at bounding box center [912, 354] width 85 height 20
click at [593, 347] on b at bounding box center [596, 354] width 7 height 14
click at [587, 348] on select "being able is able be able unable" at bounding box center [551, 354] width 85 height 20
click at [593, 457] on button "Verify" at bounding box center [742, 465] width 1022 height 29
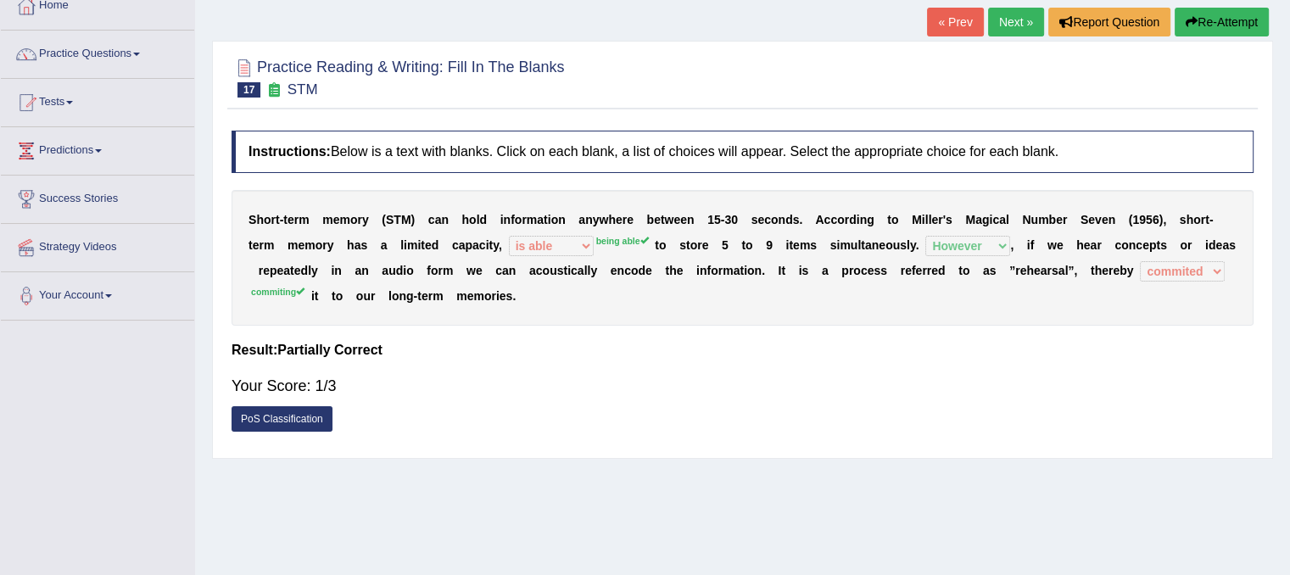
click at [1007, 21] on link "Next »" at bounding box center [1016, 22] width 56 height 29
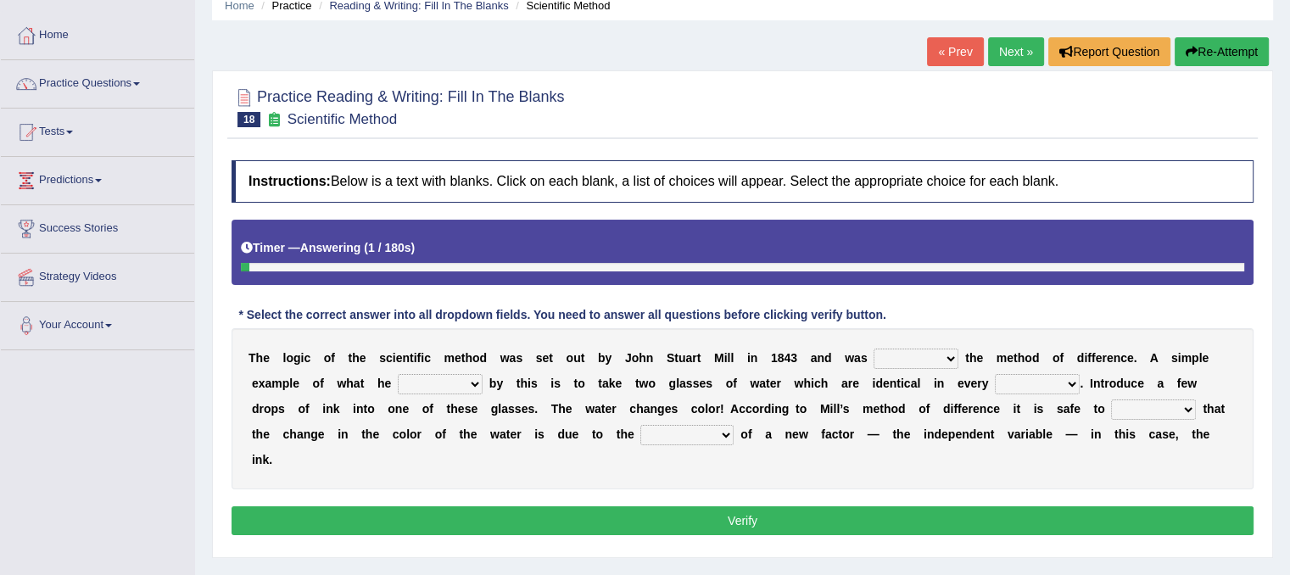
scroll to position [102, 0]
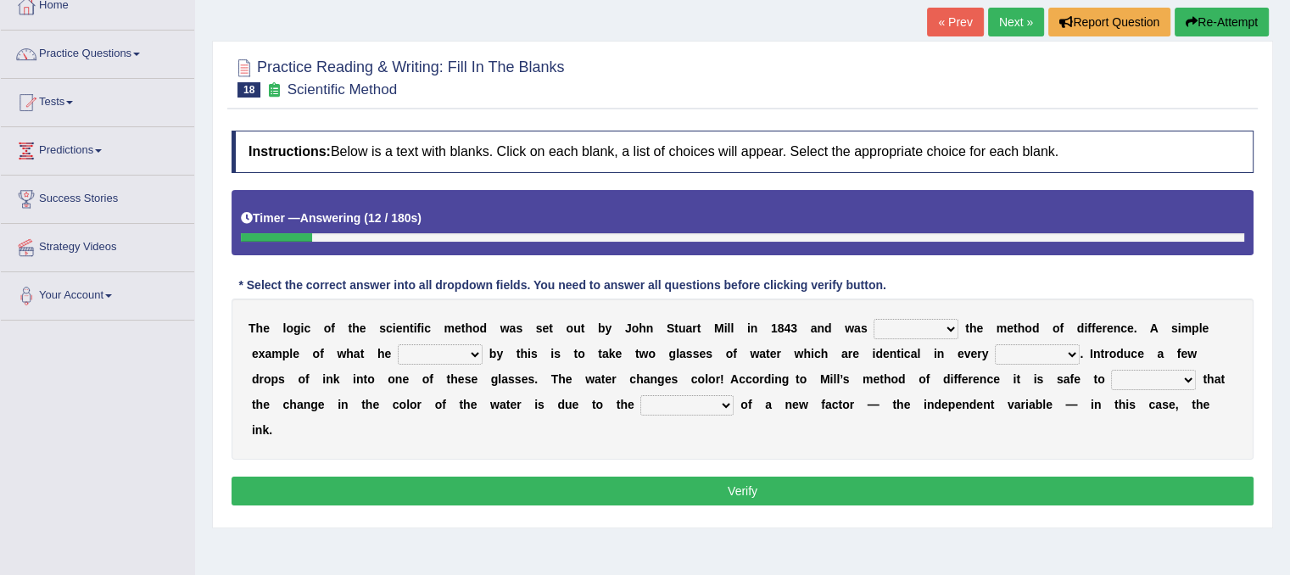
click at [950, 330] on select "pointed claimed demanded named" at bounding box center [915, 329] width 85 height 20
click at [476, 355] on select "capped charged found meant" at bounding box center [440, 354] width 85 height 20
select select "found"
click at [398, 344] on select "capped charged found meant" at bounding box center [440, 354] width 85 height 20
click at [1072, 347] on select "thought identity measure respect" at bounding box center [1037, 354] width 85 height 20
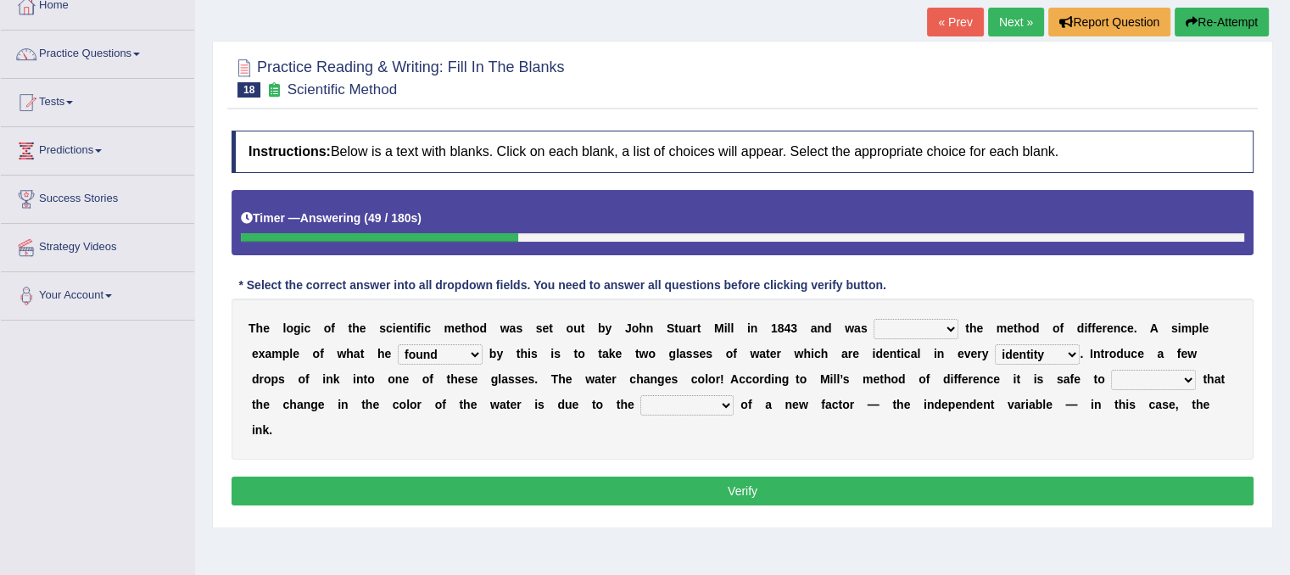
click at [995, 344] on select "thought identity measure respect" at bounding box center [1037, 354] width 85 height 20
click at [1068, 354] on select "thought identity measure respect" at bounding box center [1037, 354] width 85 height 20
click at [995, 344] on select "thought identity measure respect" at bounding box center [1037, 354] width 85 height 20
click at [1055, 359] on select "thought identity measure respect" at bounding box center [1037, 354] width 85 height 20
select select "thought"
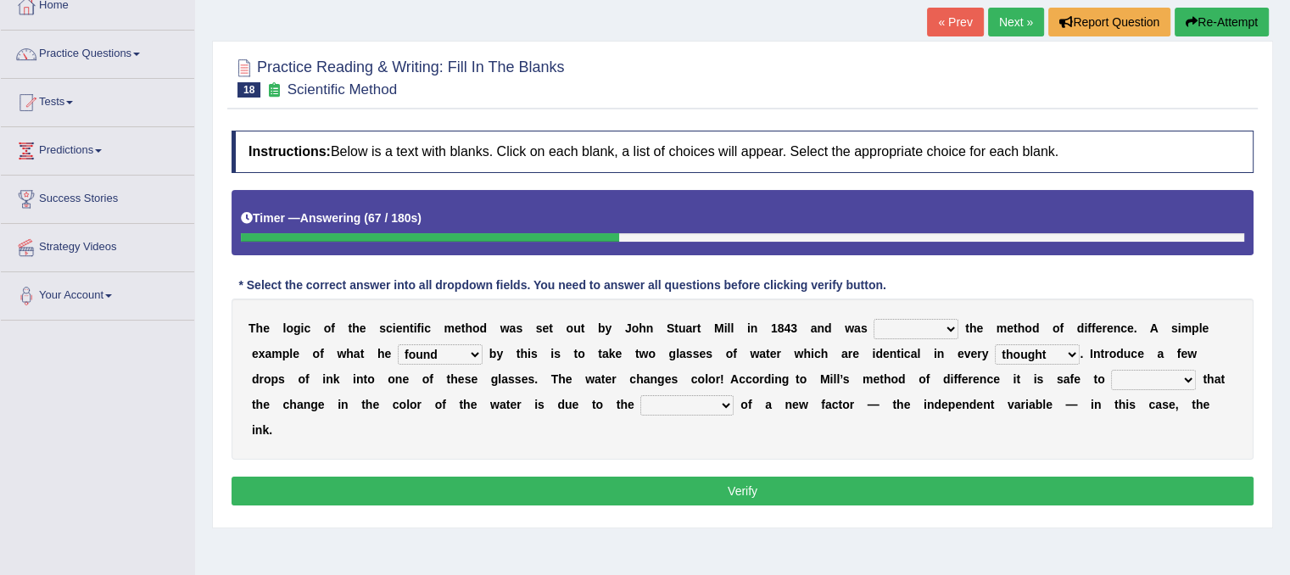
click at [995, 344] on select "thought identity measure respect" at bounding box center [1037, 354] width 85 height 20
click at [1164, 376] on select "assume discuss prefer acclaim" at bounding box center [1153, 380] width 85 height 20
select select "prefer"
click at [1111, 370] on select "assume discuss prefer acclaim" at bounding box center [1153, 380] width 85 height 20
click at [727, 400] on select "introduction magnitude preparation purification" at bounding box center [686, 405] width 93 height 20
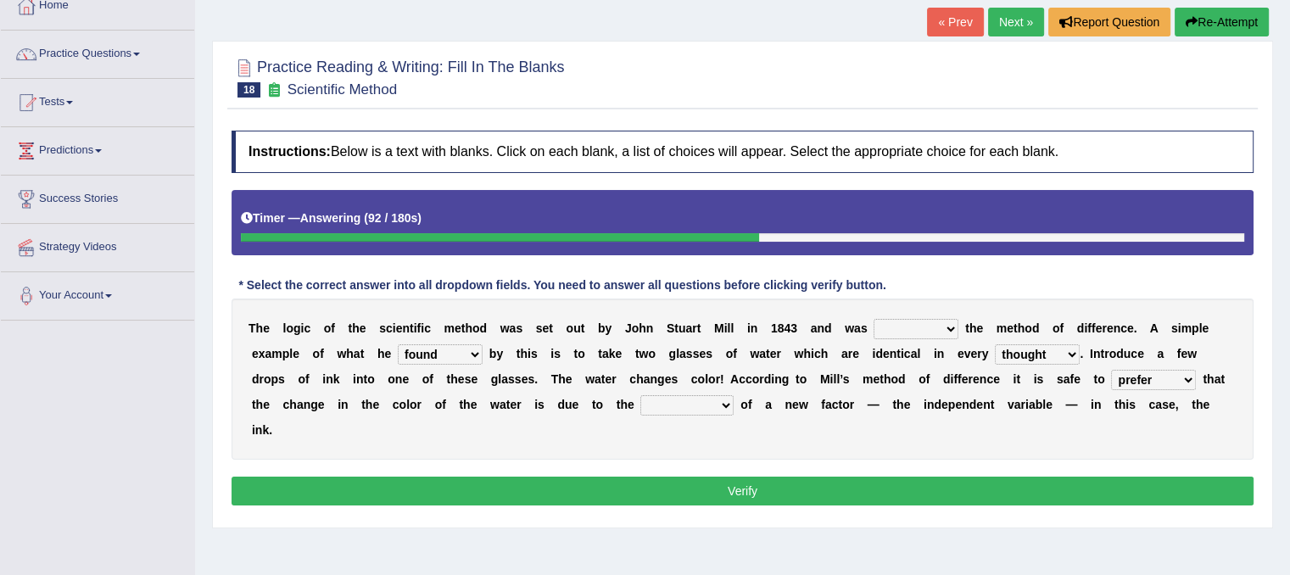
select select "purification"
click at [640, 395] on select "introduction magnitude preparation purification" at bounding box center [686, 405] width 93 height 20
click at [948, 320] on select "pointed claimed demanded named" at bounding box center [915, 329] width 85 height 20
select select "named"
click at [873, 319] on select "pointed claimed demanded named" at bounding box center [915, 329] width 85 height 20
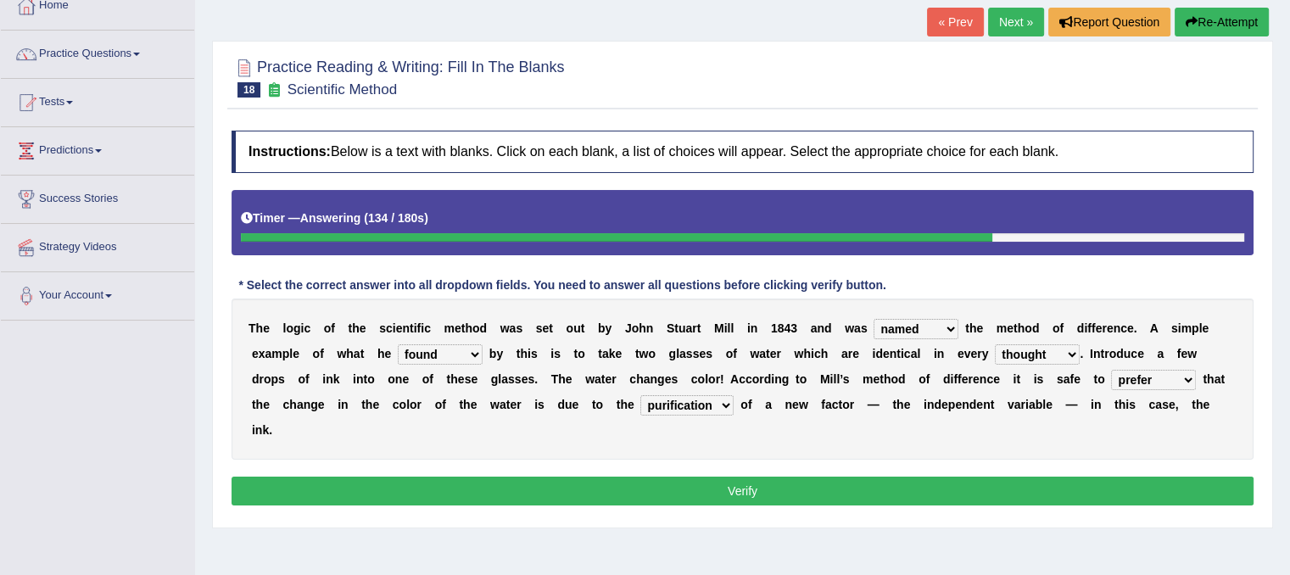
click at [473, 348] on select "capped charged found meant" at bounding box center [440, 354] width 85 height 20
click at [1069, 354] on select "thought identity measure respect" at bounding box center [1037, 354] width 85 height 20
click at [893, 427] on div "T h e l o g i c o f t h e s c i e n t i f i c m e t h o d w a s s e t o u t b y…" at bounding box center [742, 378] width 1022 height 161
click at [474, 348] on select "capped charged found meant" at bounding box center [440, 354] width 85 height 20
click at [636, 493] on button "Verify" at bounding box center [742, 490] width 1022 height 29
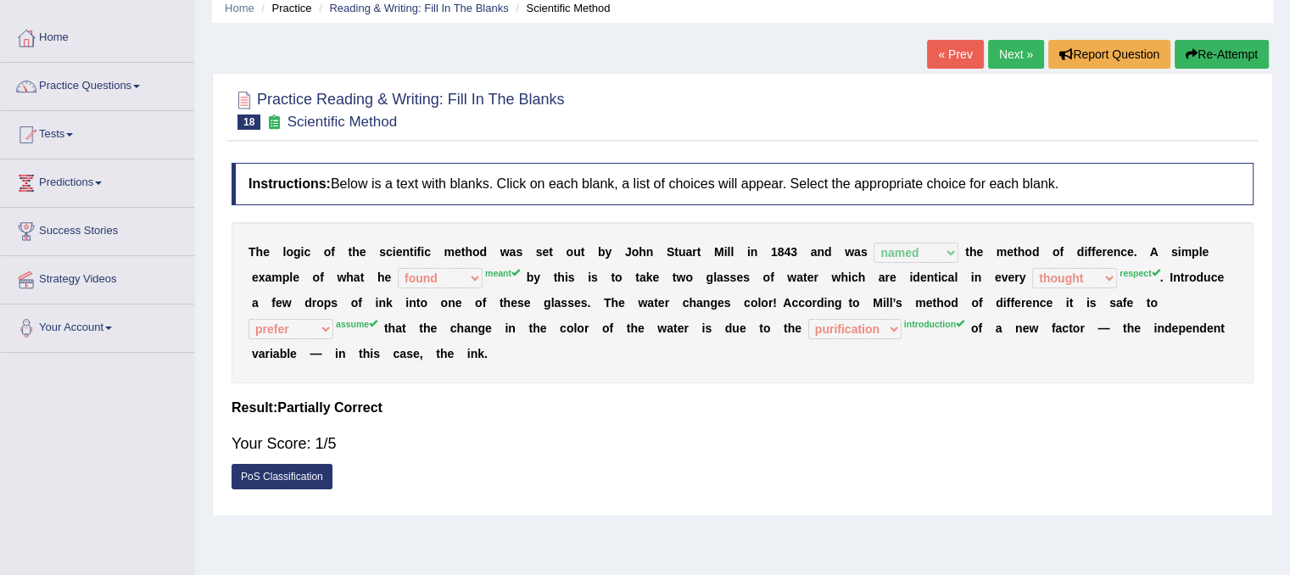
scroll to position [68, 0]
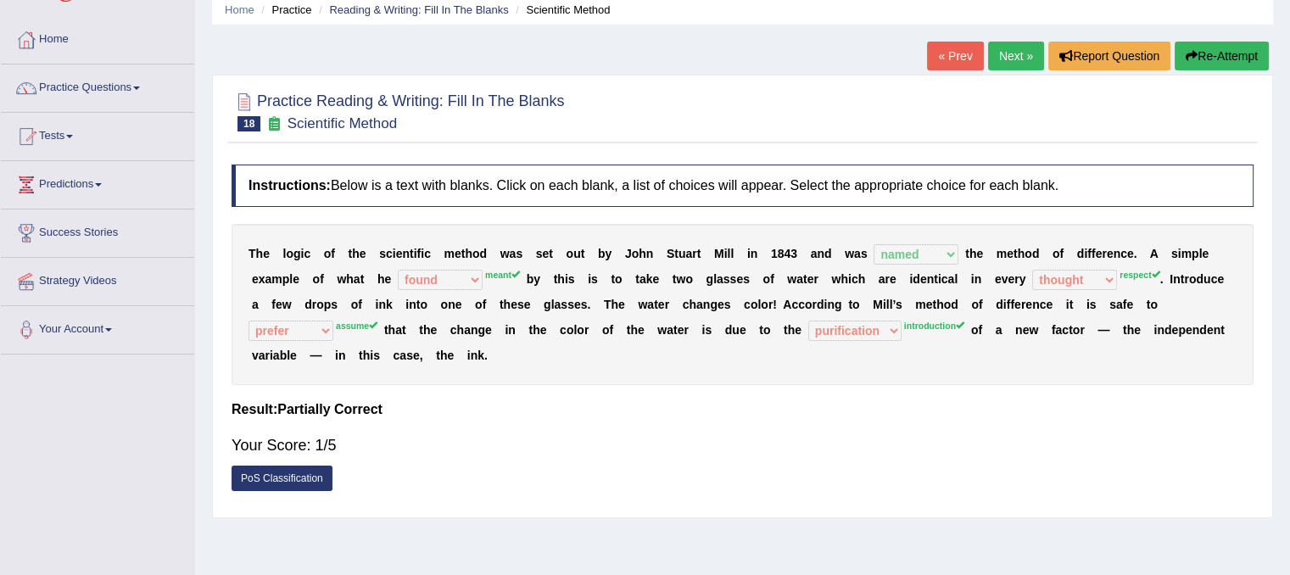
click at [1221, 54] on button "Re-Attempt" at bounding box center [1221, 56] width 94 height 29
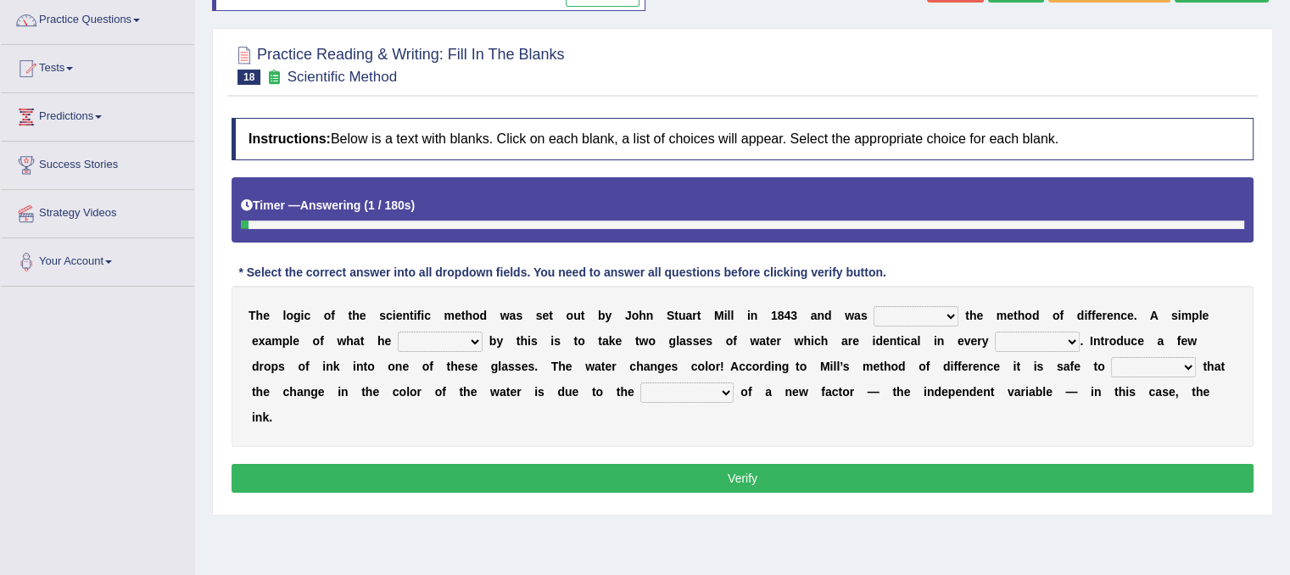
scroll to position [170, 0]
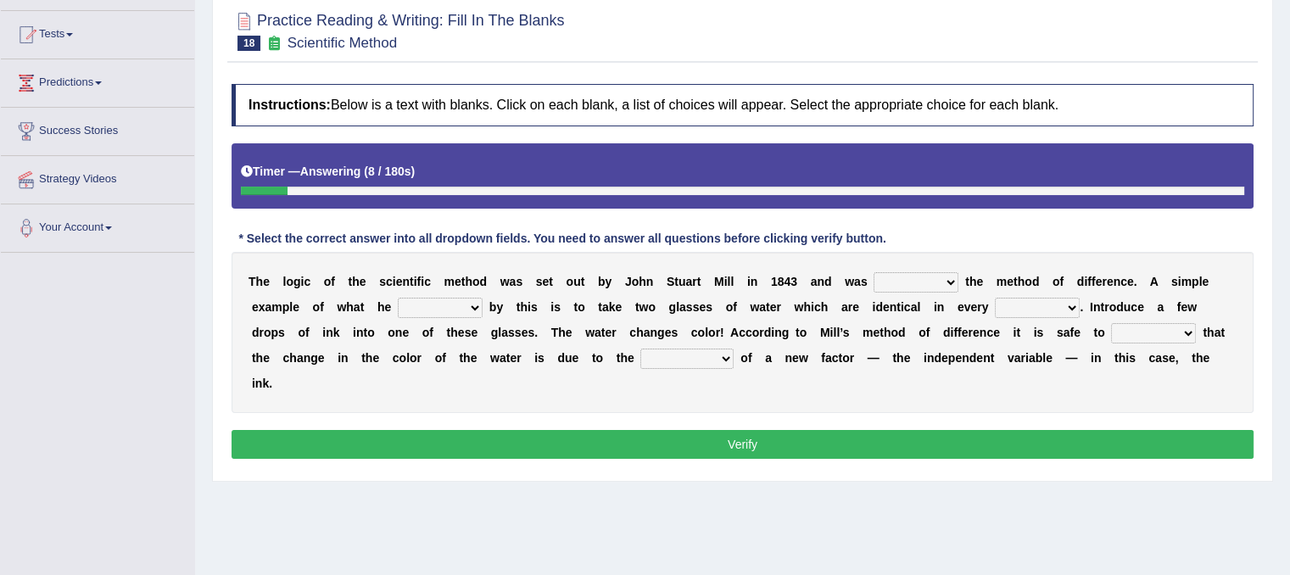
click at [951, 278] on select "pointed claimed demanded named" at bounding box center [915, 282] width 85 height 20
select select "named"
click at [873, 272] on select "pointed claimed demanded named" at bounding box center [915, 282] width 85 height 20
click at [477, 306] on select "capped charged found meant" at bounding box center [440, 308] width 85 height 20
click at [454, 422] on div "Instructions: Below is a text with blanks. Click on each blank, a list of choic…" at bounding box center [742, 273] width 1030 height 397
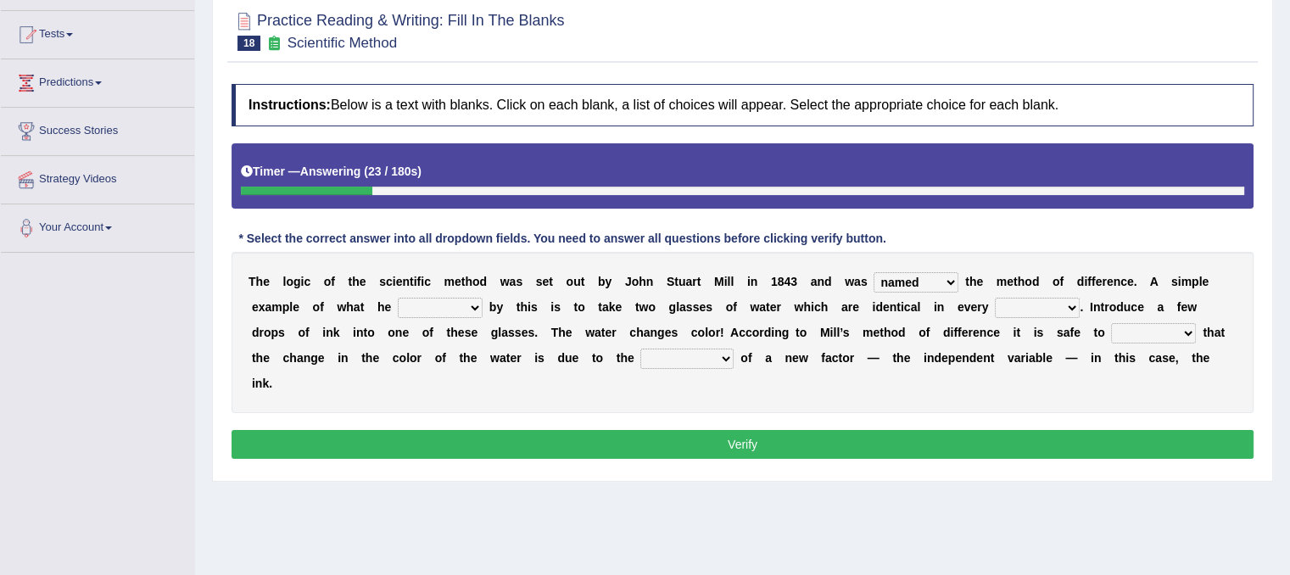
click at [1065, 311] on select "thought identity measure respect" at bounding box center [1037, 308] width 85 height 20
select select "respect"
click at [995, 298] on select "thought identity measure respect" at bounding box center [1037, 308] width 85 height 20
click at [1175, 326] on select "assume discuss prefer acclaim" at bounding box center [1153, 333] width 85 height 20
select select "assume"
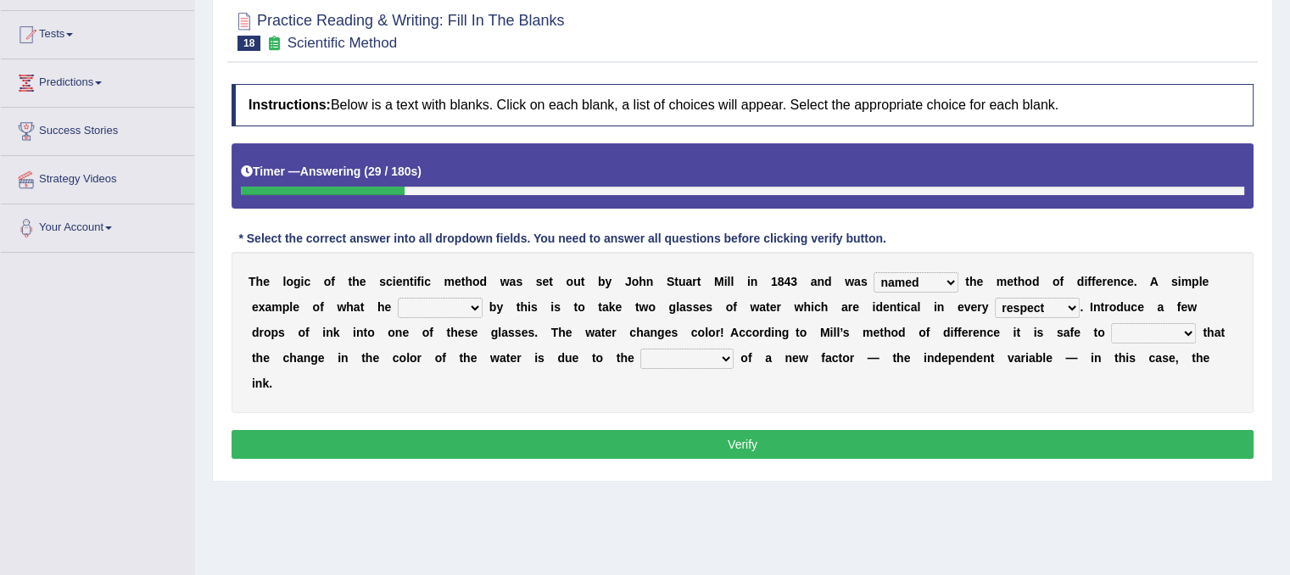
click at [1111, 323] on select "assume discuss prefer acclaim" at bounding box center [1153, 333] width 85 height 20
click at [734, 354] on b at bounding box center [736, 358] width 7 height 14
click at [727, 353] on select "introduction magnitude preparation purification" at bounding box center [686, 358] width 93 height 20
select select "introduction"
click at [640, 348] on select "introduction magnitude preparation purification" at bounding box center [686, 358] width 93 height 20
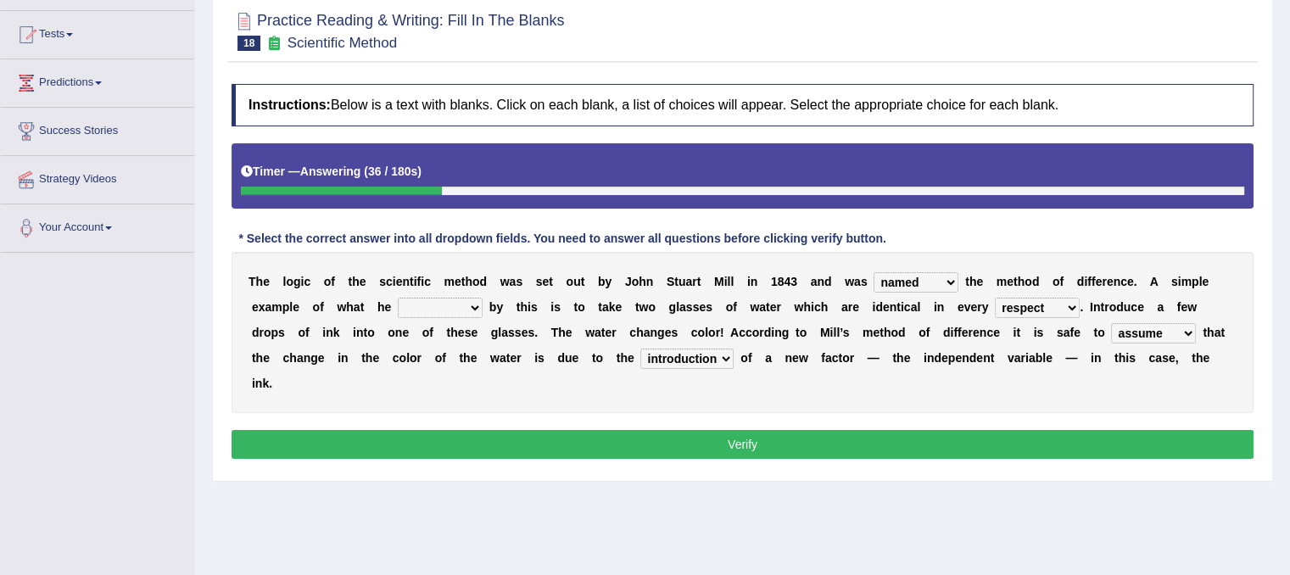
click at [705, 435] on button "Verify" at bounding box center [742, 444] width 1022 height 29
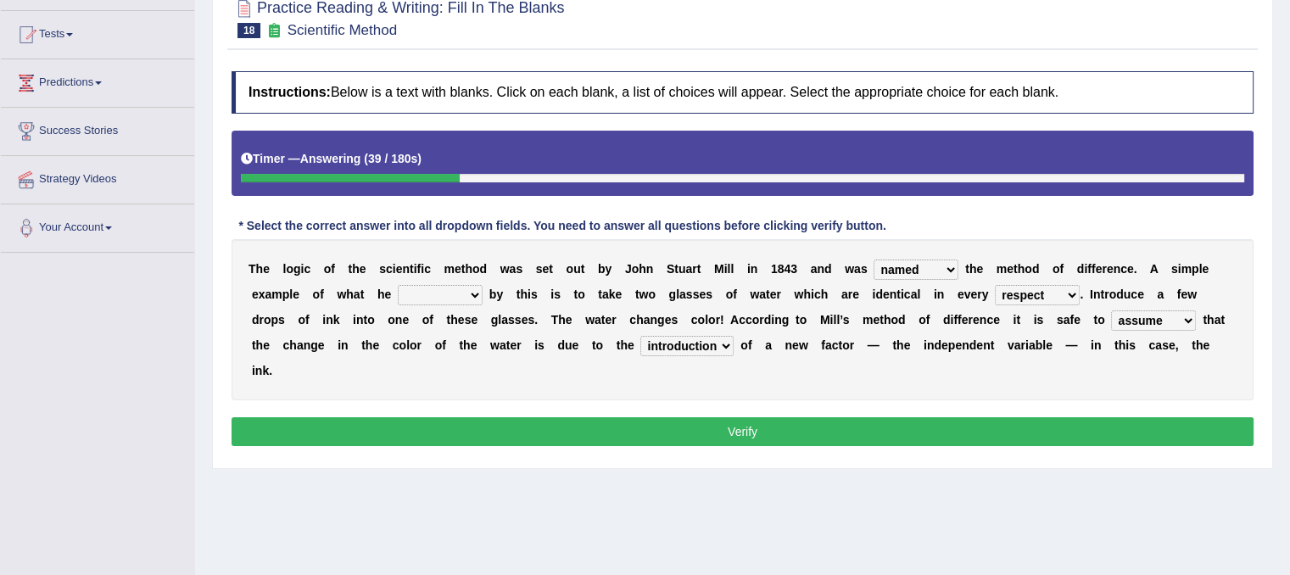
click at [481, 285] on select "capped charged found meant" at bounding box center [440, 295] width 85 height 20
select select "meant"
click at [398, 285] on select "capped charged found meant" at bounding box center [440, 295] width 85 height 20
click at [455, 417] on button "Verify" at bounding box center [742, 431] width 1022 height 29
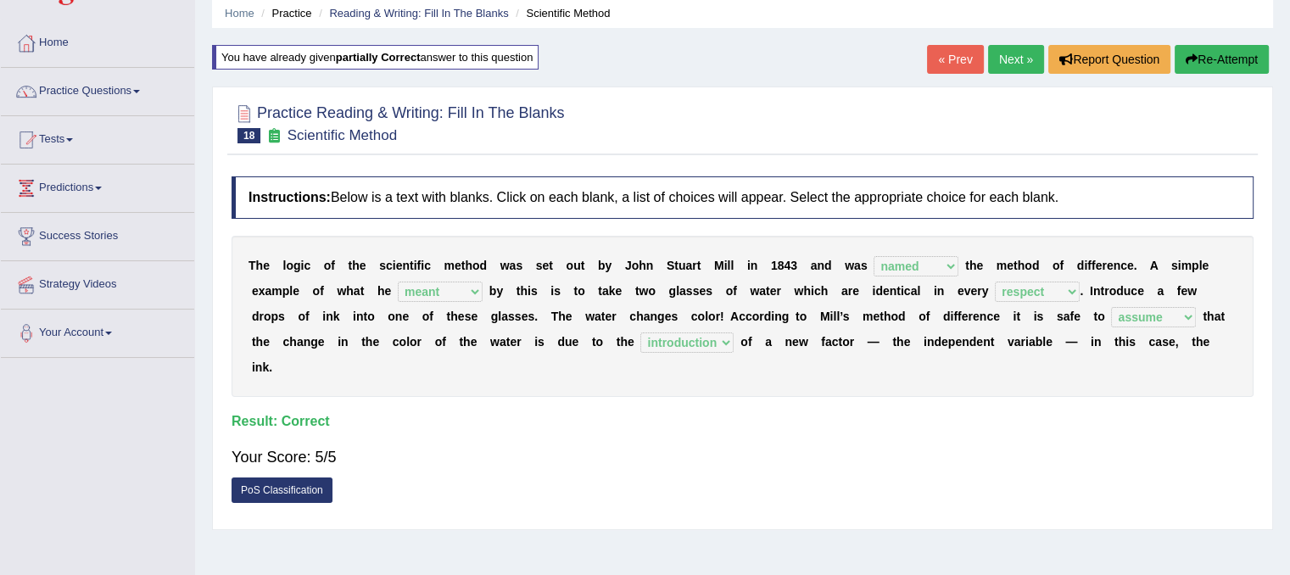
scroll to position [34, 0]
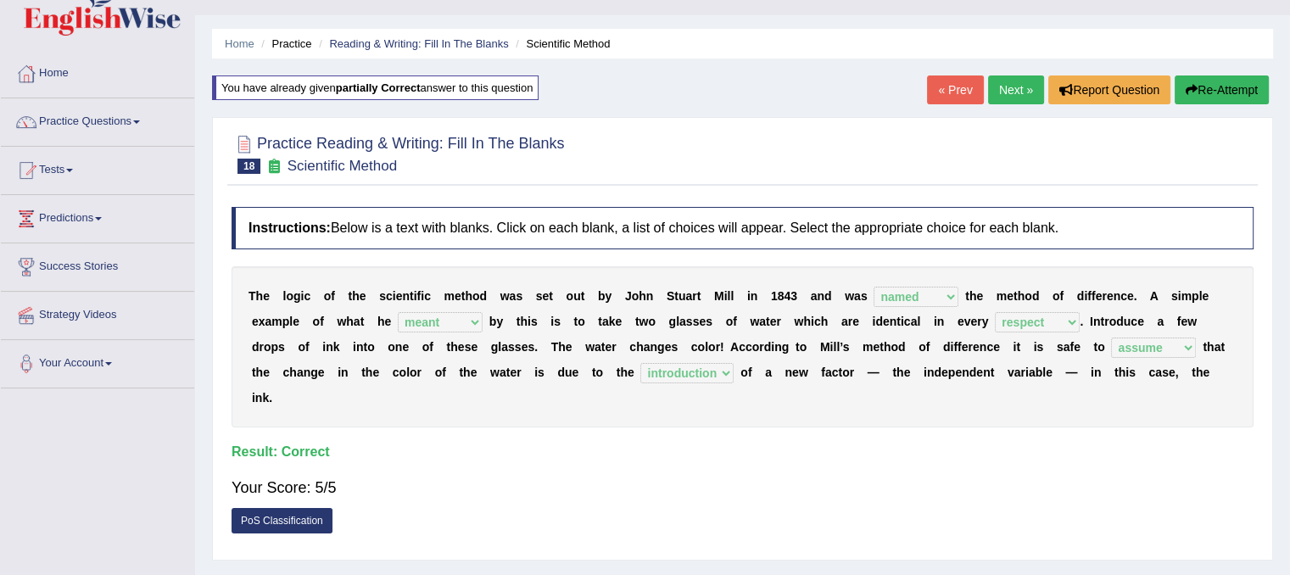
click at [1000, 92] on link "Next »" at bounding box center [1016, 89] width 56 height 29
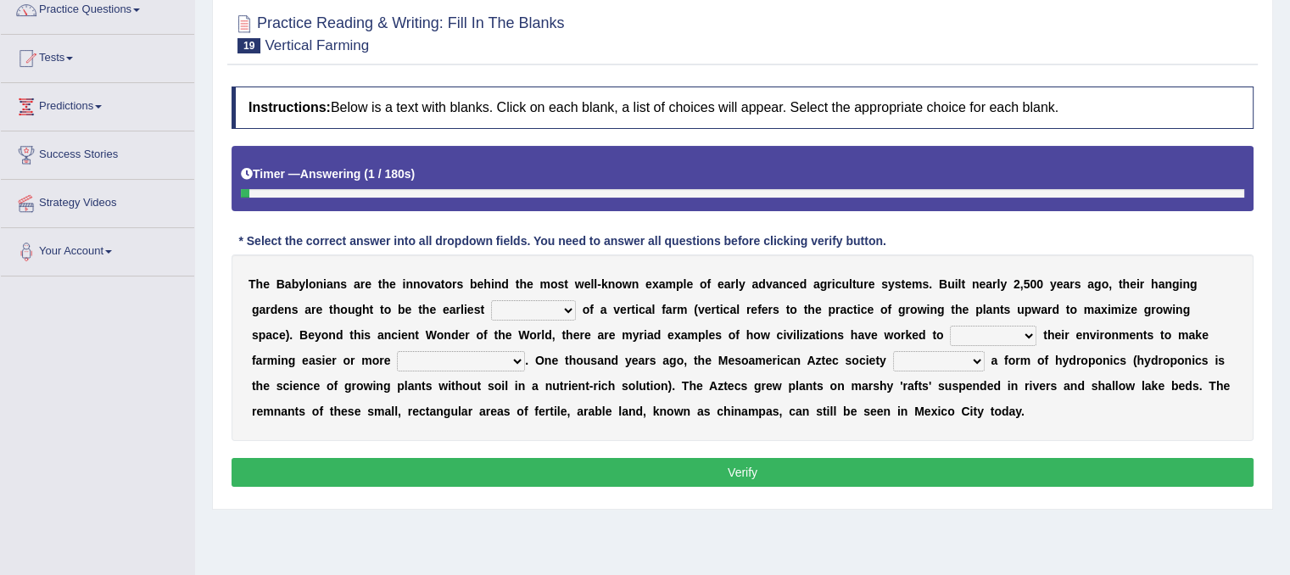
scroll to position [170, 0]
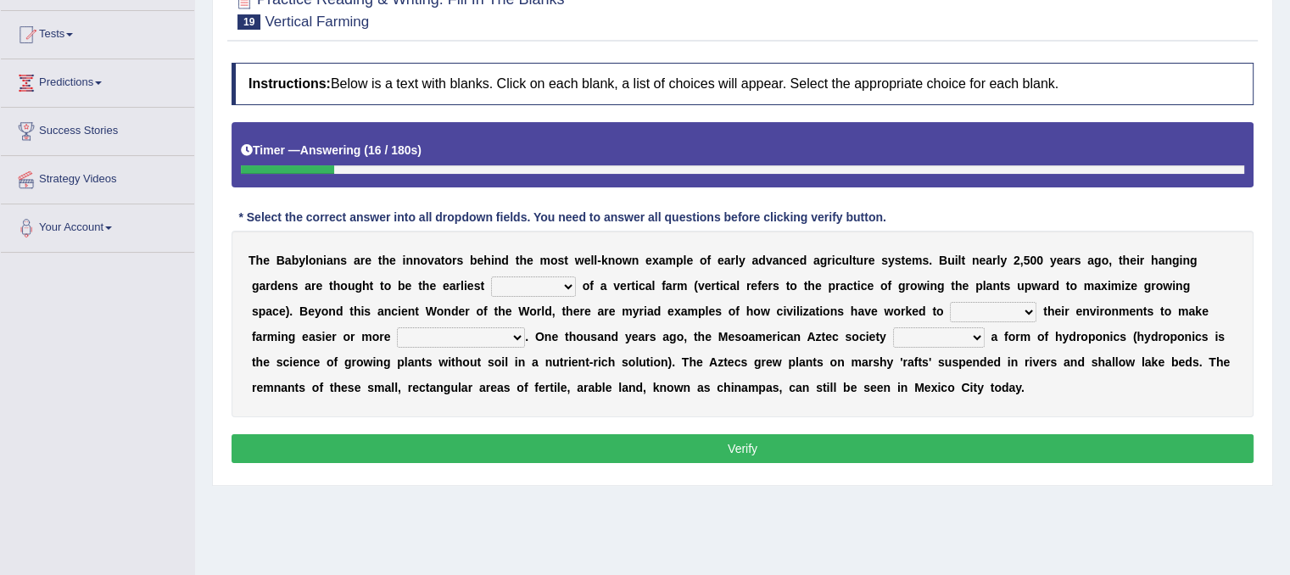
click at [571, 287] on select "prototype failure discredit protocol" at bounding box center [533, 286] width 85 height 20
select select "protocol"
click at [491, 276] on select "prototype failure discredit protocol" at bounding box center [533, 286] width 85 height 20
click at [1028, 315] on select "manipulate escape respect disarrange" at bounding box center [993, 312] width 86 height 20
select select "manipulate"
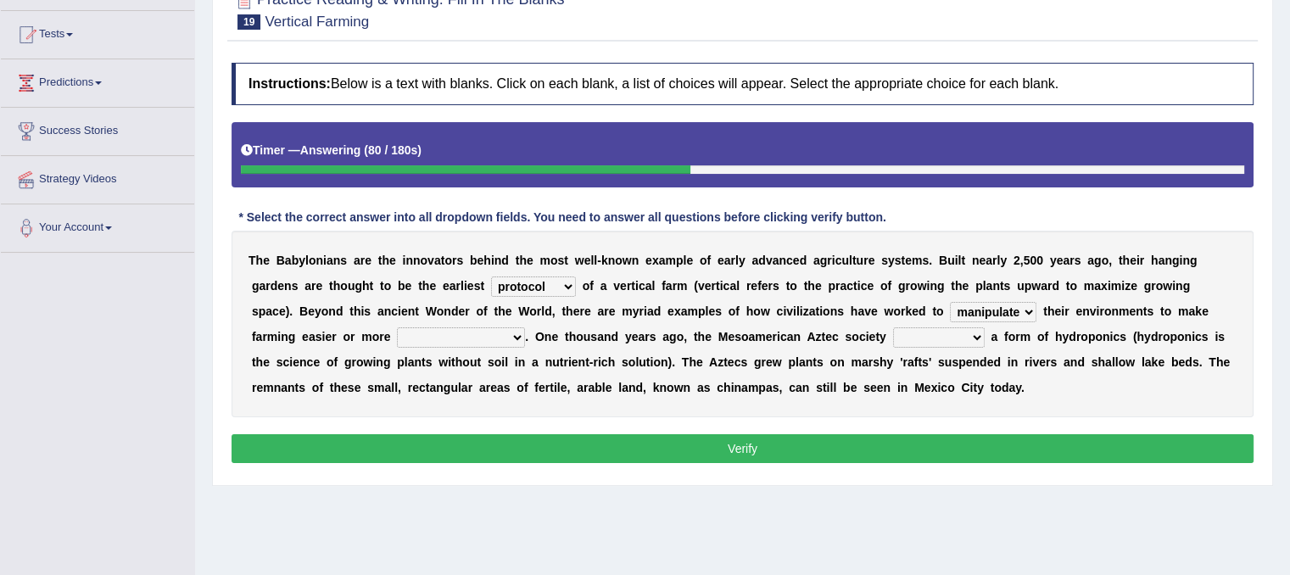
click at [950, 302] on select "manipulate escape respect disarrange" at bounding box center [993, 312] width 86 height 20
click at [536, 337] on b "O" at bounding box center [539, 337] width 9 height 14
click at [506, 332] on select "productive constructive connective counterproductive" at bounding box center [461, 337] width 128 height 20
select select "productive"
click at [397, 327] on select "productive constructive connective counterproductive" at bounding box center [461, 337] width 128 height 20
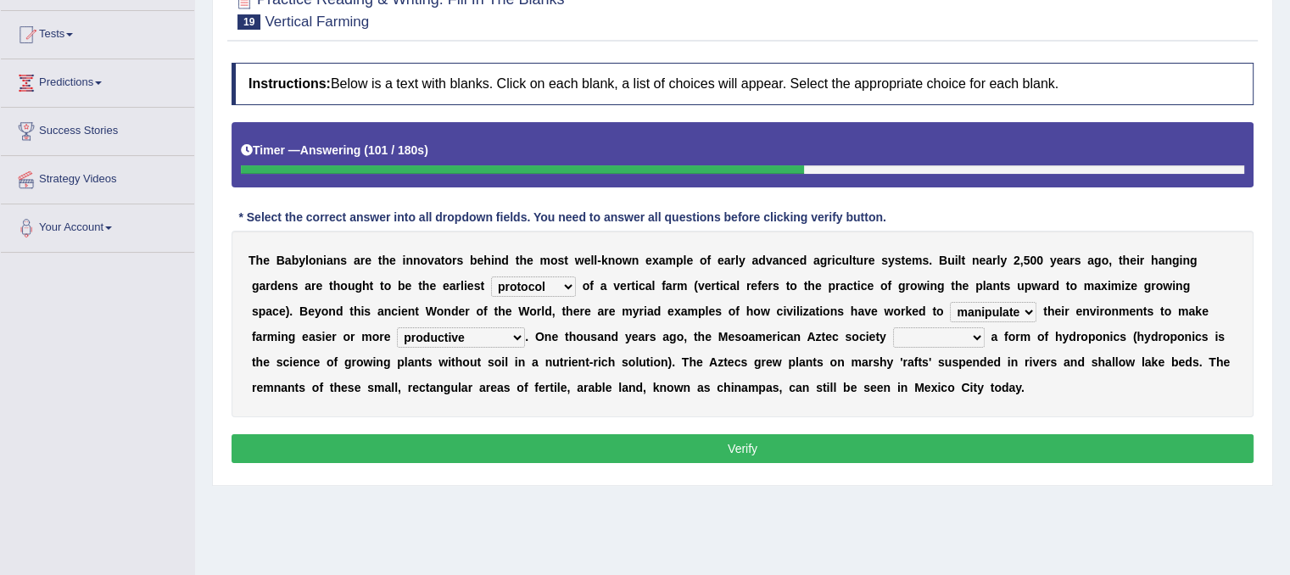
click at [973, 337] on select "domineered volunteered pioneered engineered" at bounding box center [939, 337] width 92 height 20
select select "volunteered"
click at [893, 327] on select "domineered volunteered pioneered engineered" at bounding box center [939, 337] width 92 height 20
click at [879, 441] on button "Verify" at bounding box center [742, 448] width 1022 height 29
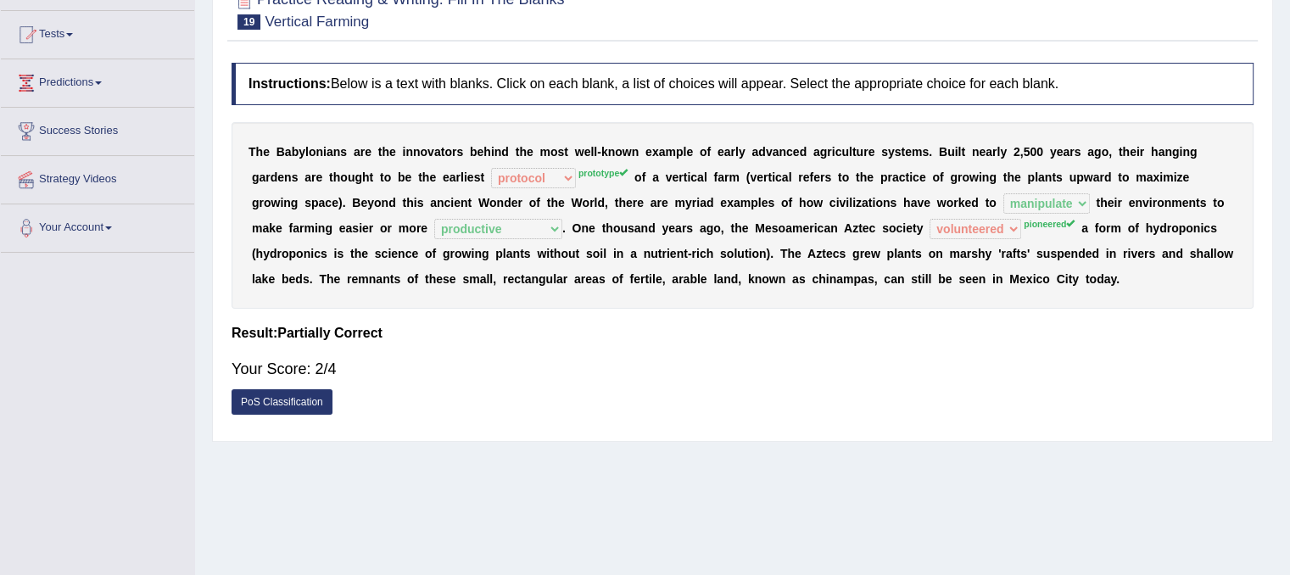
scroll to position [0, 0]
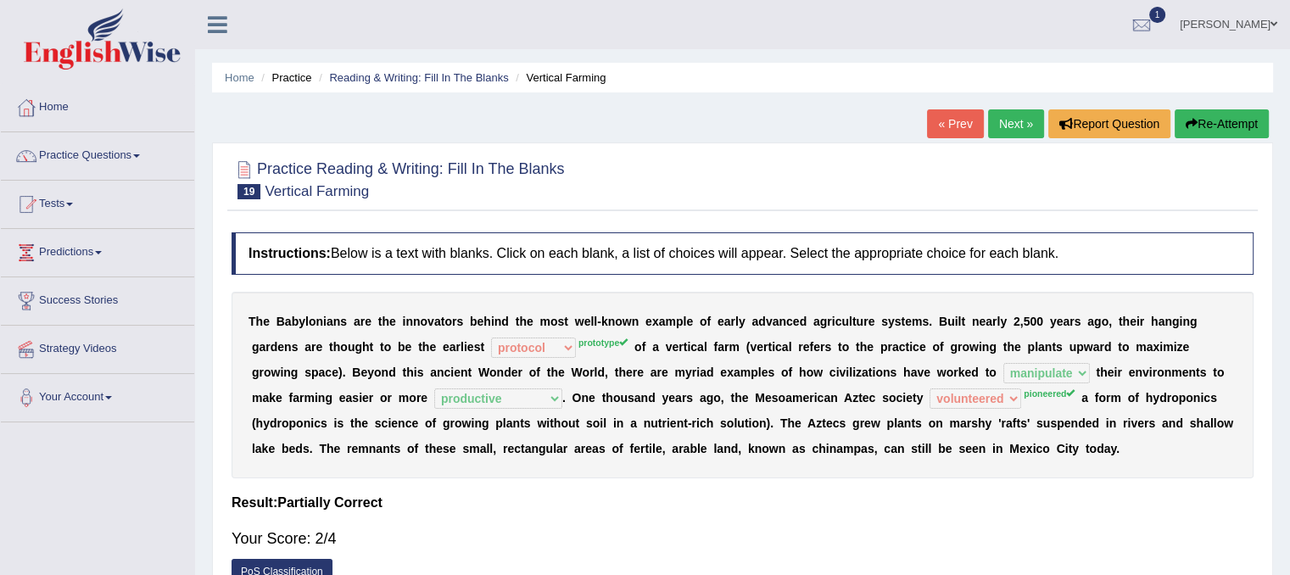
click at [1020, 131] on link "Next »" at bounding box center [1016, 123] width 56 height 29
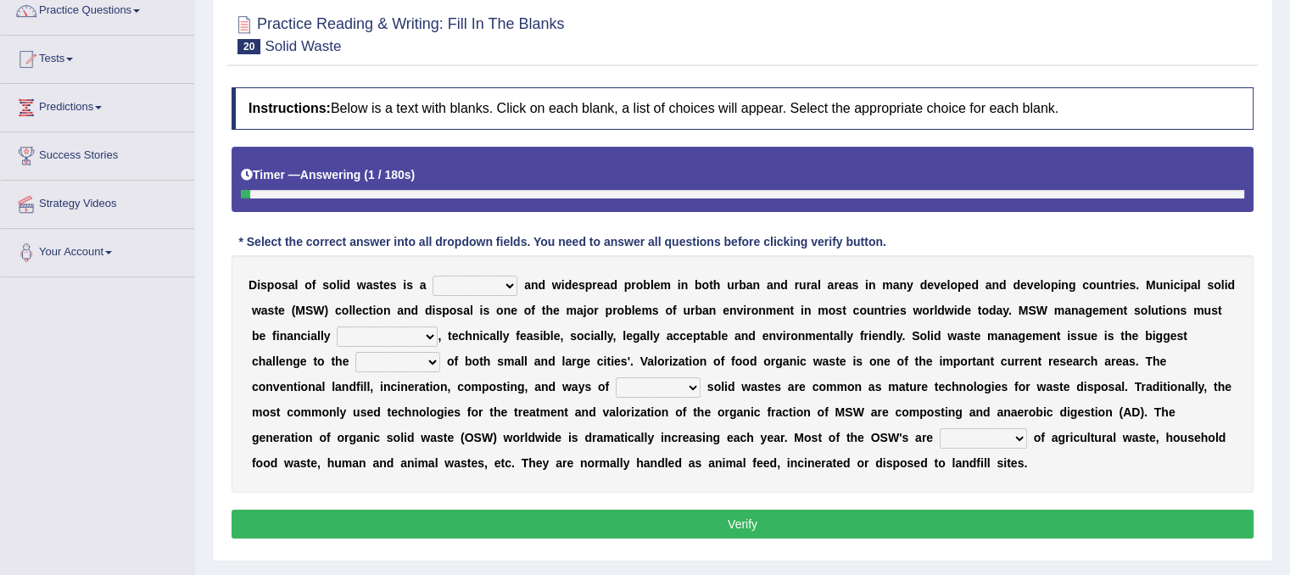
scroll to position [170, 0]
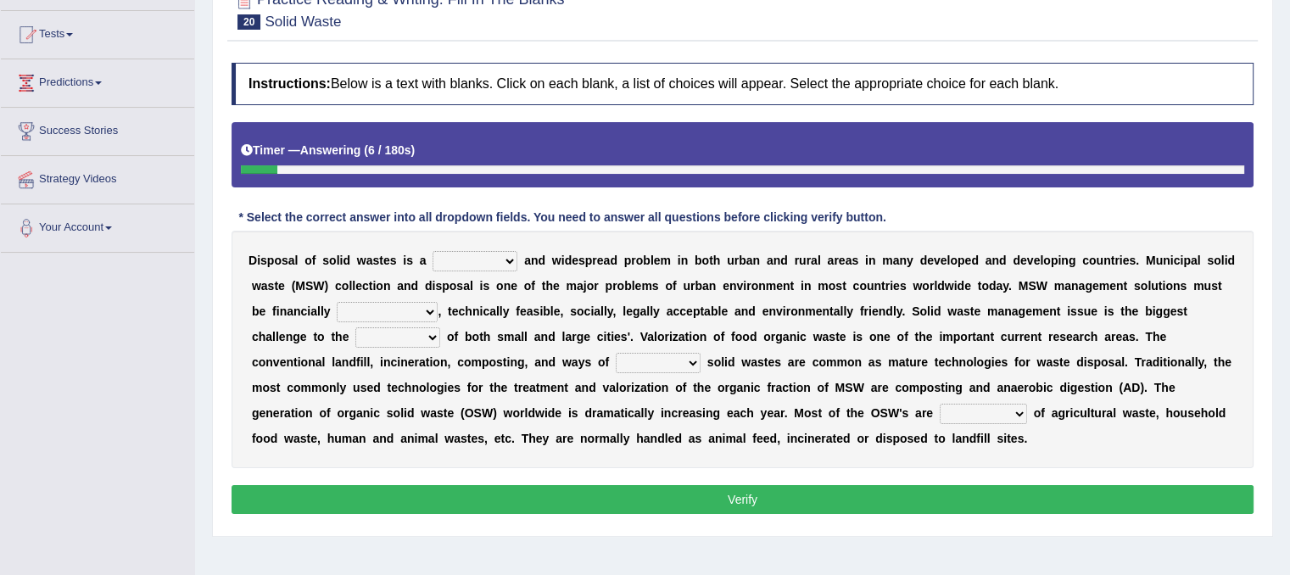
click at [514, 259] on select "slanting stinging stalling shafting" at bounding box center [474, 261] width 85 height 20
click at [495, 381] on b "h" at bounding box center [497, 388] width 8 height 14
click at [499, 259] on select "slanting stinging stalling shafting" at bounding box center [474, 261] width 85 height 20
select select "shafting"
click at [432, 251] on select "slanting stinging stalling shafting" at bounding box center [474, 261] width 85 height 20
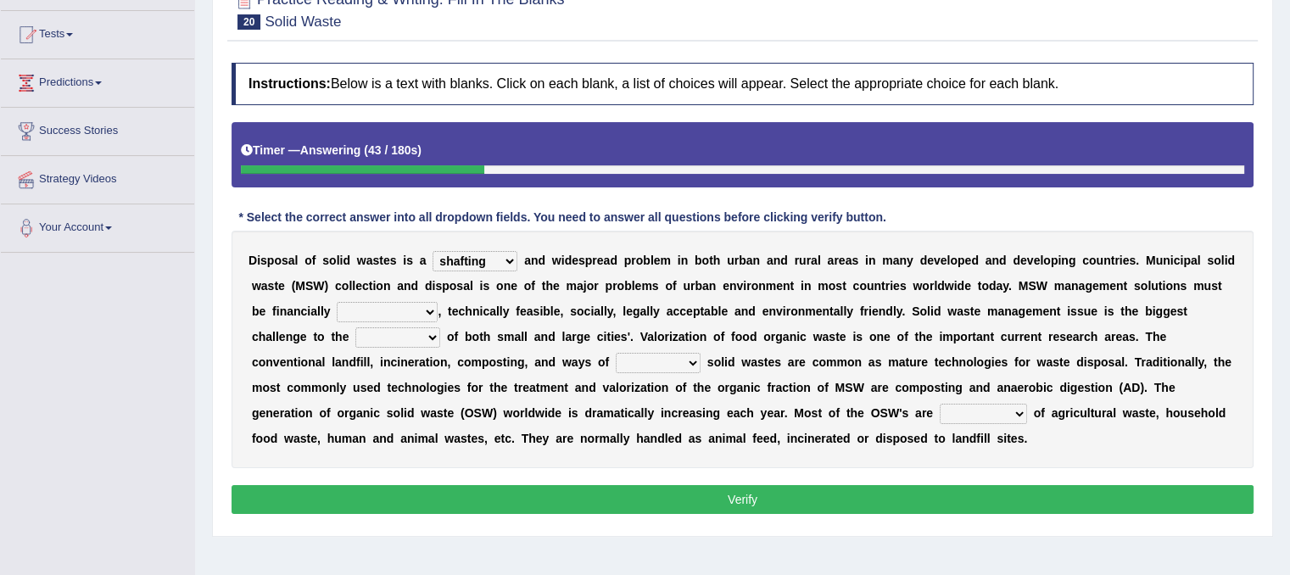
click at [433, 306] on select "unattainable sustainable objectionable treasonable" at bounding box center [387, 312] width 101 height 20
select select "sustainable"
click at [337, 302] on select "unattainable sustainable objectionable treasonable" at bounding box center [387, 312] width 101 height 20
click at [427, 337] on select "plants culture authorities history" at bounding box center [397, 337] width 85 height 20
select select "culture"
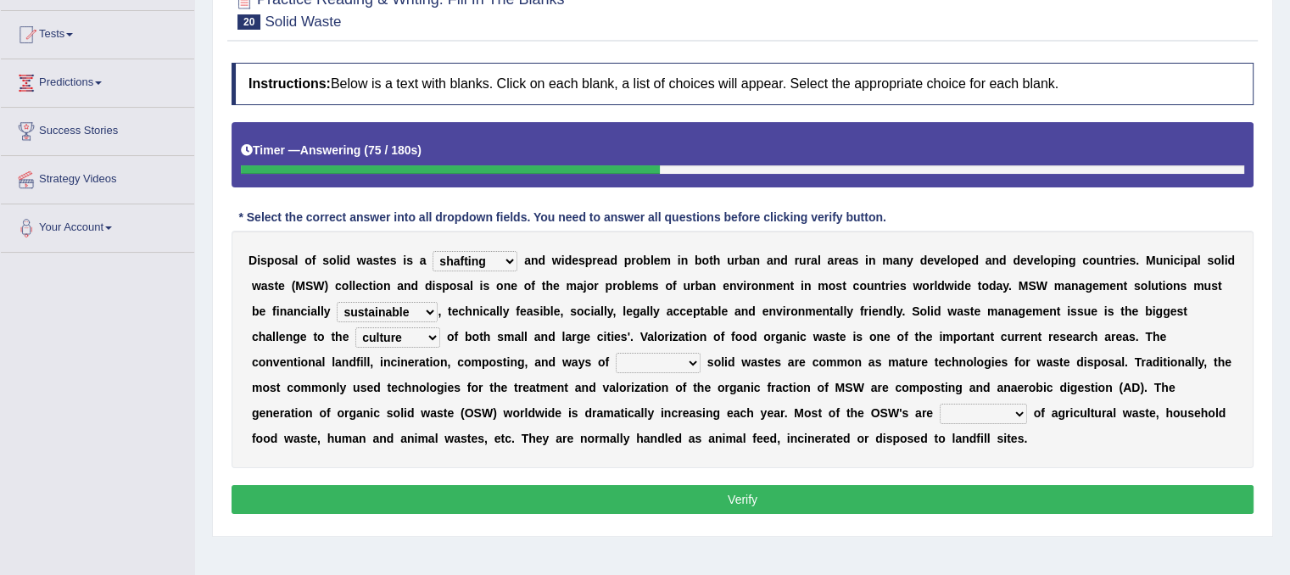
click at [355, 327] on select "plants culture authorities history" at bounding box center [397, 337] width 85 height 20
click at [426, 323] on div "D i s p o s a l o f s o l i d w a s t e s i s a slanting stinging stalling shaf…" at bounding box center [742, 349] width 1022 height 237
click at [437, 338] on select "plants culture authorities history" at bounding box center [397, 337] width 85 height 20
click at [855, 347] on div "D i s p o s a l o f s o l i d w a s t e s i s a slanting stinging stalling shaf…" at bounding box center [742, 349] width 1022 height 237
drag, startPoint x: 805, startPoint y: 465, endPoint x: 672, endPoint y: 442, distance: 135.2
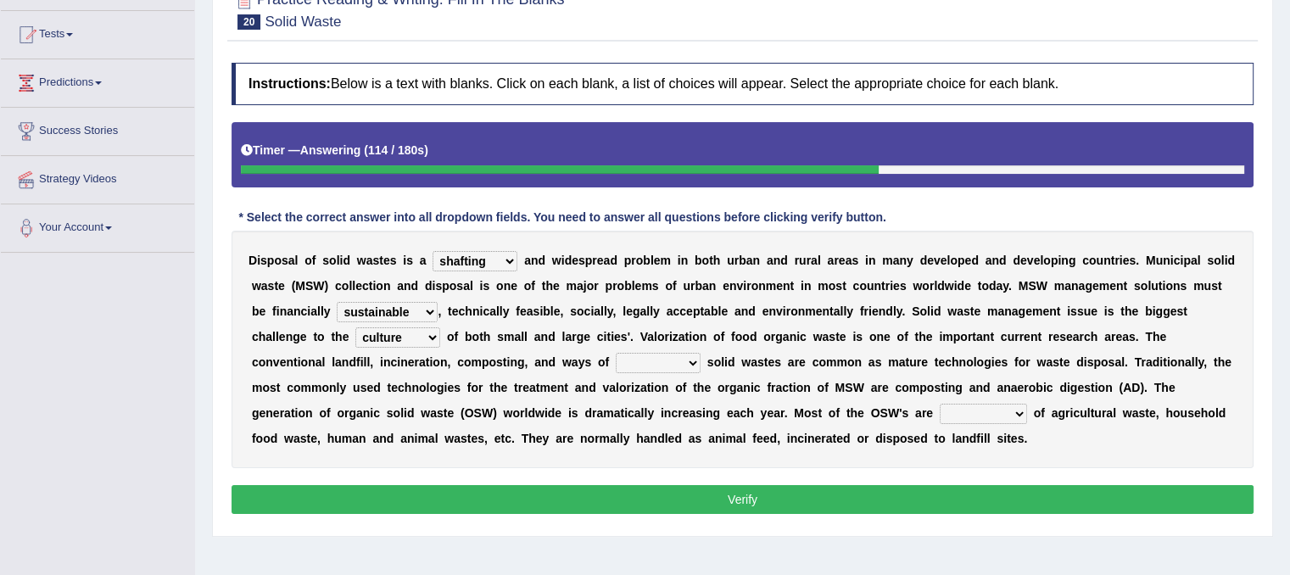
click at [672, 442] on div "Instructions: Below is a text with blanks. Click on each blank, a list of choic…" at bounding box center [742, 290] width 1030 height 473
click at [672, 442] on b "e" at bounding box center [671, 439] width 7 height 14
click at [739, 365] on b at bounding box center [737, 362] width 7 height 14
click at [688, 359] on select "reserving preserving deserving handling" at bounding box center [658, 363] width 85 height 20
select select "reserving"
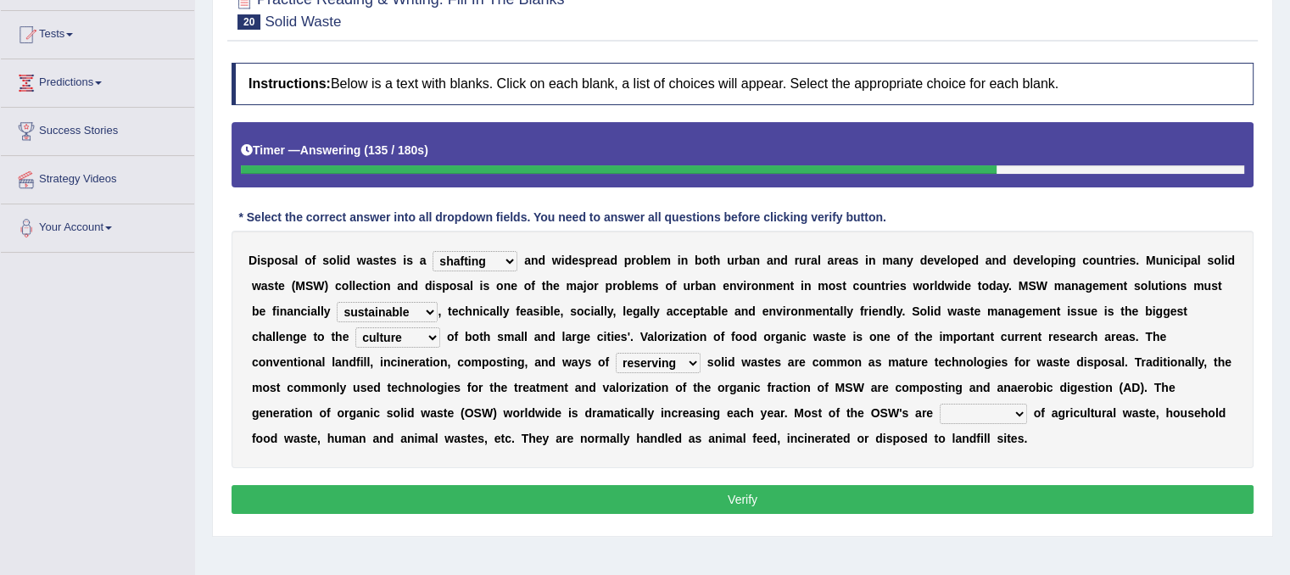
click at [616, 353] on select "reserving preserving deserving handling" at bounding box center [658, 363] width 85 height 20
click at [1001, 407] on select "composed disposed composing disposing" at bounding box center [982, 414] width 87 height 20
select select "composing"
click at [939, 404] on select "composed disposed composing disposing" at bounding box center [982, 414] width 87 height 20
click at [499, 260] on select "slanting stinging stalling shafting" at bounding box center [474, 261] width 85 height 20
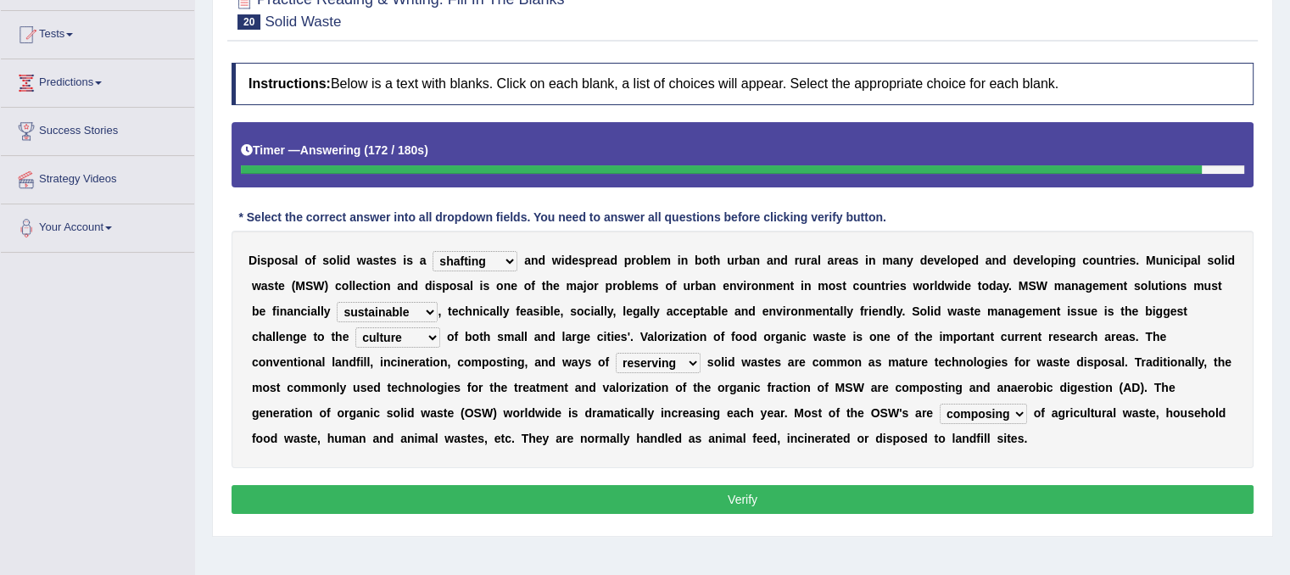
click at [432, 251] on select "slanting stinging stalling shafting" at bounding box center [474, 261] width 85 height 20
click at [505, 251] on select "slanting stinging stalling shafting" at bounding box center [474, 261] width 85 height 20
click at [432, 251] on select "slanting stinging stalling shafting" at bounding box center [474, 261] width 85 height 20
click at [498, 260] on select "slanting stinging stalling shafting" at bounding box center [474, 261] width 85 height 20
select select "stalling"
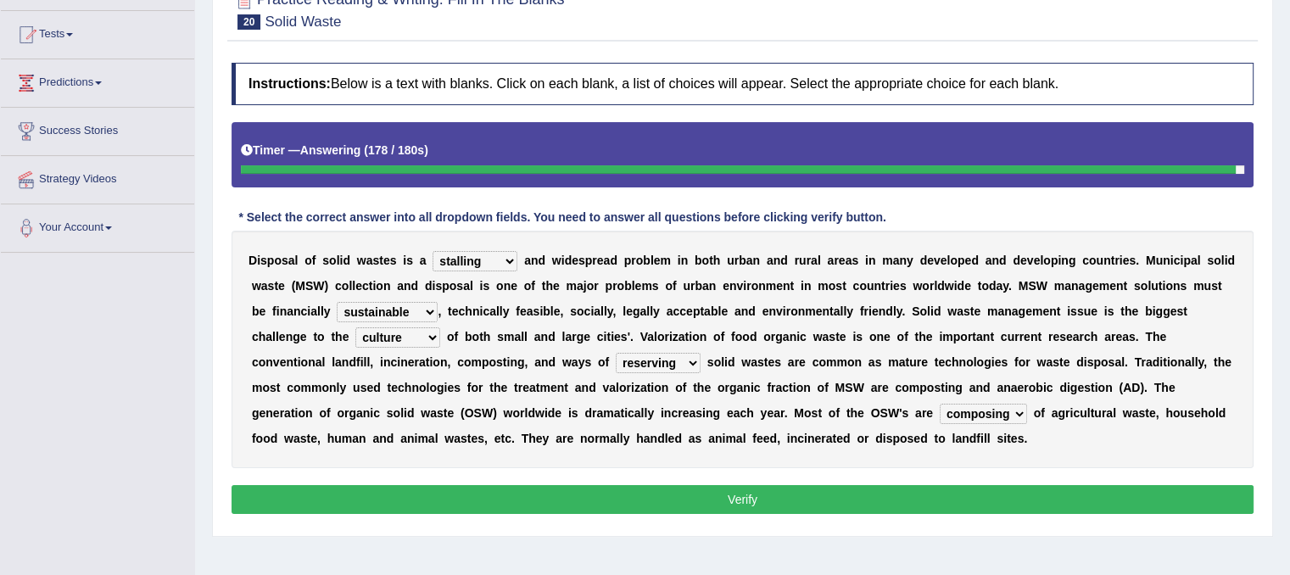
click at [432, 251] on select "slanting stinging stalling shafting" at bounding box center [474, 261] width 85 height 20
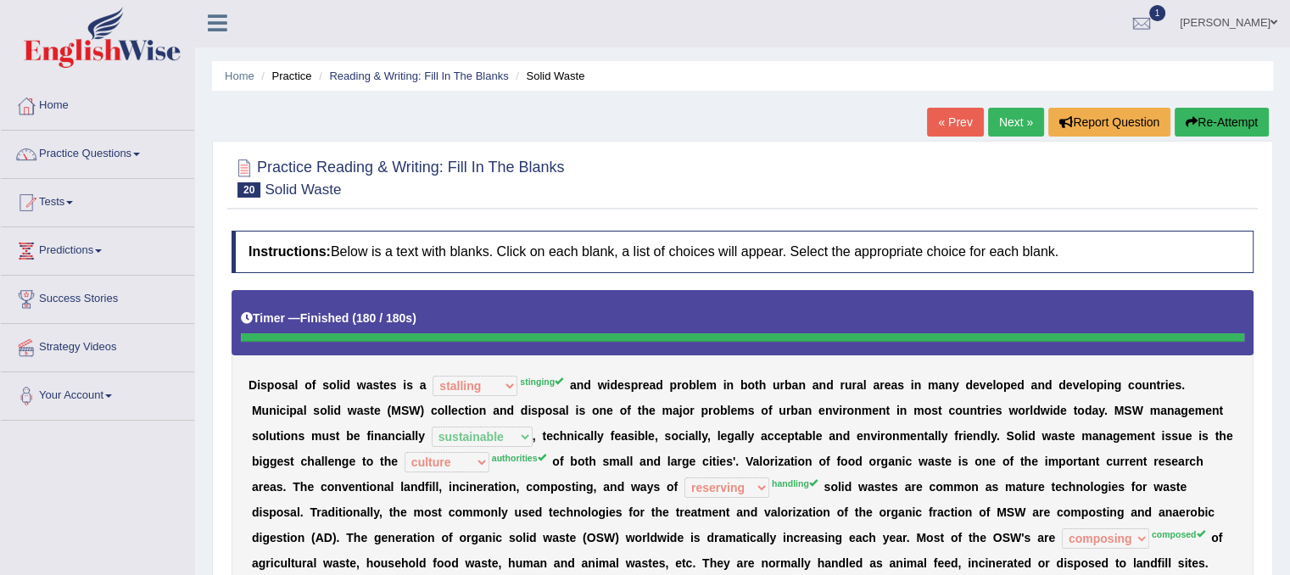
scroll to position [0, 0]
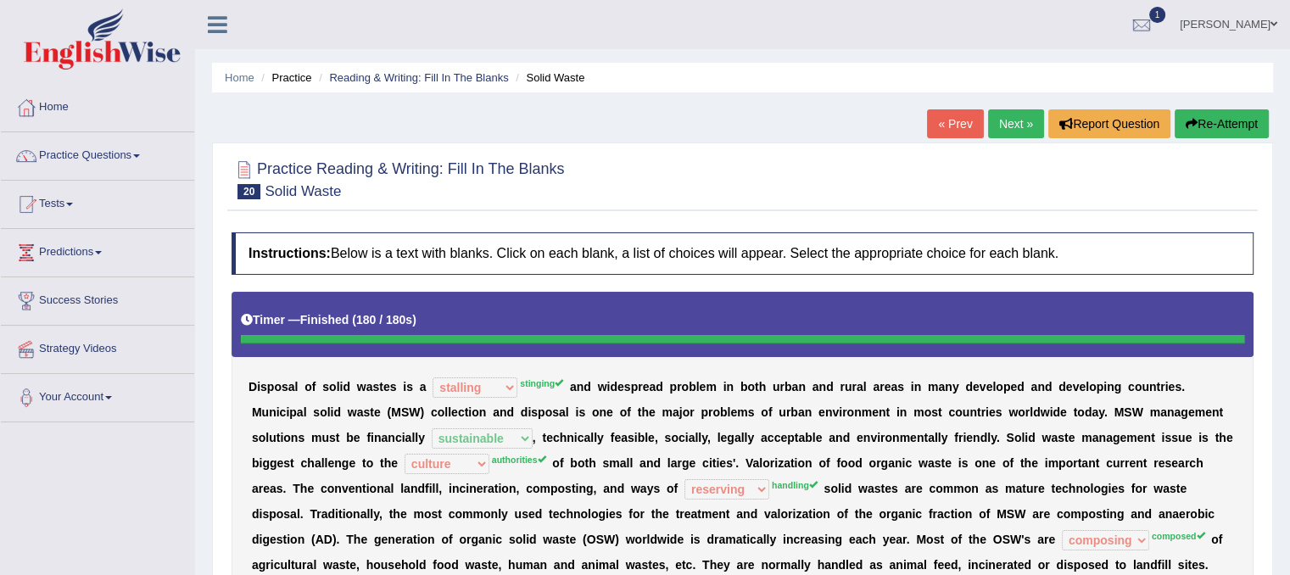
click at [1000, 120] on link "Next »" at bounding box center [1016, 123] width 56 height 29
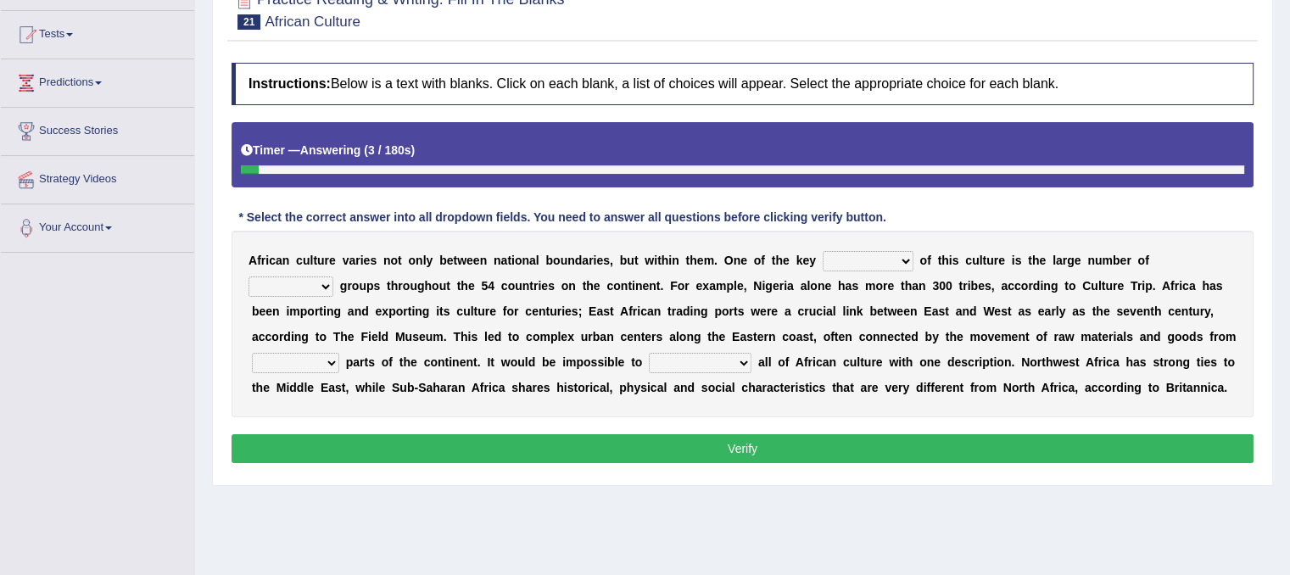
click at [899, 258] on select "conjectures features issues doubts" at bounding box center [867, 261] width 91 height 20
select select "features"
click at [822, 251] on select "conjectures features issues doubts" at bounding box center [867, 261] width 91 height 20
click at [909, 265] on select "conjectures features issues doubts" at bounding box center [867, 261] width 91 height 20
click at [335, 273] on div "A f r i c a n c u l t u r e v a r i e s n o t o n l y b e t w e e n n a t i o n…" at bounding box center [742, 324] width 1022 height 187
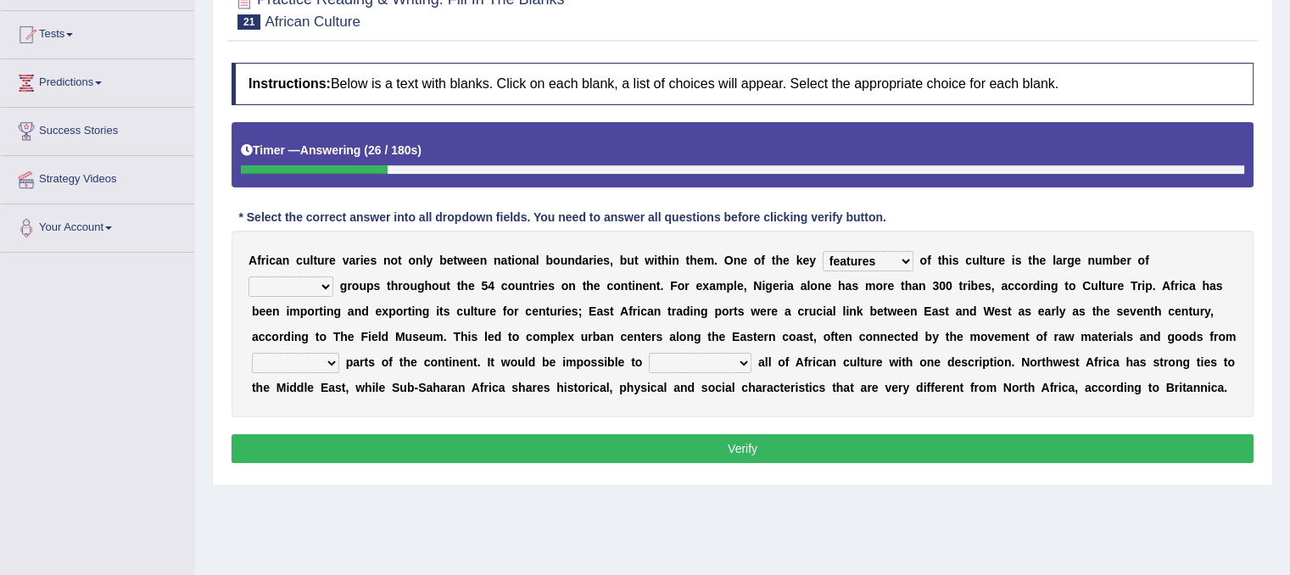
click at [326, 279] on select "ethic ethnic eugenic epic" at bounding box center [290, 286] width 85 height 20
select select "epic"
click at [248, 276] on select "ethic ethnic eugenic epic" at bounding box center [290, 286] width 85 height 20
click at [855, 325] on div "A f r i c a n c u l t u r e v a r i e s n o t o n l y b e t w e e n n a t i o n…" at bounding box center [742, 324] width 1022 height 187
click at [329, 362] on select "forelocked interlocked unlocked landlocked" at bounding box center [295, 363] width 87 height 20
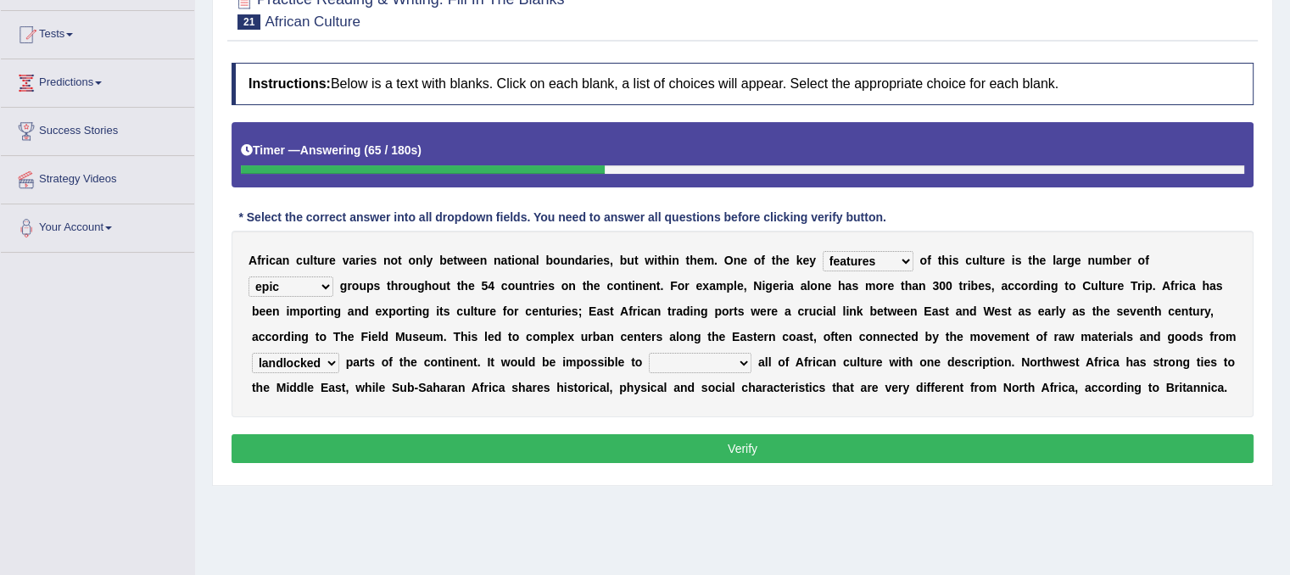
click at [252, 353] on select "forelocked interlocked unlocked landlocked" at bounding box center [295, 363] width 87 height 20
click at [321, 364] on select "forelocked interlocked unlocked landlocked" at bounding box center [295, 363] width 87 height 20
select select "interlocked"
click at [252, 353] on select "forelocked interlocked unlocked landlocked" at bounding box center [295, 363] width 87 height 20
click at [745, 363] on select "characterize conceptualize symbolize synthesize" at bounding box center [700, 363] width 103 height 20
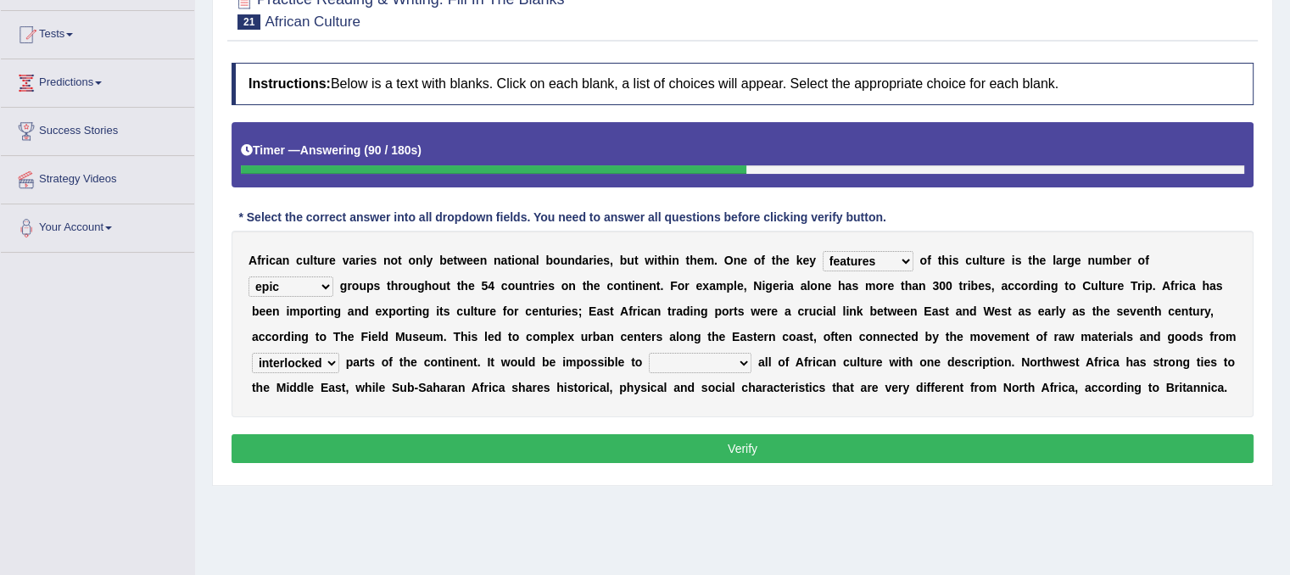
select select "symbolize"
click at [649, 353] on select "characterize conceptualize symbolize synthesize" at bounding box center [700, 363] width 103 height 20
click at [332, 360] on select "forelocked interlocked unlocked landlocked" at bounding box center [295, 363] width 87 height 20
select select "landlocked"
click at [252, 353] on select "forelocked interlocked unlocked landlocked" at bounding box center [295, 363] width 87 height 20
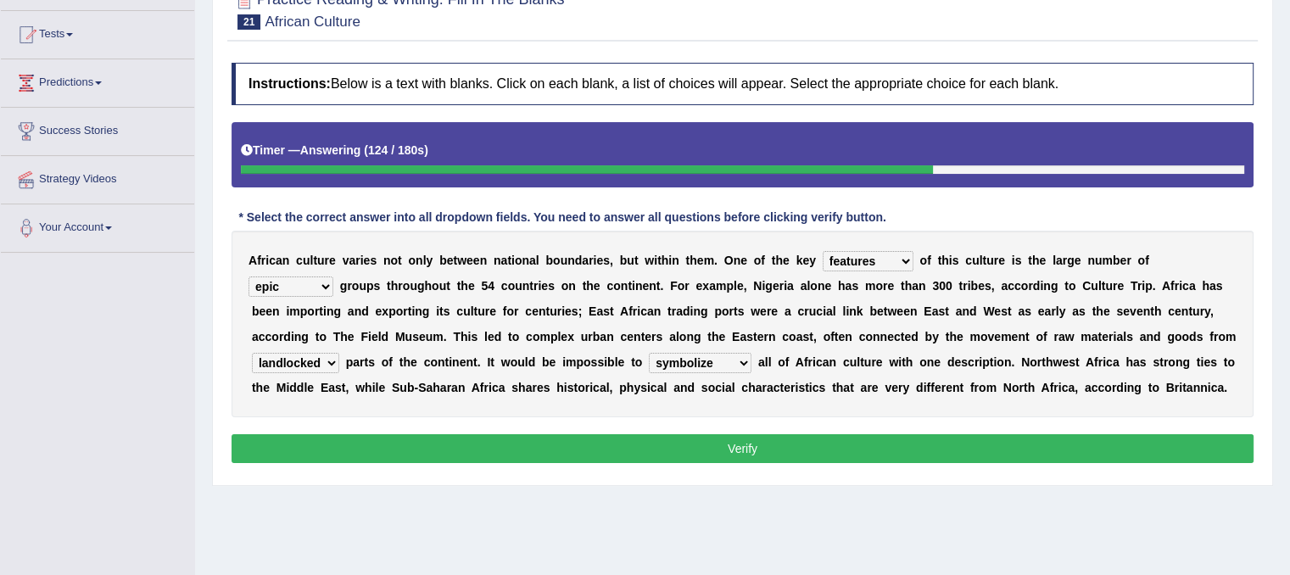
click at [317, 447] on button "Verify" at bounding box center [742, 448] width 1022 height 29
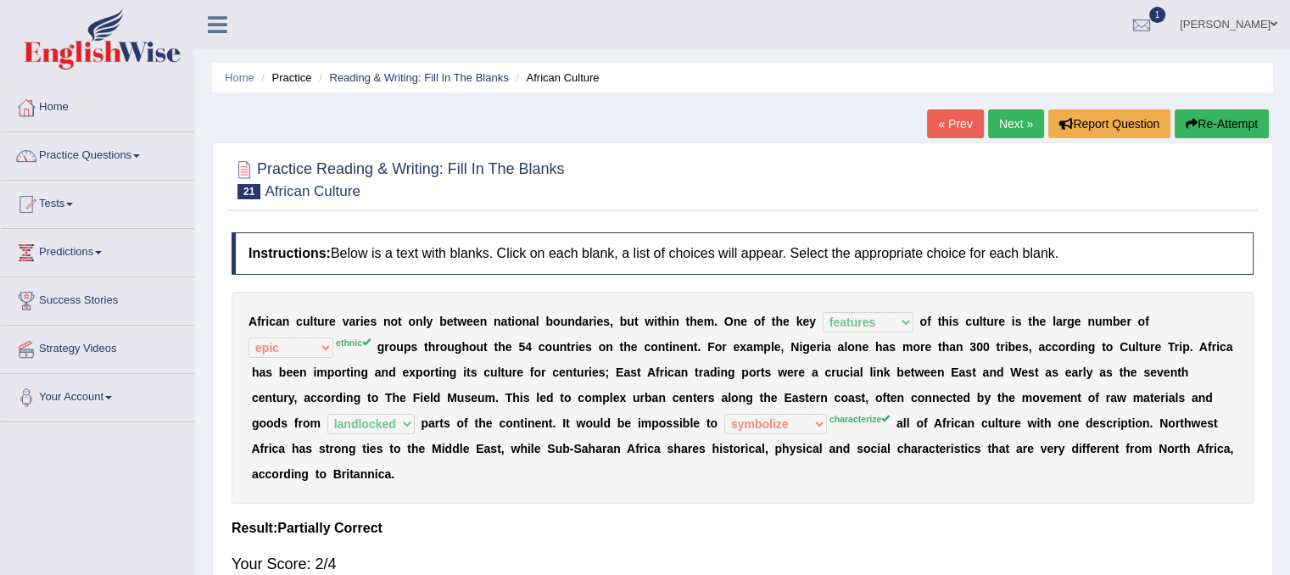
click at [993, 116] on link "Next »" at bounding box center [1016, 123] width 56 height 29
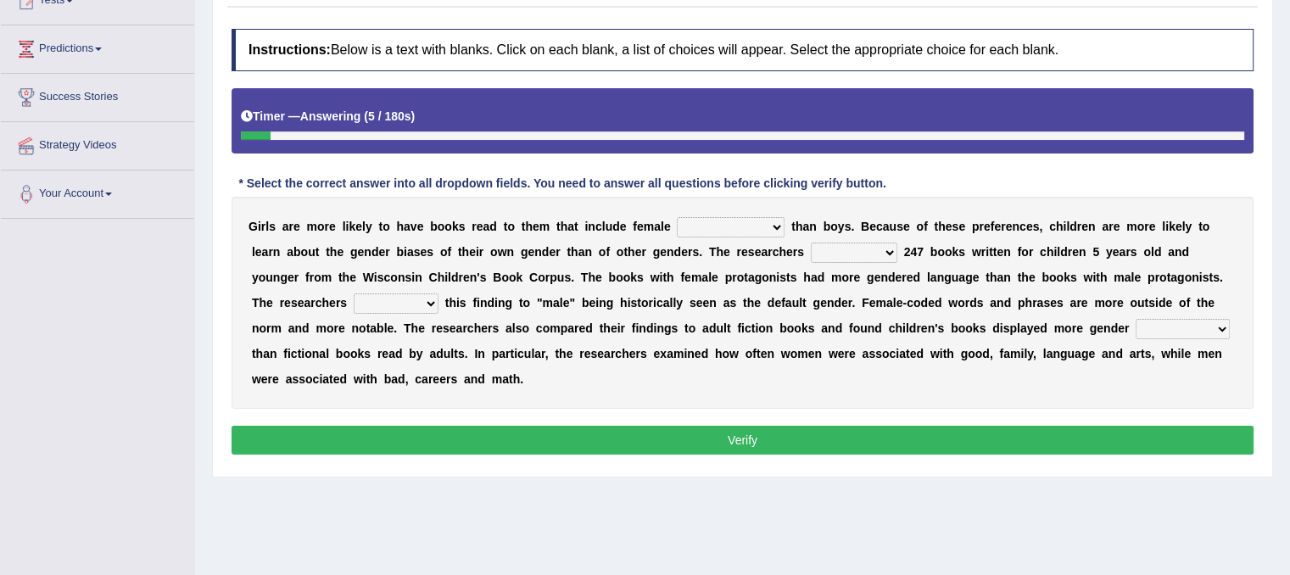
click at [775, 221] on select "protagonists cosmogonists agonists expressionists" at bounding box center [731, 227] width 108 height 20
select select "expressionists"
click at [677, 217] on select "protagonists cosmogonists agonists expressionists" at bounding box center [731, 227] width 108 height 20
click at [892, 245] on select "hydrolyzed paralyzed catalyzed analyzed" at bounding box center [854, 252] width 86 height 20
select select "analyzed"
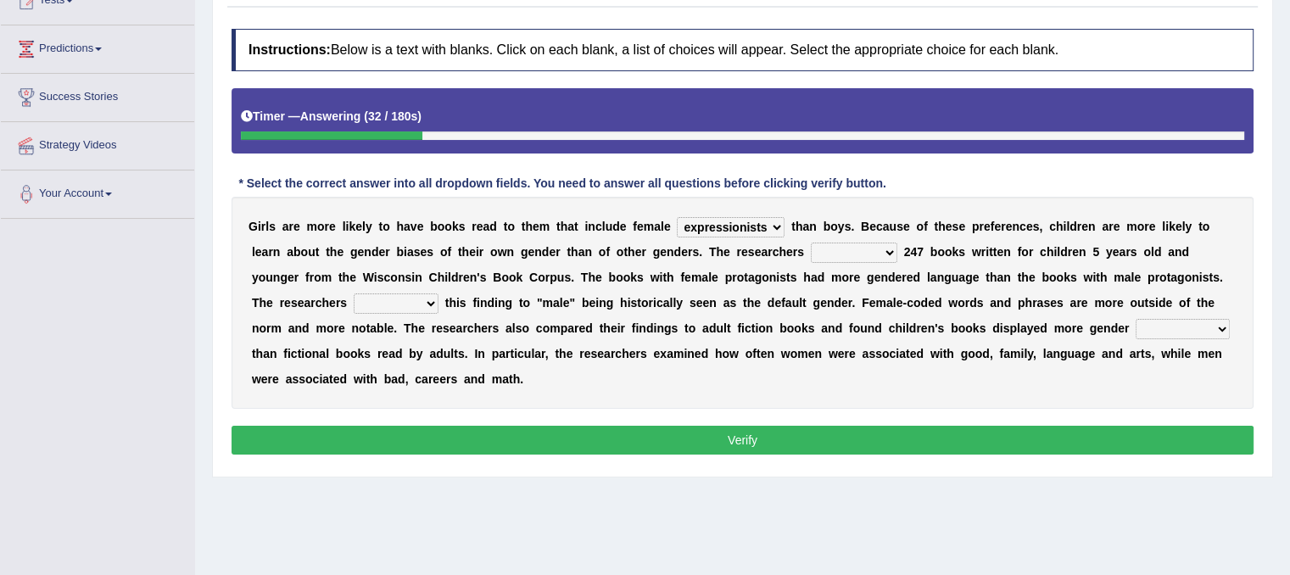
click at [811, 242] on select "hydrolyzed paralyzed catalyzed analyzed" at bounding box center [854, 252] width 86 height 20
click at [761, 230] on select "protagonists cosmogonists agonists expressionists" at bounding box center [731, 227] width 108 height 20
click at [799, 371] on div "G i r l s a r e m o r e l i k e l y t o h a v e b o o k s r e a d t o t h e m t…" at bounding box center [742, 303] width 1022 height 212
click at [433, 296] on select "contribute tribute distribute attribute" at bounding box center [396, 303] width 85 height 20
drag, startPoint x: 780, startPoint y: 208, endPoint x: 772, endPoint y: 221, distance: 15.6
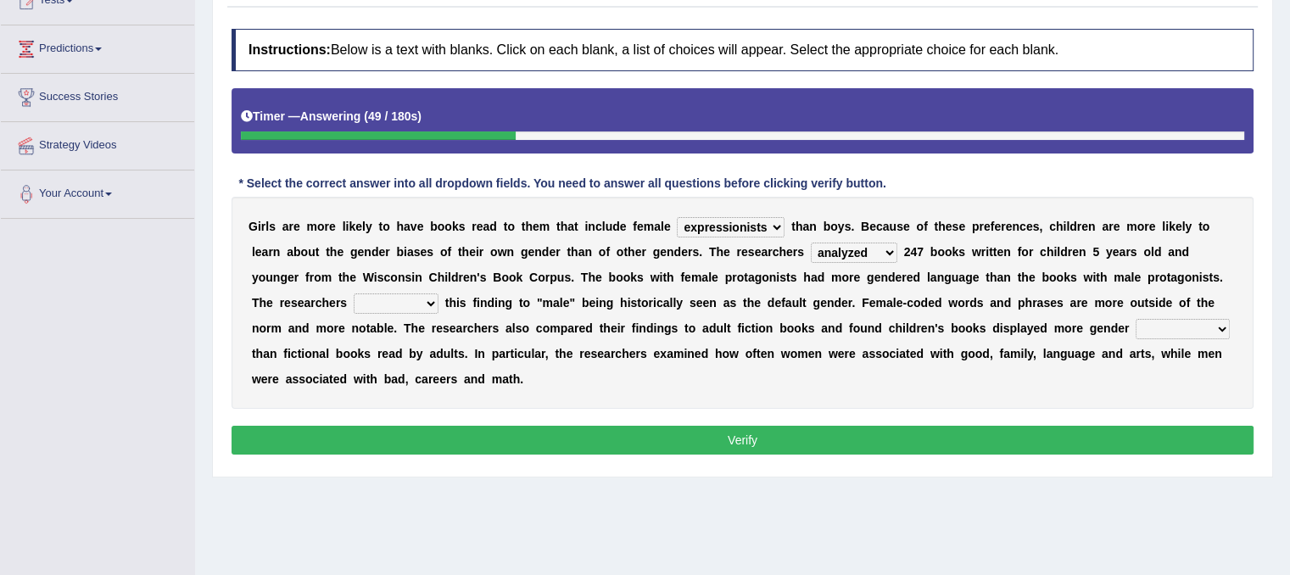
click at [772, 221] on div "G i r l s a r e m o r e l i k e l y t o h a v e b o o k s r e a d t o t h e m t…" at bounding box center [742, 303] width 1022 height 212
click at [772, 221] on select "protagonists cosmogonists agonists expressionists" at bounding box center [731, 227] width 108 height 20
select select "protagonists"
click at [677, 217] on select "protagonists cosmogonists agonists expressionists" at bounding box center [731, 227] width 108 height 20
click at [434, 297] on select "contribute tribute distribute attribute" at bounding box center [396, 303] width 85 height 20
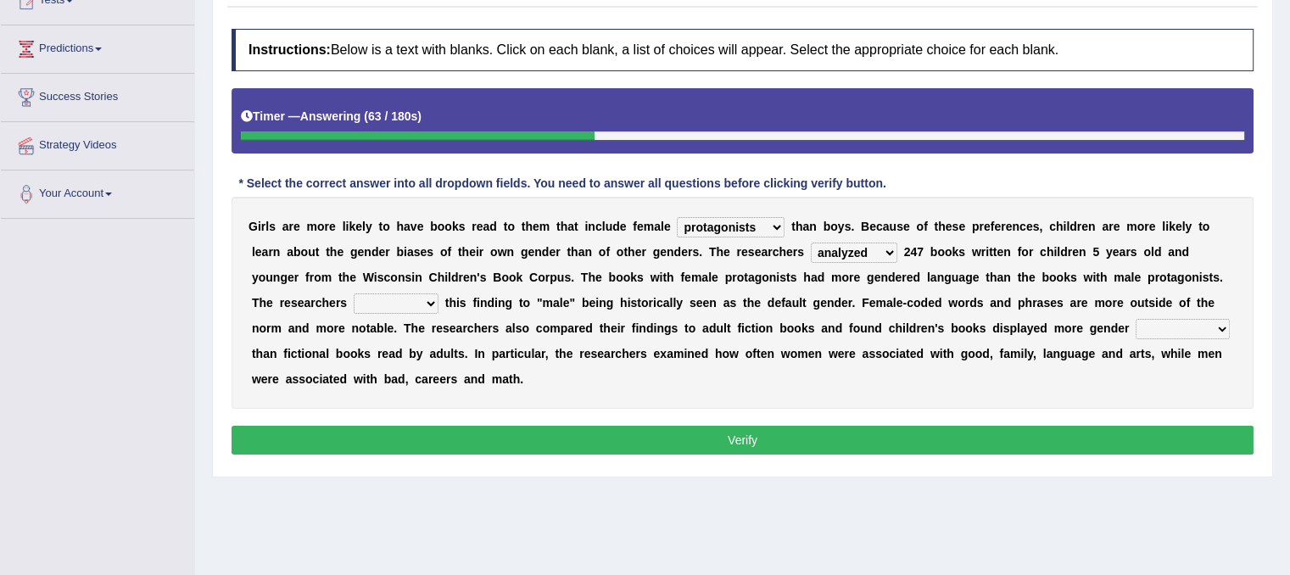
select select "contribute"
click at [354, 293] on select "contribute tribute distribute attribute" at bounding box center [396, 303] width 85 height 20
click at [1221, 332] on select "stereotypes teletypes prototypes electrotypes" at bounding box center [1182, 329] width 94 height 20
select select "prototypes"
click at [1135, 319] on select "stereotypes teletypes prototypes electrotypes" at bounding box center [1182, 329] width 94 height 20
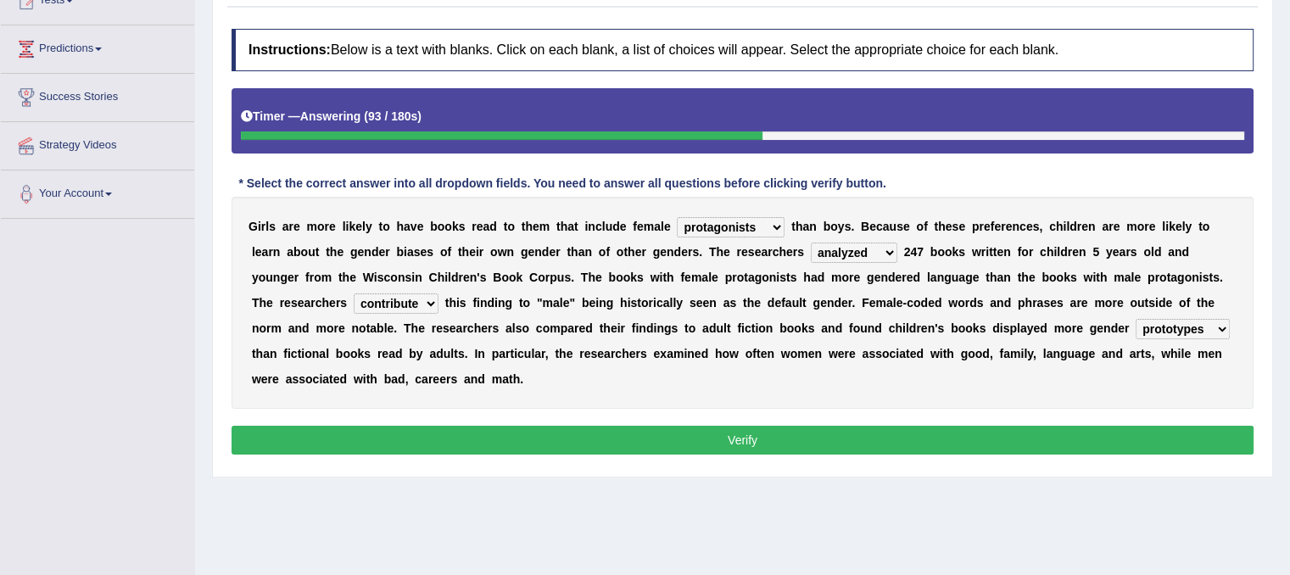
click at [1075, 444] on button "Verify" at bounding box center [742, 440] width 1022 height 29
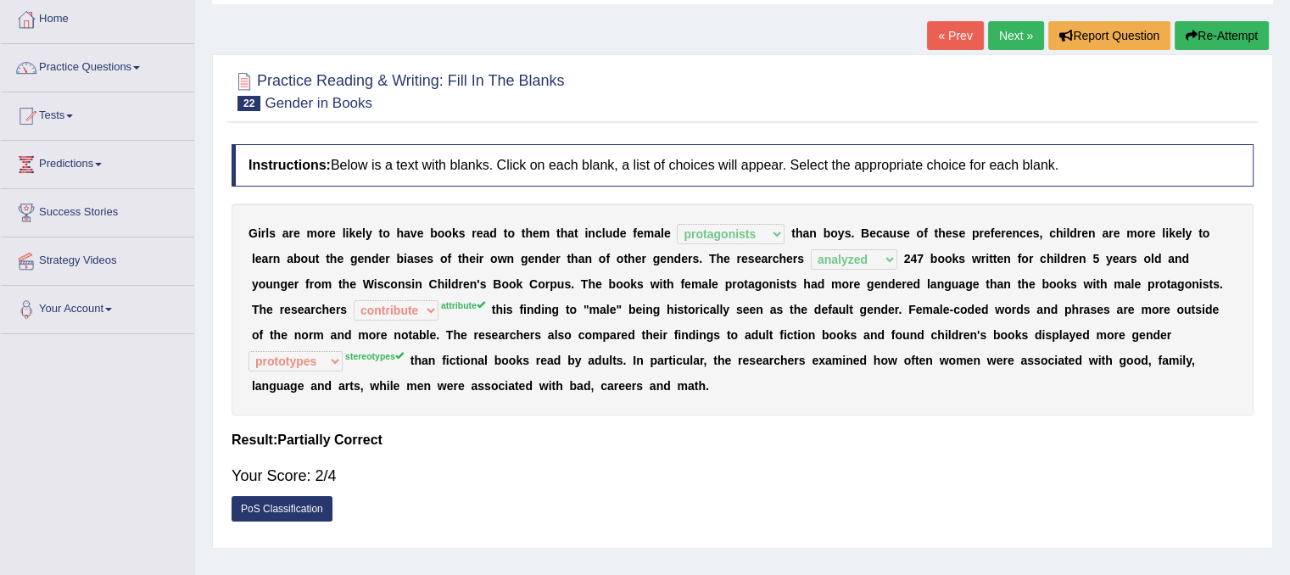
scroll to position [34, 0]
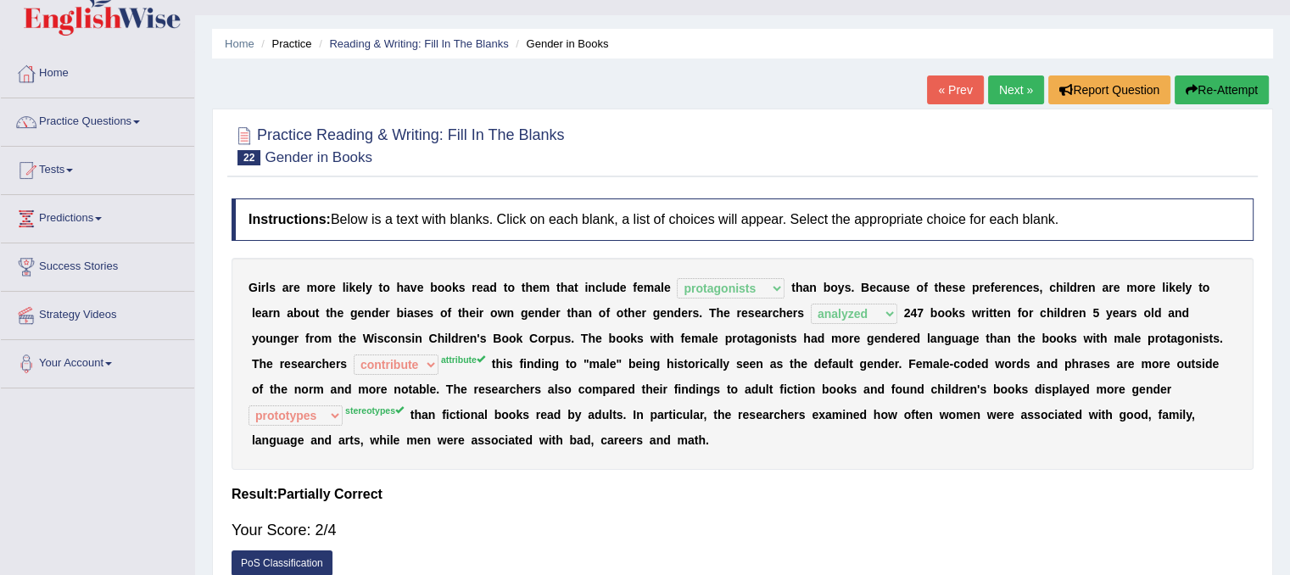
click at [989, 86] on link "Next »" at bounding box center [1016, 89] width 56 height 29
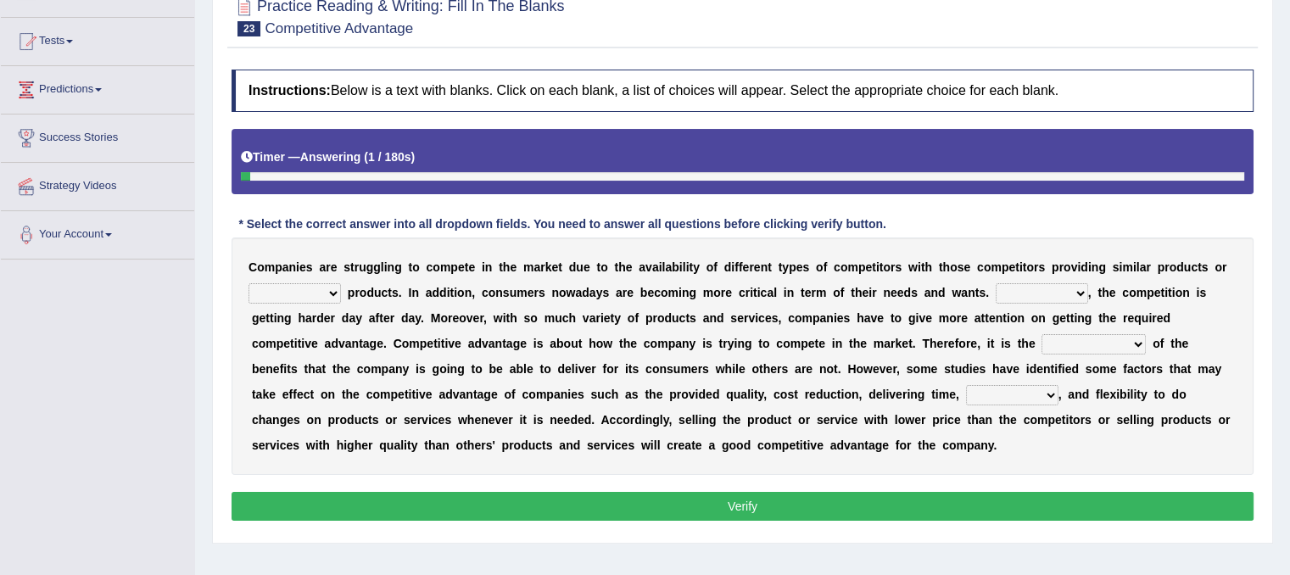
scroll to position [166, 0]
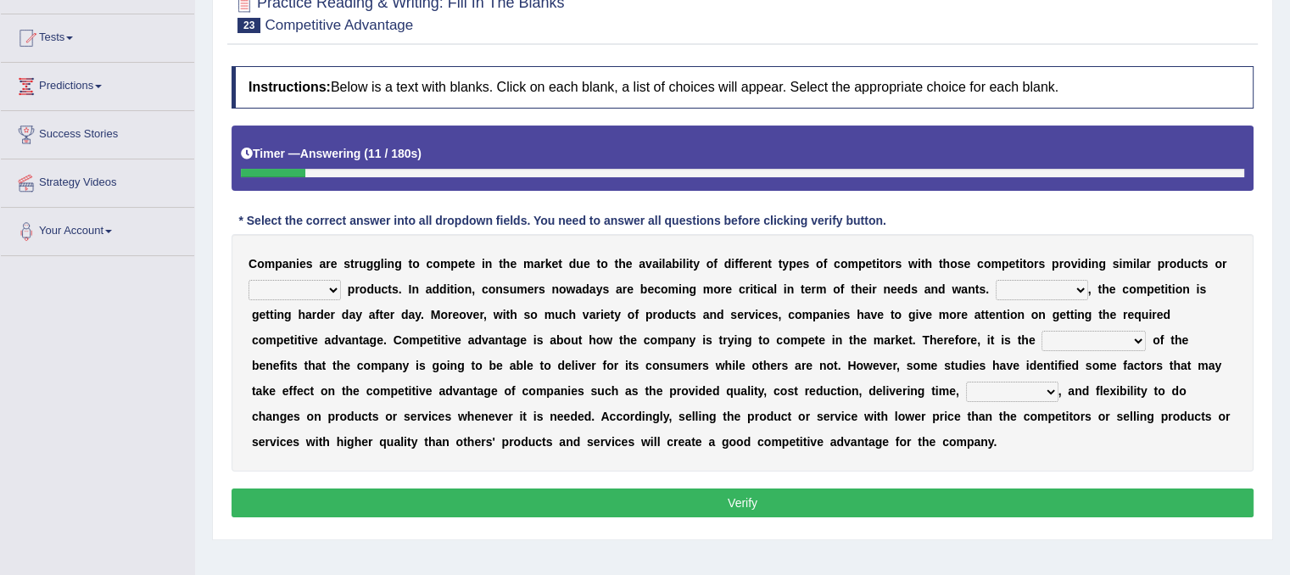
click at [411, 308] on b "a" at bounding box center [411, 315] width 7 height 14
click at [342, 285] on b at bounding box center [344, 289] width 7 height 14
click at [332, 287] on select "constitution restitution substitution institution" at bounding box center [294, 290] width 92 height 20
select select "restitution"
click at [248, 280] on select "constitution restitution substitution institution" at bounding box center [294, 290] width 92 height 20
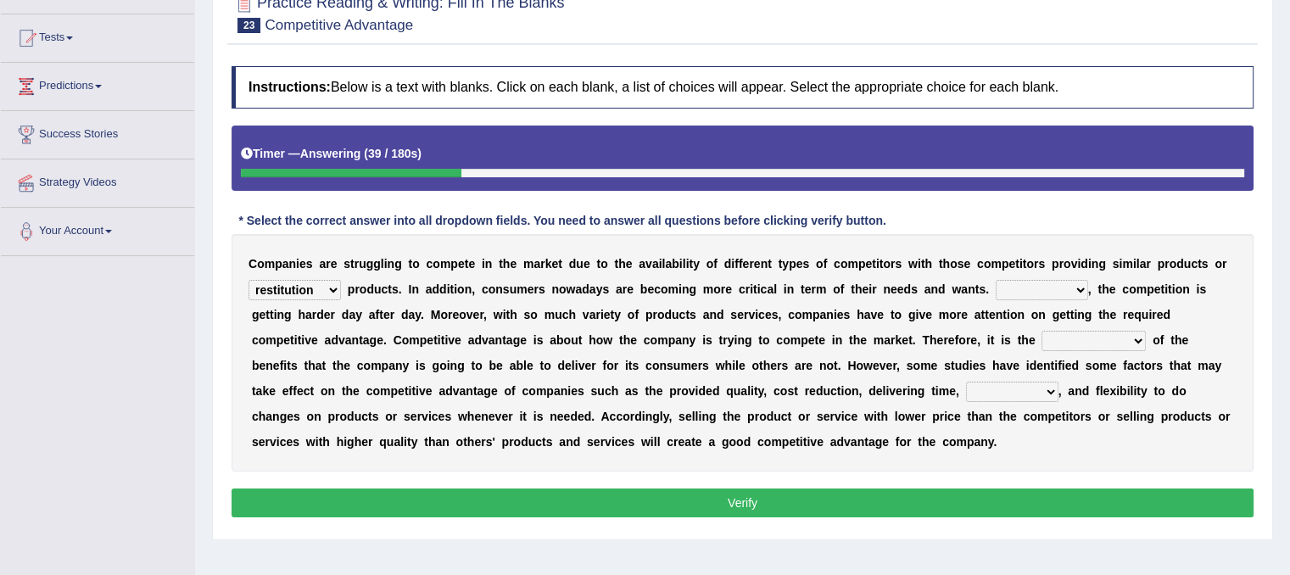
click at [1082, 288] on select "However Instead Additionally Therefore" at bounding box center [1041, 290] width 92 height 20
select select "Additionally"
click at [995, 280] on select "However Instead Additionally Therefore" at bounding box center [1041, 290] width 92 height 20
click at [1136, 344] on select "dissemination ordination determination incarnation" at bounding box center [1093, 341] width 104 height 20
select select "determination"
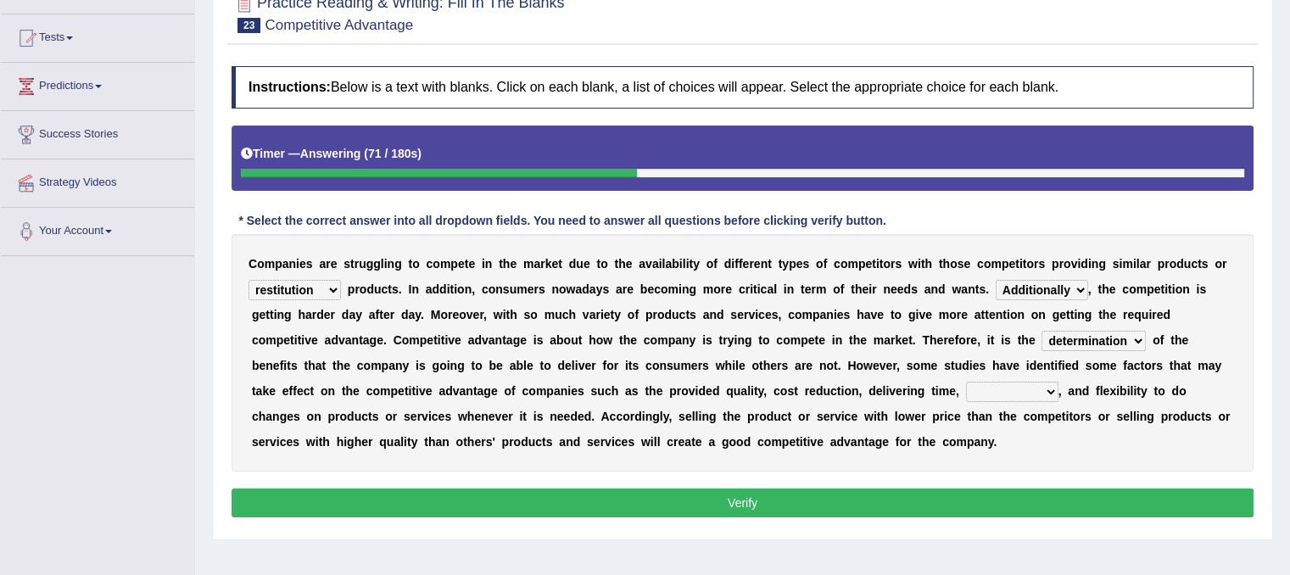
click at [1041, 331] on select "dissemination ordination determination incarnation" at bounding box center [1093, 341] width 104 height 20
click at [1058, 386] on b "," at bounding box center [1059, 391] width 3 height 14
click at [1039, 388] on select "captivation aggregation deprivation innovation" at bounding box center [1012, 392] width 92 height 20
select select "innovation"
click at [966, 382] on select "captivation aggregation deprivation innovation" at bounding box center [1012, 392] width 92 height 20
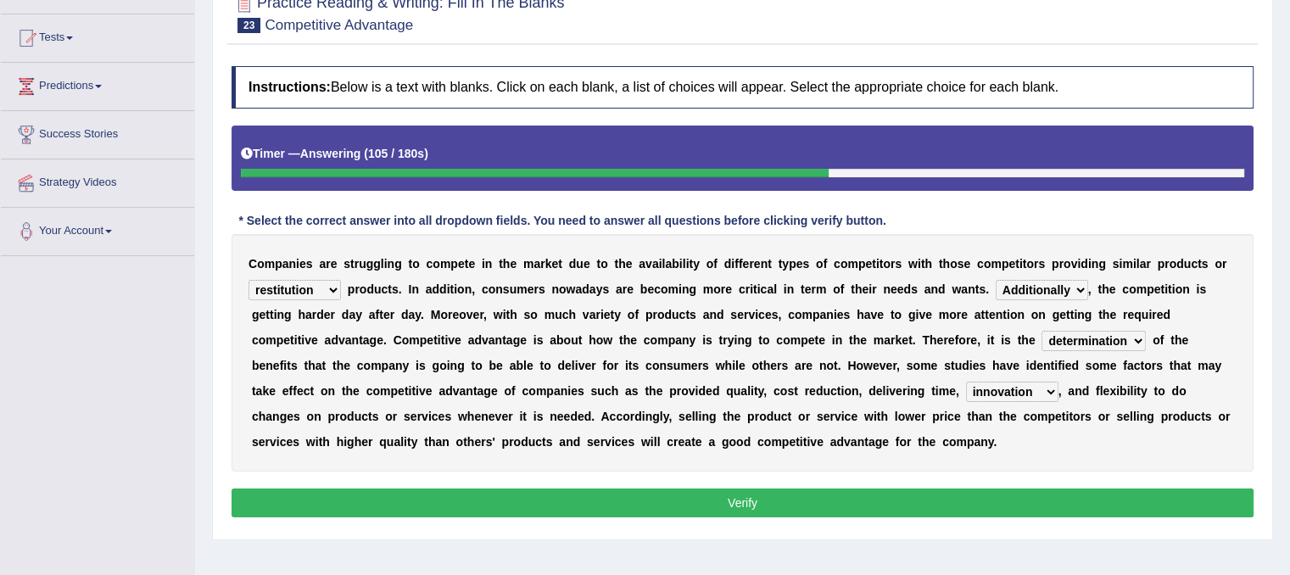
click at [681, 501] on button "Verify" at bounding box center [742, 502] width 1022 height 29
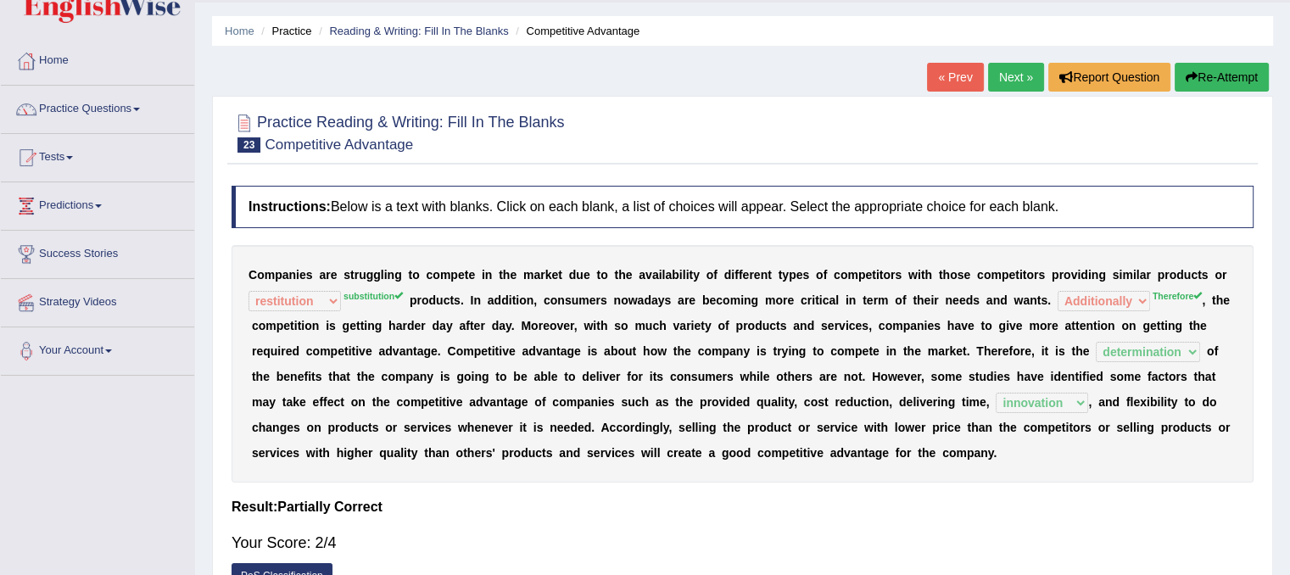
scroll to position [0, 0]
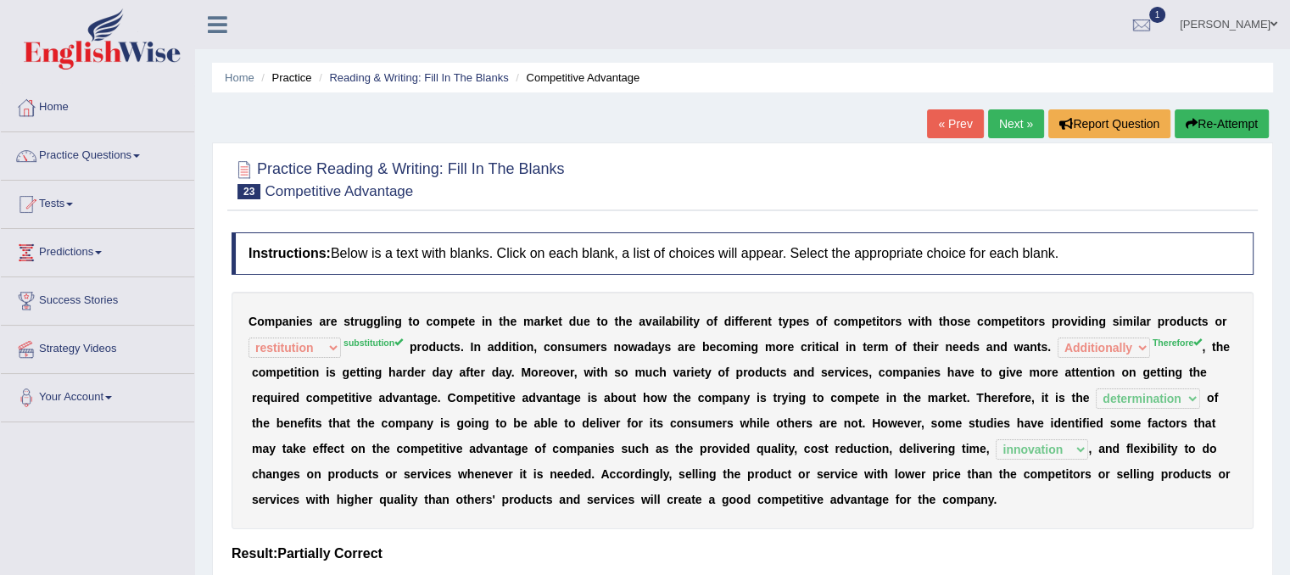
click at [1015, 119] on link "Next »" at bounding box center [1016, 123] width 56 height 29
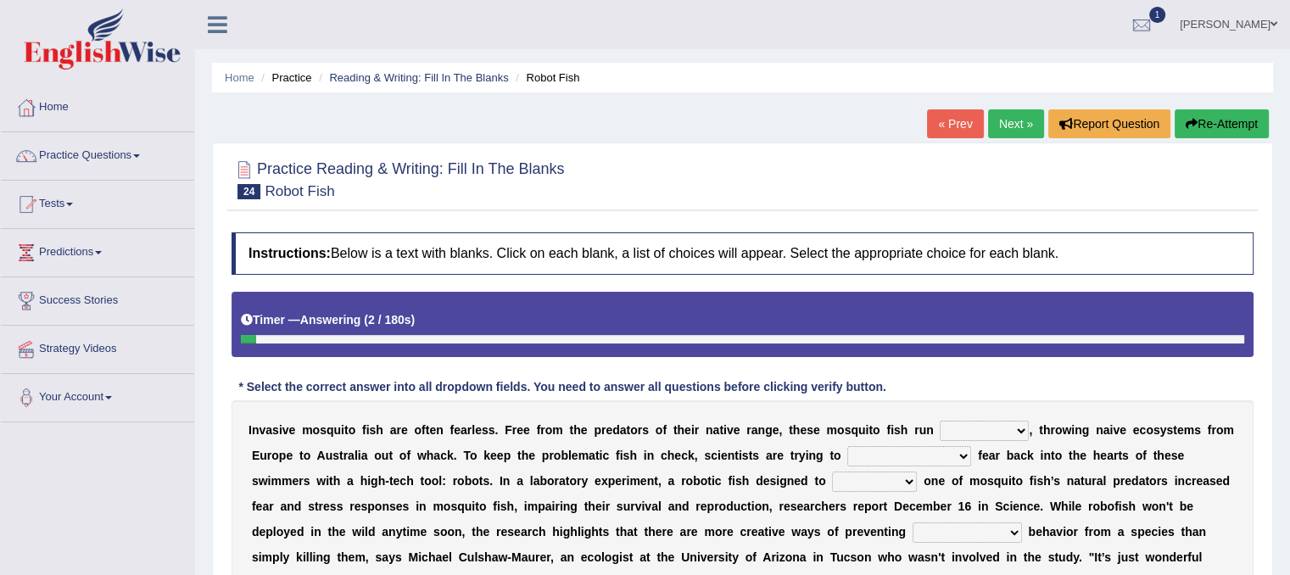
scroll to position [315, 0]
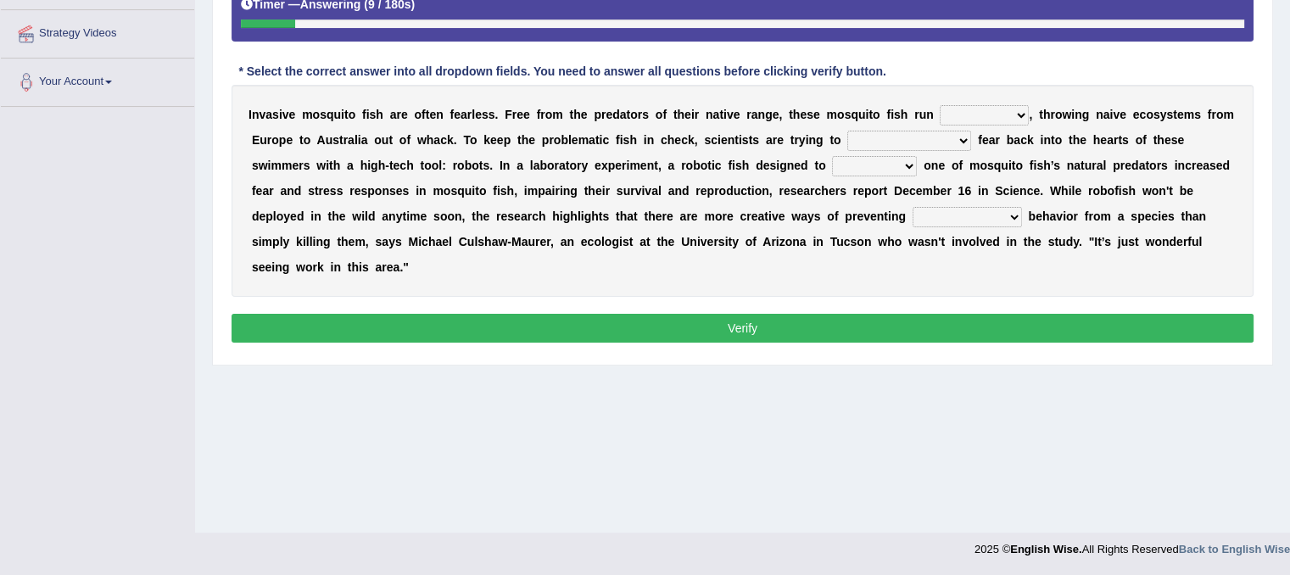
click at [1007, 117] on select "occupant flippant rampant concordant" at bounding box center [983, 115] width 89 height 20
select select "flippant"
click at [939, 105] on select "occupant flippant rampant concordant" at bounding box center [983, 115] width 89 height 20
click at [919, 137] on select "accept spike strike [PERSON_NAME]" at bounding box center [909, 141] width 124 height 20
select select "accept"
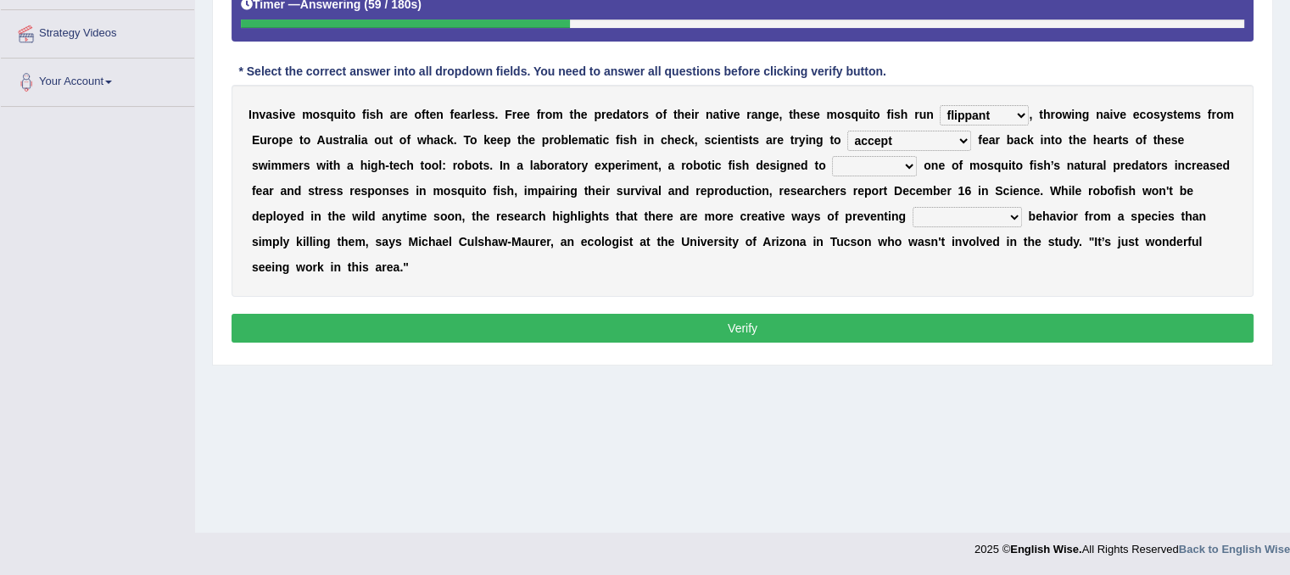
click at [847, 131] on select "accept spike strike [PERSON_NAME]" at bounding box center [909, 141] width 124 height 20
drag, startPoint x: 868, startPoint y: 167, endPoint x: 849, endPoint y: 169, distance: 19.6
click at [849, 169] on div "I n v a s i v e m o s q u i t o f i s h a r e o f t e n f e a r l e s s . F r e…" at bounding box center [742, 191] width 1022 height 212
click at [849, 169] on select "bequest mimic battle conquest" at bounding box center [874, 166] width 85 height 20
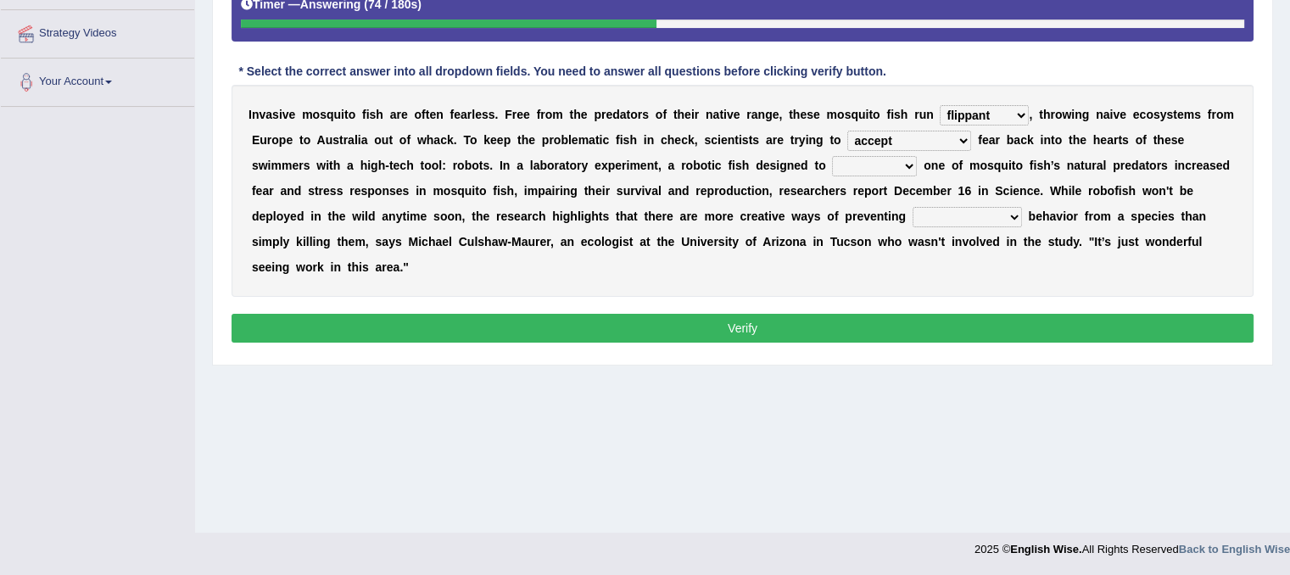
click at [849, 169] on select "bequest mimic battle conquest" at bounding box center [874, 166] width 85 height 20
select select "mimic"
click at [832, 156] on select "bequest mimic battle conquest" at bounding box center [874, 166] width 85 height 20
click at [939, 215] on select "unprivileged unprecedented uncharted unwanted" at bounding box center [966, 217] width 109 height 20
select select "unwanted"
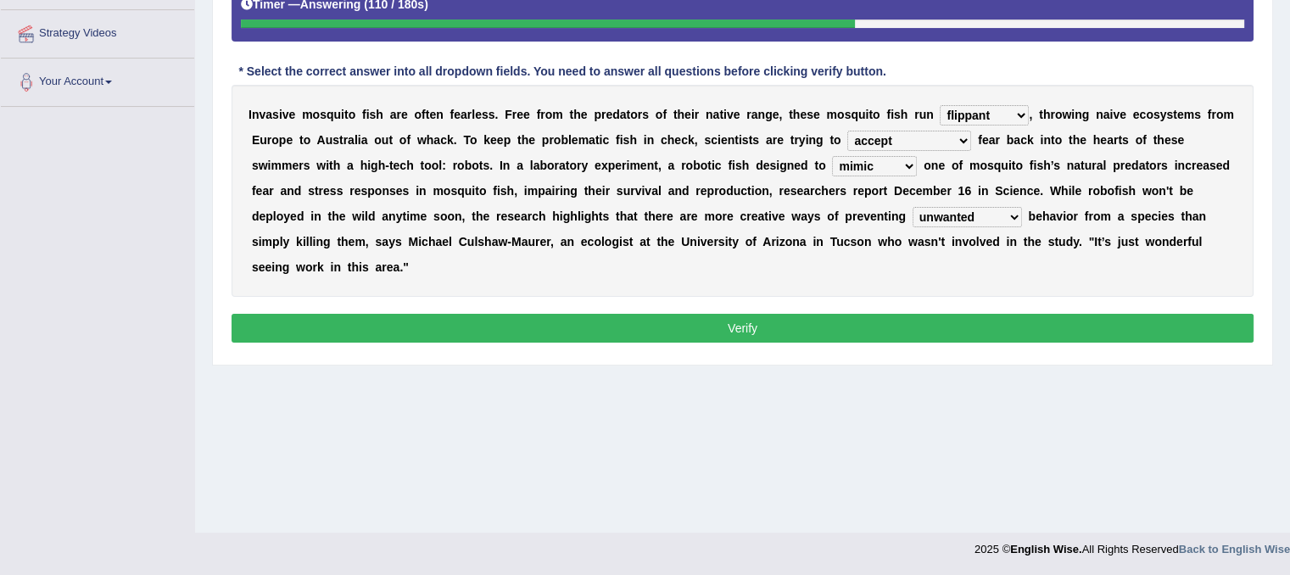
click at [912, 207] on select "unprivileged unprecedented uncharted unwanted" at bounding box center [966, 217] width 109 height 20
click at [898, 322] on button "Verify" at bounding box center [742, 328] width 1022 height 29
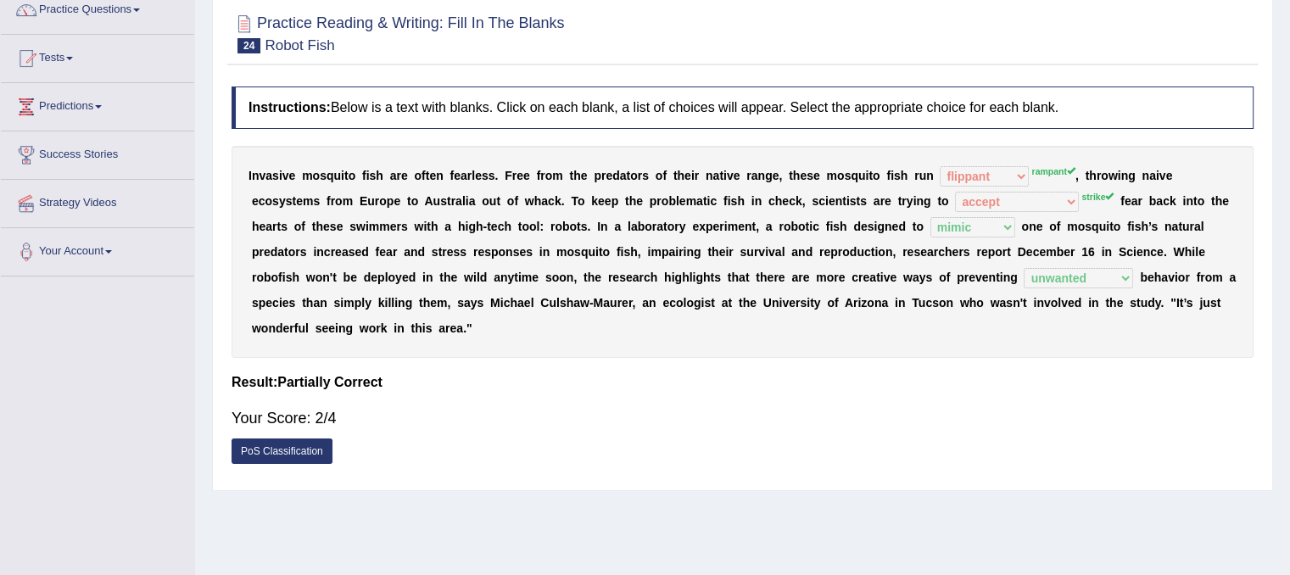
scroll to position [78, 0]
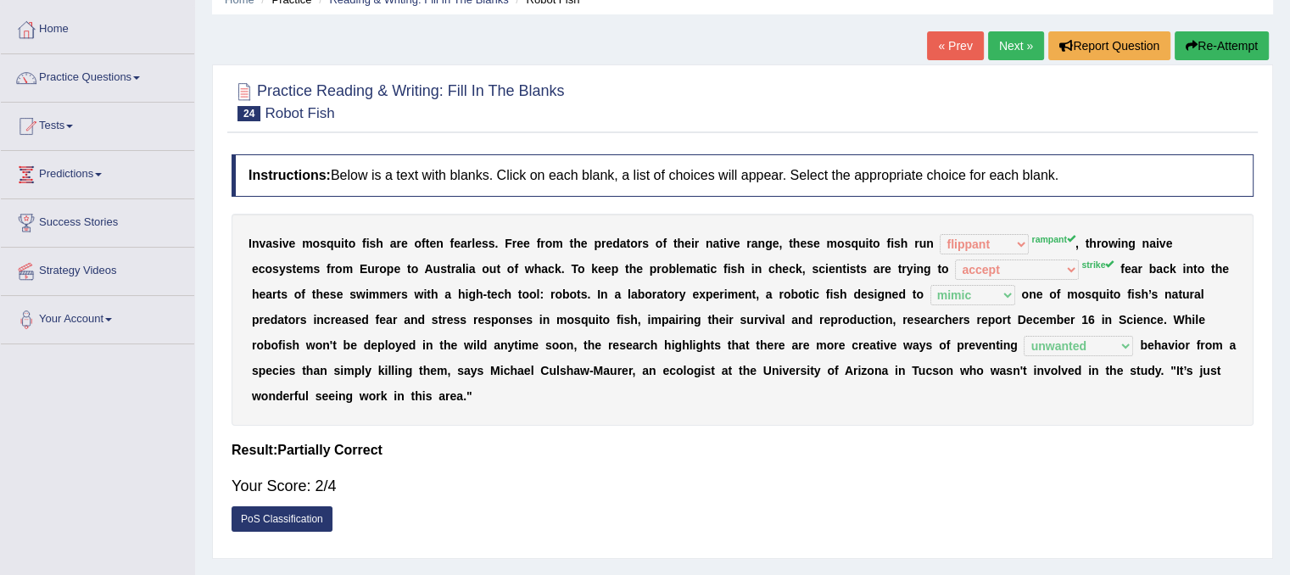
click at [1010, 44] on link "Next »" at bounding box center [1016, 45] width 56 height 29
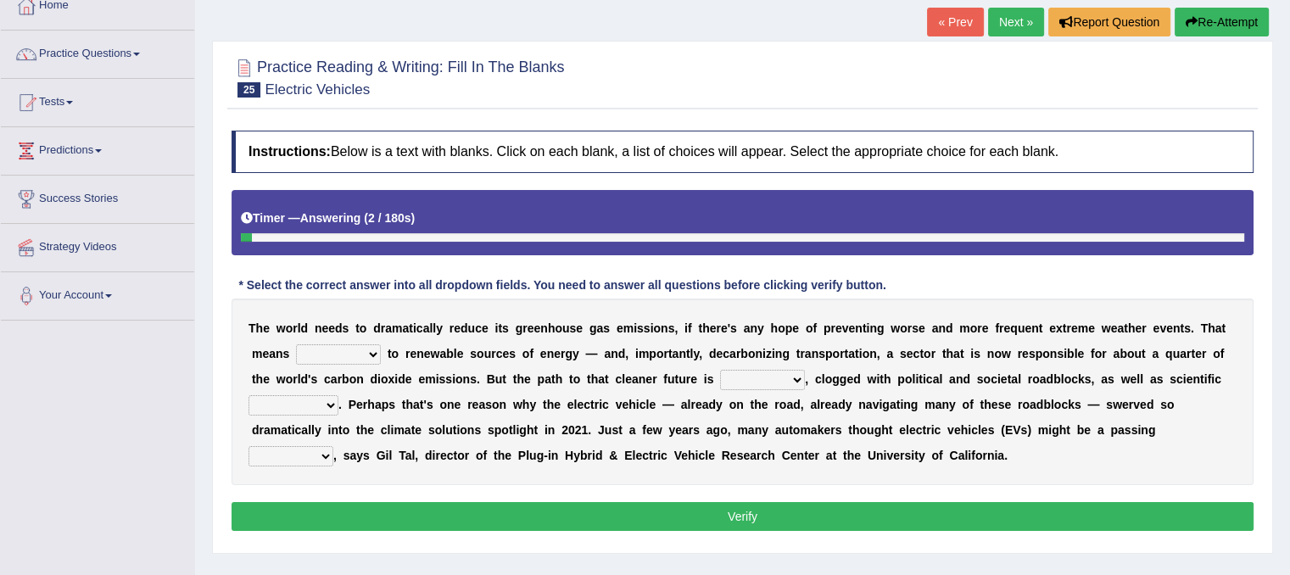
scroll to position [136, 0]
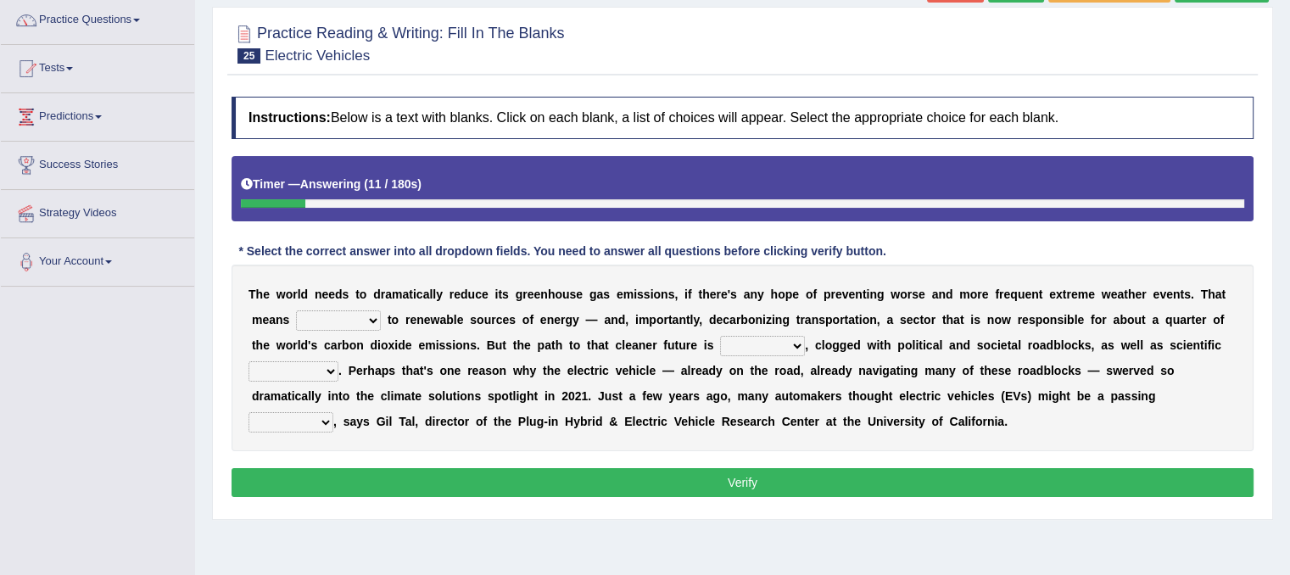
click at [376, 317] on select "grafting drafting crafting shifting" at bounding box center [338, 320] width 85 height 20
select select "drafting"
click at [296, 310] on select "grafting drafting crafting shifting" at bounding box center [338, 320] width 85 height 20
click at [806, 341] on b "," at bounding box center [806, 345] width 3 height 14
click at [803, 341] on select "daunting daunted daunt dauntless" at bounding box center [762, 346] width 85 height 20
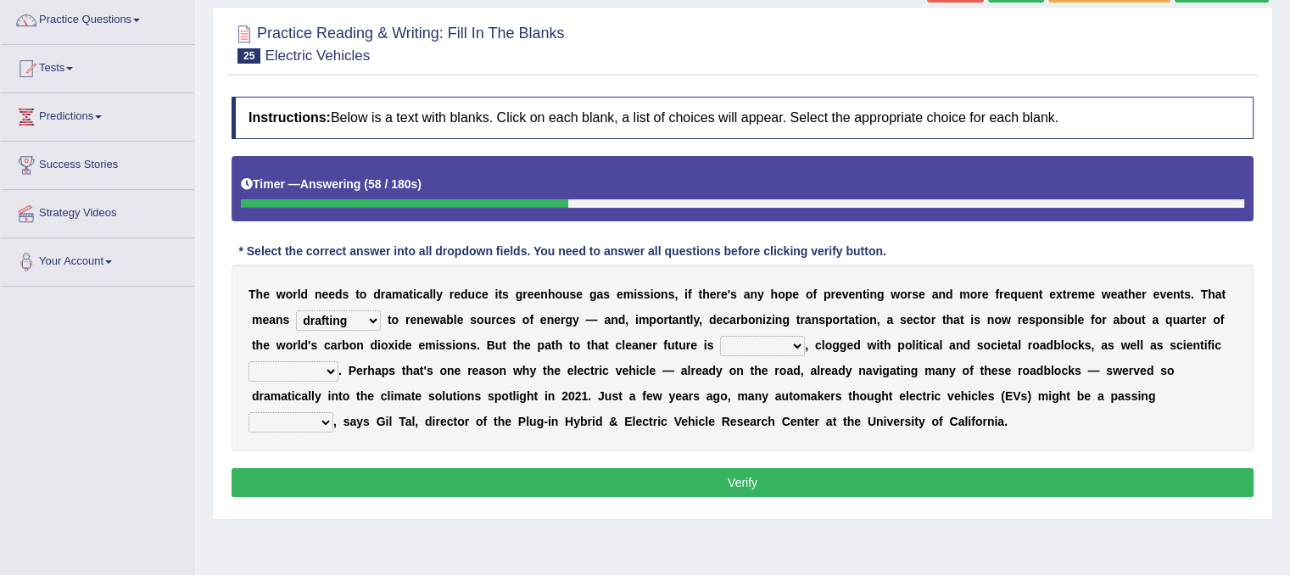
select select "dauntless"
click at [720, 336] on select "daunting daunted daunt dauntless" at bounding box center [762, 346] width 85 height 20
click at [332, 371] on select "spectacles obstacles tentacles receptacles" at bounding box center [293, 371] width 90 height 20
select select "obstacles"
click at [248, 361] on select "spectacles obstacles tentacles receptacles" at bounding box center [293, 371] width 90 height 20
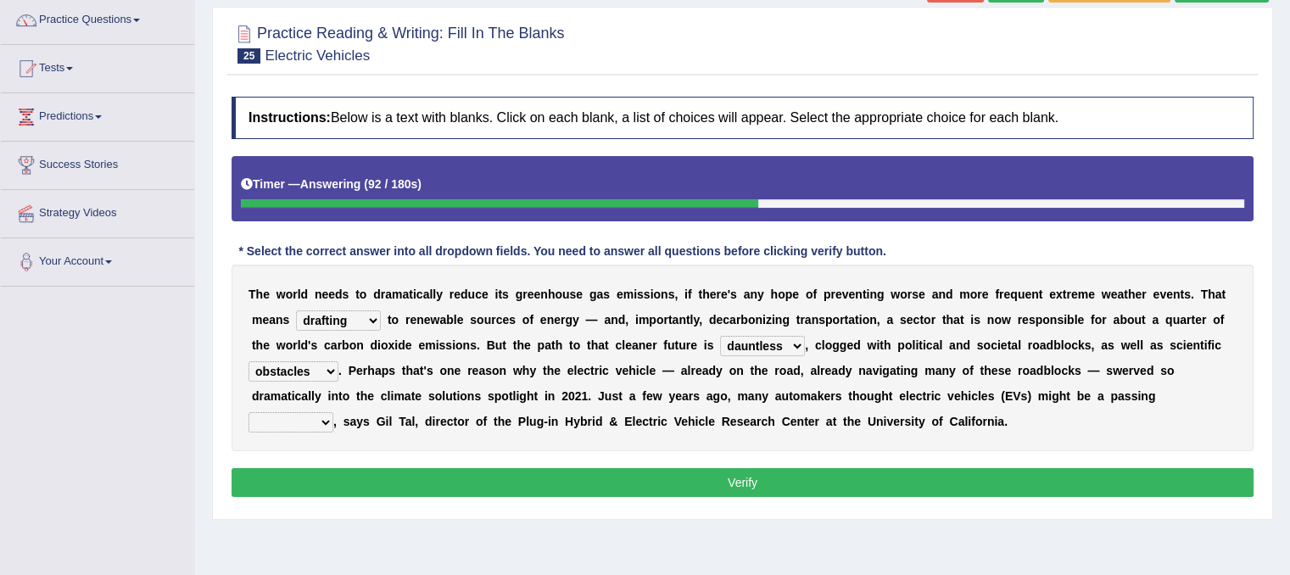
click at [328, 421] on select "fad gad tad lad" at bounding box center [290, 422] width 85 height 20
select select "gad"
click at [248, 412] on select "fad gad tad lad" at bounding box center [290, 422] width 85 height 20
click at [319, 476] on button "Verify" at bounding box center [742, 482] width 1022 height 29
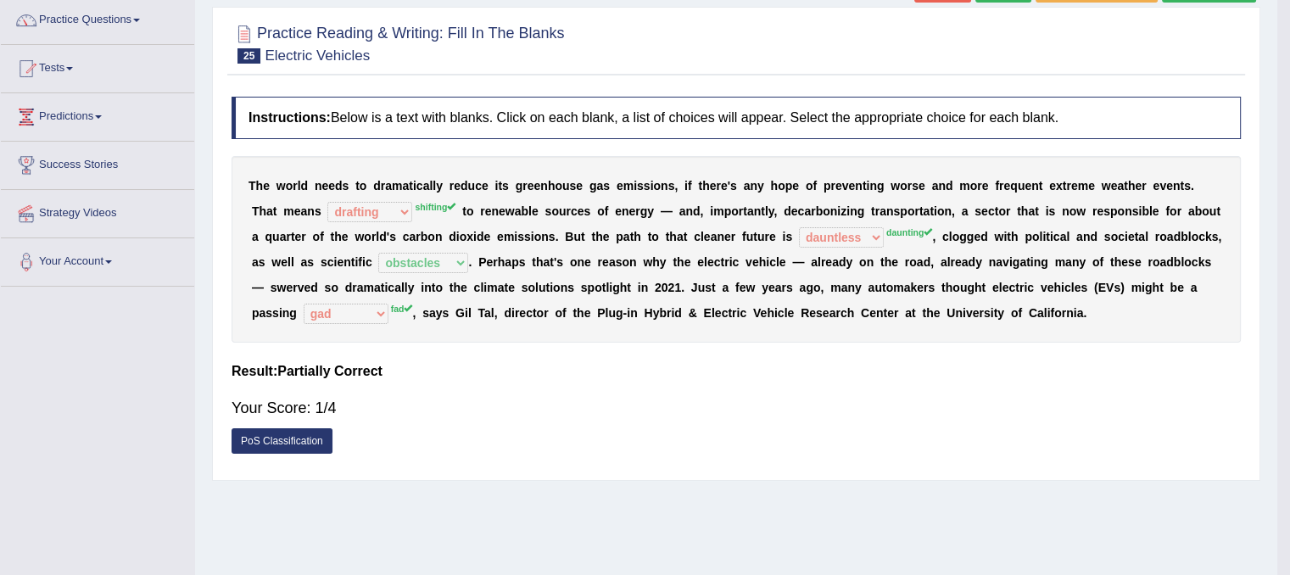
click at [319, 476] on div "Home Practice Reading & Writing: Fill In The Blanks Electric Vehicles « Prev Ne…" at bounding box center [736, 288] width 1082 height 848
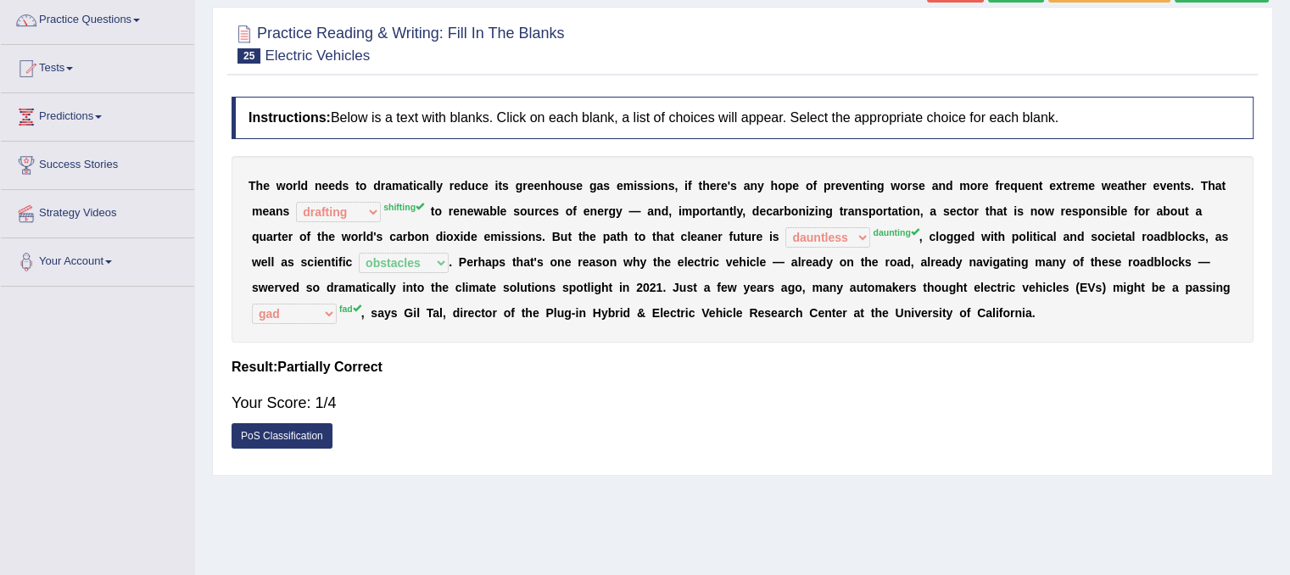
scroll to position [0, 0]
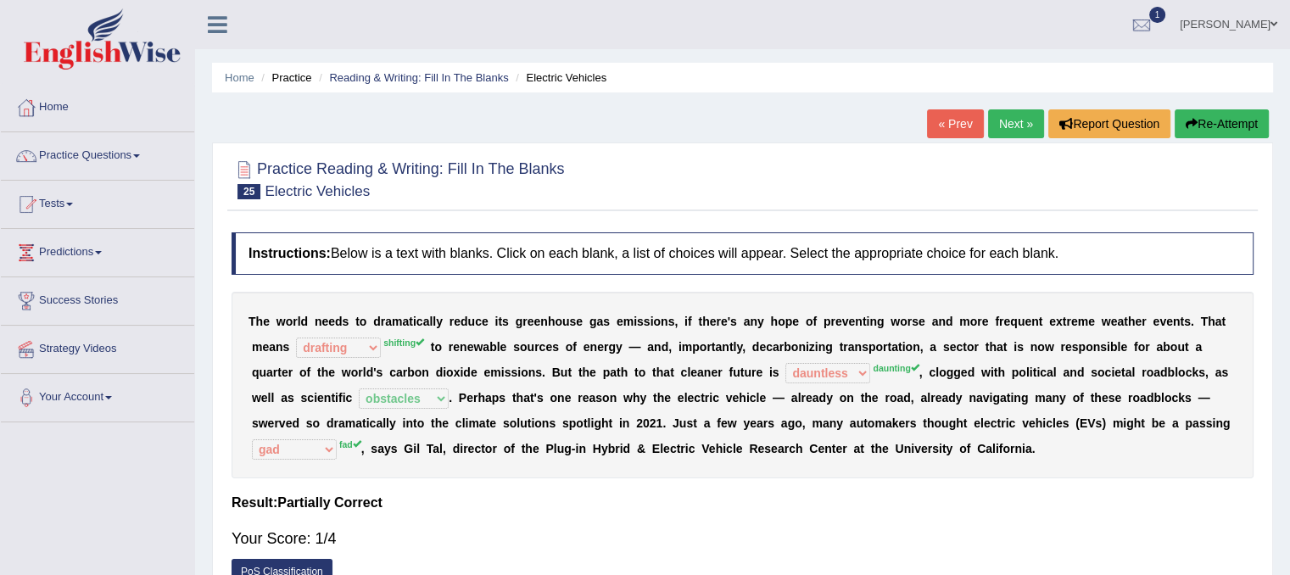
click at [1017, 140] on div "« Prev Next » Report Question Re-Attempt" at bounding box center [1100, 125] width 346 height 33
click at [1013, 134] on link "Next »" at bounding box center [1016, 123] width 56 height 29
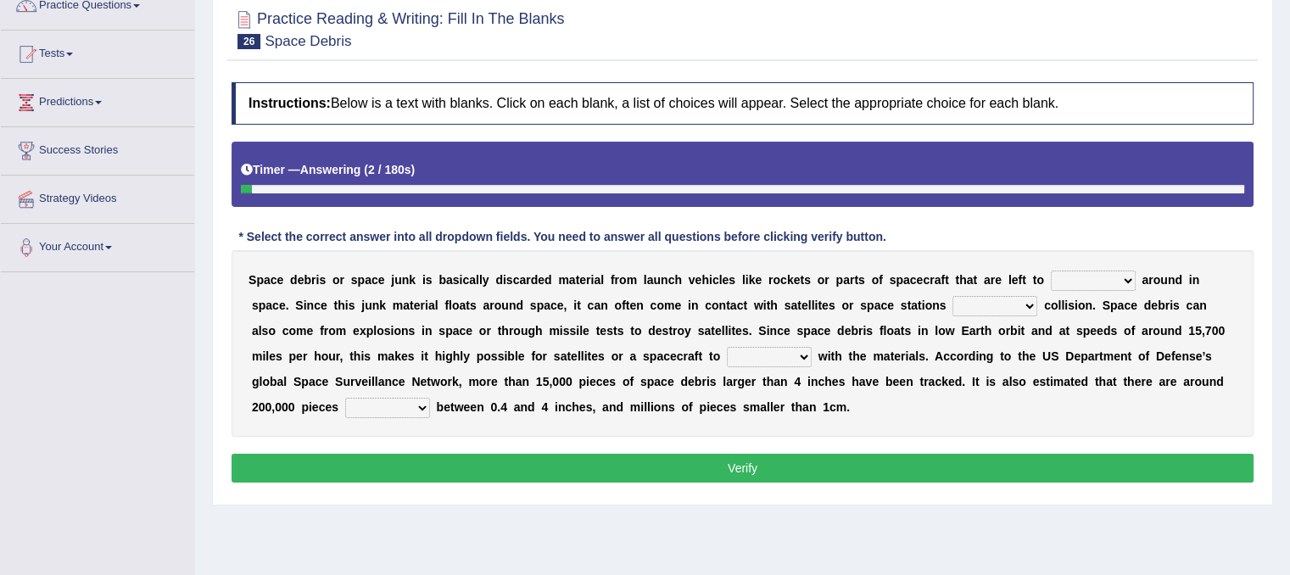
scroll to position [170, 0]
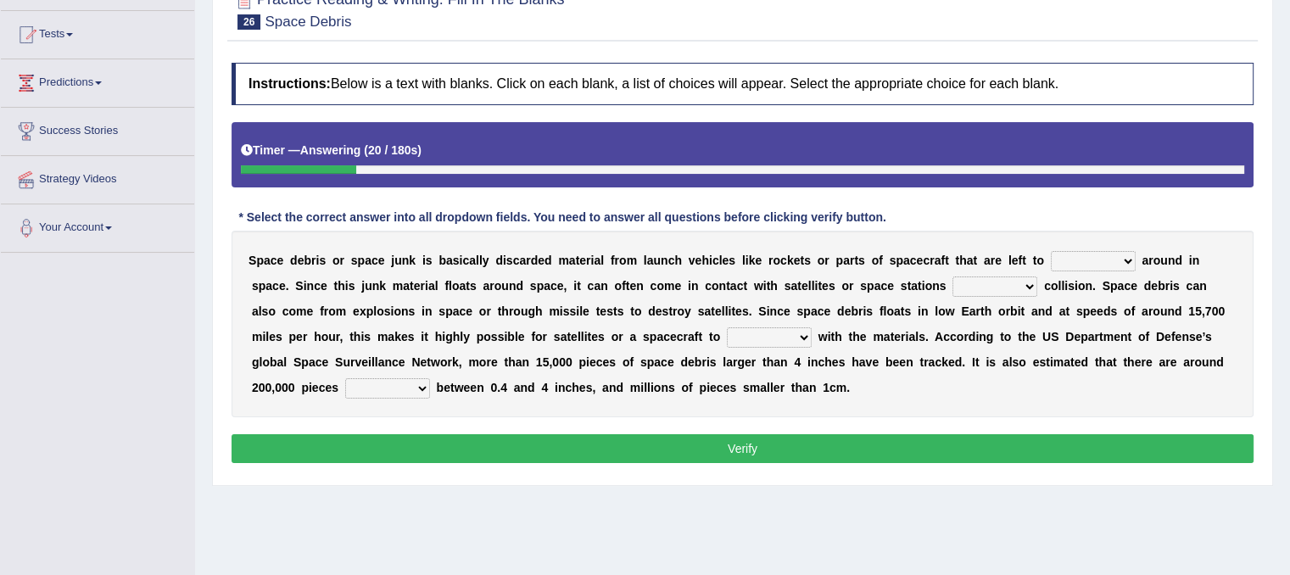
click at [1135, 262] on b at bounding box center [1138, 261] width 7 height 14
click at [1130, 262] on select "twist center roam loll" at bounding box center [1092, 261] width 85 height 20
select select "twist"
click at [1050, 251] on select "twist center roam loll" at bounding box center [1092, 261] width 85 height 20
click at [1127, 255] on select "twist center roam loll" at bounding box center [1092, 261] width 85 height 20
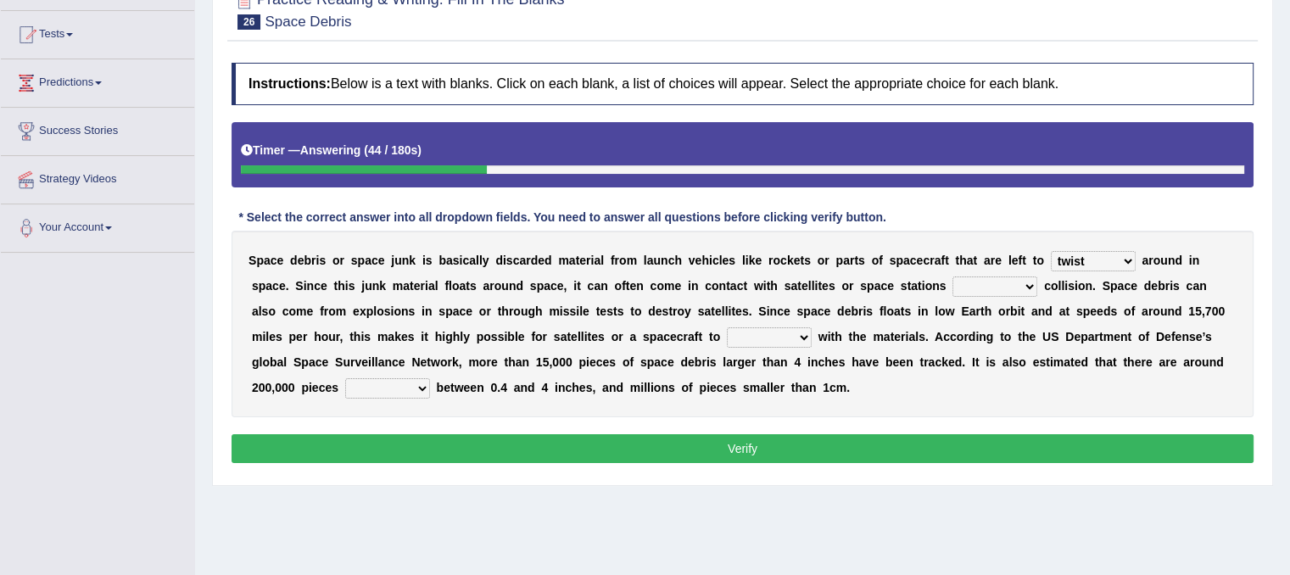
click at [1027, 285] on select "risks risk risked risking" at bounding box center [994, 286] width 85 height 20
select select "risk"
click at [952, 276] on select "risks risk risked risking" at bounding box center [994, 286] width 85 height 20
click at [767, 332] on select "collect collate collide collocate" at bounding box center [769, 337] width 85 height 20
select select "collocate"
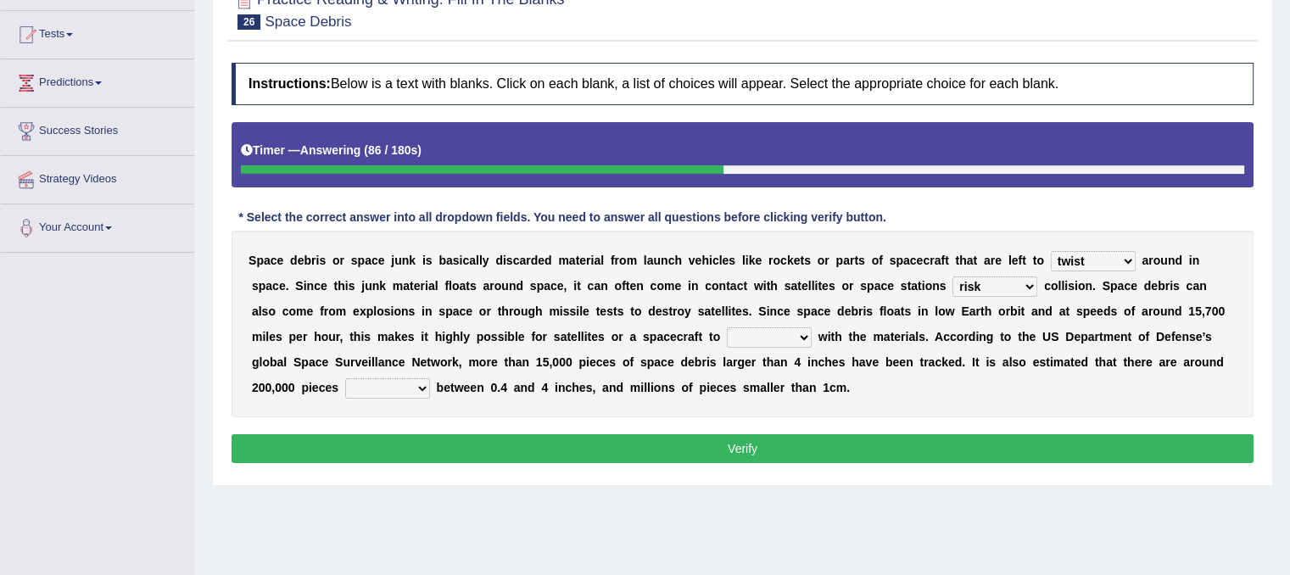
click at [727, 327] on select "collect collate collide collocate" at bounding box center [769, 337] width 85 height 20
click at [373, 390] on select "sized sizing size sizes" at bounding box center [387, 388] width 85 height 20
select select "sized"
click at [345, 378] on select "sized sizing size sizes" at bounding box center [387, 388] width 85 height 20
click at [1020, 288] on select "risks risk risked risking" at bounding box center [994, 286] width 85 height 20
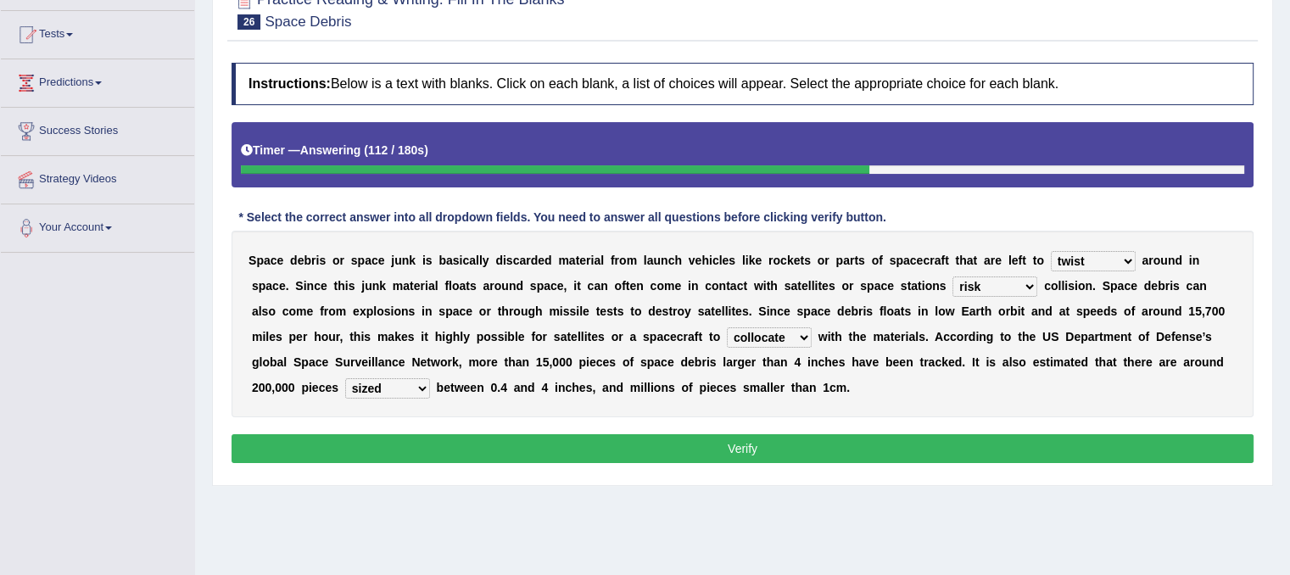
click at [952, 276] on select "risks risk risked risking" at bounding box center [994, 286] width 85 height 20
click at [1021, 276] on select "risks risk risked risking" at bounding box center [994, 286] width 85 height 20
click at [967, 458] on button "Verify" at bounding box center [742, 448] width 1022 height 29
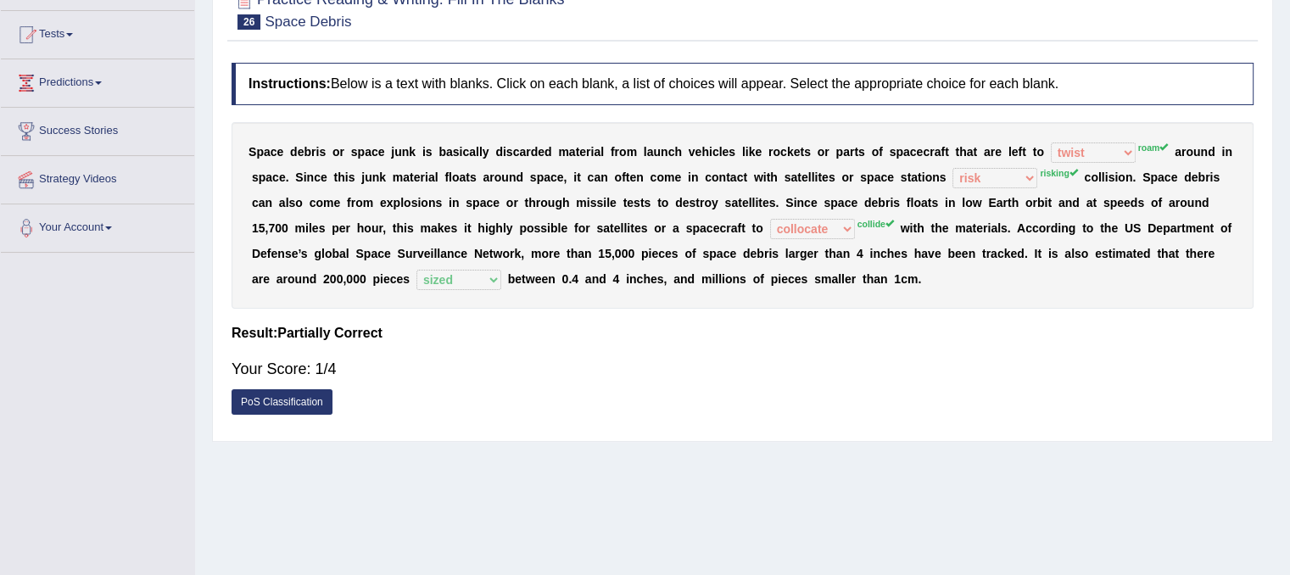
scroll to position [0, 0]
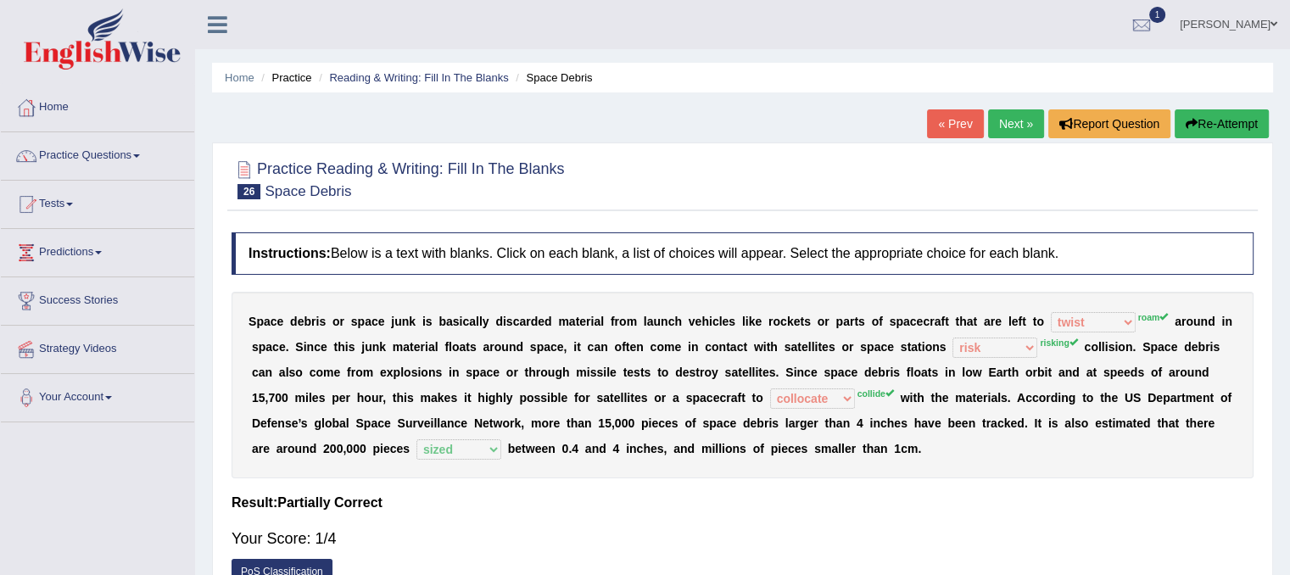
click at [1020, 123] on link "Next »" at bounding box center [1016, 123] width 56 height 29
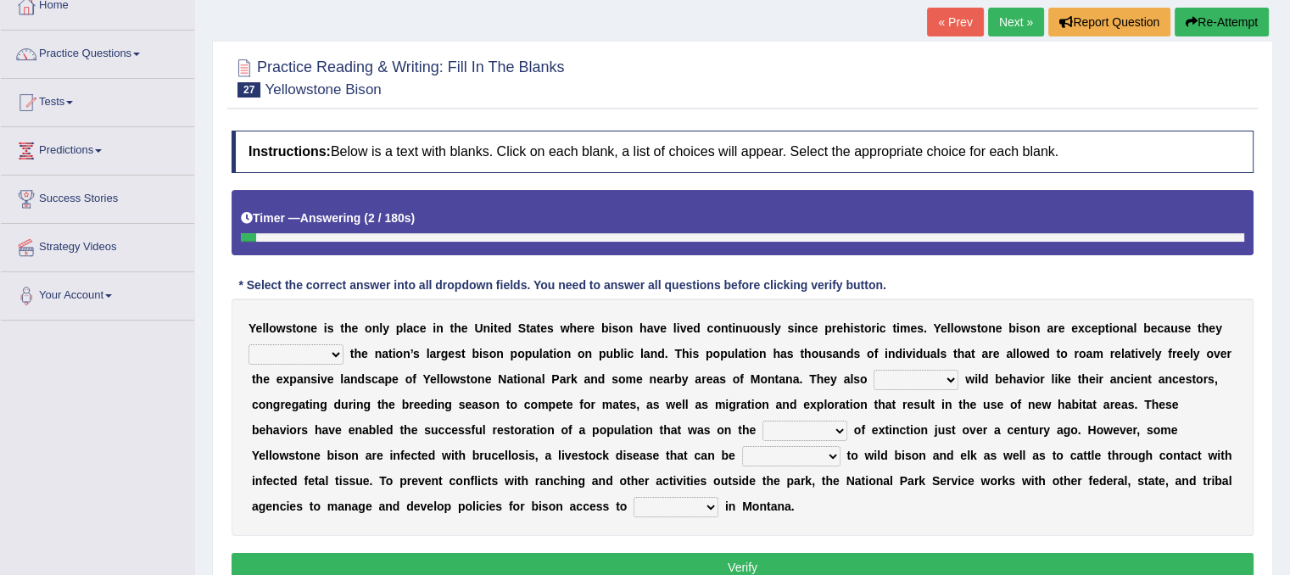
scroll to position [136, 0]
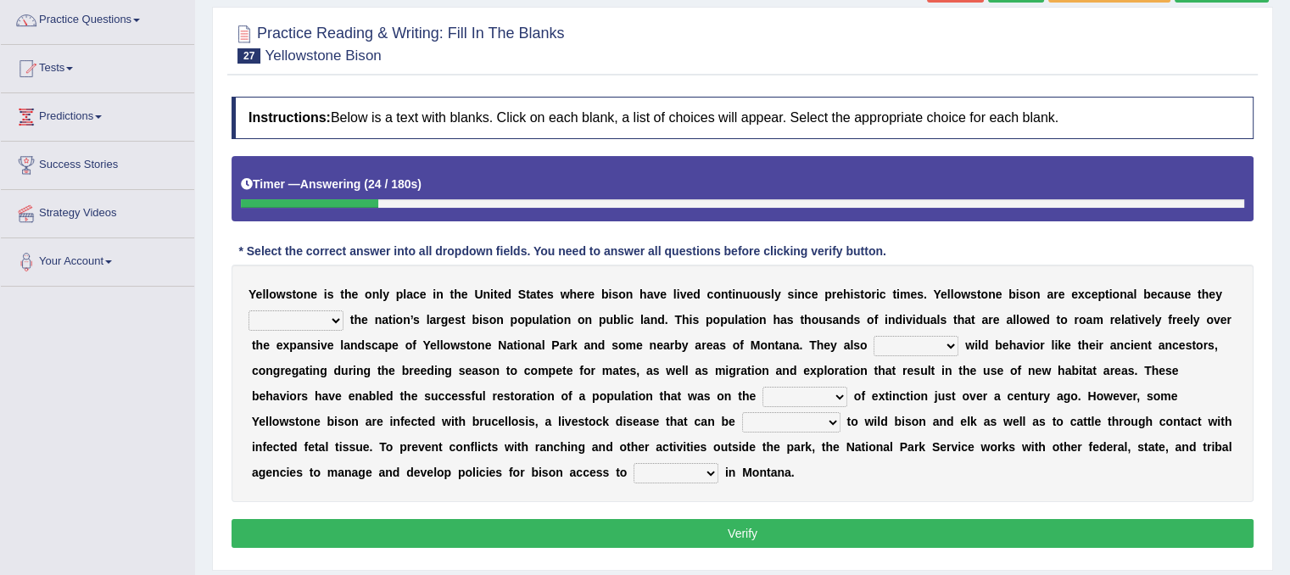
click at [339, 314] on select "congregate comprise consist compromise" at bounding box center [295, 320] width 95 height 20
select select "compromise"
click at [248, 310] on select "congregate comprise consist compromise" at bounding box center [295, 320] width 95 height 20
click at [332, 421] on b "b" at bounding box center [330, 422] width 8 height 14
click at [953, 348] on select "exhibit disregard resist encourage" at bounding box center [915, 346] width 85 height 20
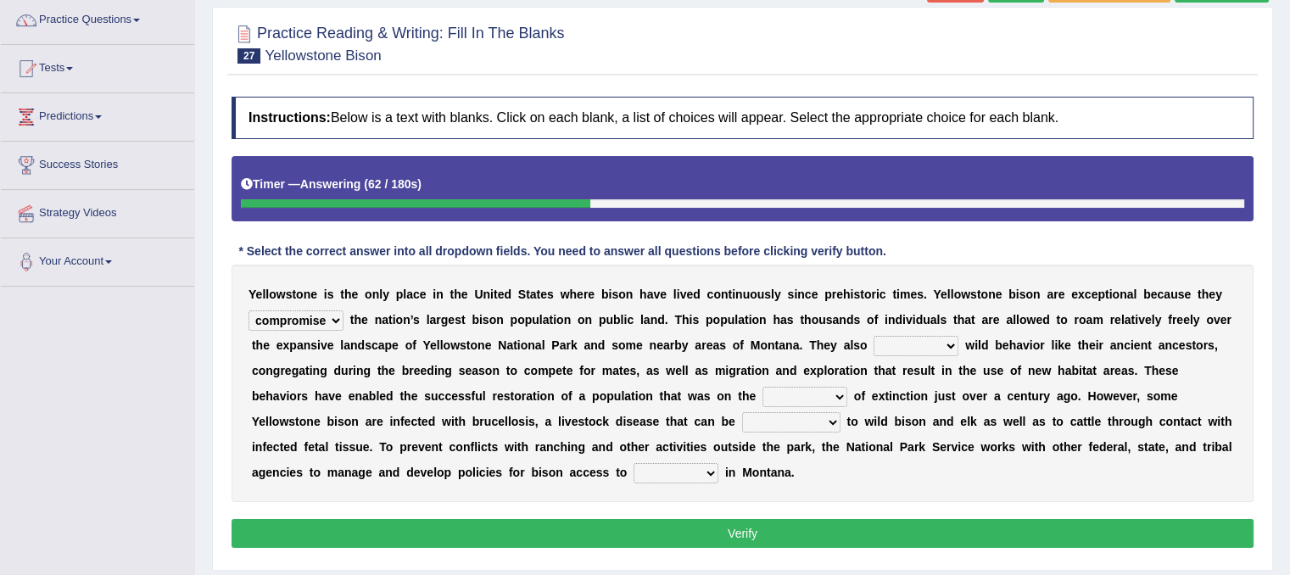
click at [954, 350] on select "exhibit disregard resist encourage" at bounding box center [915, 346] width 85 height 20
select select "exhibit"
click at [873, 336] on select "exhibit disregard resist encourage" at bounding box center [915, 346] width 85 height 20
drag, startPoint x: 954, startPoint y: 383, endPoint x: 875, endPoint y: 398, distance: 80.2
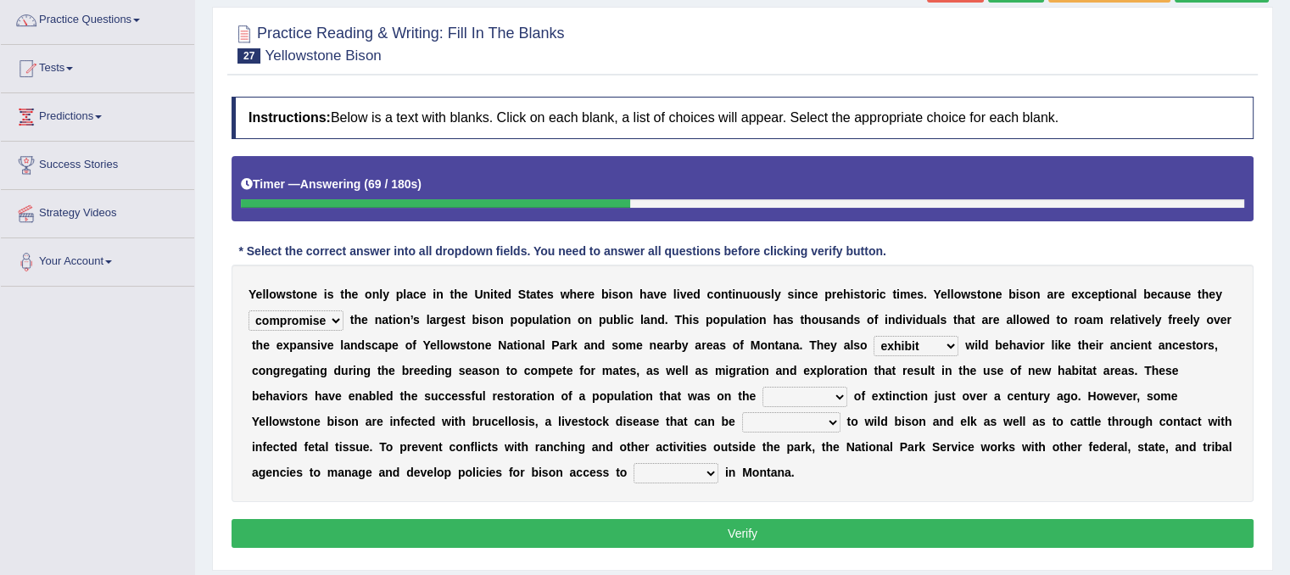
click at [875, 398] on div "Y e l l o w s t o n e i s t h e o n l y p l a c e i n t h e U n i t e d S t a t…" at bounding box center [742, 383] width 1022 height 237
click at [842, 401] on select "brine brink danger brindle" at bounding box center [804, 397] width 85 height 20
select select "danger"
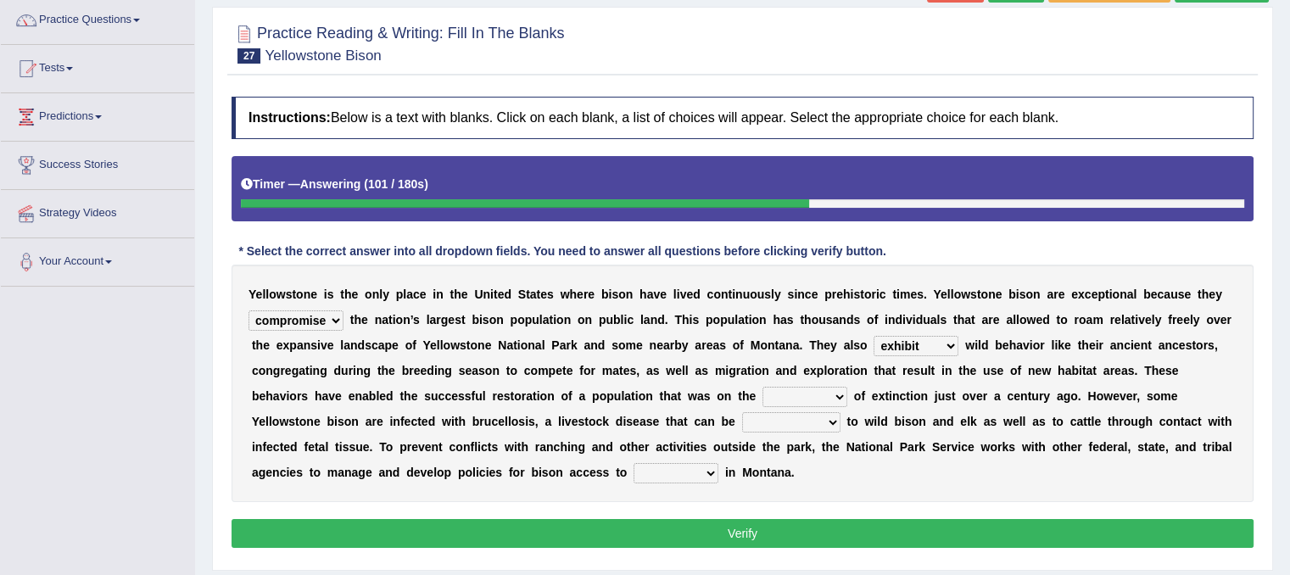
click at [762, 387] on select "brine brink danger brindle" at bounding box center [804, 397] width 85 height 20
click at [824, 421] on select "transplanted transported transgressed transmitted" at bounding box center [791, 422] width 98 height 20
select select "transplanted"
click at [742, 412] on select "transplanted transported transgressed transmitted" at bounding box center [791, 422] width 98 height 20
click at [716, 465] on select "habitat habitat habitant food" at bounding box center [675, 473] width 85 height 20
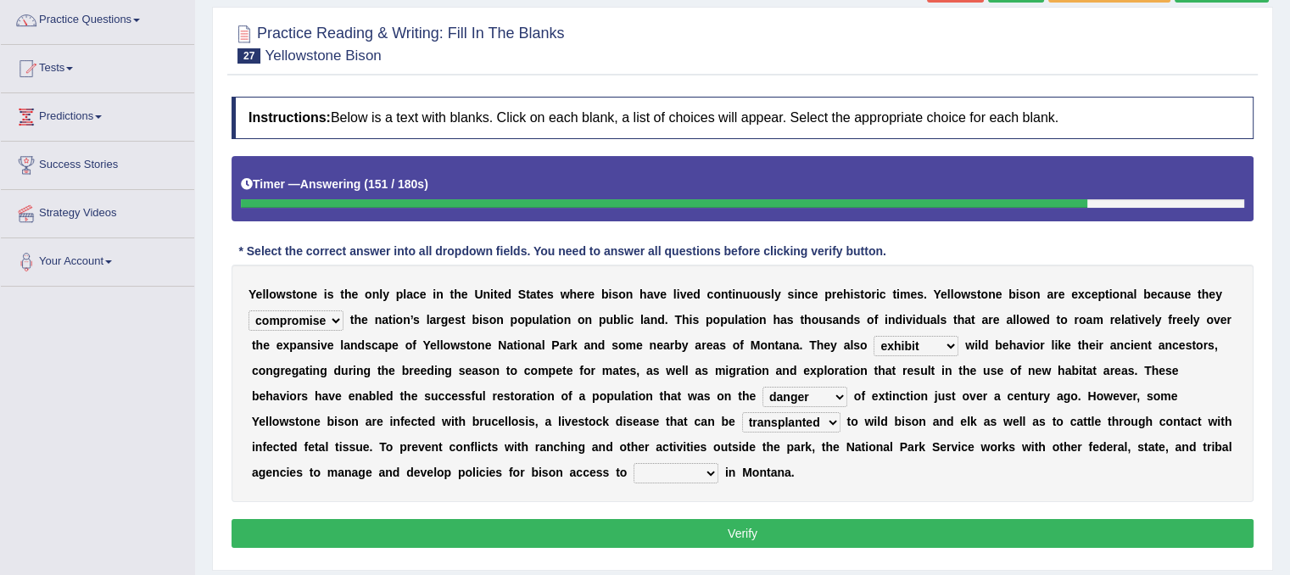
select select "habitat"
click at [633, 463] on select "habitat habitat habitant food" at bounding box center [675, 473] width 85 height 20
click at [653, 524] on button "Verify" at bounding box center [742, 533] width 1022 height 29
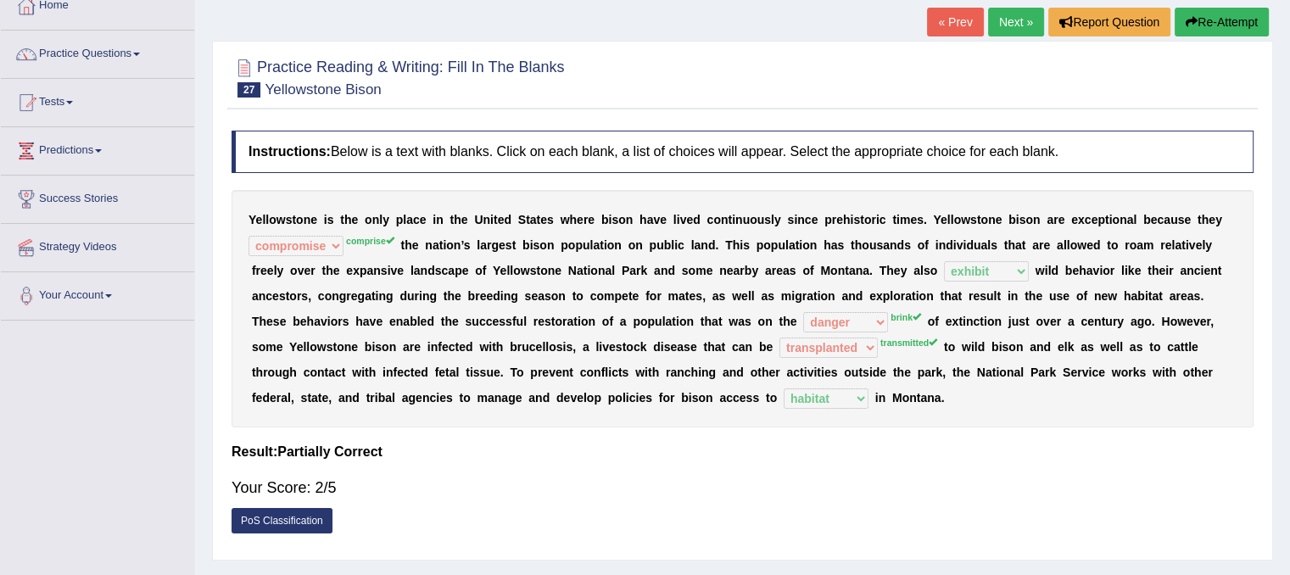
scroll to position [0, 0]
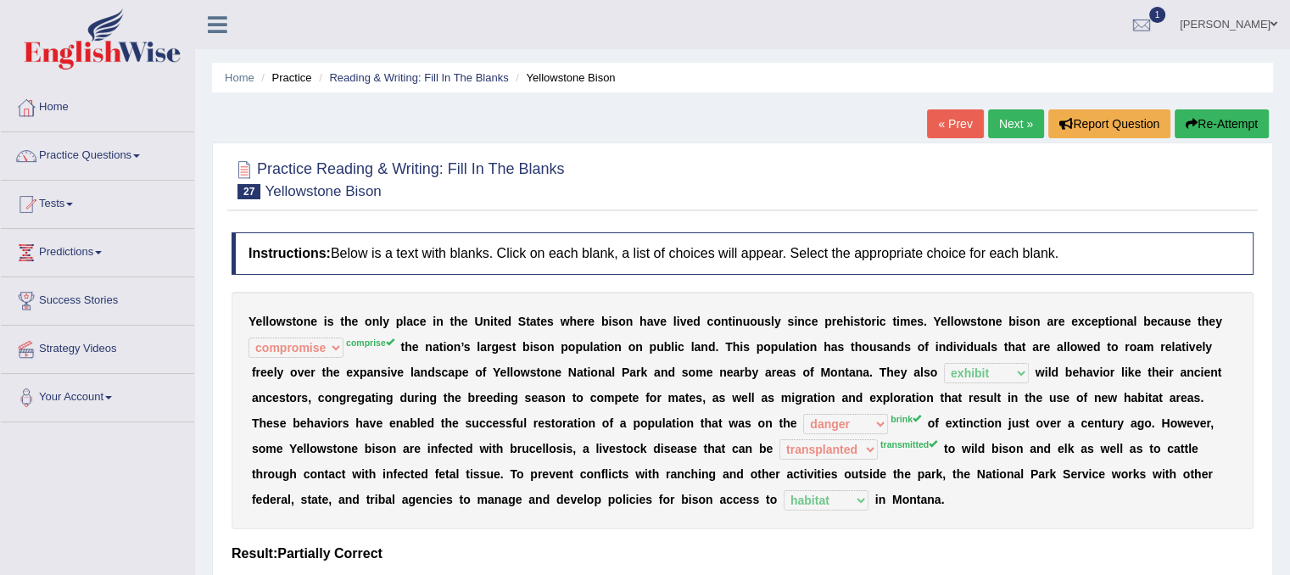
click at [1010, 125] on link "Next »" at bounding box center [1016, 123] width 56 height 29
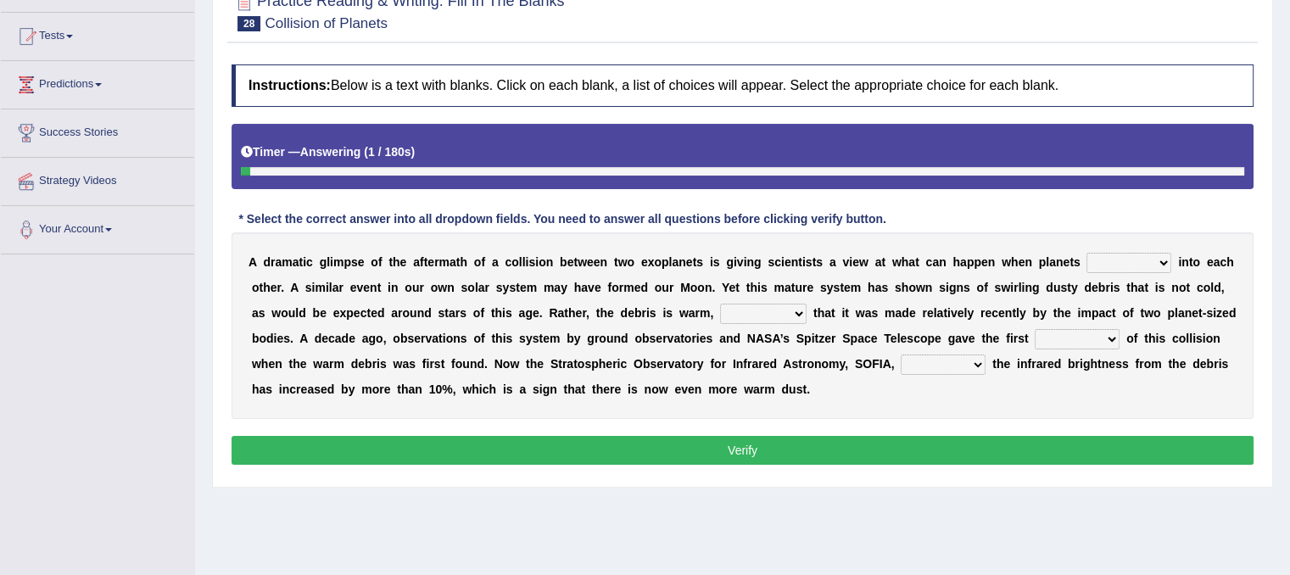
scroll to position [170, 0]
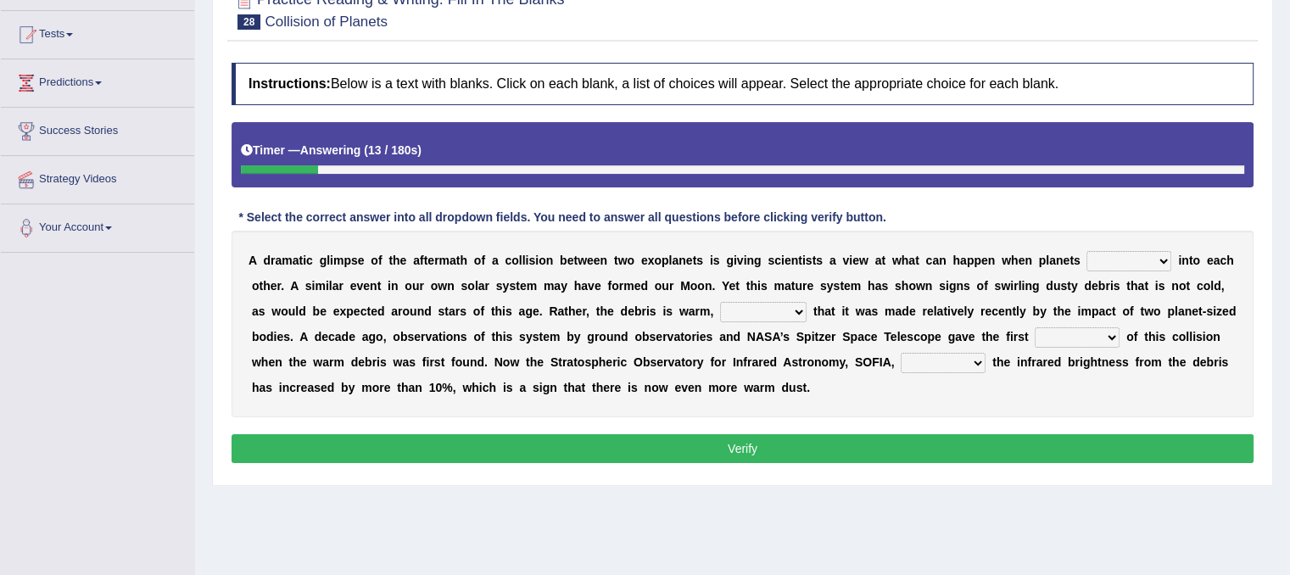
click at [1157, 265] on select "crash explore roam implode" at bounding box center [1128, 261] width 85 height 20
select select "explore"
click at [1086, 251] on select "crash explore roam implode" at bounding box center [1128, 261] width 85 height 20
click at [798, 302] on select "reinforcing sentencing forging conducing" at bounding box center [763, 312] width 86 height 20
click at [720, 302] on select "reinforcing sentencing forging conducing" at bounding box center [763, 312] width 86 height 20
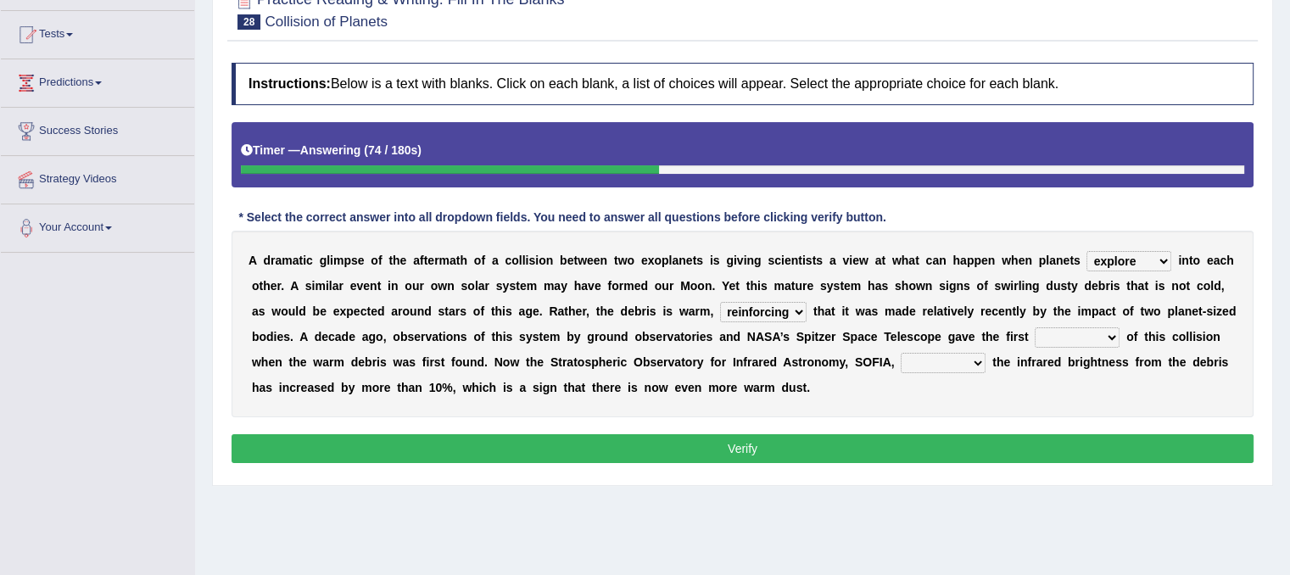
click at [793, 313] on select "reinforcing sentencing forging conducing" at bounding box center [763, 312] width 86 height 20
click at [720, 302] on select "reinforcing sentencing forging conducing" at bounding box center [763, 312] width 86 height 20
click at [795, 308] on select "reinforcing sentencing forging conducing" at bounding box center [763, 312] width 86 height 20
select select "reinforcing"
click at [720, 302] on select "reinforcing sentencing forging conducing" at bounding box center [763, 312] width 86 height 20
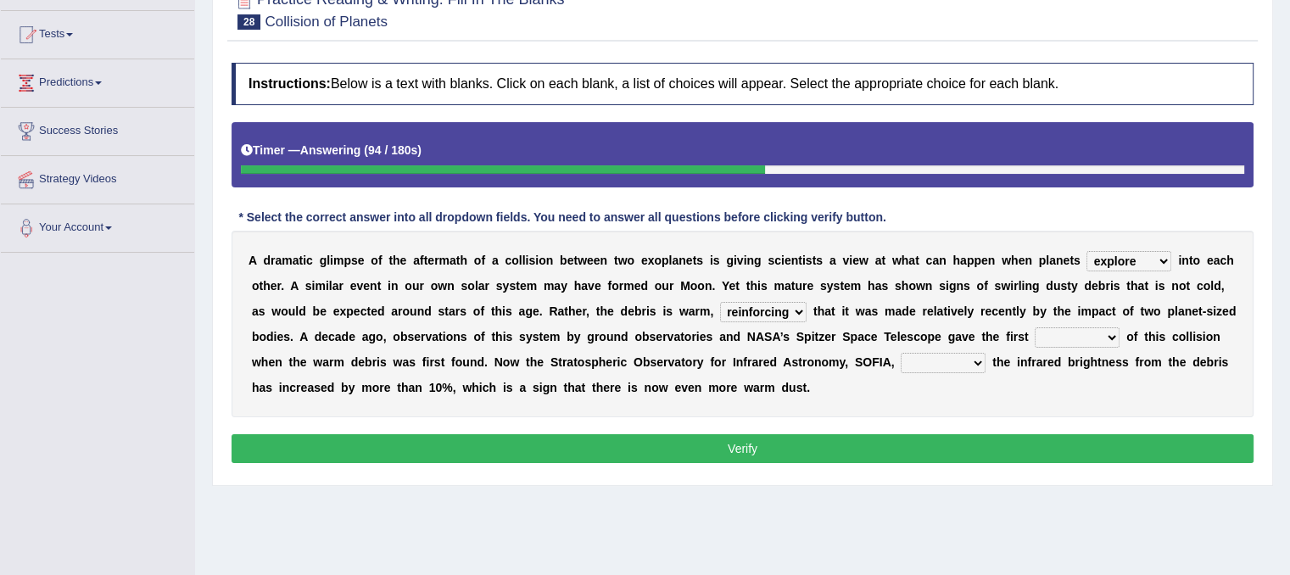
click at [1115, 343] on select "pints faints hints taints" at bounding box center [1076, 337] width 85 height 20
select select "hints"
click at [1034, 327] on select "pints faints hints taints" at bounding box center [1076, 337] width 85 height 20
click at [973, 357] on select "concealed revealed repealed unsealed" at bounding box center [942, 363] width 85 height 20
select select "revealed"
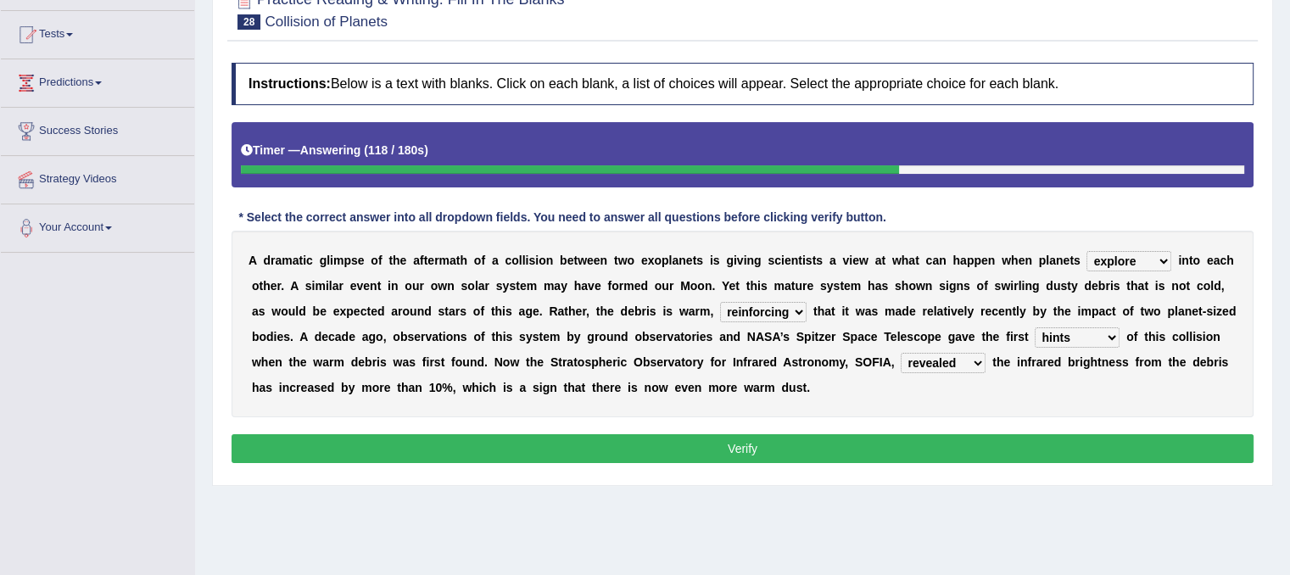
click at [900, 353] on select "concealed revealed repealed unsealed" at bounding box center [942, 363] width 85 height 20
click at [874, 449] on button "Verify" at bounding box center [742, 448] width 1022 height 29
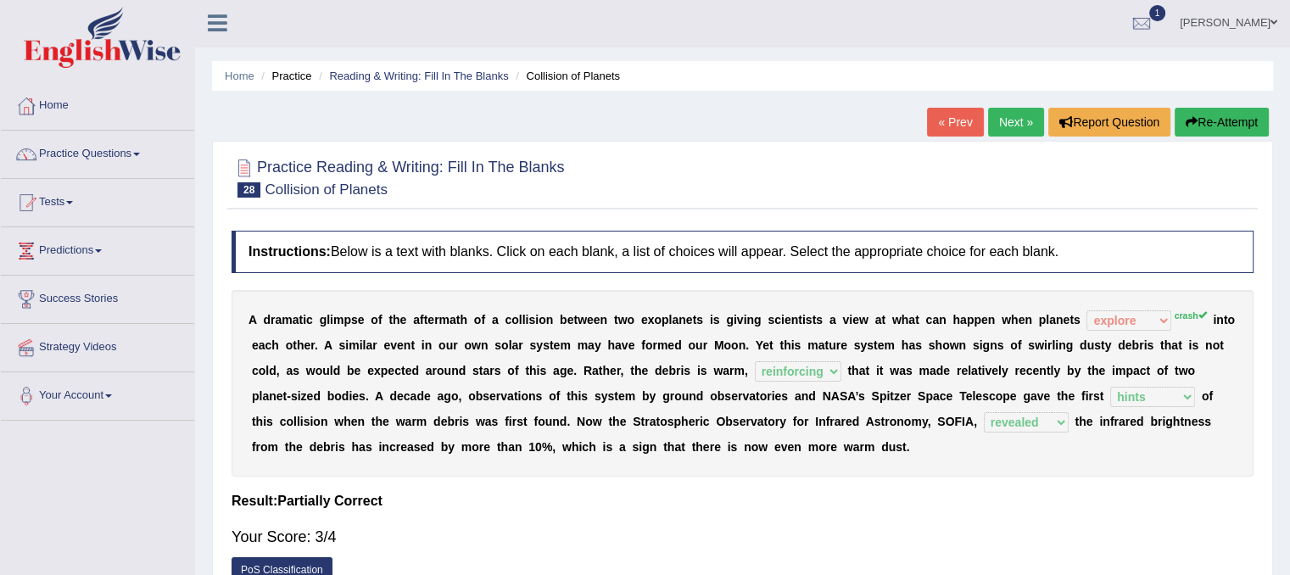
scroll to position [0, 0]
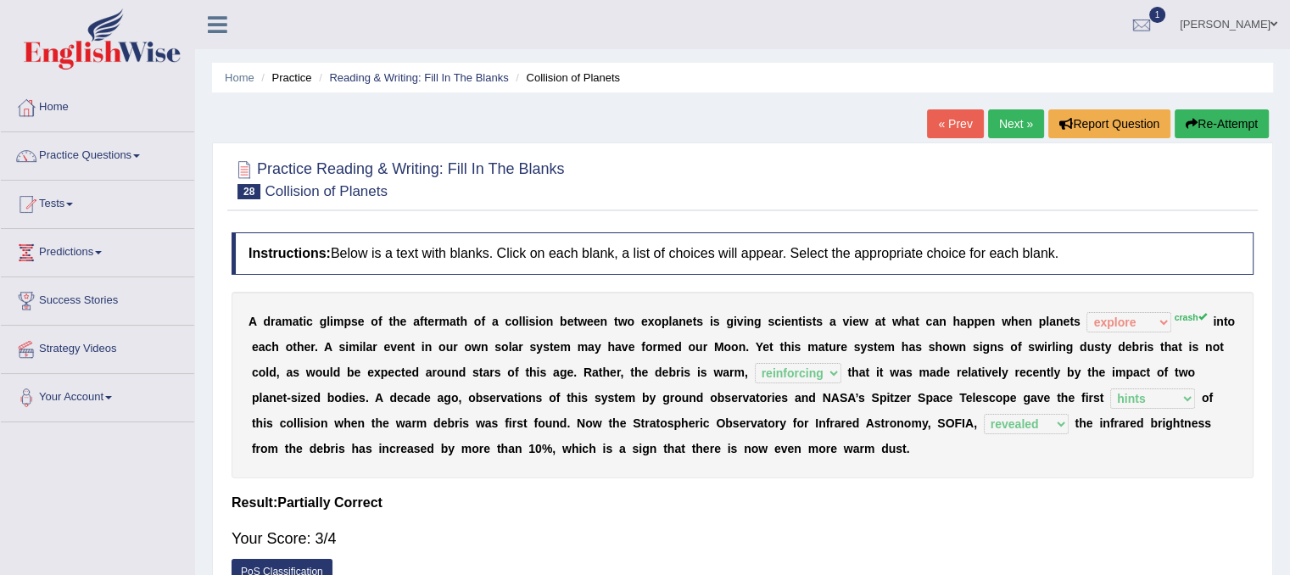
click at [991, 128] on link "Next »" at bounding box center [1016, 123] width 56 height 29
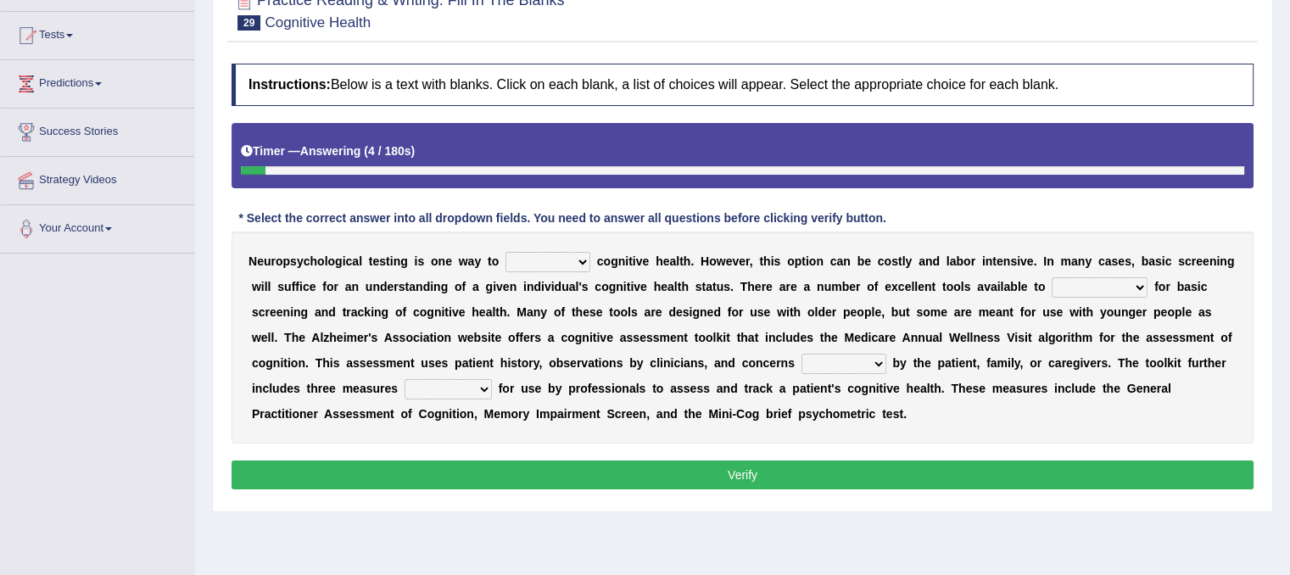
click at [590, 262] on b at bounding box center [593, 261] width 7 height 14
click at [587, 259] on select "obsess assess possess access" at bounding box center [547, 262] width 85 height 20
select select "access"
click at [505, 252] on select "obsess assess possess access" at bounding box center [547, 262] width 85 height 20
click at [1134, 284] on select "stationers practitioners petitioners questioners" at bounding box center [1099, 287] width 96 height 20
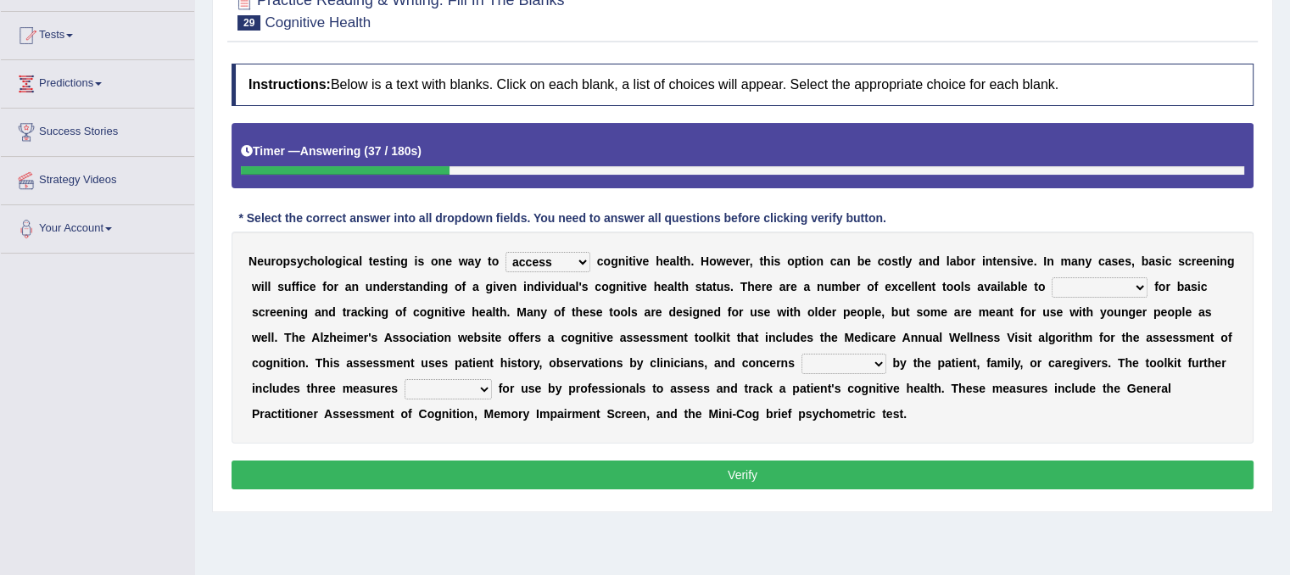
select select "practitioners"
click at [1051, 277] on select "stationers practitioners petitioners questioners" at bounding box center [1099, 287] width 96 height 20
click at [875, 363] on select "raised rising arising praised" at bounding box center [843, 364] width 85 height 20
click at [801, 354] on select "raised rising arising praised" at bounding box center [843, 364] width 85 height 20
click at [876, 360] on select "raised rising arising praised" at bounding box center [843, 364] width 85 height 20
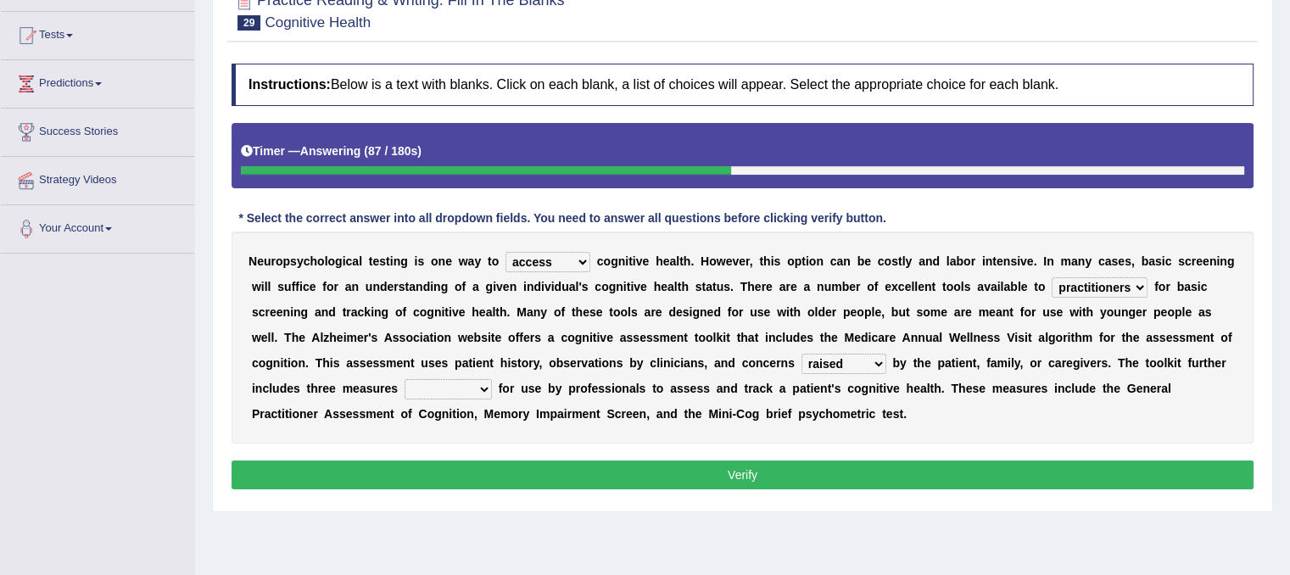
select select "rising"
click at [801, 354] on select "raised rising arising praised" at bounding box center [843, 364] width 85 height 20
click at [488, 382] on select "validated intimidated dilapidated antedated" at bounding box center [447, 389] width 87 height 20
select select "intimidated"
click at [404, 379] on select "validated intimidated dilapidated antedated" at bounding box center [447, 389] width 87 height 20
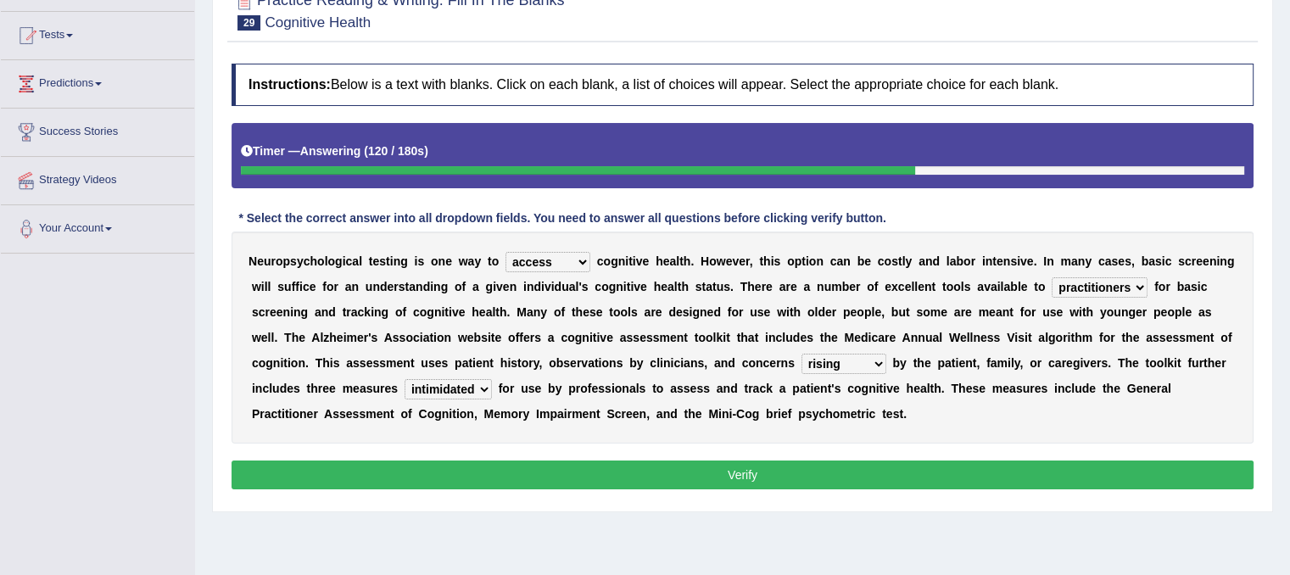
click at [797, 472] on button "Verify" at bounding box center [742, 474] width 1022 height 29
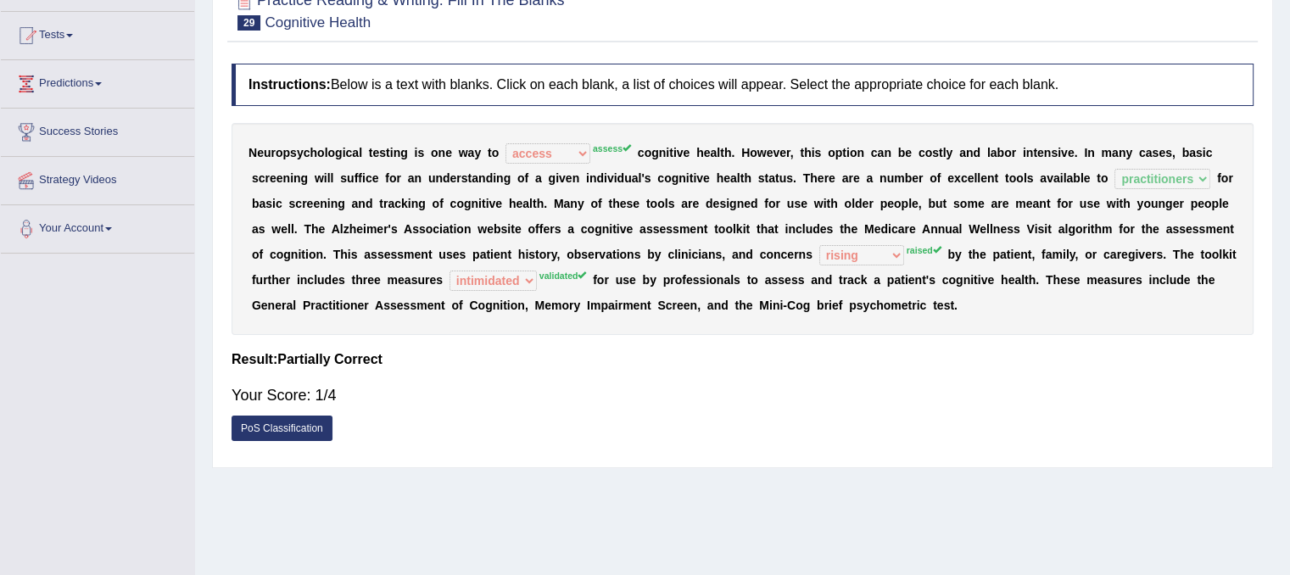
click at [695, 143] on div "N e u r o p s y c h o l o g i c a l t e s t i n g i s o n e w a y t o obsess as…" at bounding box center [742, 229] width 1022 height 212
click at [1267, 19] on div "Practice Reading & Writing: Fill In The Blanks 29 Cognitive Health Instructions…" at bounding box center [742, 221] width 1061 height 494
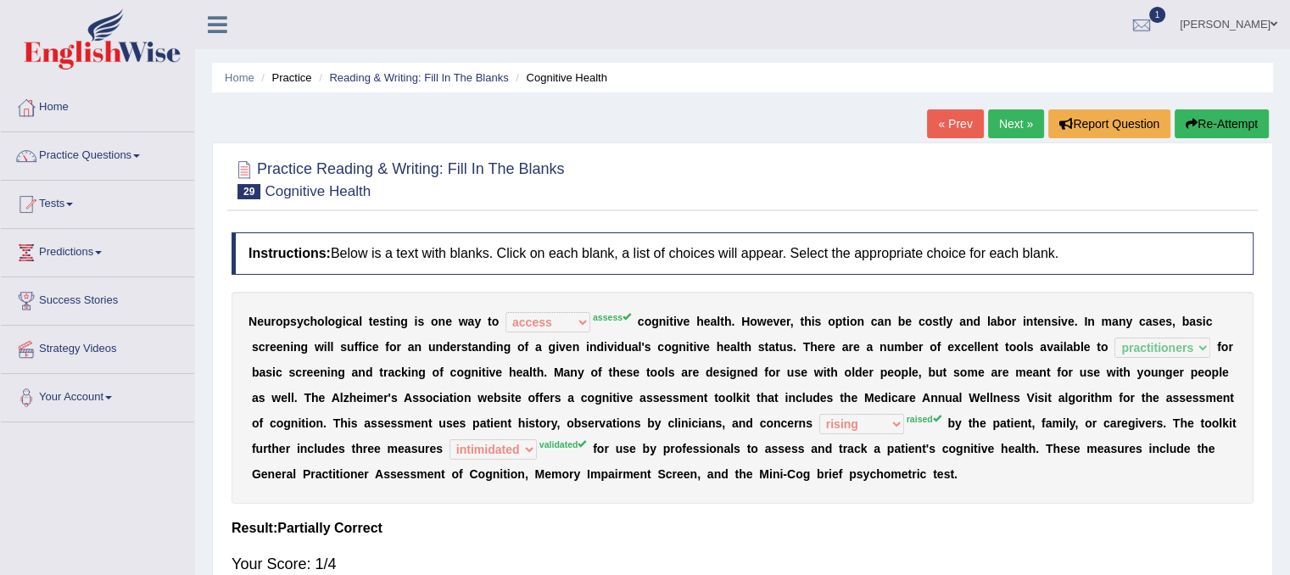
click at [1019, 125] on link "Next »" at bounding box center [1016, 123] width 56 height 29
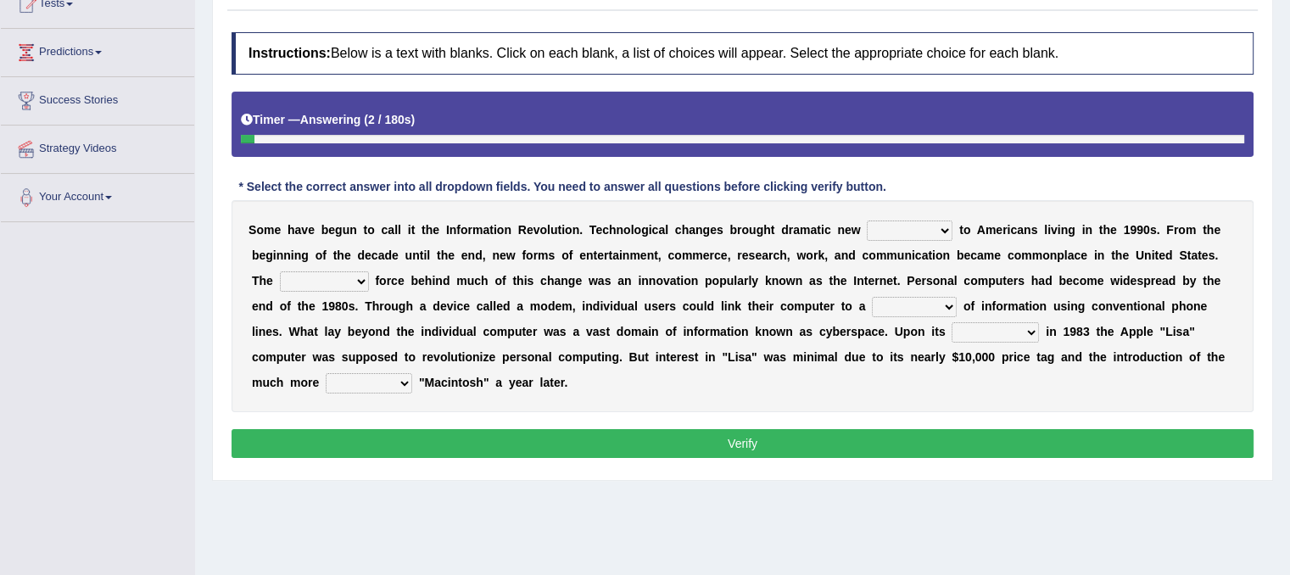
scroll to position [203, 0]
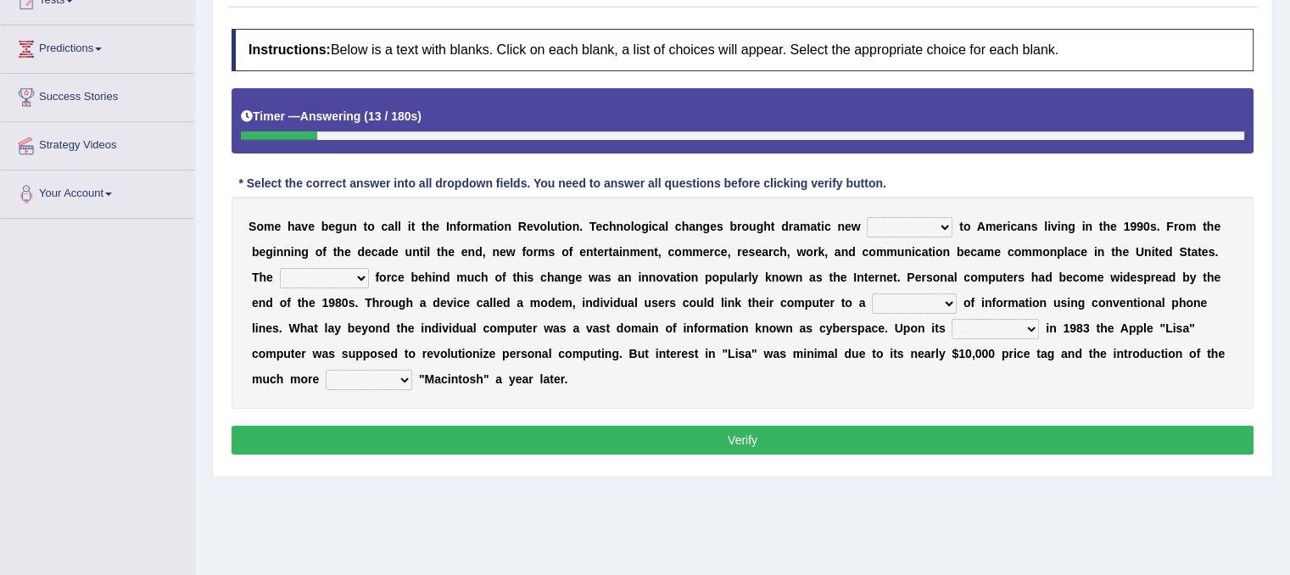
click at [952, 227] on b at bounding box center [955, 227] width 7 height 14
click at [950, 225] on select "challenges puzzles options confusion" at bounding box center [910, 227] width 86 height 20
select select "challenges"
click at [867, 217] on select "challenges puzzles options confusion" at bounding box center [910, 227] width 86 height 20
click at [939, 226] on select "challenges puzzles options confusion" at bounding box center [910, 227] width 86 height 20
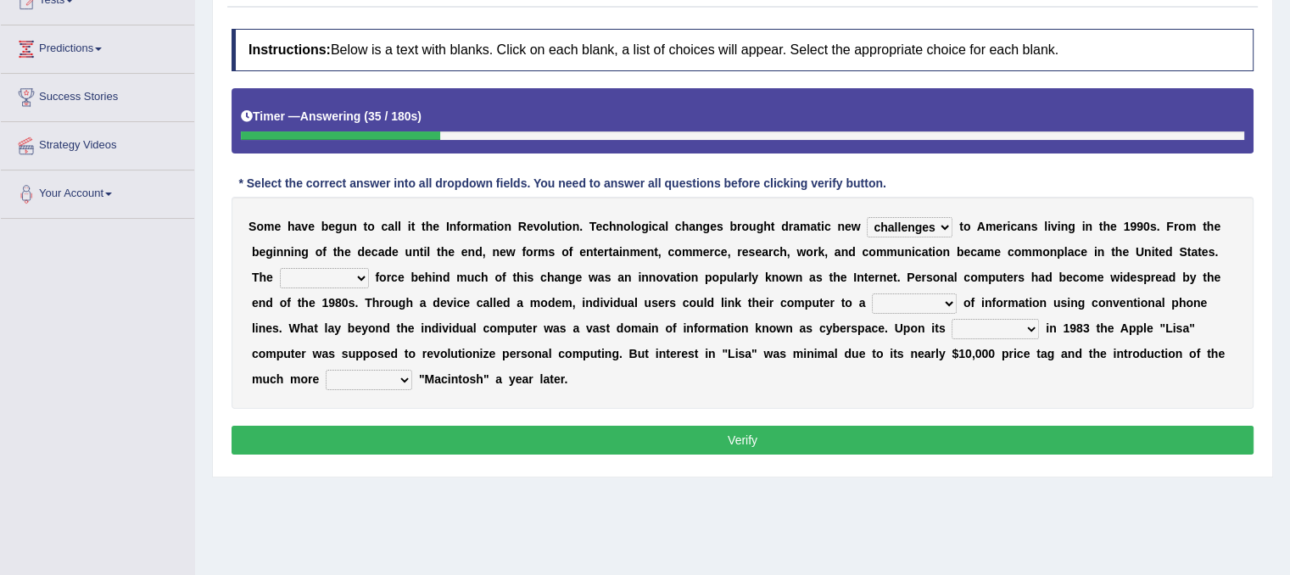
click at [1072, 282] on div "S o m e h a v e b e g u n t o c a l l i t t h e I n f o r m a t i o n R e v o l…" at bounding box center [742, 303] width 1022 height 212
click at [359, 276] on select "unremitting uninspiring driving insinuating" at bounding box center [324, 278] width 89 height 20
select select "driving"
click at [280, 268] on select "unremitting uninspiring driving insinuating" at bounding box center [324, 278] width 89 height 20
click at [939, 295] on select "magnitude bulk wealth volume" at bounding box center [914, 303] width 85 height 20
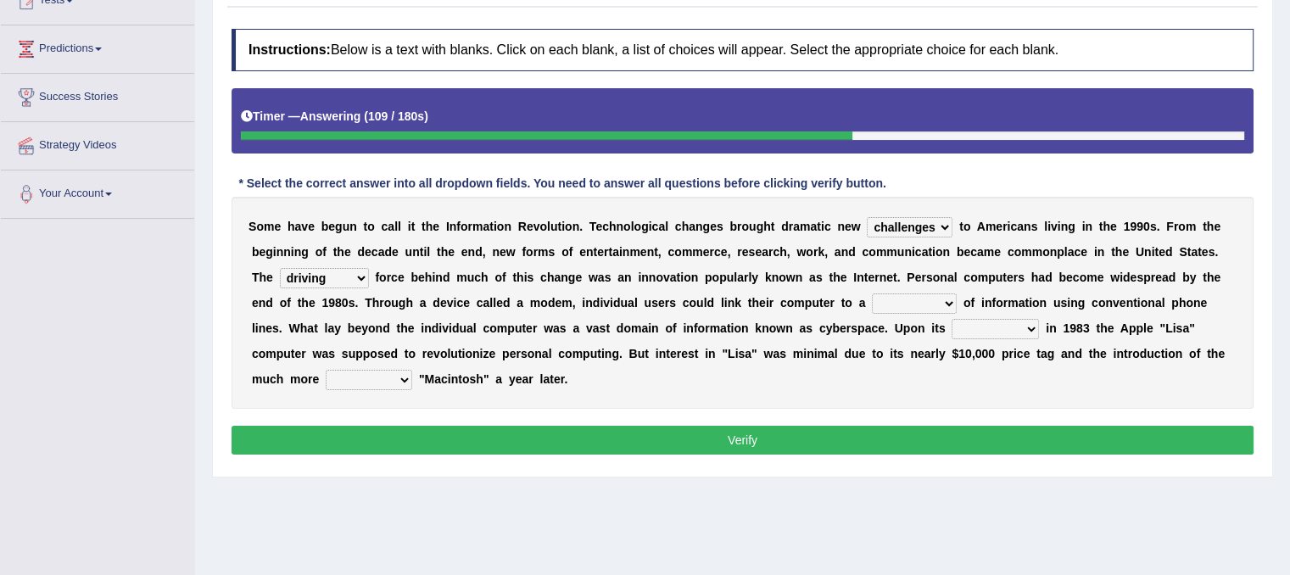
click at [872, 293] on select "magnitude bulk wealth volume" at bounding box center [914, 303] width 85 height 20
click at [945, 303] on select "magnitude bulk wealth volume" at bounding box center [914, 303] width 85 height 20
select select "wealth"
click at [872, 293] on select "magnitude bulk wealth volume" at bounding box center [914, 303] width 85 height 20
click at [1063, 330] on b "1" at bounding box center [1065, 328] width 7 height 14
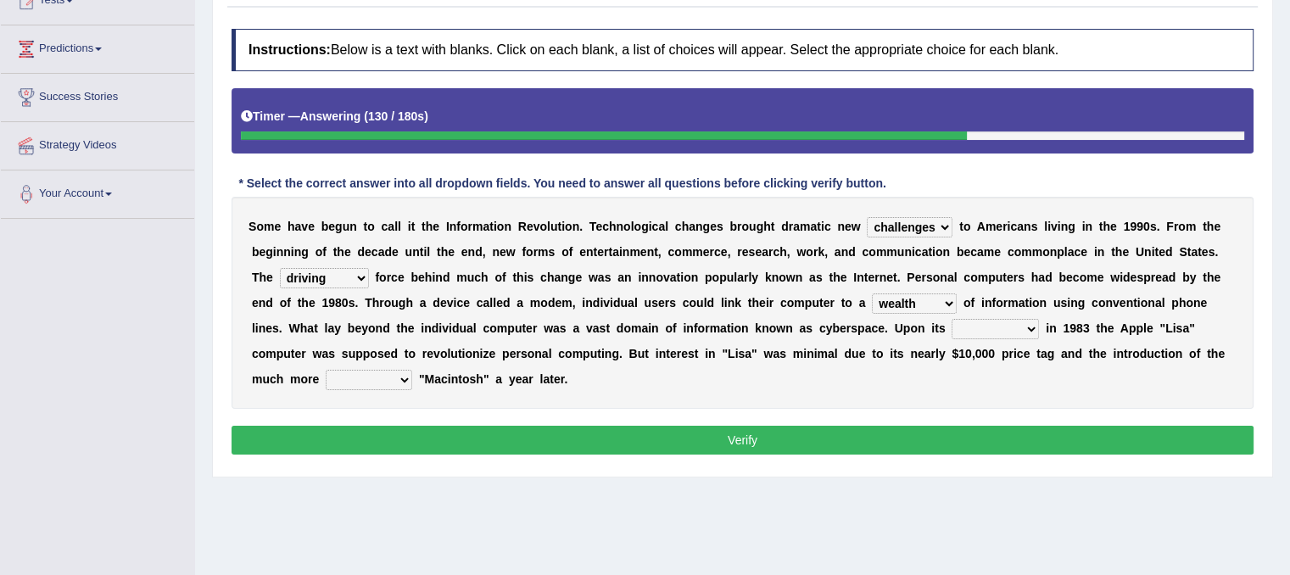
click at [1033, 321] on select "relief release publication emission" at bounding box center [994, 329] width 87 height 20
select select "publication"
click at [951, 319] on select "relief release publication emission" at bounding box center [994, 329] width 87 height 20
click at [404, 376] on select "convenient affordable advanced formidable" at bounding box center [369, 380] width 86 height 20
select select "advanced"
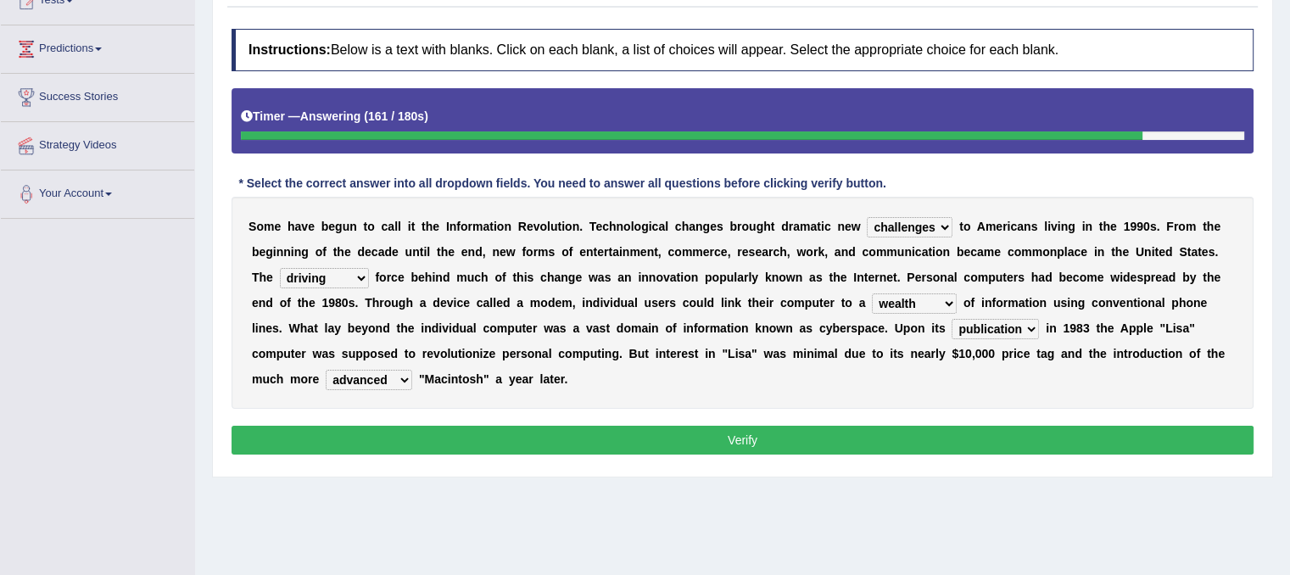
click at [326, 370] on select "convenient affordable advanced formidable" at bounding box center [369, 380] width 86 height 20
click at [409, 441] on button "Verify" at bounding box center [742, 440] width 1022 height 29
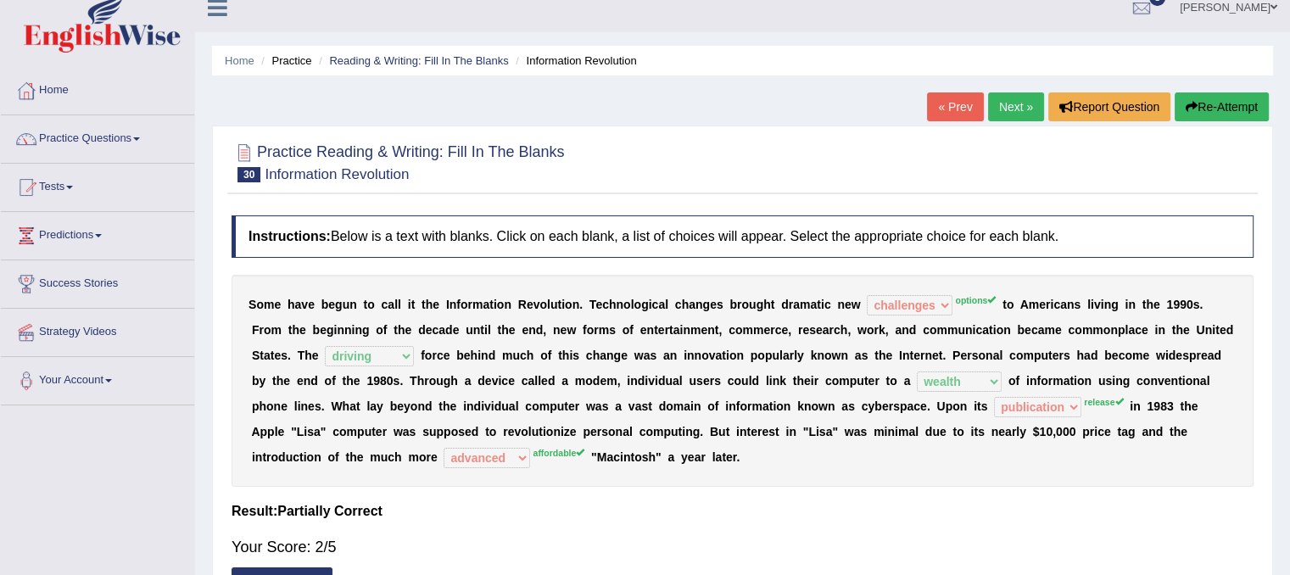
scroll to position [0, 0]
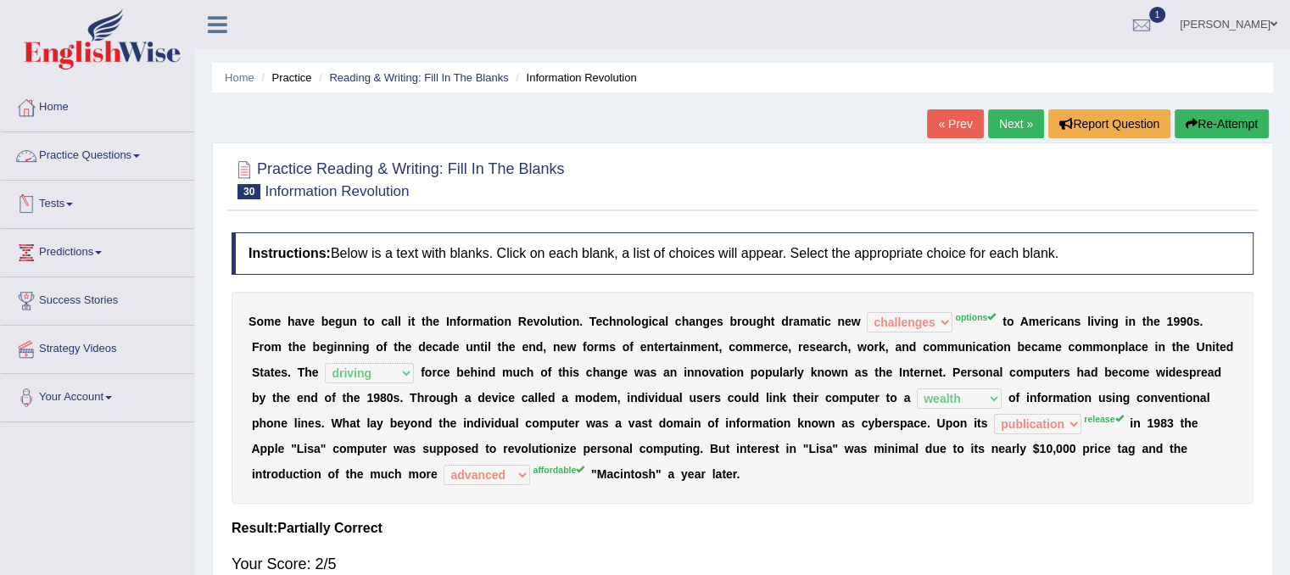
click at [115, 159] on link "Practice Questions" at bounding box center [97, 153] width 193 height 42
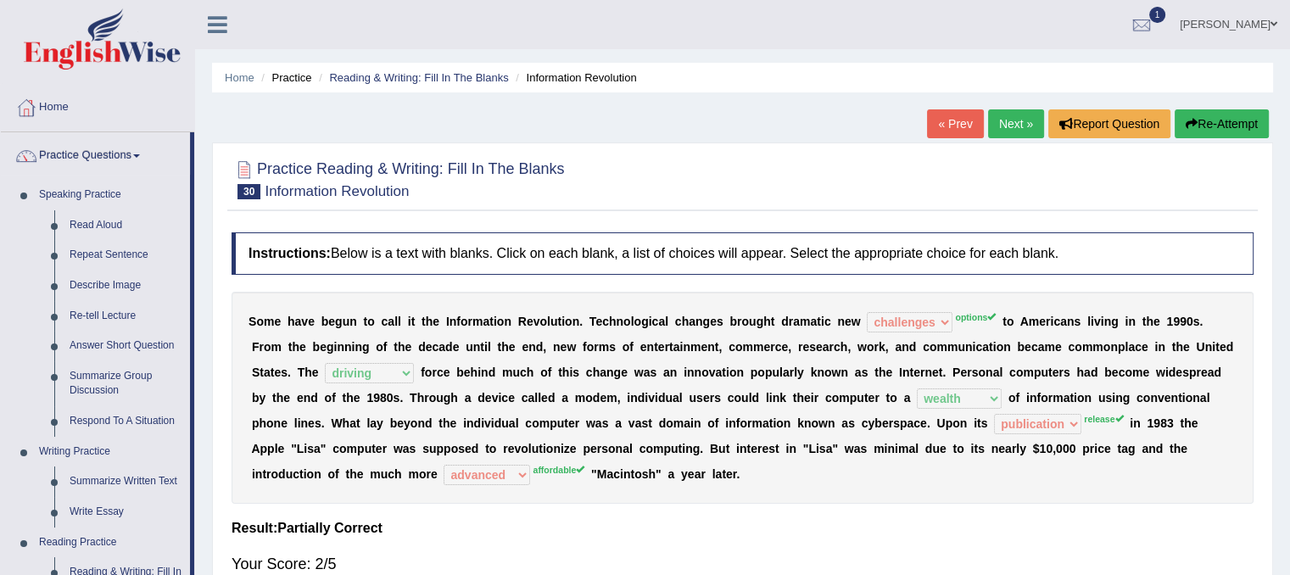
scroll to position [502, 0]
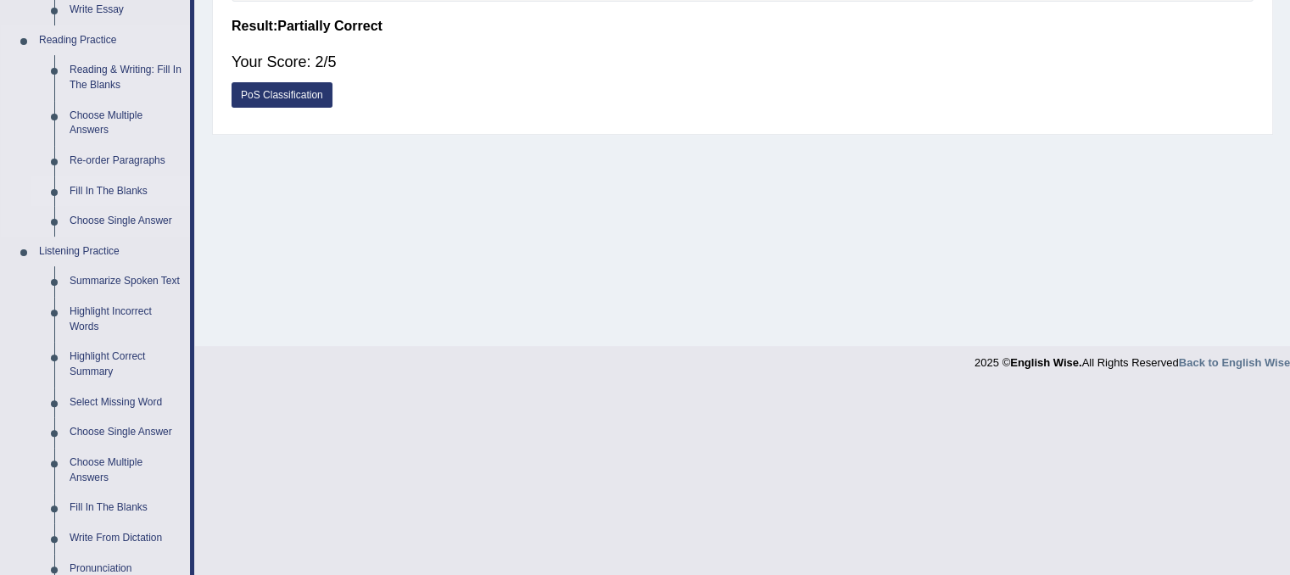
click at [103, 187] on link "Fill In The Blanks" at bounding box center [126, 191] width 128 height 31
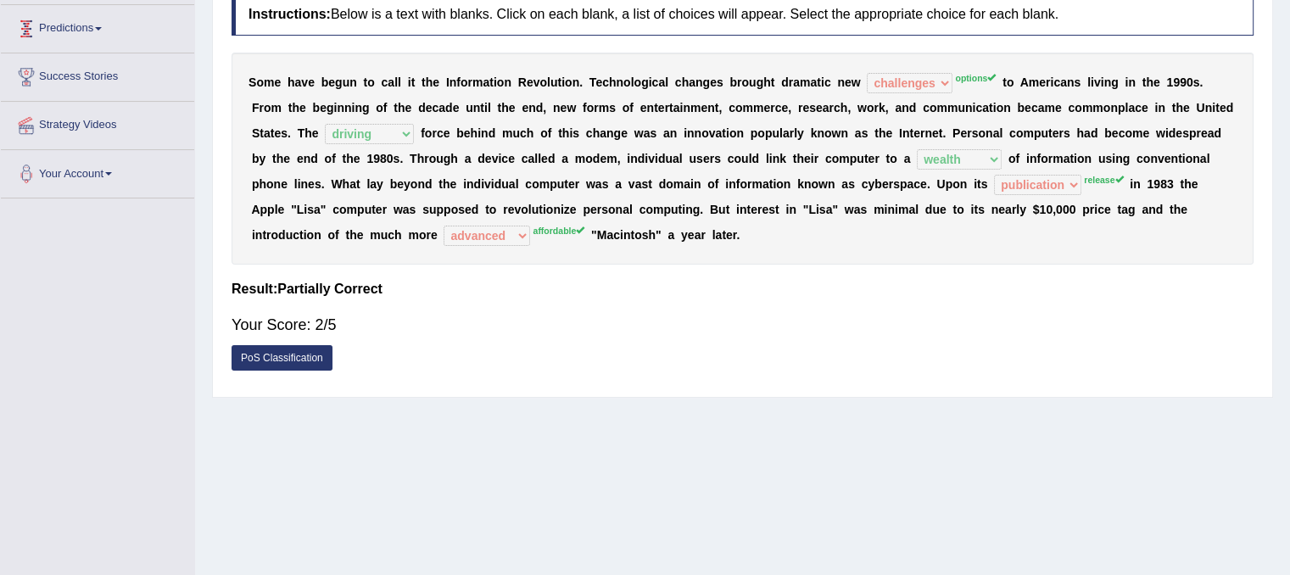
scroll to position [315, 0]
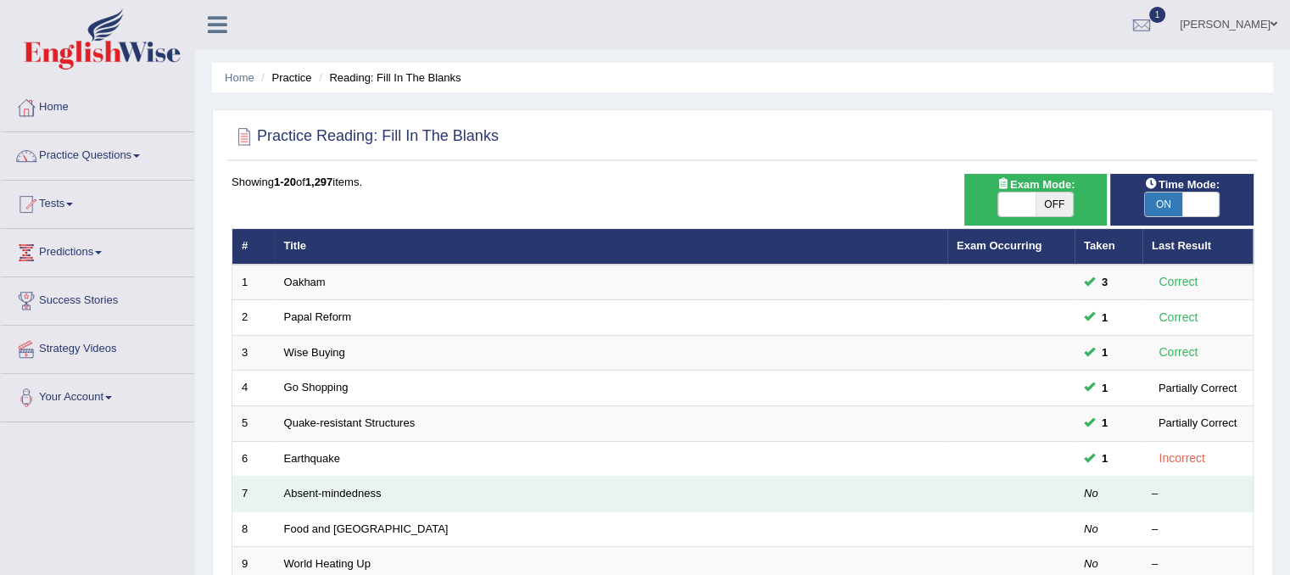
click at [304, 476] on td "Absent-mindedness" at bounding box center [611, 494] width 672 height 36
click at [303, 493] on link "Absent-mindedness" at bounding box center [333, 493] width 98 height 13
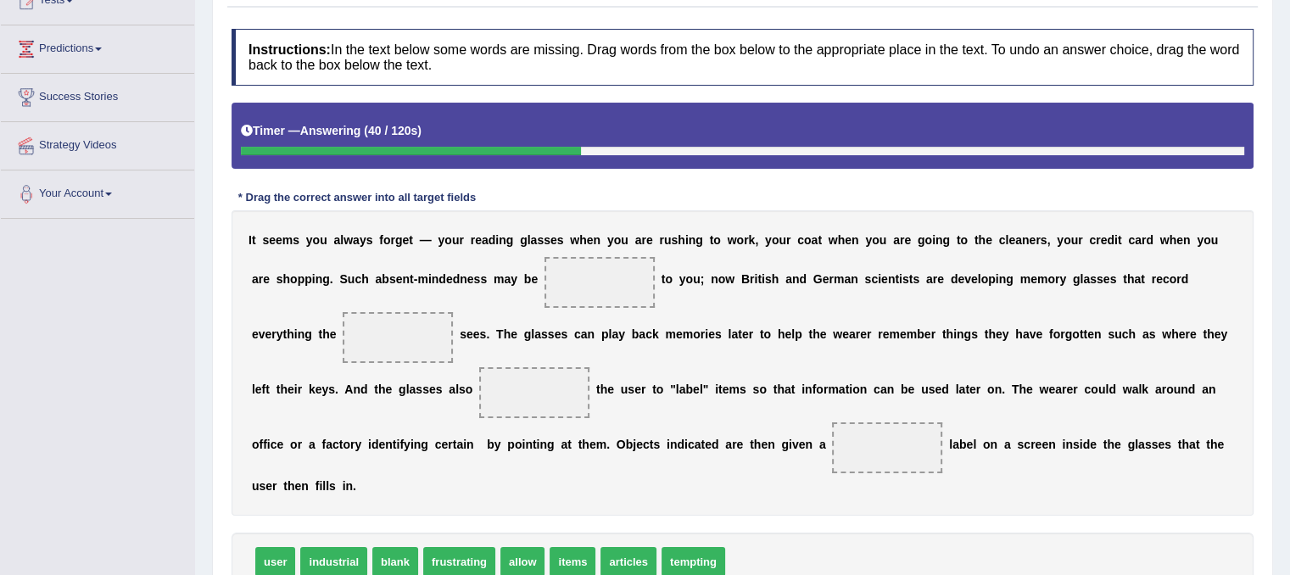
scroll to position [342, 0]
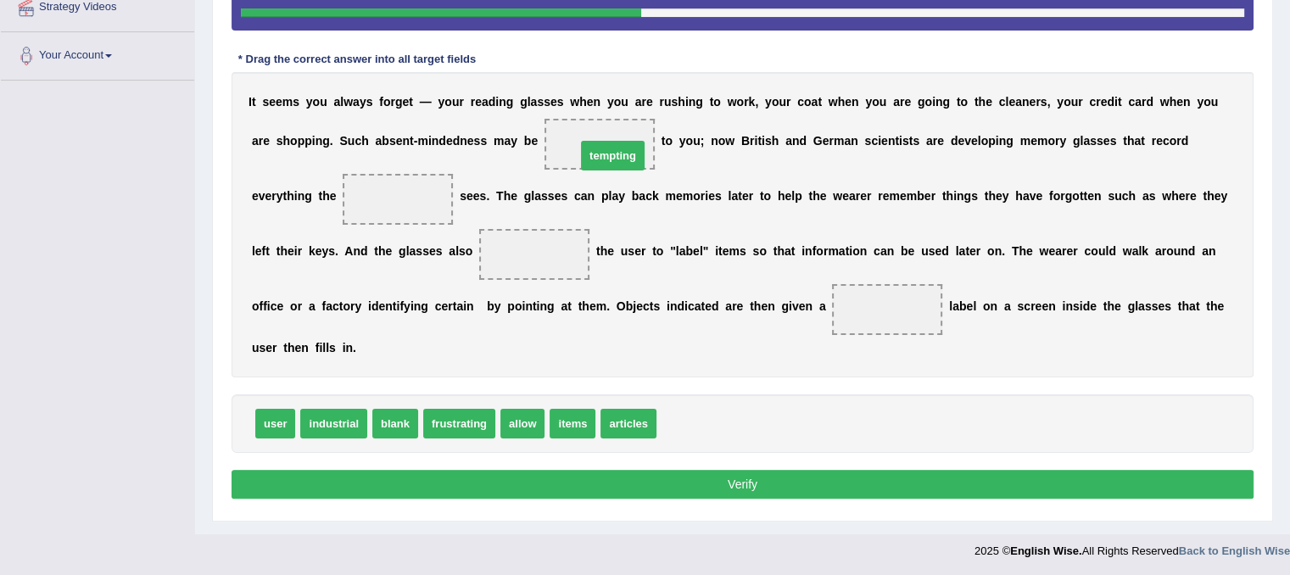
drag, startPoint x: 711, startPoint y: 432, endPoint x: 630, endPoint y: 164, distance: 280.0
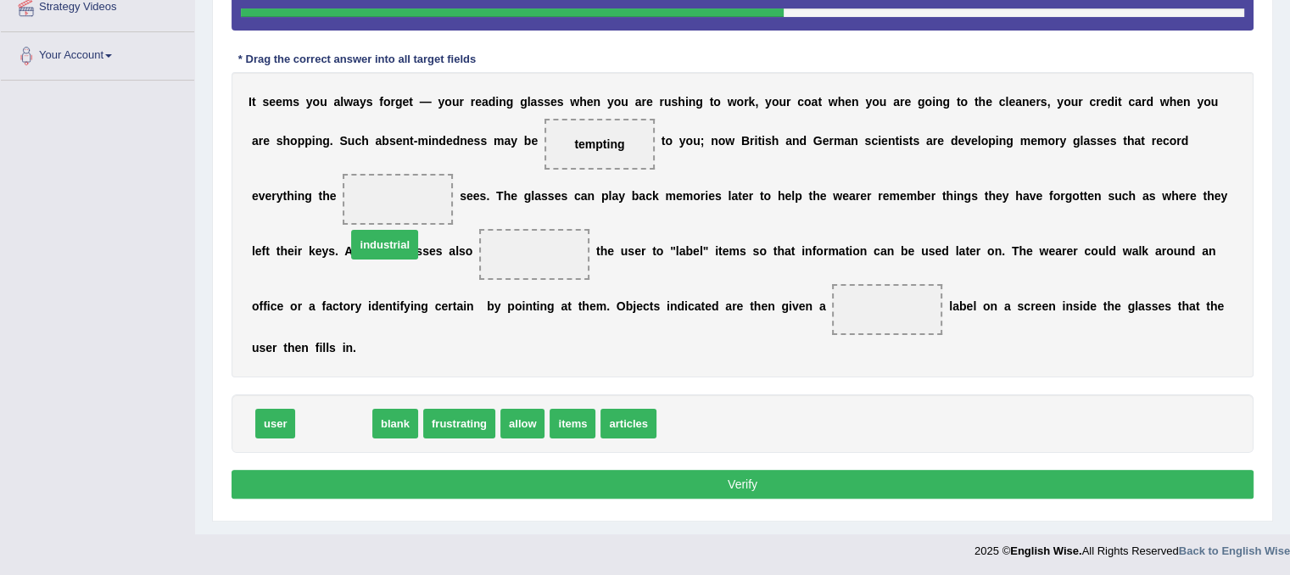
drag, startPoint x: 335, startPoint y: 419, endPoint x: 394, endPoint y: 217, distance: 210.3
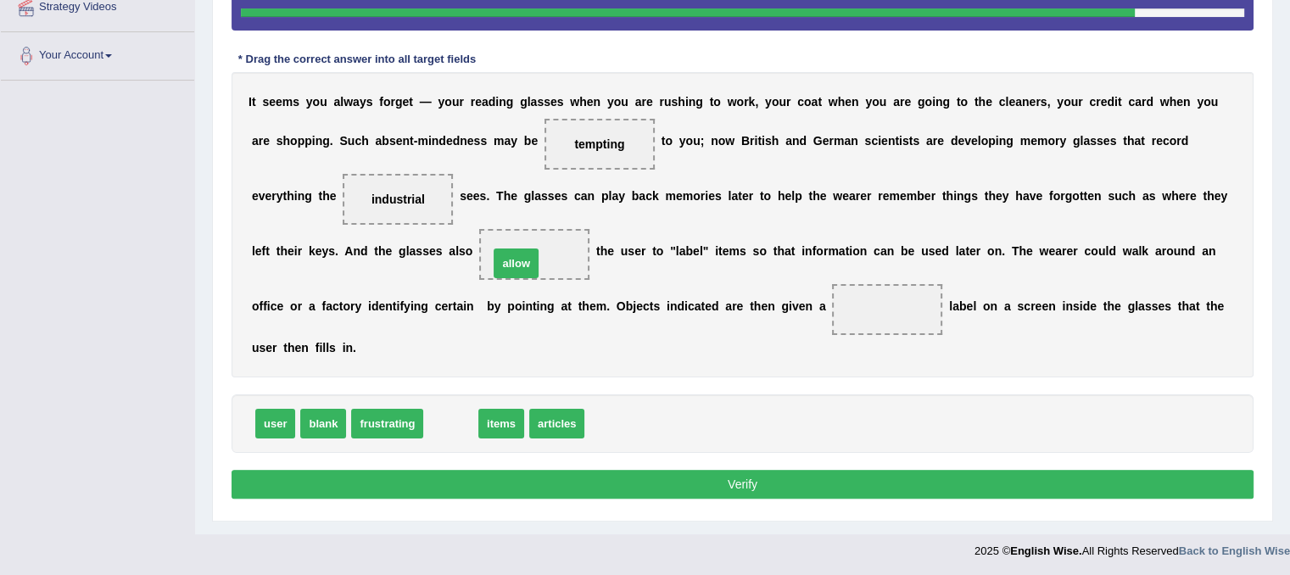
drag, startPoint x: 468, startPoint y: 432, endPoint x: 533, endPoint y: 271, distance: 173.0
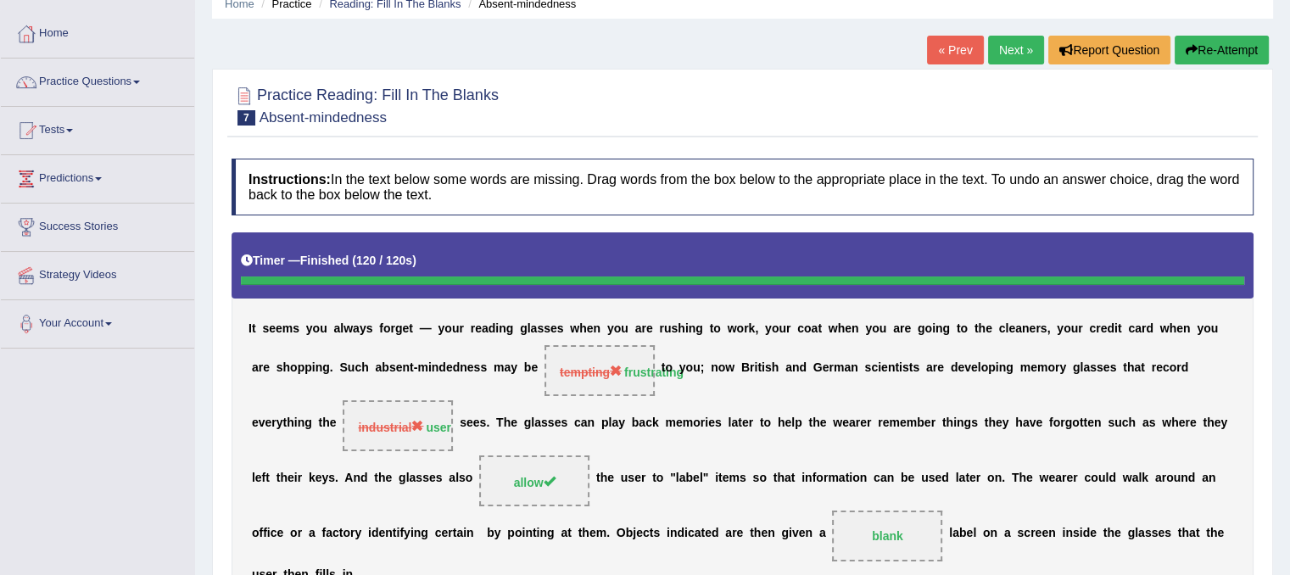
scroll to position [44, 0]
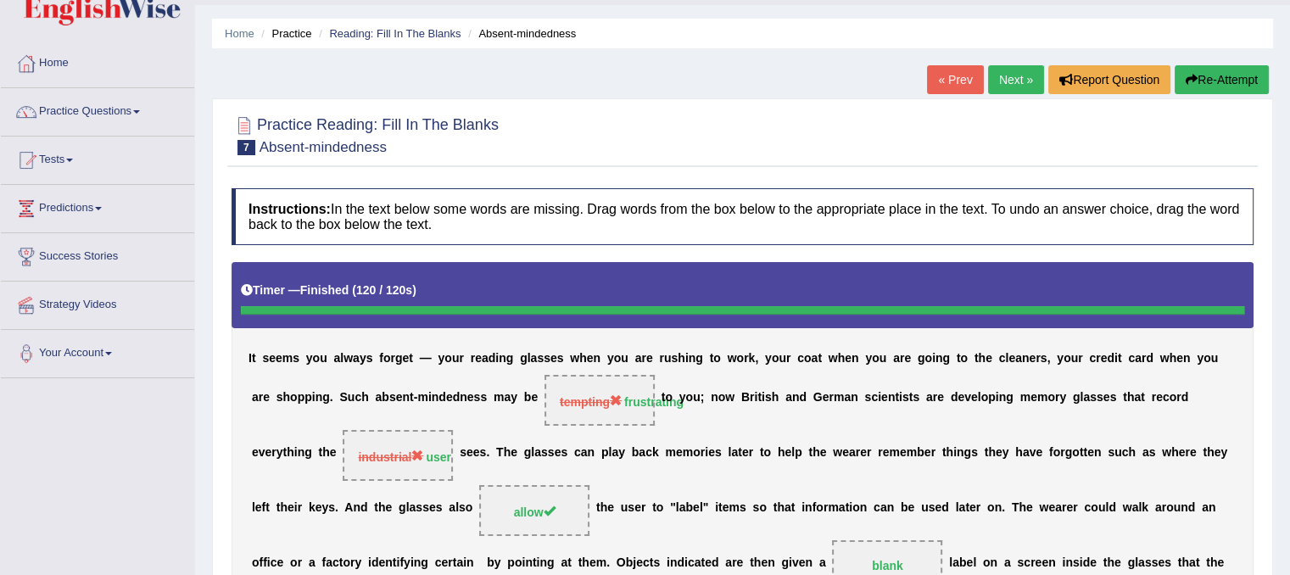
click at [994, 72] on link "Next »" at bounding box center [1016, 79] width 56 height 29
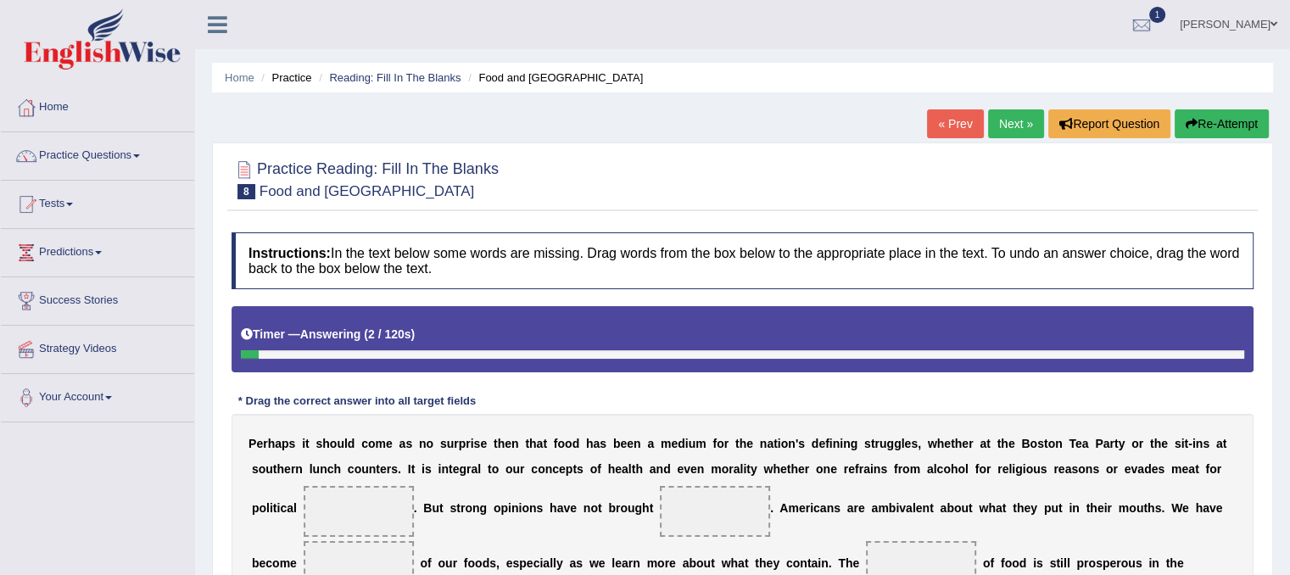
click at [1018, 47] on ul "[PERSON_NAME] Toggle navigation Username: Mannkang Access Type: Online Subscrip…" at bounding box center [906, 24] width 766 height 48
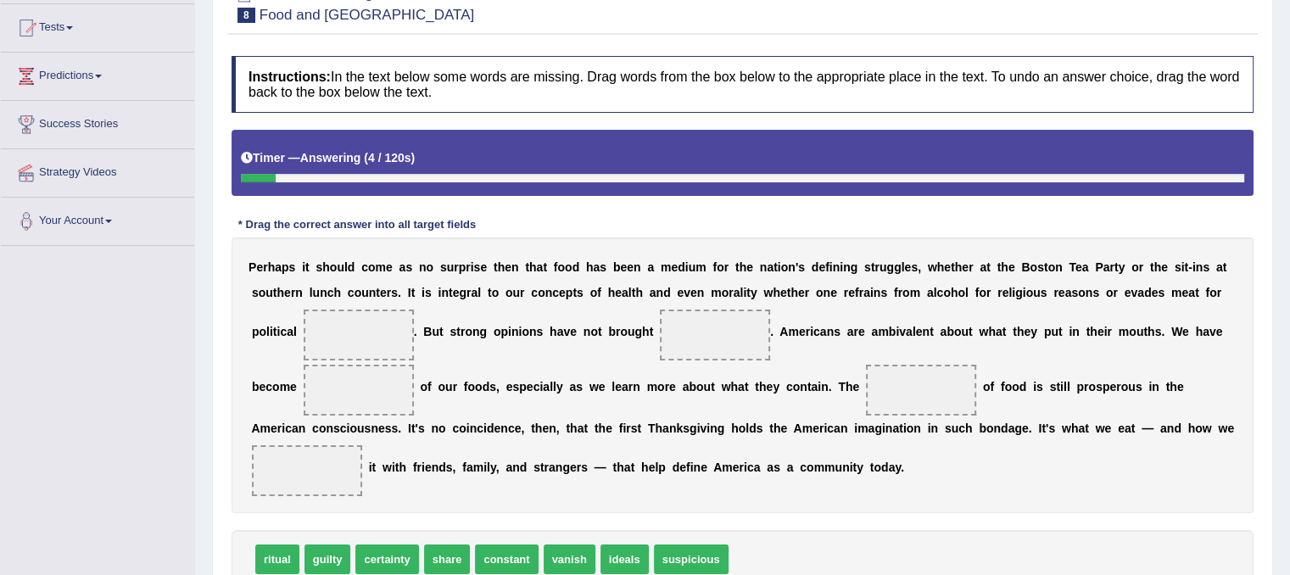
scroll to position [203, 0]
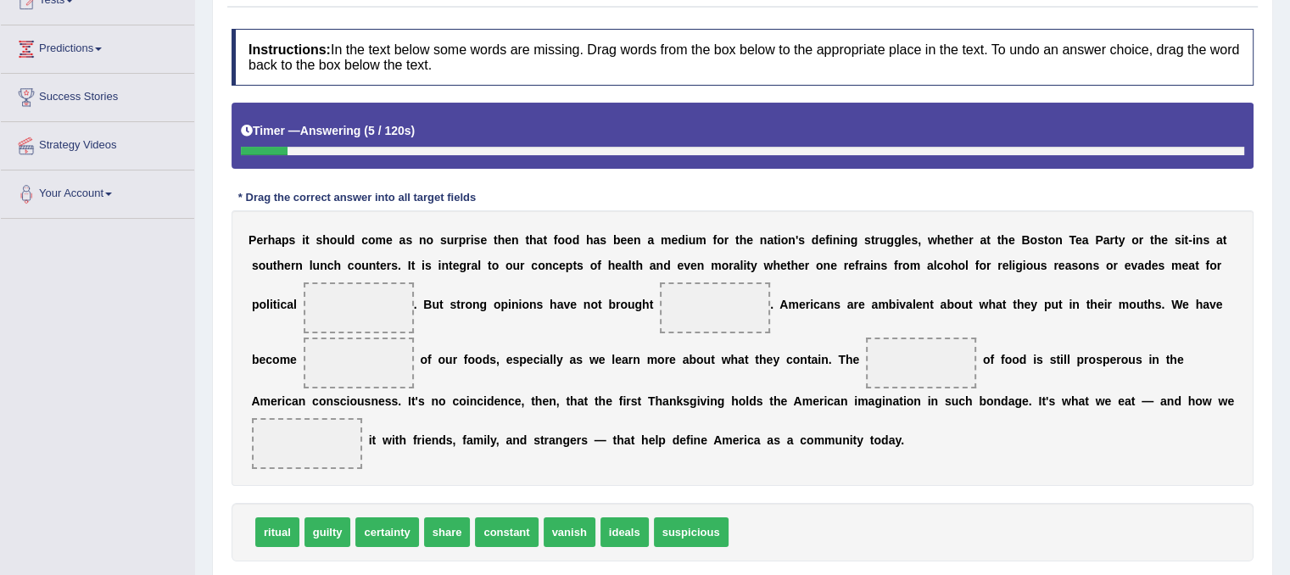
click at [1018, 47] on h4 "Instructions: In the text below some words are missing. Drag words from the box…" at bounding box center [742, 57] width 1022 height 57
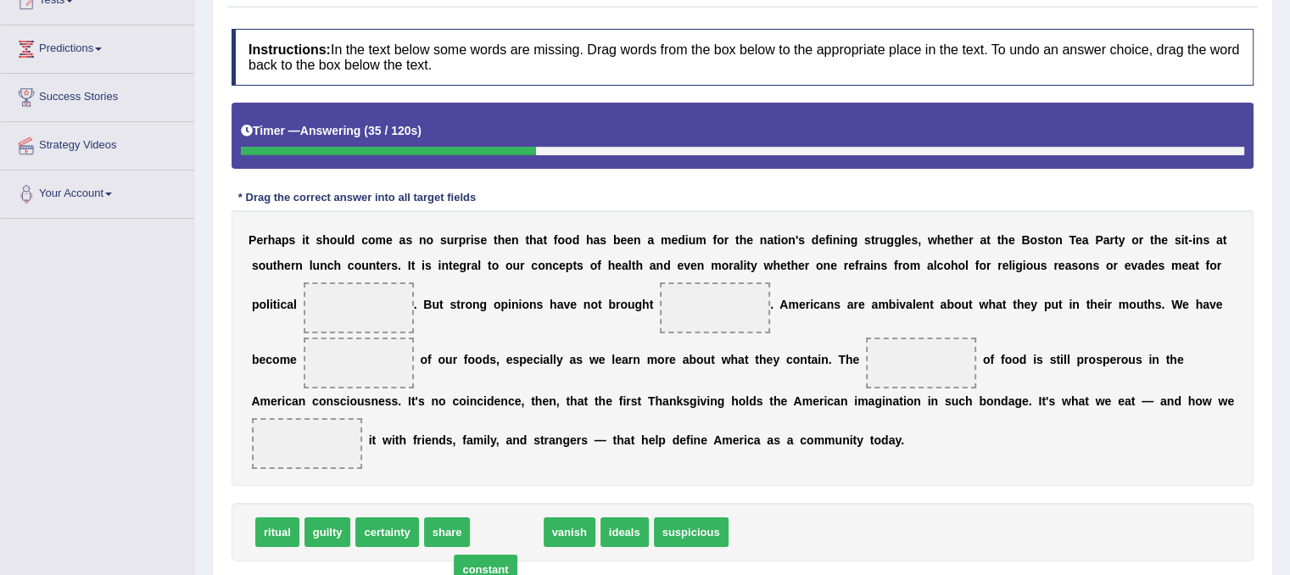
drag, startPoint x: 499, startPoint y: 537, endPoint x: 480, endPoint y: 574, distance: 42.1
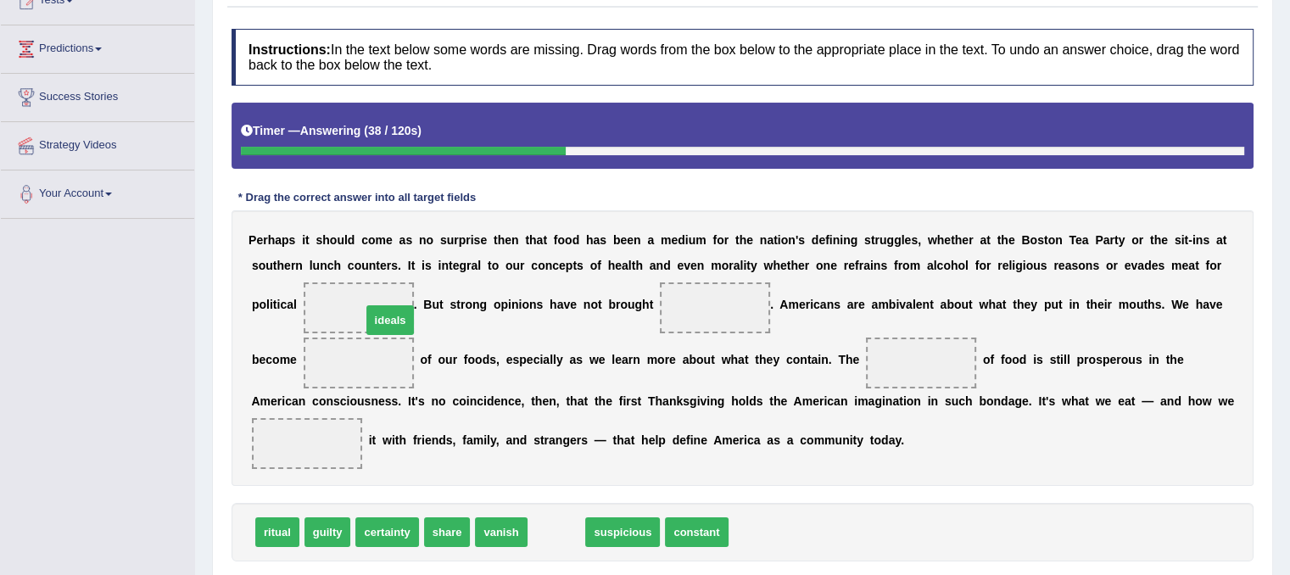
drag, startPoint x: 556, startPoint y: 531, endPoint x: 354, endPoint y: 296, distance: 310.2
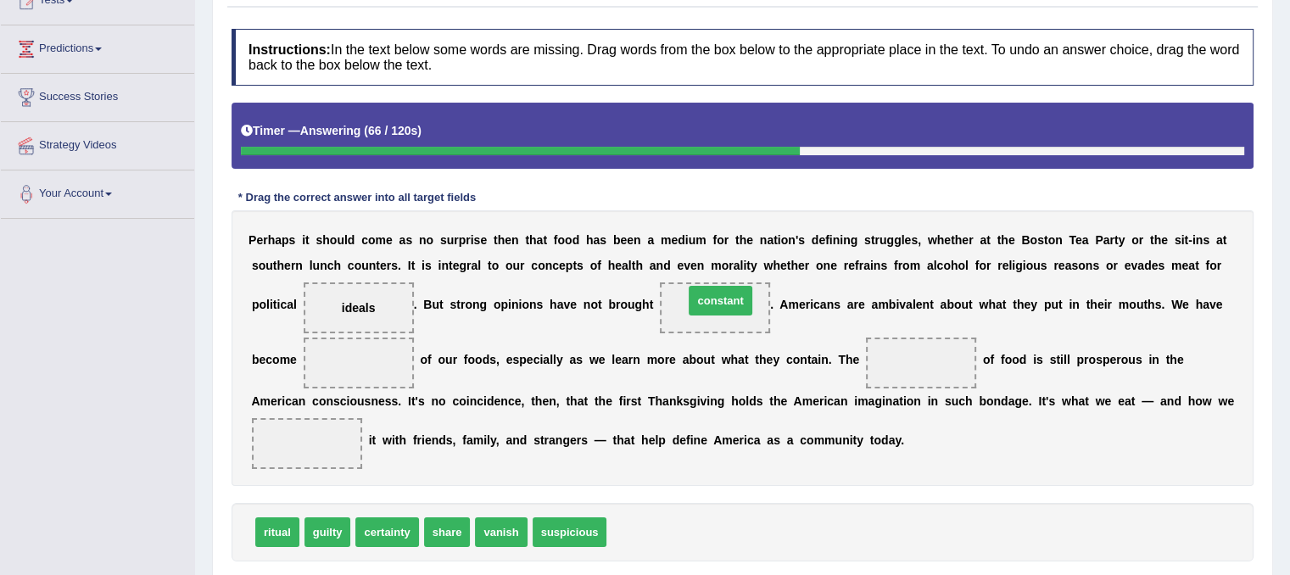
drag, startPoint x: 638, startPoint y: 530, endPoint x: 716, endPoint y: 298, distance: 244.0
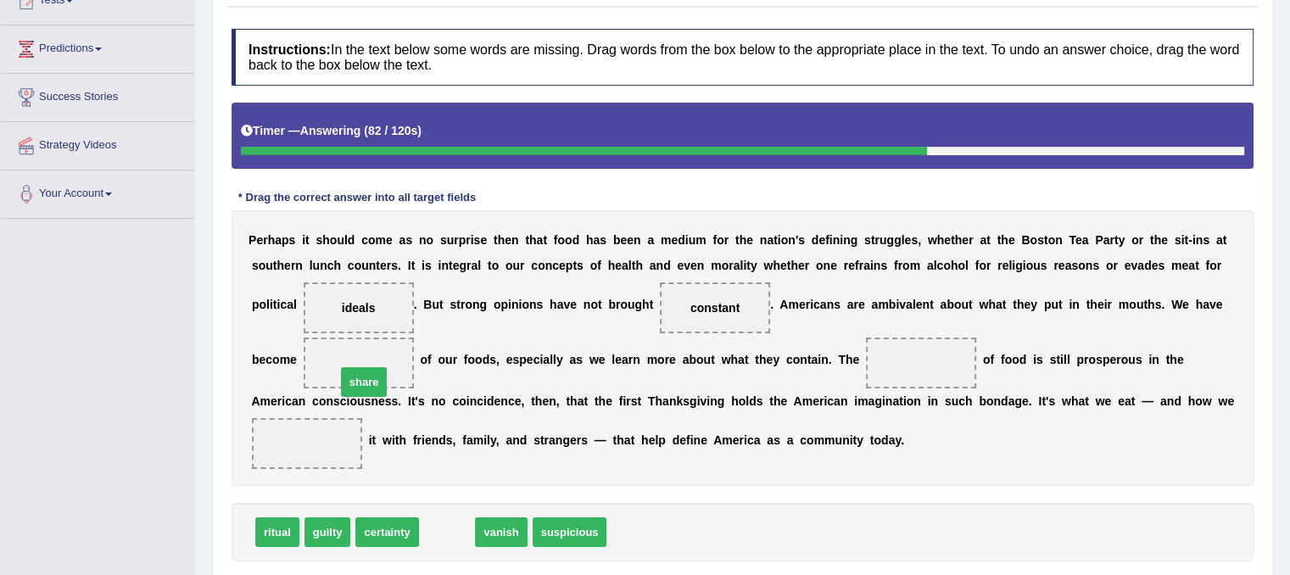
drag, startPoint x: 435, startPoint y: 535, endPoint x: 351, endPoint y: 384, distance: 172.7
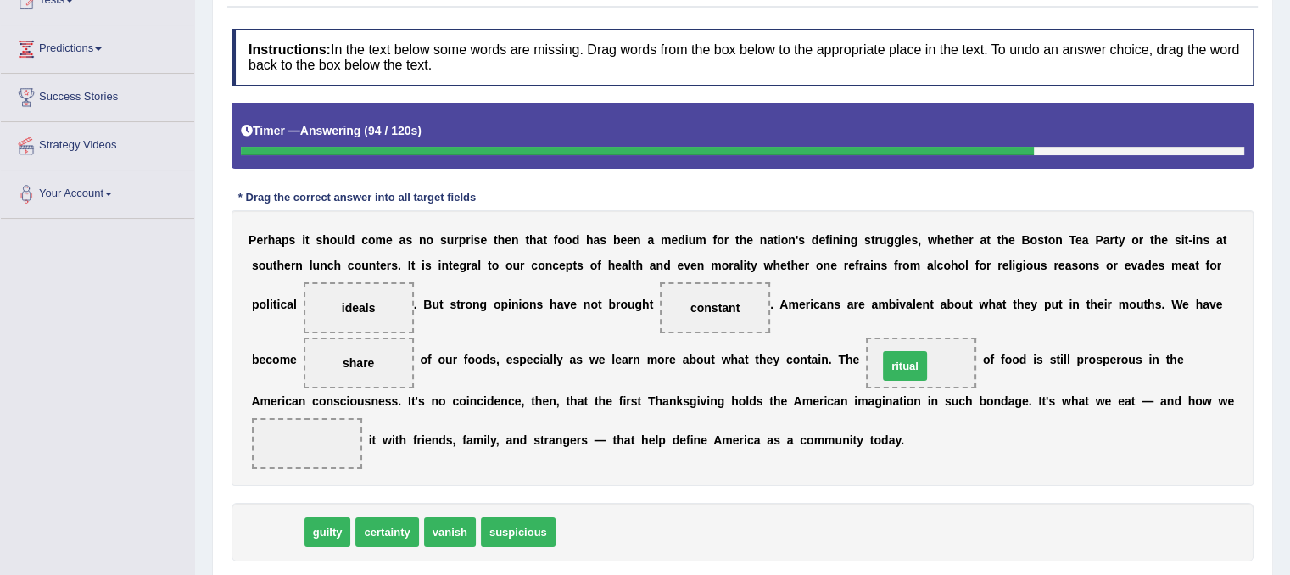
drag, startPoint x: 290, startPoint y: 530, endPoint x: 917, endPoint y: 364, distance: 649.0
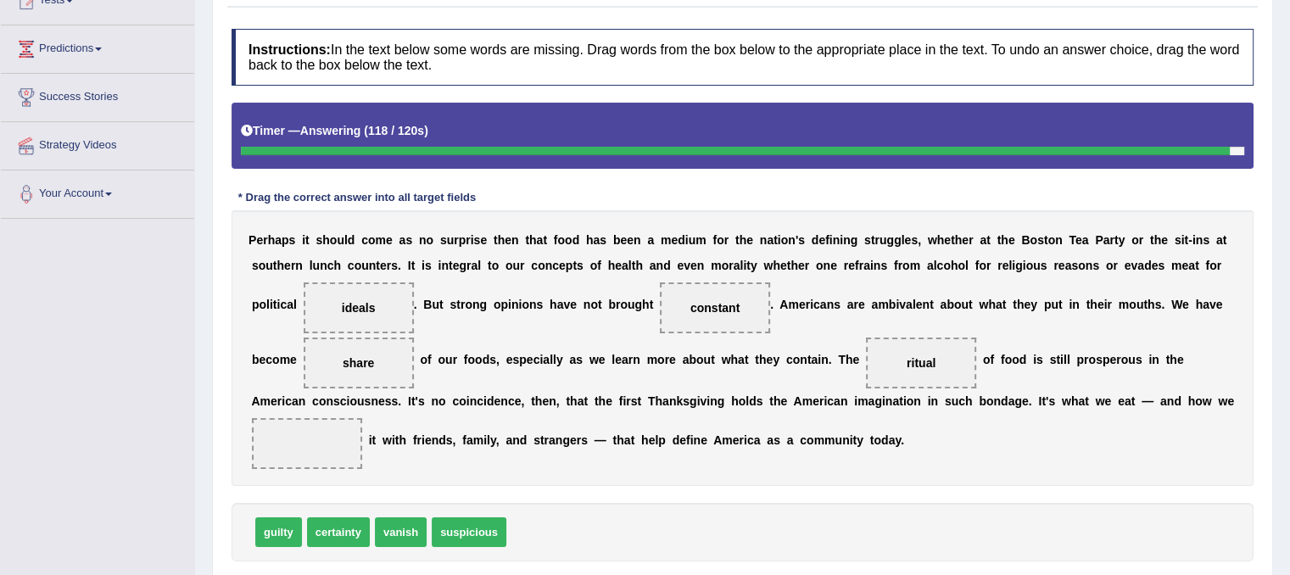
drag, startPoint x: 360, startPoint y: 368, endPoint x: 329, endPoint y: 410, distance: 52.1
click at [315, 460] on div "P e r h a p s i t s h o u l d c o m e a s n o s u r p r i s e t h e n t h a t f…" at bounding box center [742, 348] width 1022 height 276
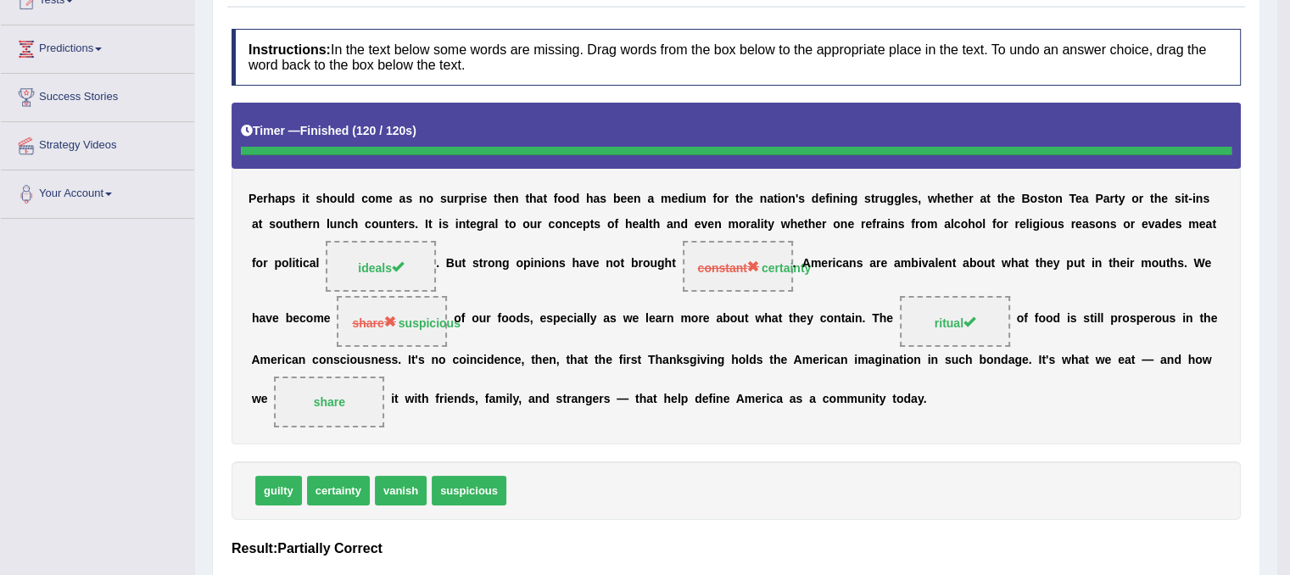
drag, startPoint x: 359, startPoint y: 343, endPoint x: 353, endPoint y: 366, distance: 23.9
click at [353, 366] on div "P e r h a p s i t s h o u l d c o m e a s n o s u r p r i s e t h e n t h a t f…" at bounding box center [735, 273] width 1009 height 341
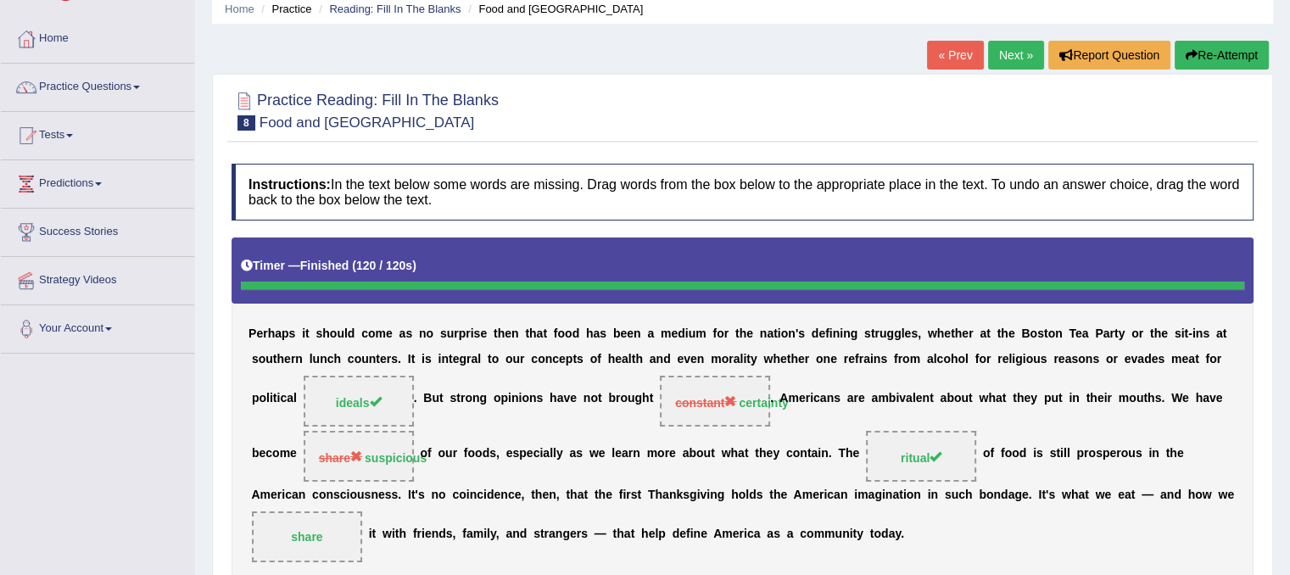
scroll to position [0, 0]
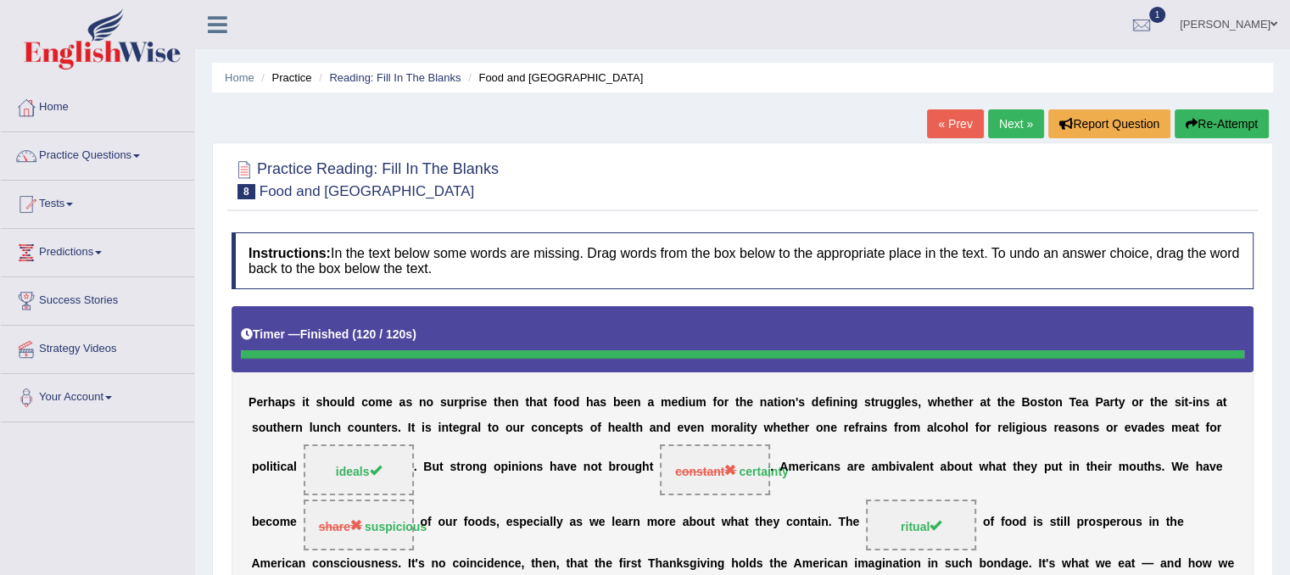
click at [990, 122] on link "Next »" at bounding box center [1016, 123] width 56 height 29
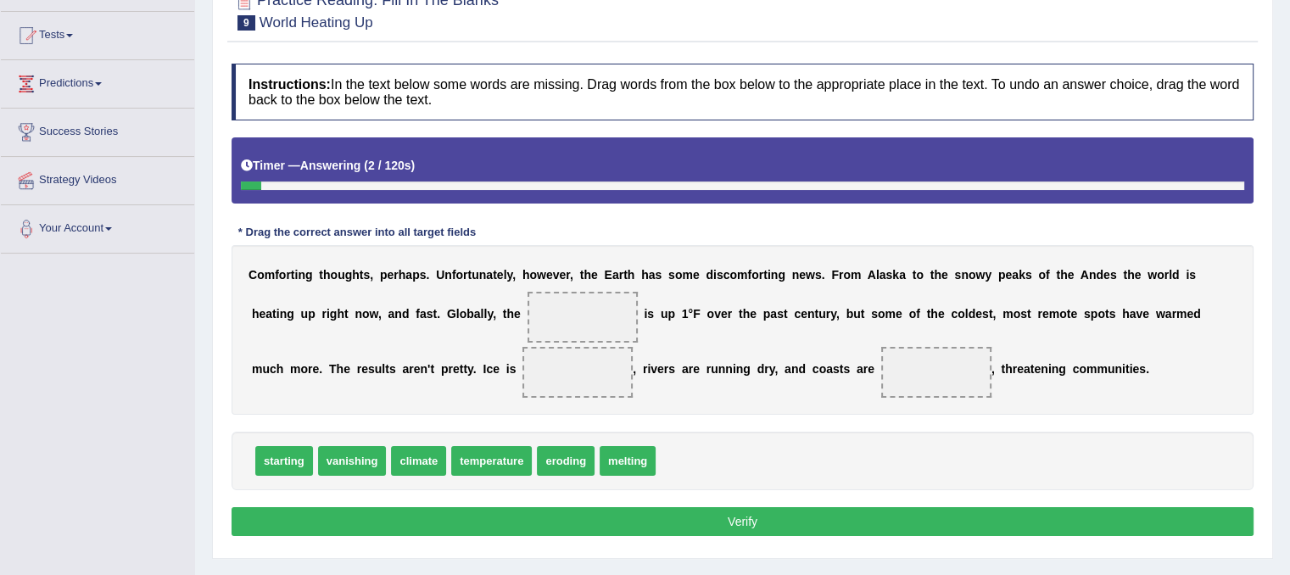
scroll to position [170, 0]
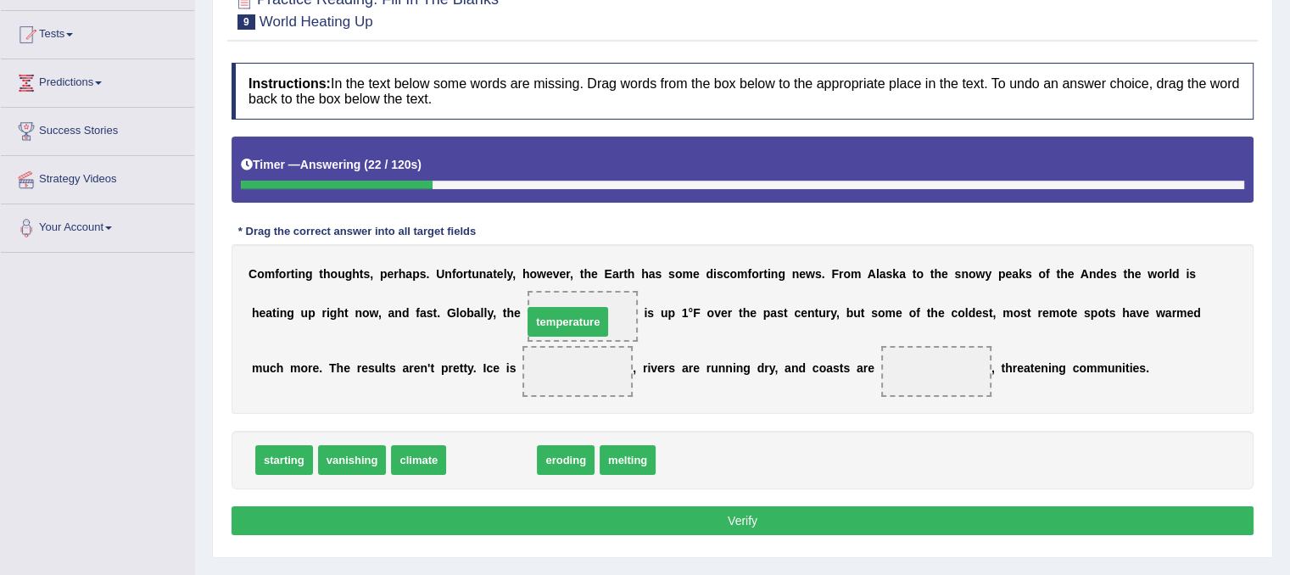
drag, startPoint x: 500, startPoint y: 458, endPoint x: 577, endPoint y: 320, distance: 157.9
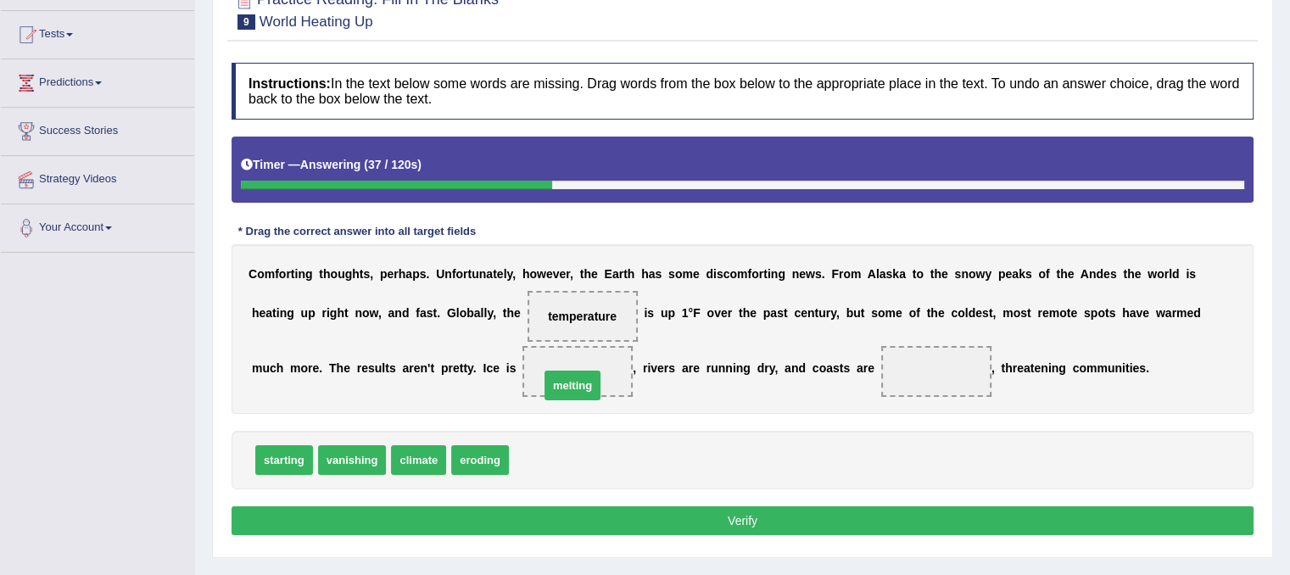
drag, startPoint x: 540, startPoint y: 465, endPoint x: 571, endPoint y: 390, distance: 80.6
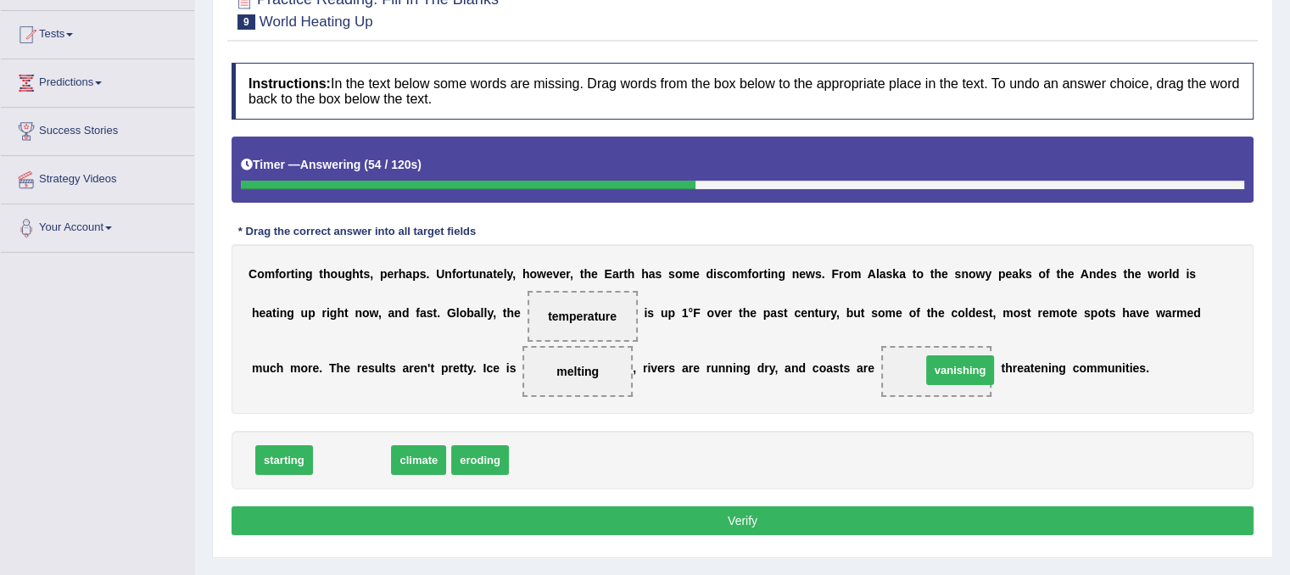
drag, startPoint x: 385, startPoint y: 458, endPoint x: 993, endPoint y: 368, distance: 614.5
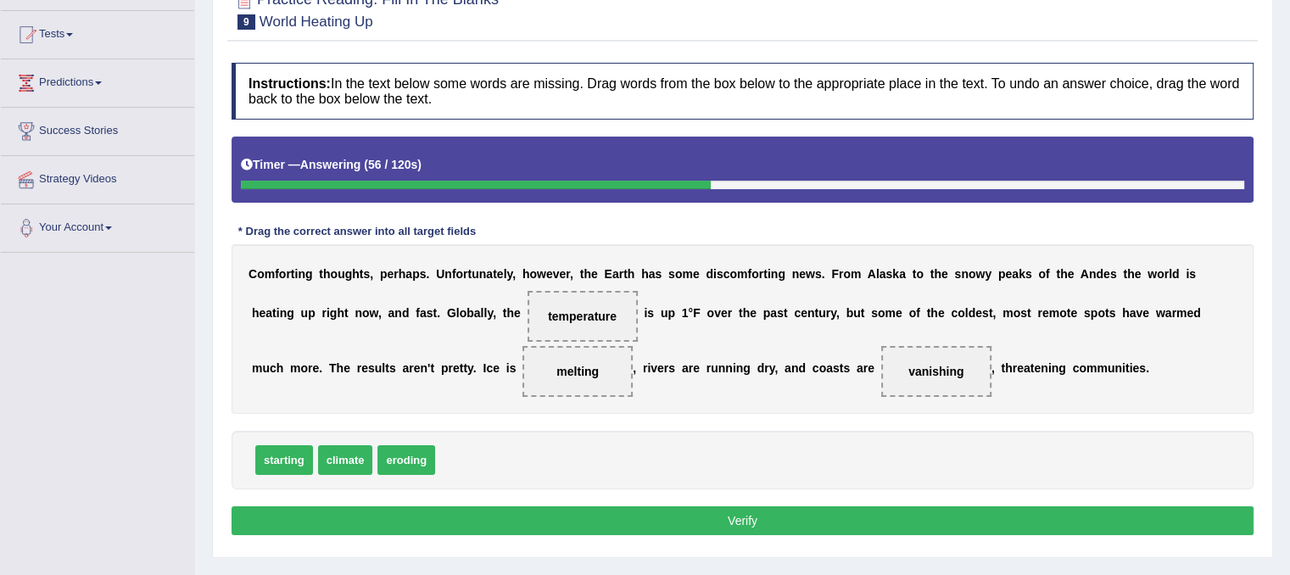
click at [822, 512] on button "Verify" at bounding box center [742, 520] width 1022 height 29
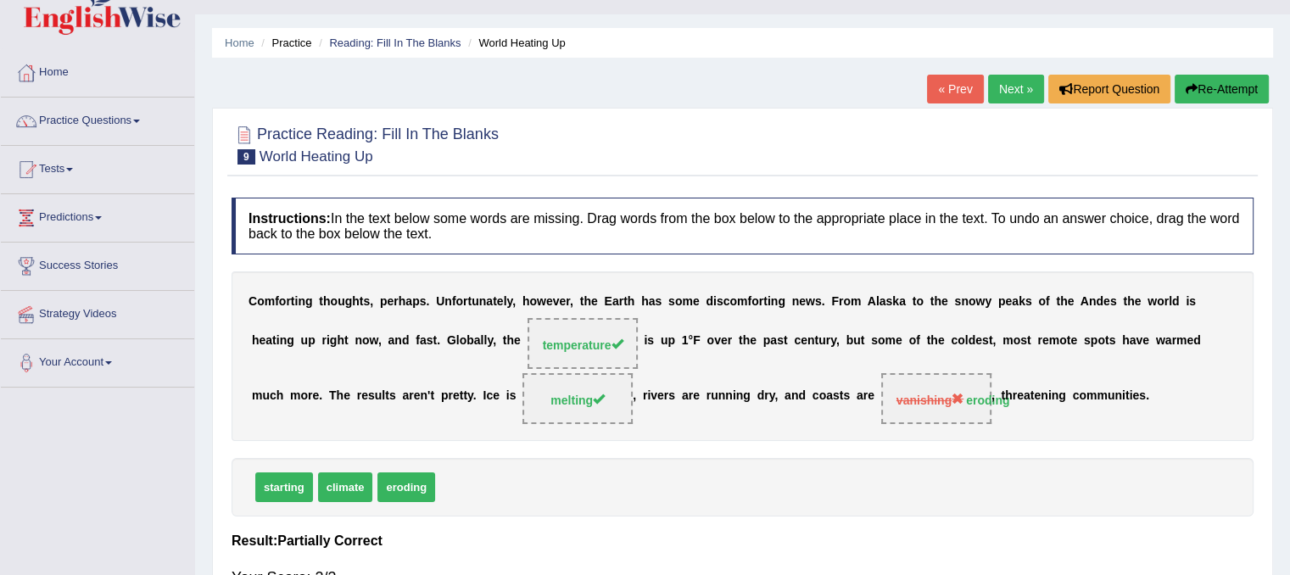
scroll to position [34, 0]
click at [1027, 86] on link "Next »" at bounding box center [1016, 89] width 56 height 29
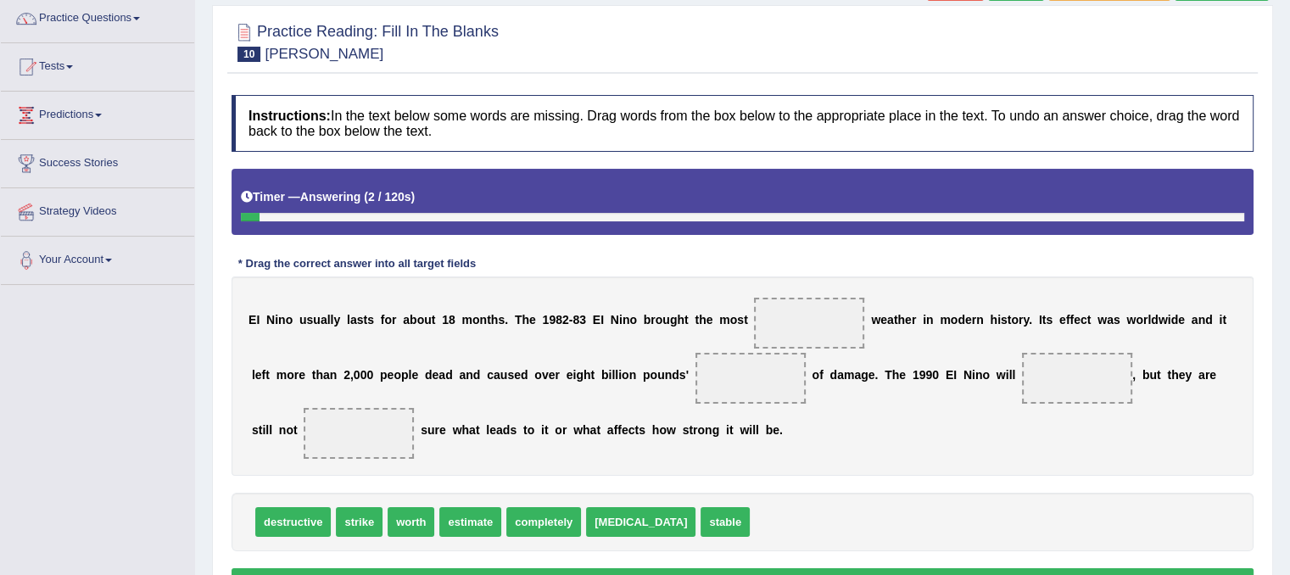
scroll to position [171, 0]
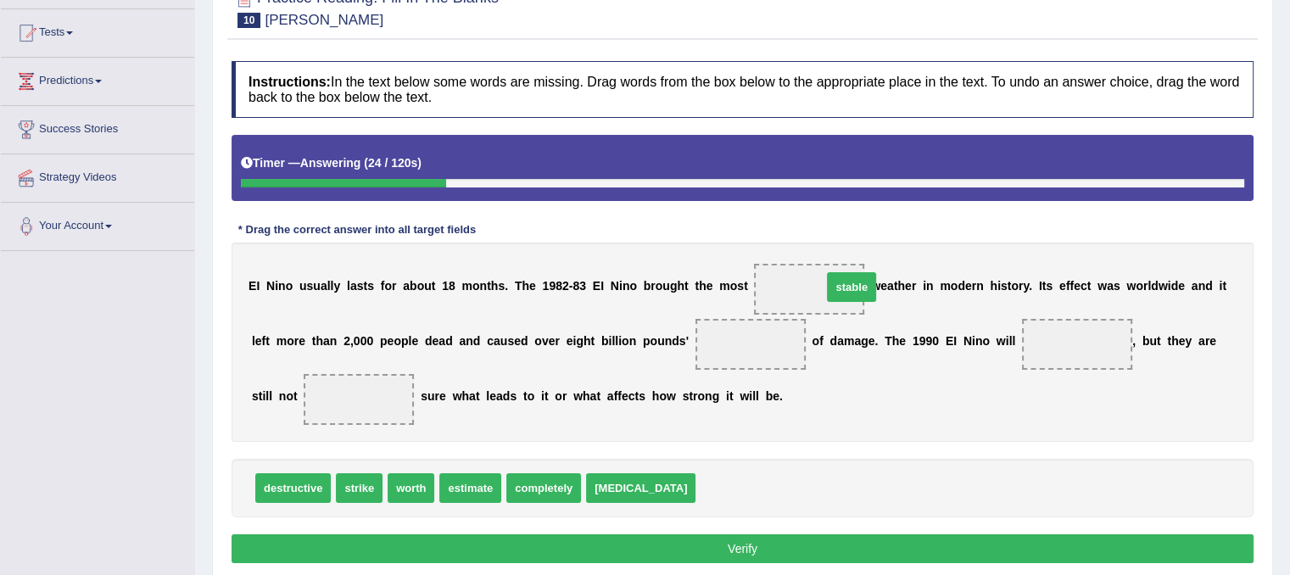
drag, startPoint x: 691, startPoint y: 488, endPoint x: 817, endPoint y: 286, distance: 238.1
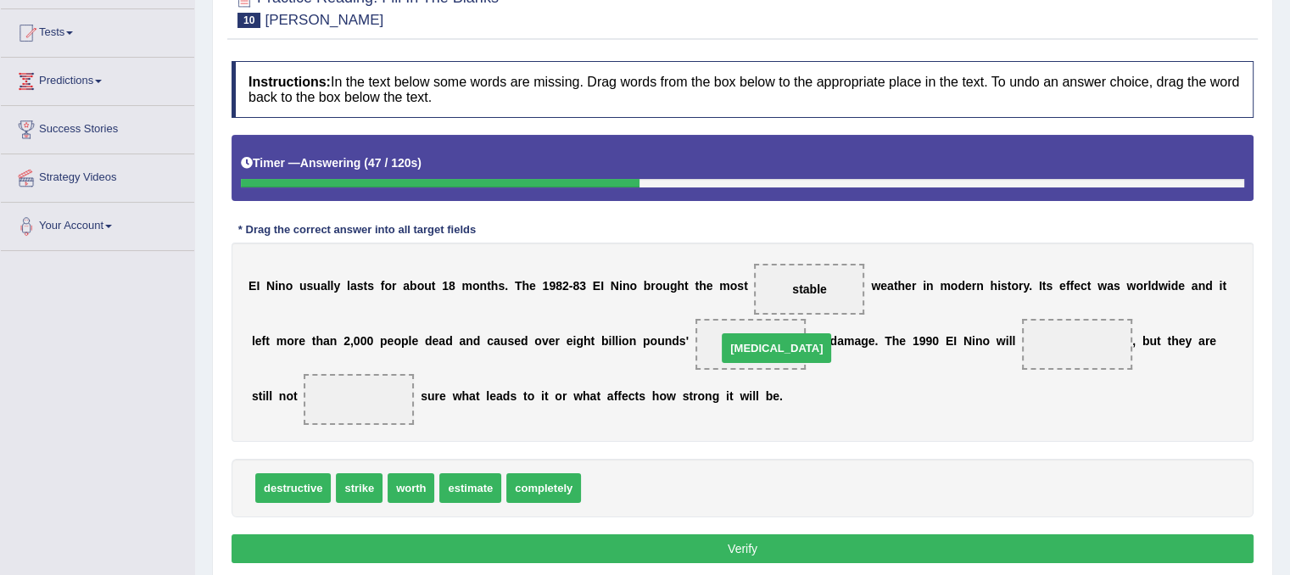
drag, startPoint x: 624, startPoint y: 480, endPoint x: 760, endPoint y: 340, distance: 194.9
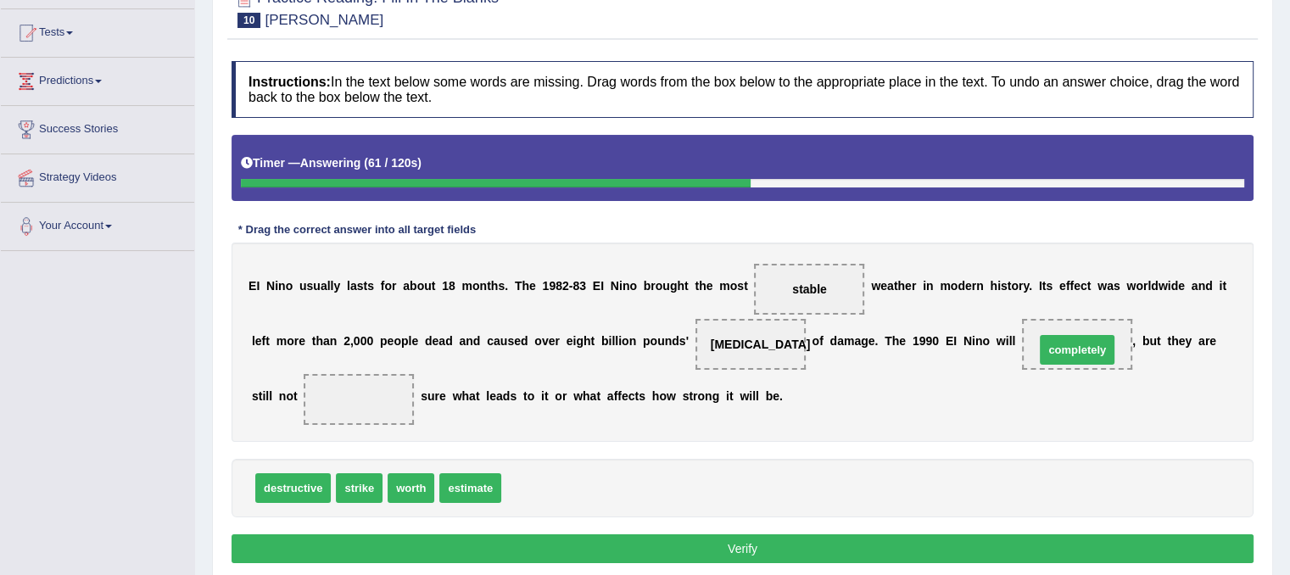
drag, startPoint x: 546, startPoint y: 482, endPoint x: 1079, endPoint y: 344, distance: 550.9
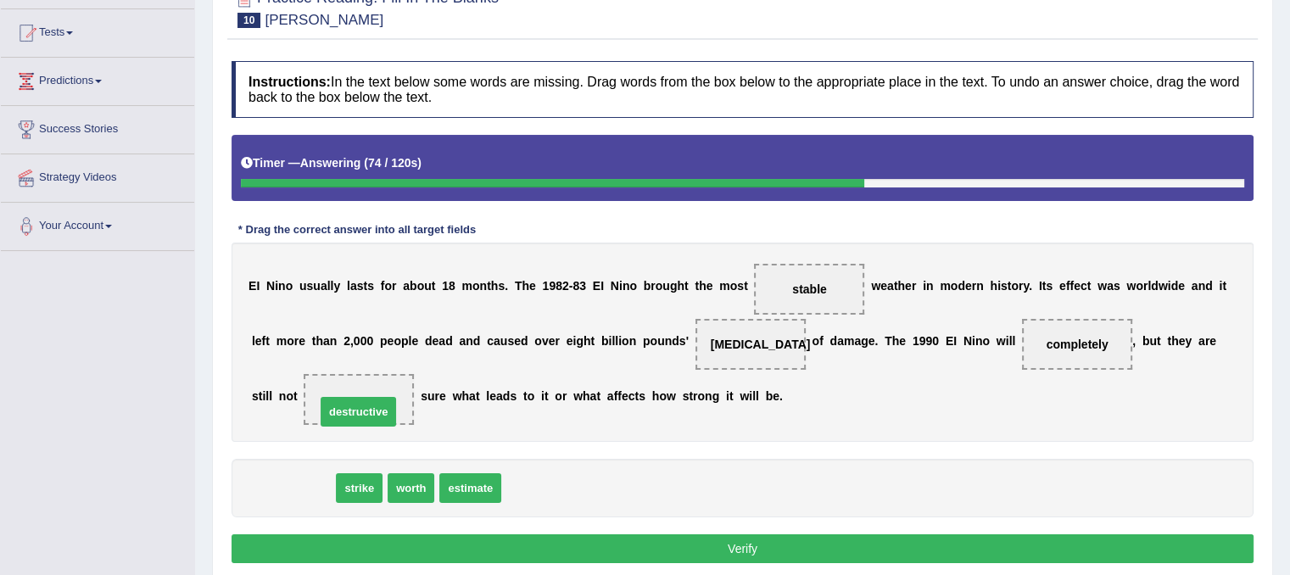
drag, startPoint x: 314, startPoint y: 493, endPoint x: 379, endPoint y: 416, distance: 100.4
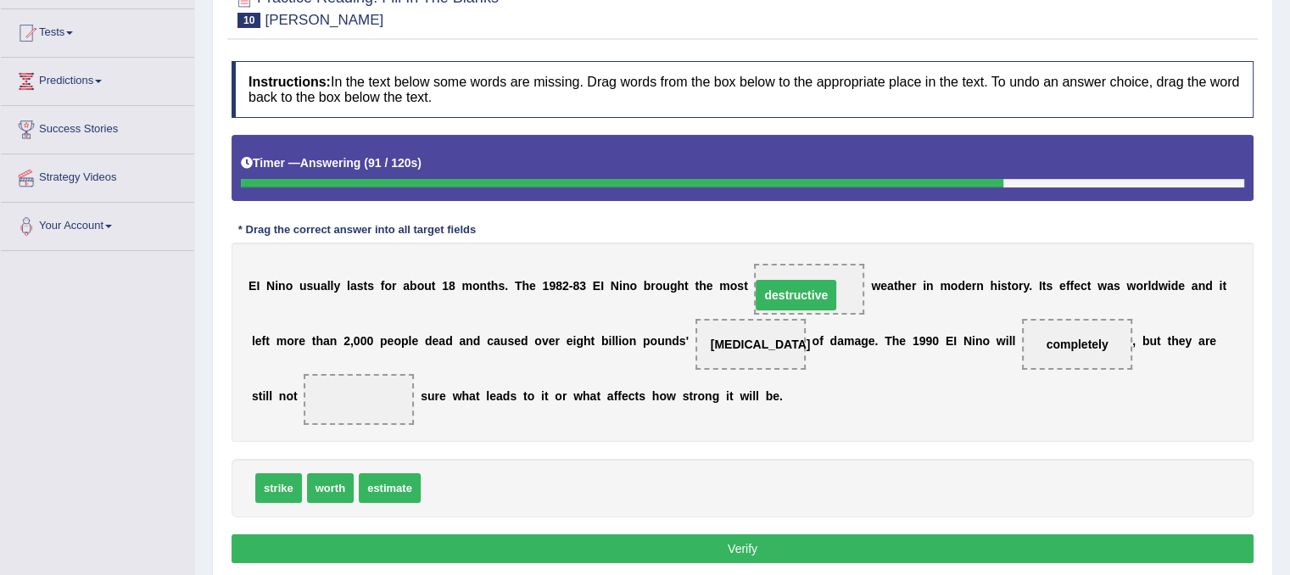
drag, startPoint x: 387, startPoint y: 394, endPoint x: 844, endPoint y: 285, distance: 469.9
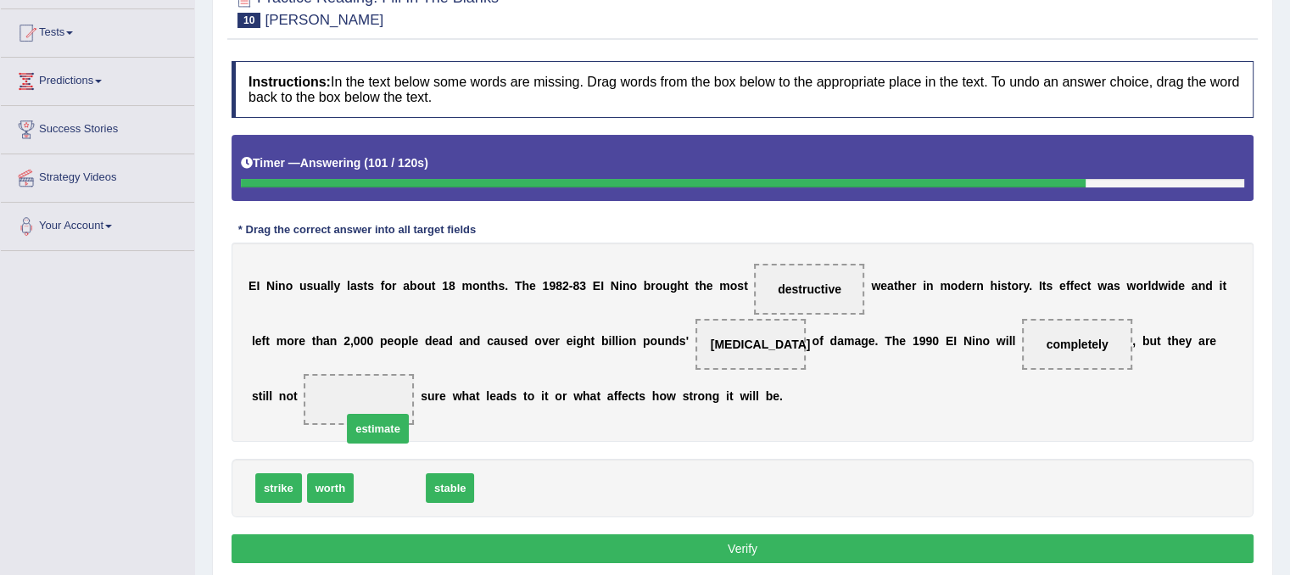
drag, startPoint x: 382, startPoint y: 485, endPoint x: 353, endPoint y: 401, distance: 89.0
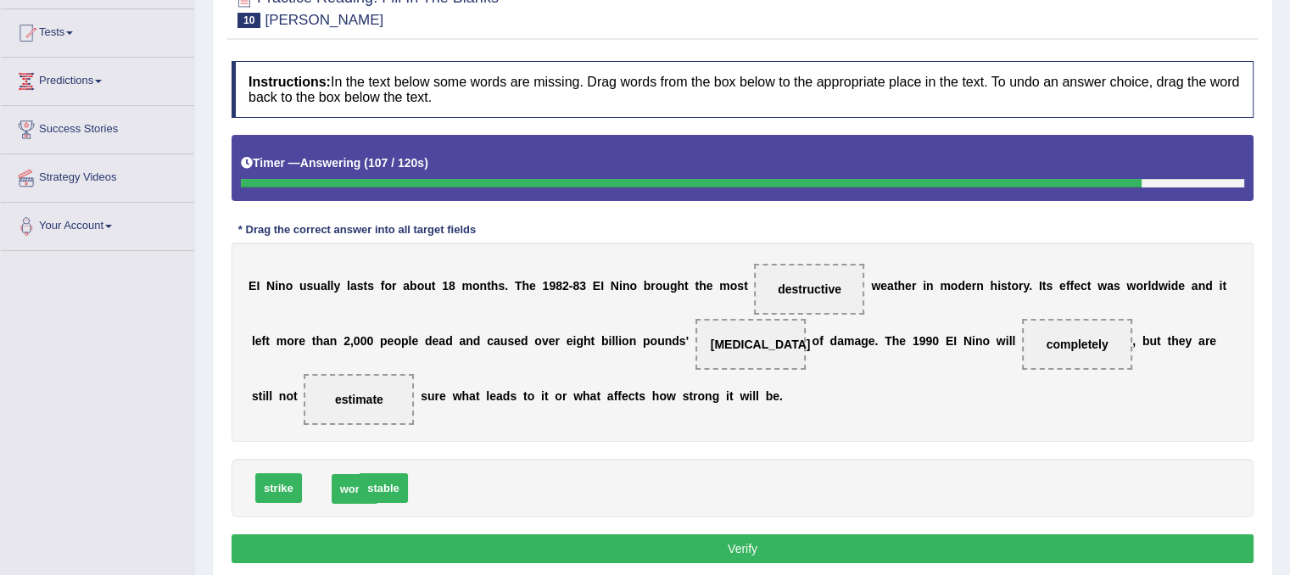
drag, startPoint x: 325, startPoint y: 486, endPoint x: 349, endPoint y: 488, distance: 24.7
drag, startPoint x: 389, startPoint y: 482, endPoint x: 1081, endPoint y: 341, distance: 706.2
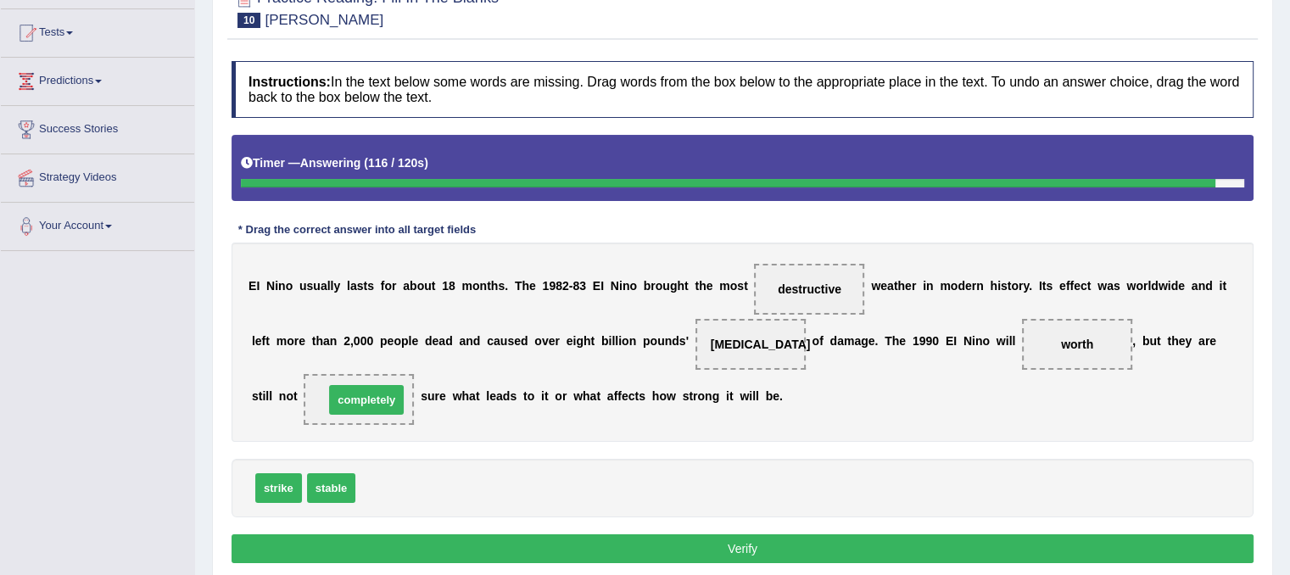
drag, startPoint x: 409, startPoint y: 480, endPoint x: 376, endPoint y: 392, distance: 93.9
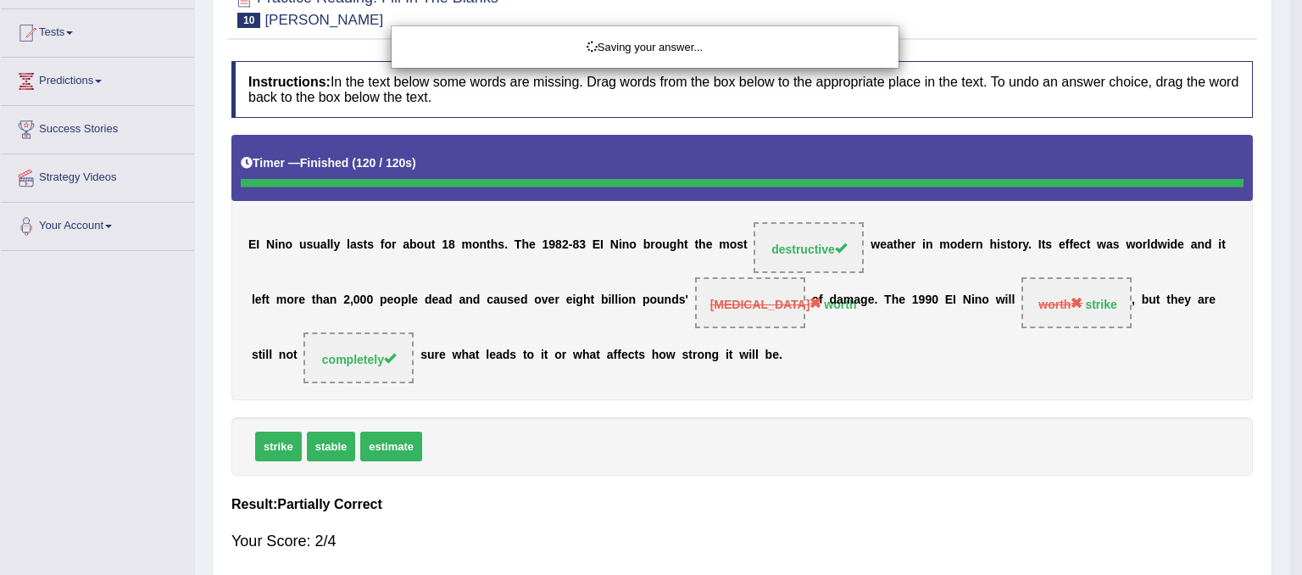
click at [436, 404] on body "Toggle navigation Home Practice Questions Speaking Practice Read Aloud Repeat S…" at bounding box center [651, 116] width 1302 height 575
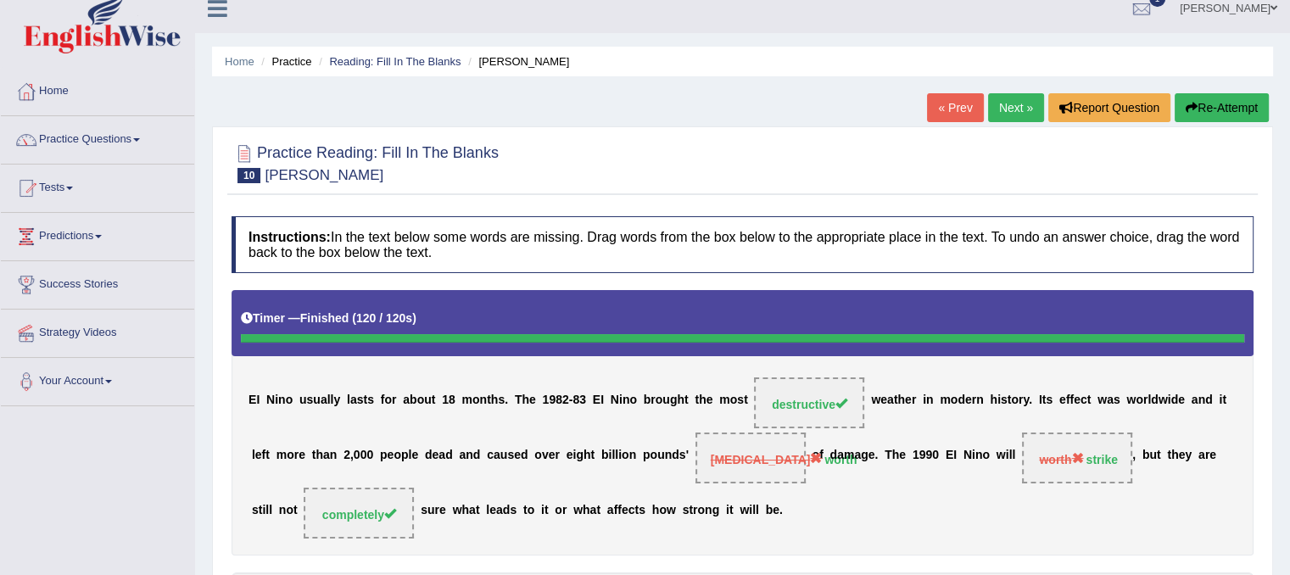
scroll to position [0, 0]
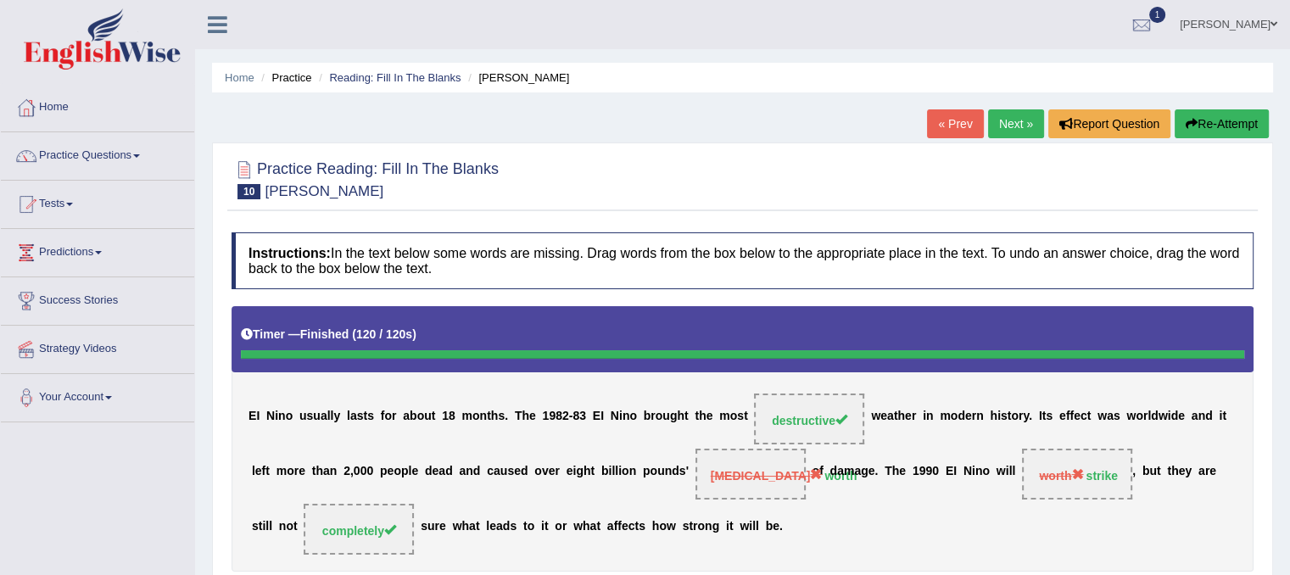
click at [1004, 122] on link "Next »" at bounding box center [1016, 123] width 56 height 29
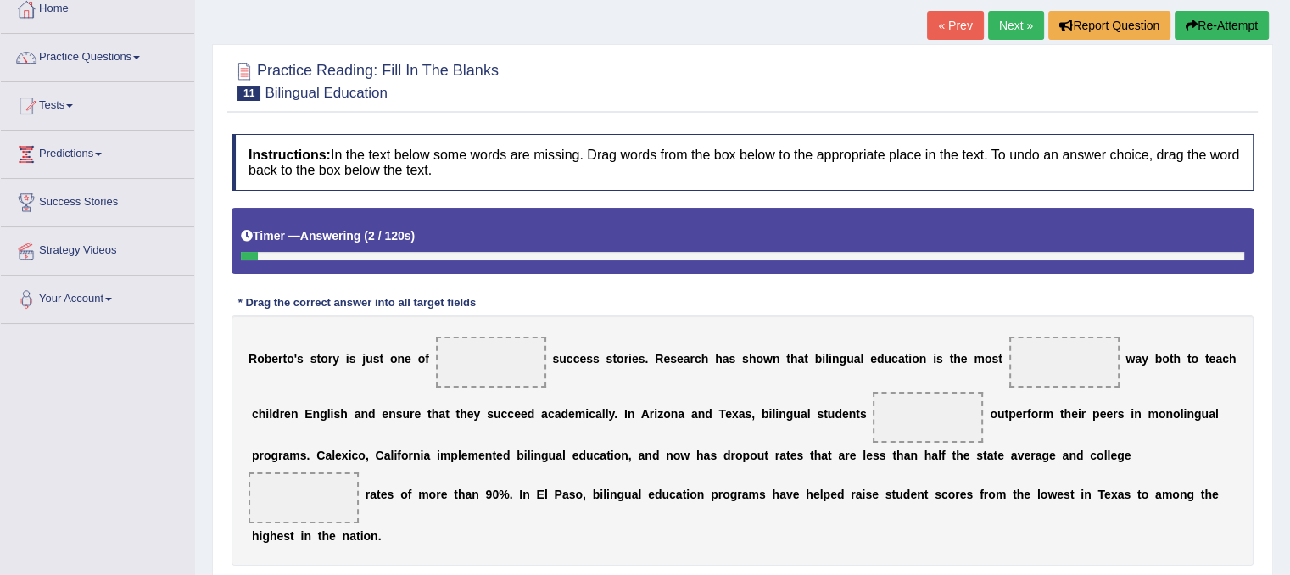
scroll to position [102, 0]
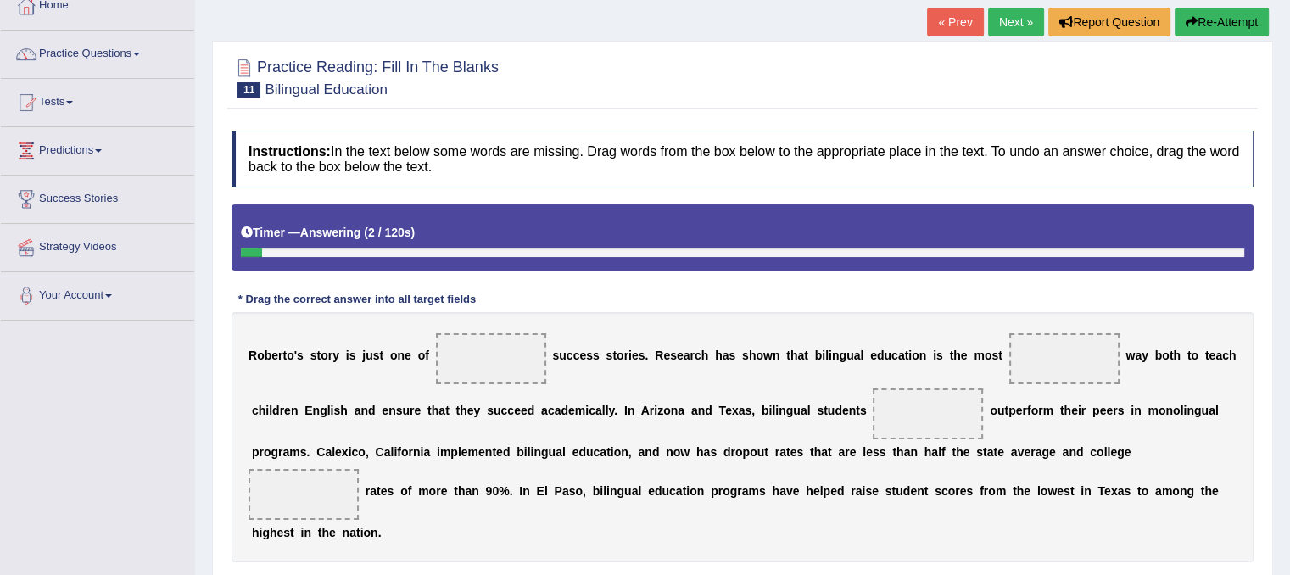
click at [1004, 122] on div "Instructions: In the text below some words are missing. Drag words from the box…" at bounding box center [742, 409] width 1030 height 575
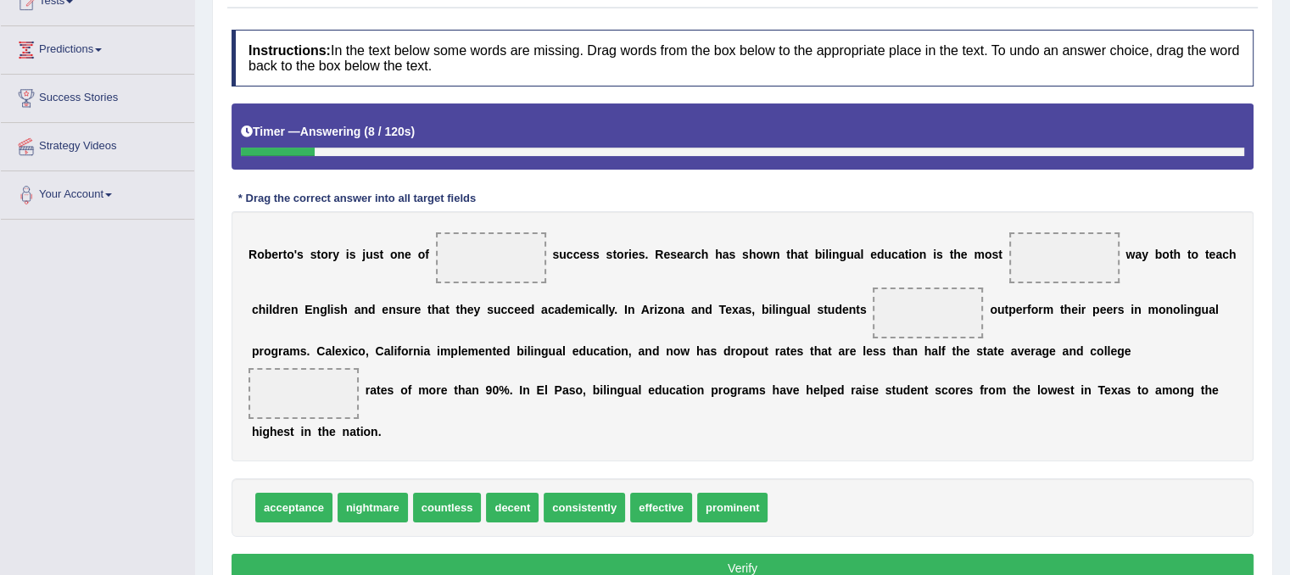
scroll to position [203, 0]
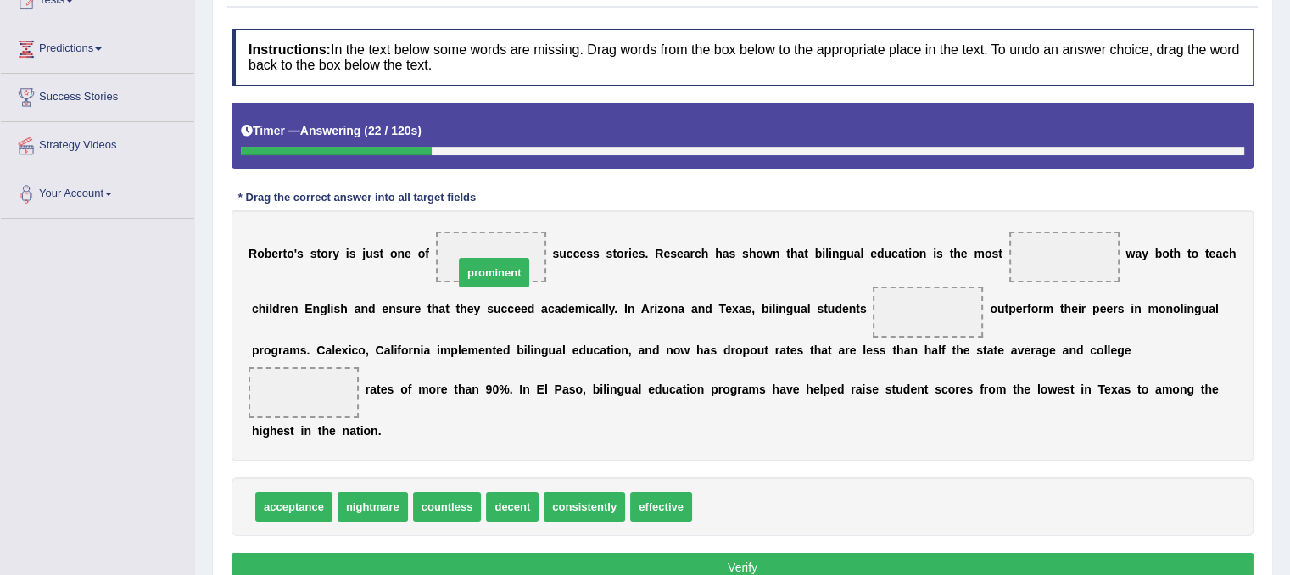
drag, startPoint x: 756, startPoint y: 496, endPoint x: 525, endPoint y: 241, distance: 344.5
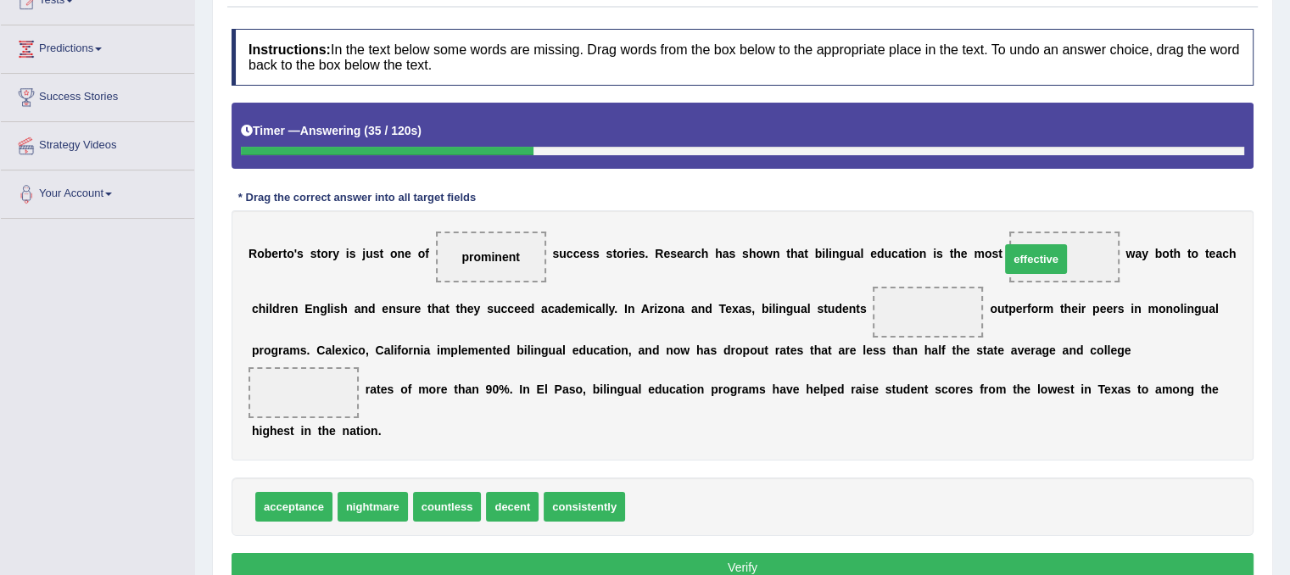
drag, startPoint x: 658, startPoint y: 503, endPoint x: 1034, endPoint y: 255, distance: 449.9
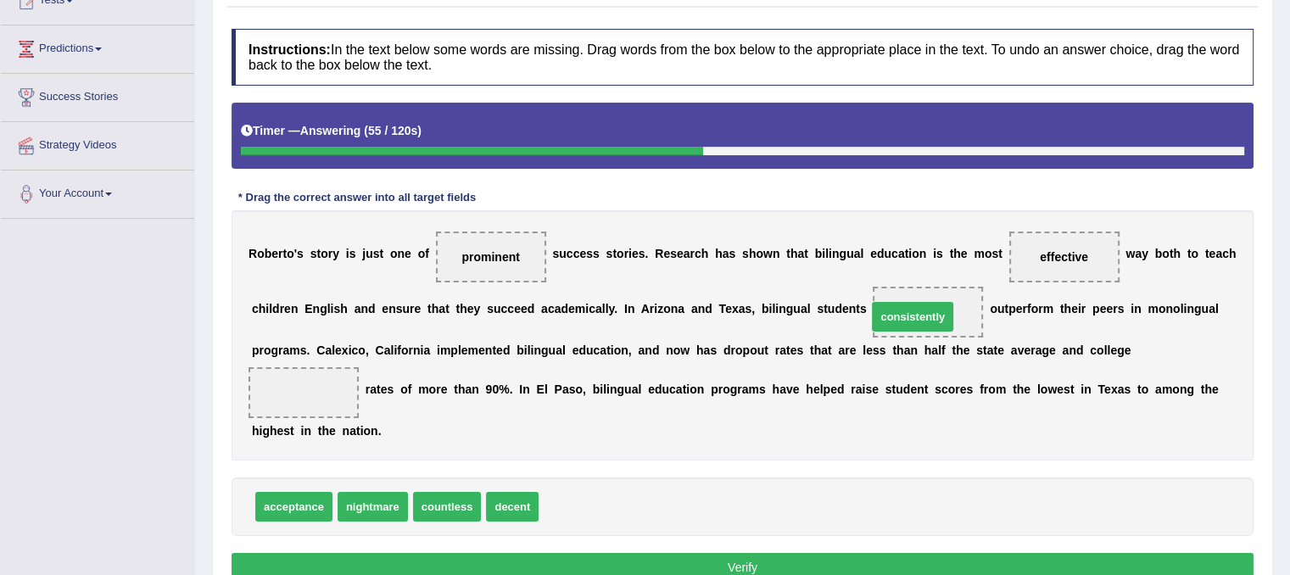
drag, startPoint x: 570, startPoint y: 510, endPoint x: 898, endPoint y: 320, distance: 379.1
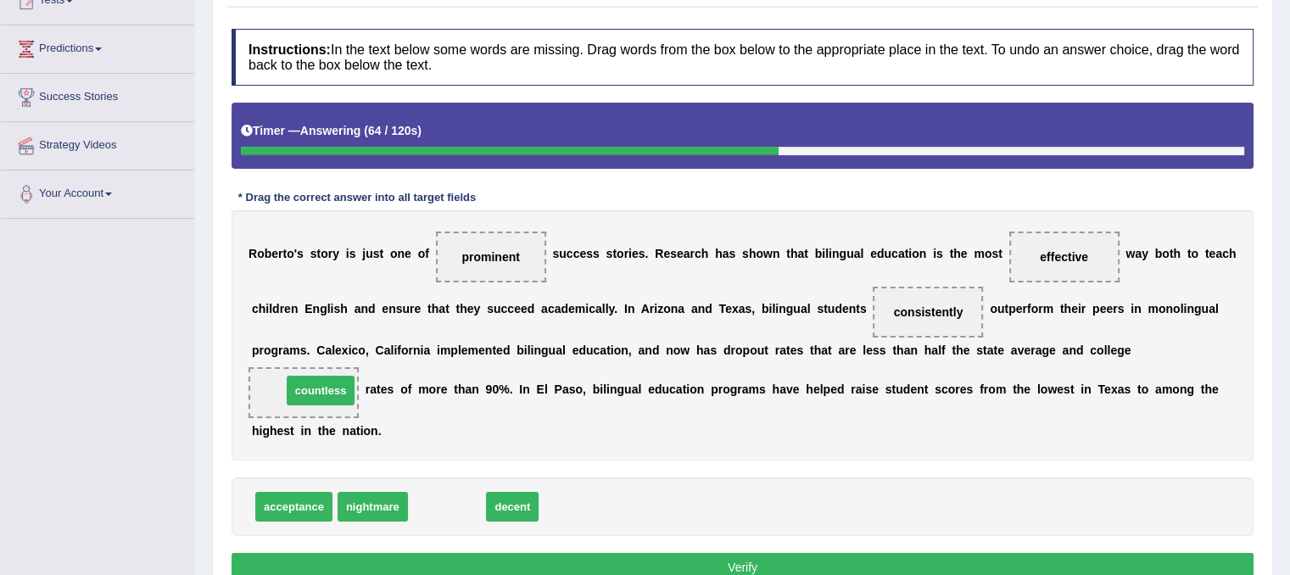
drag, startPoint x: 442, startPoint y: 504, endPoint x: 314, endPoint y: 387, distance: 172.9
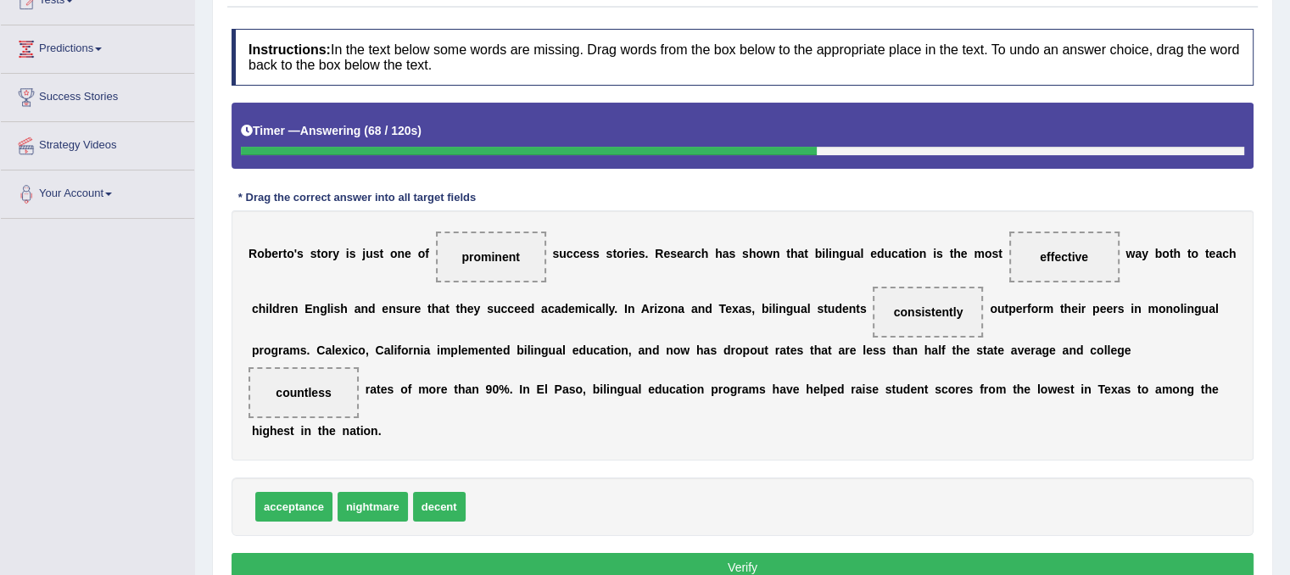
click at [622, 553] on button "Verify" at bounding box center [742, 567] width 1022 height 29
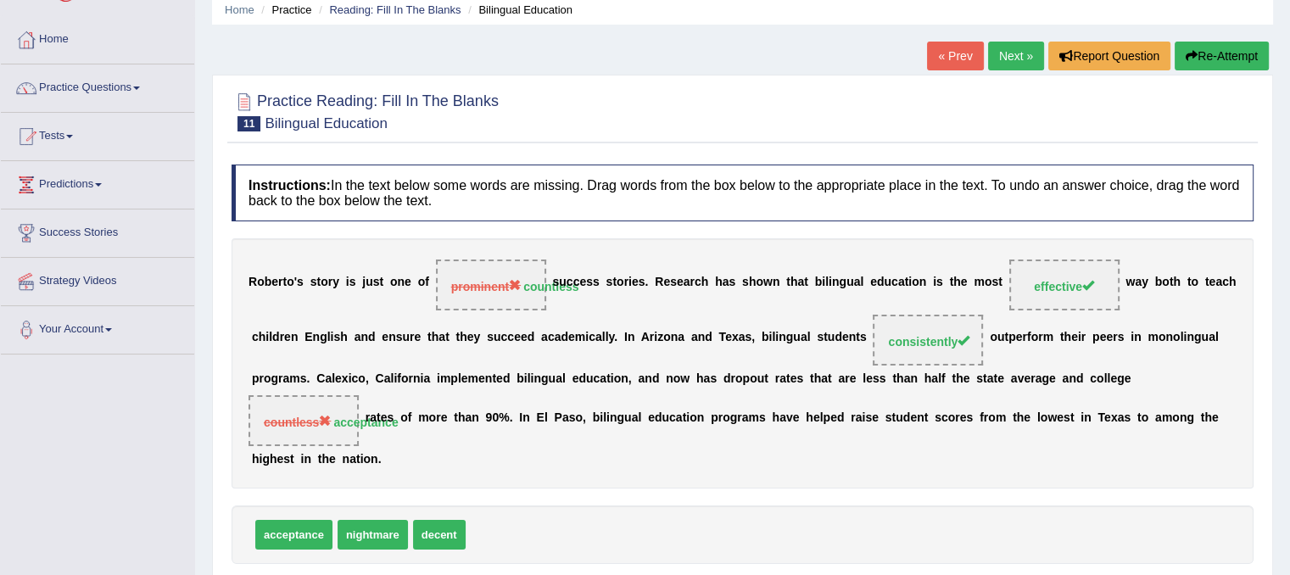
scroll to position [68, 0]
click at [1016, 46] on link "Next »" at bounding box center [1016, 56] width 56 height 29
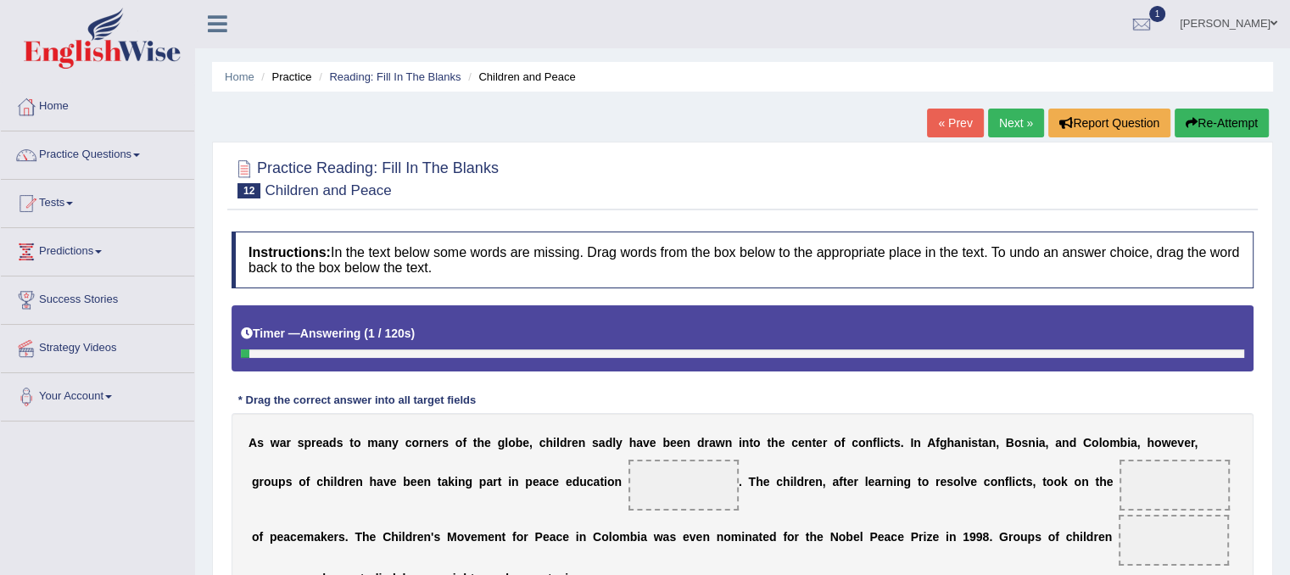
scroll to position [34, 0]
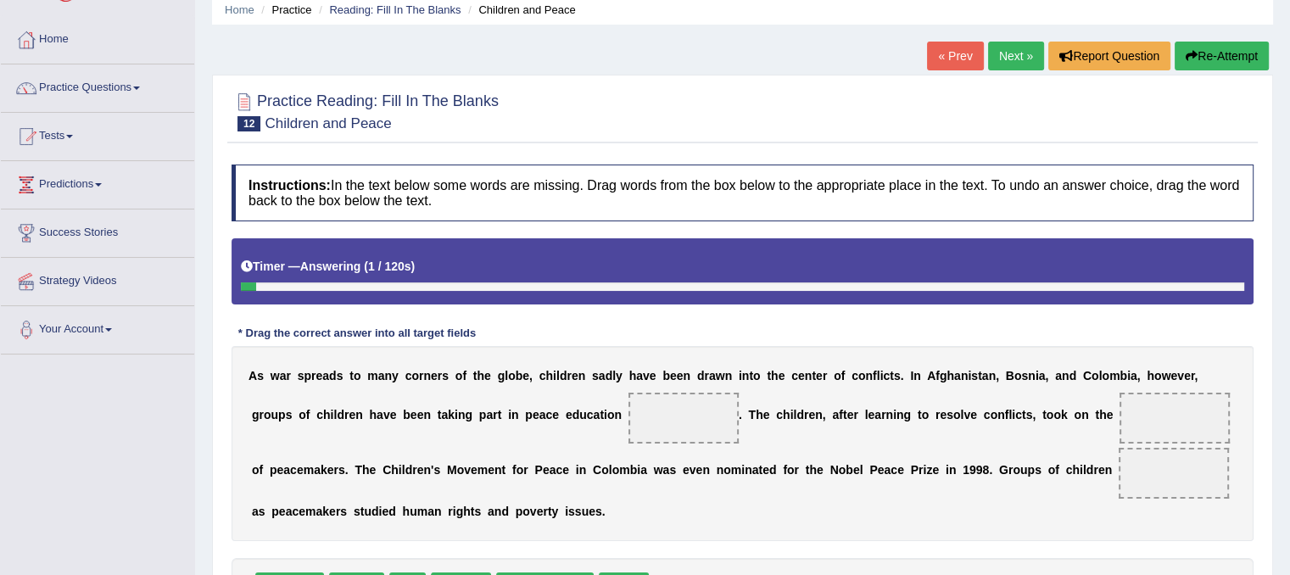
click at [1016, 46] on link "Next »" at bounding box center [1016, 56] width 56 height 29
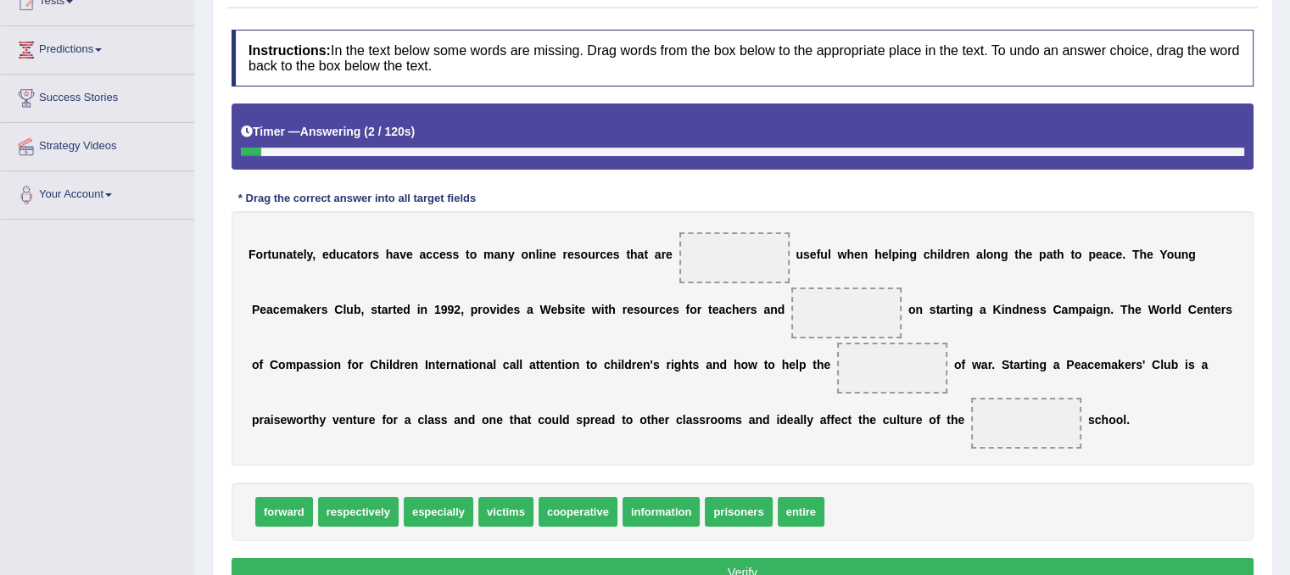
scroll to position [203, 0]
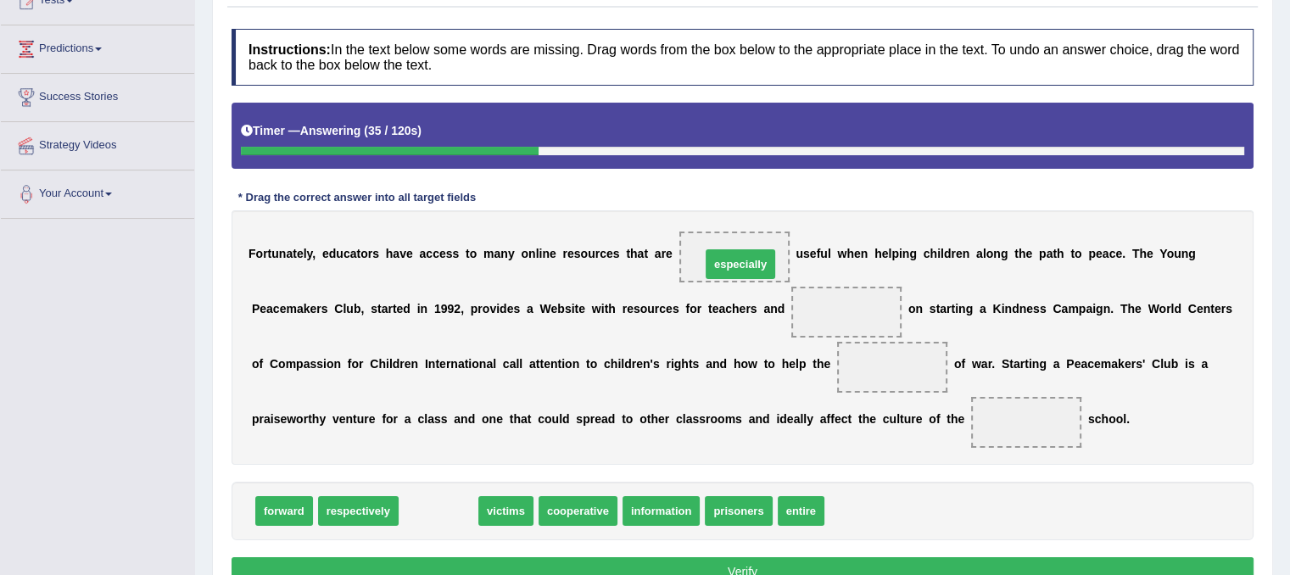
drag, startPoint x: 454, startPoint y: 510, endPoint x: 755, endPoint y: 264, distance: 389.2
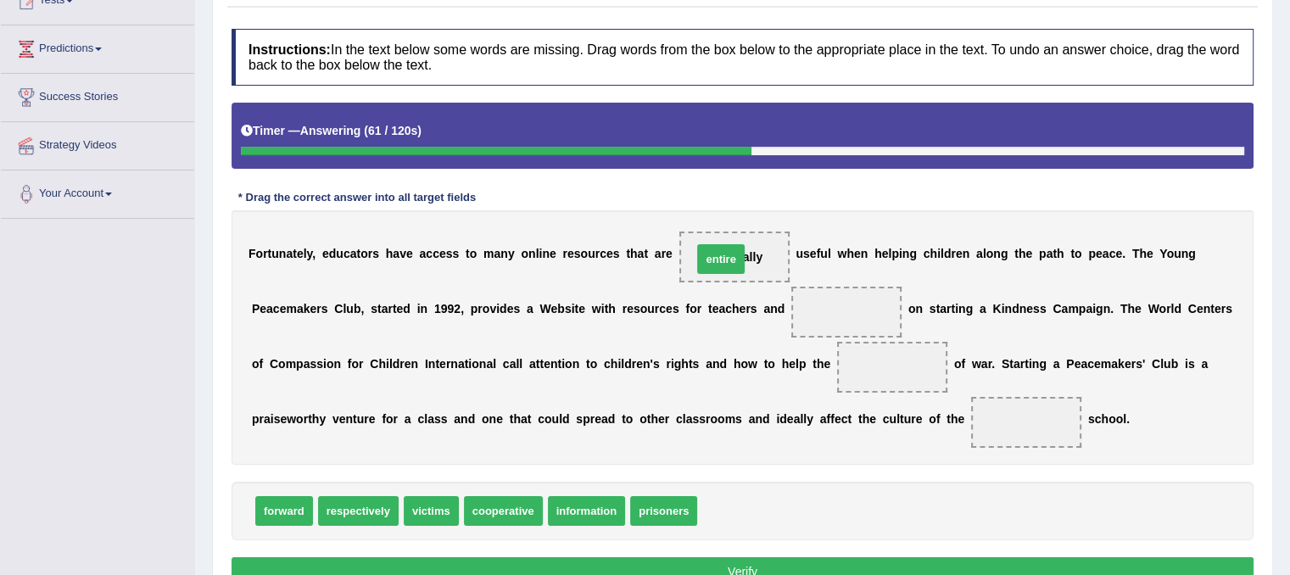
drag, startPoint x: 729, startPoint y: 513, endPoint x: 724, endPoint y: 260, distance: 252.7
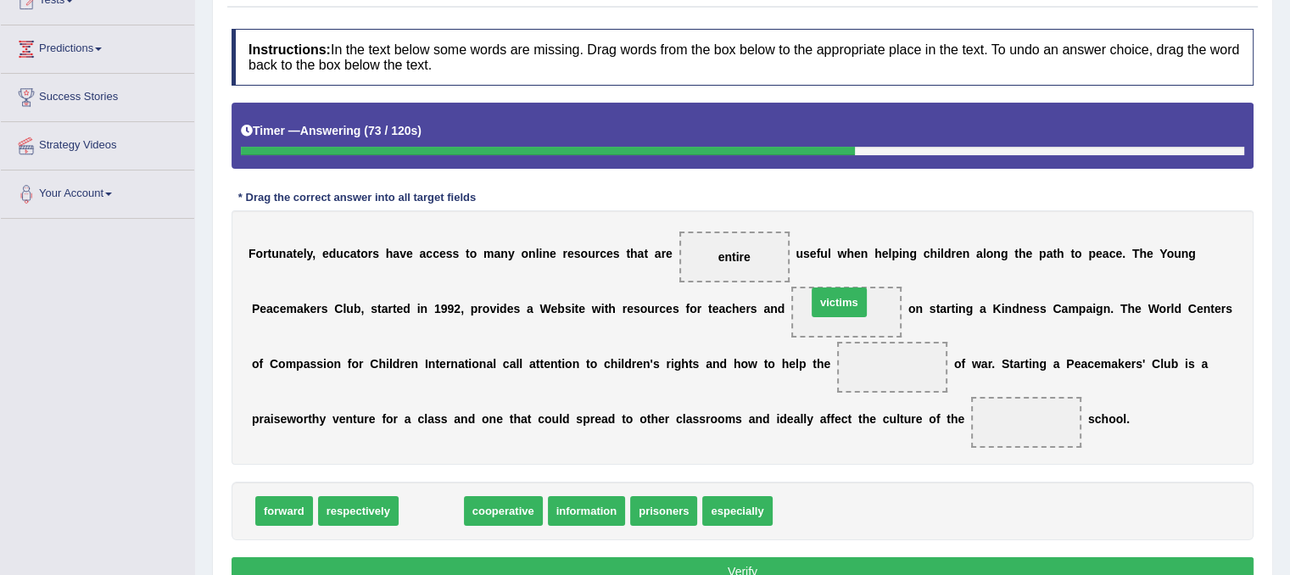
drag, startPoint x: 437, startPoint y: 510, endPoint x: 845, endPoint y: 304, distance: 456.5
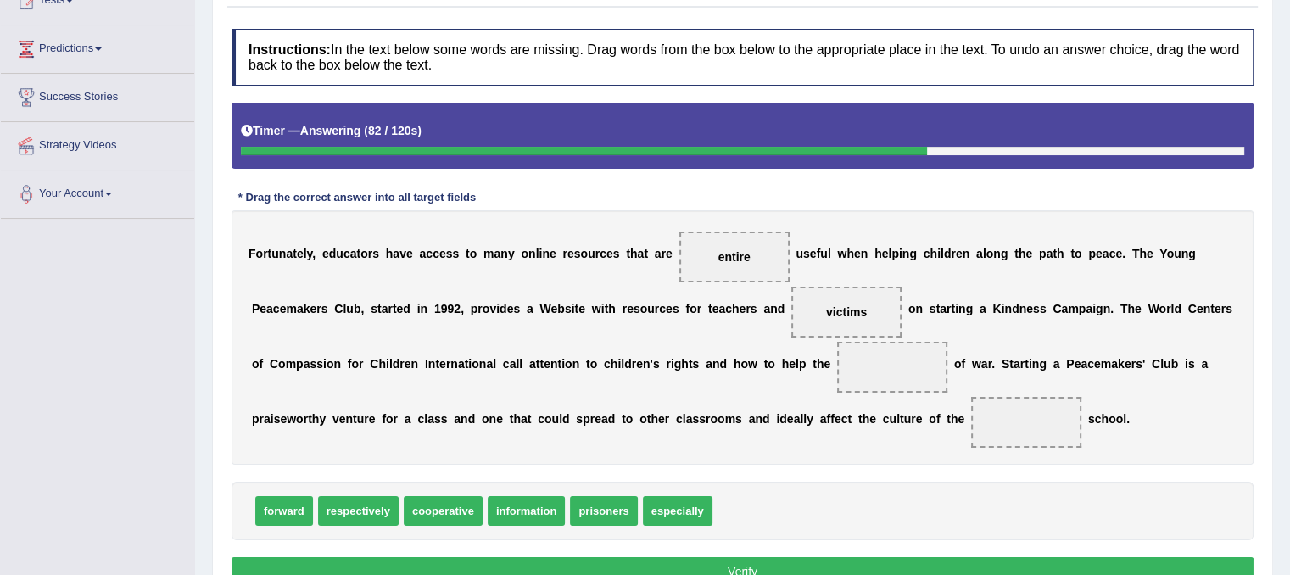
drag, startPoint x: 824, startPoint y: 305, endPoint x: 800, endPoint y: 421, distance: 117.7
click at [800, 421] on div "F o r t u n a t e l y , e d u c a t o r s h a v e a c c e s s t o m a n y o n l…" at bounding box center [742, 337] width 1022 height 254
drag, startPoint x: 627, startPoint y: 514, endPoint x: 878, endPoint y: 320, distance: 317.3
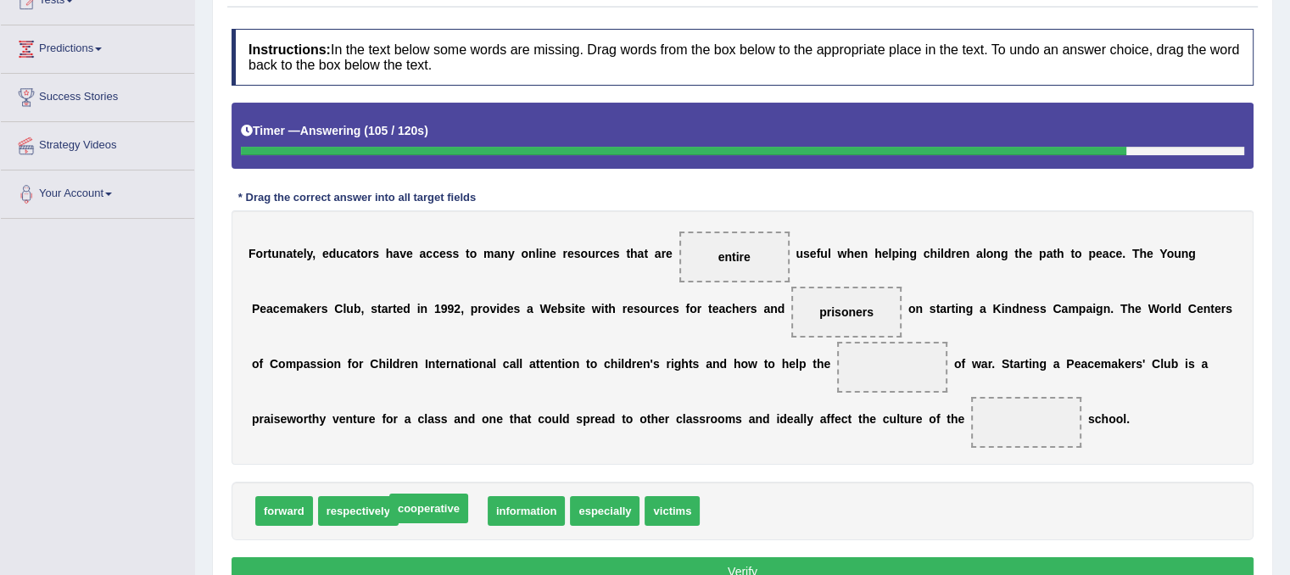
drag, startPoint x: 441, startPoint y: 507, endPoint x: 799, endPoint y: 402, distance: 372.9
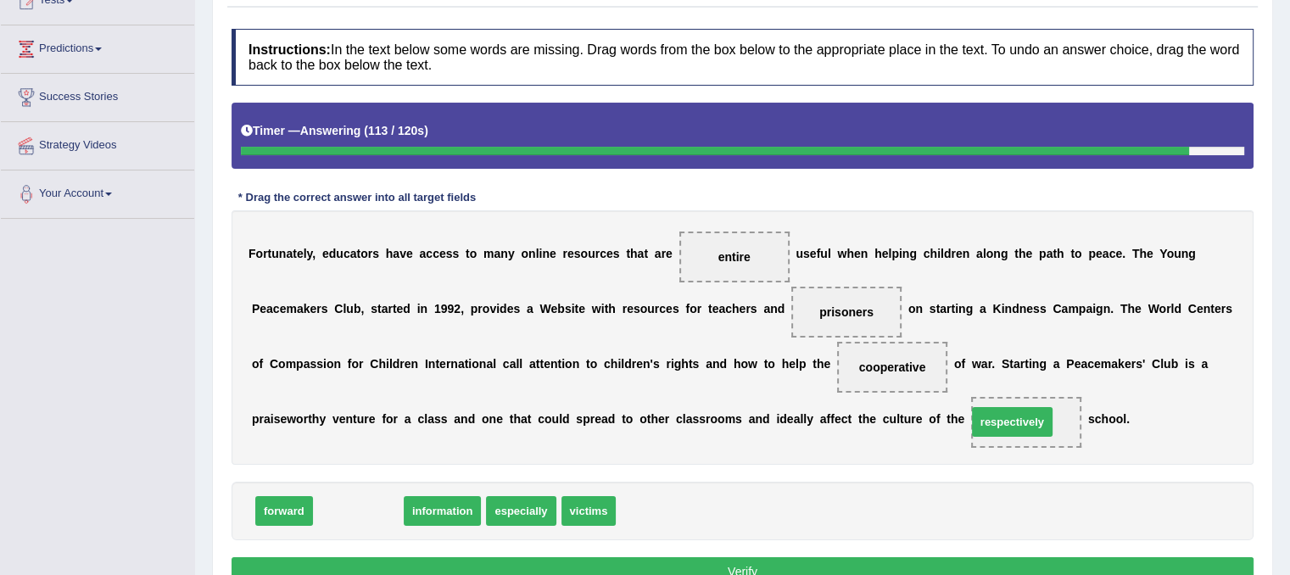
drag, startPoint x: 363, startPoint y: 512, endPoint x: 1017, endPoint y: 423, distance: 660.6
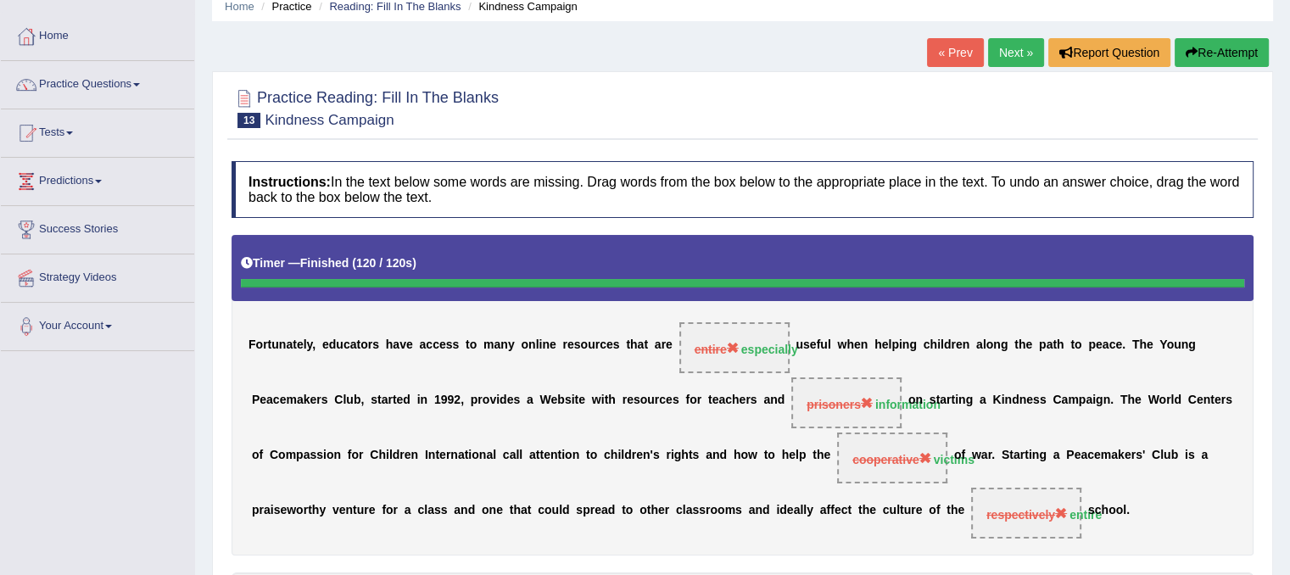
scroll to position [68, 0]
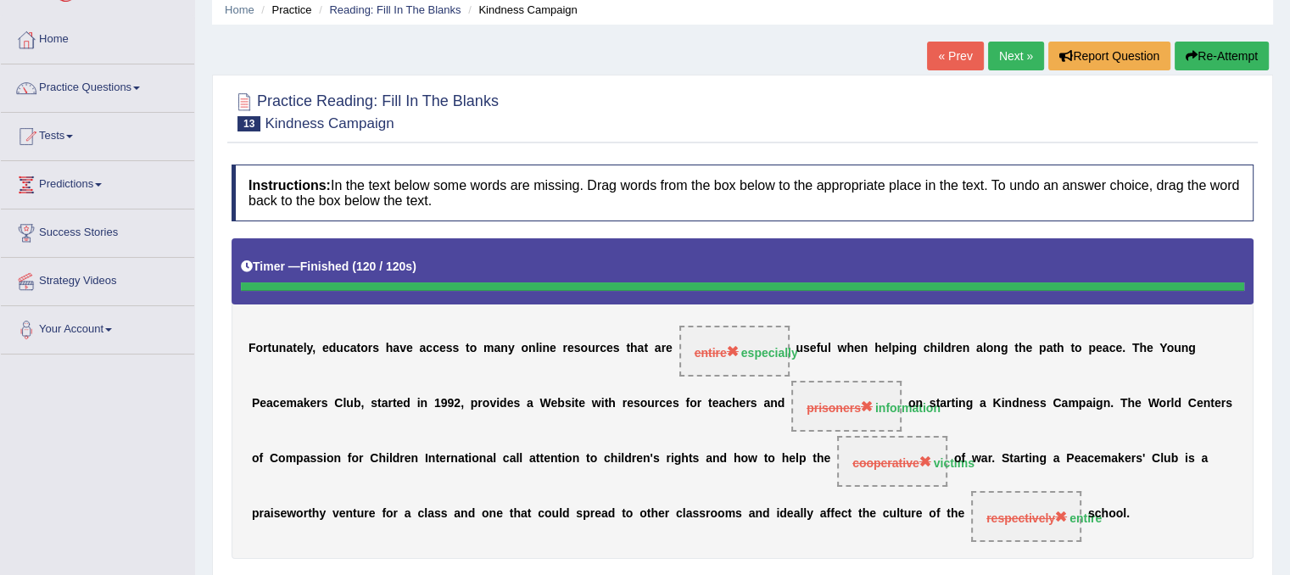
click at [1234, 50] on button "Re-Attempt" at bounding box center [1221, 56] width 94 height 29
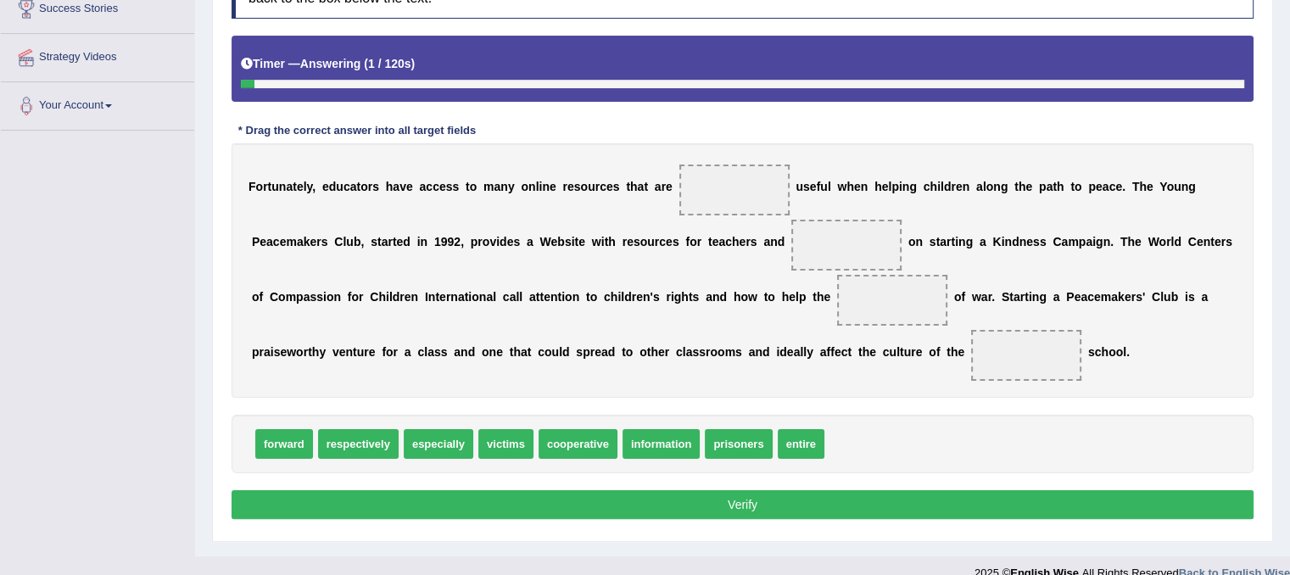
scroll to position [315, 0]
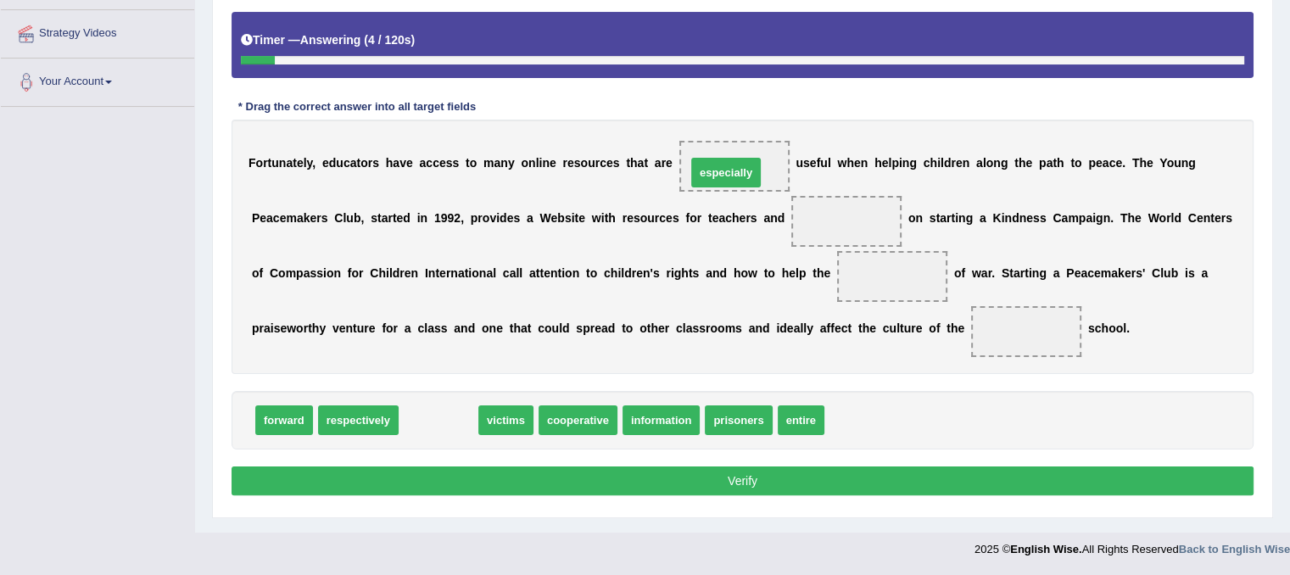
drag, startPoint x: 443, startPoint y: 409, endPoint x: 731, endPoint y: 161, distance: 379.3
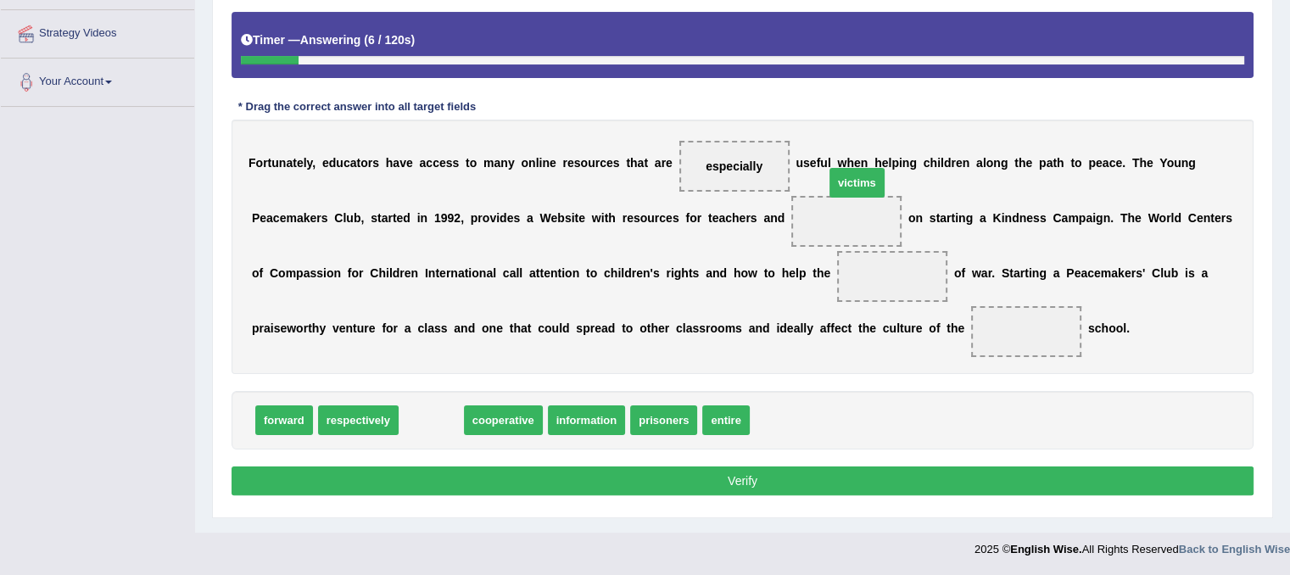
drag, startPoint x: 417, startPoint y: 412, endPoint x: 839, endPoint y: 181, distance: 481.5
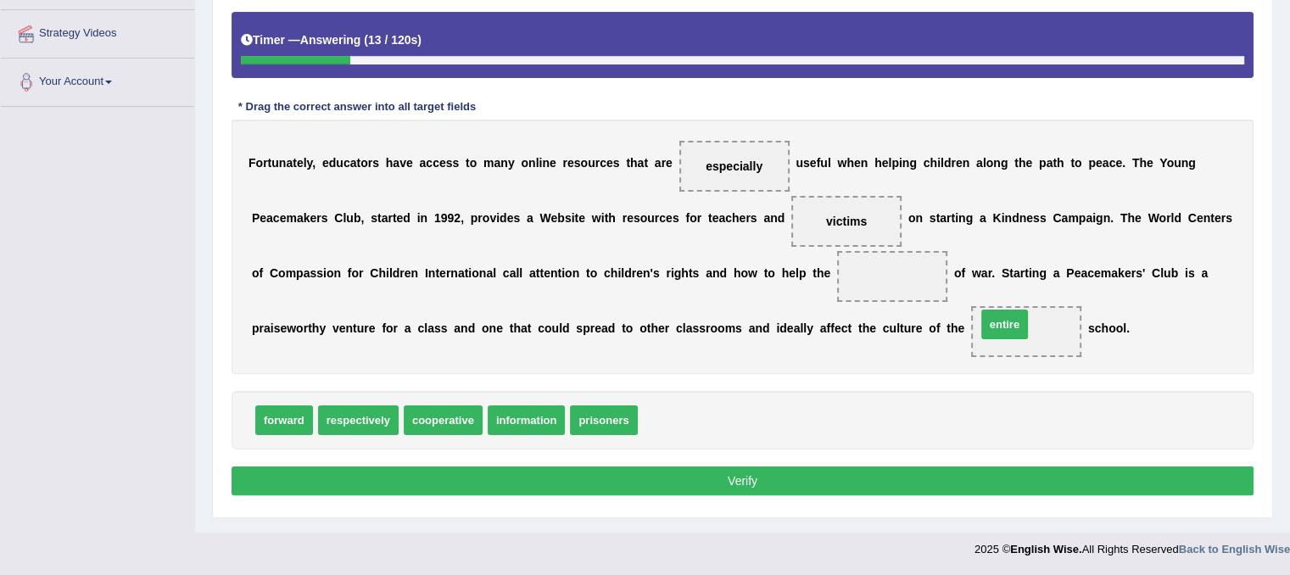
drag, startPoint x: 661, startPoint y: 428, endPoint x: 1004, endPoint y: 332, distance: 355.9
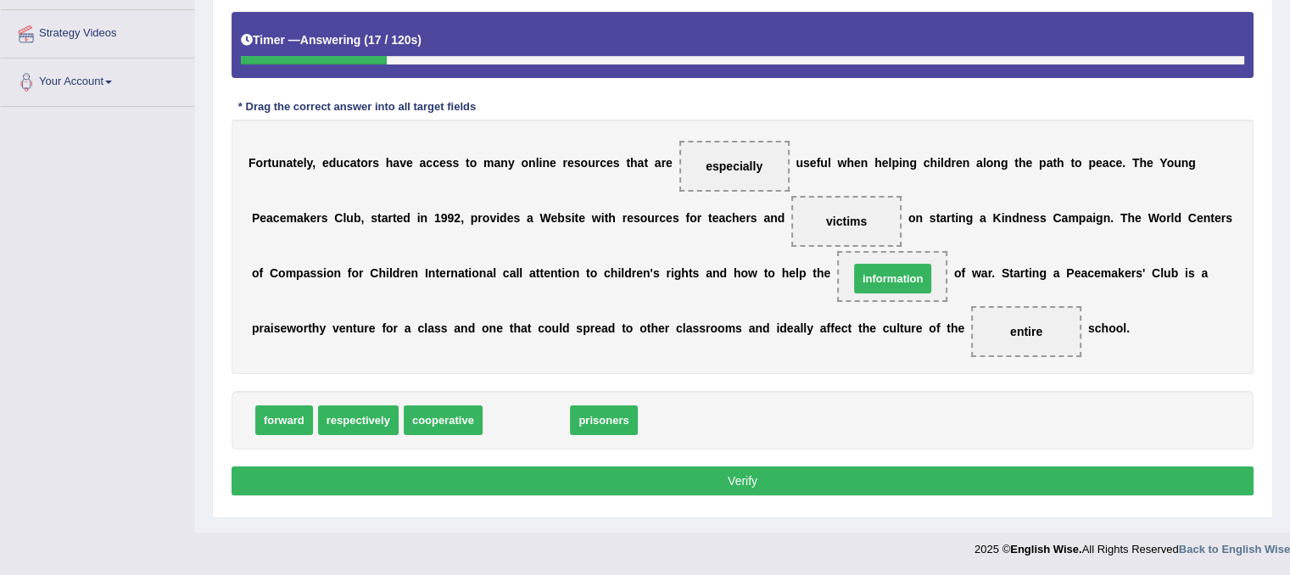
drag, startPoint x: 509, startPoint y: 417, endPoint x: 875, endPoint y: 276, distance: 392.7
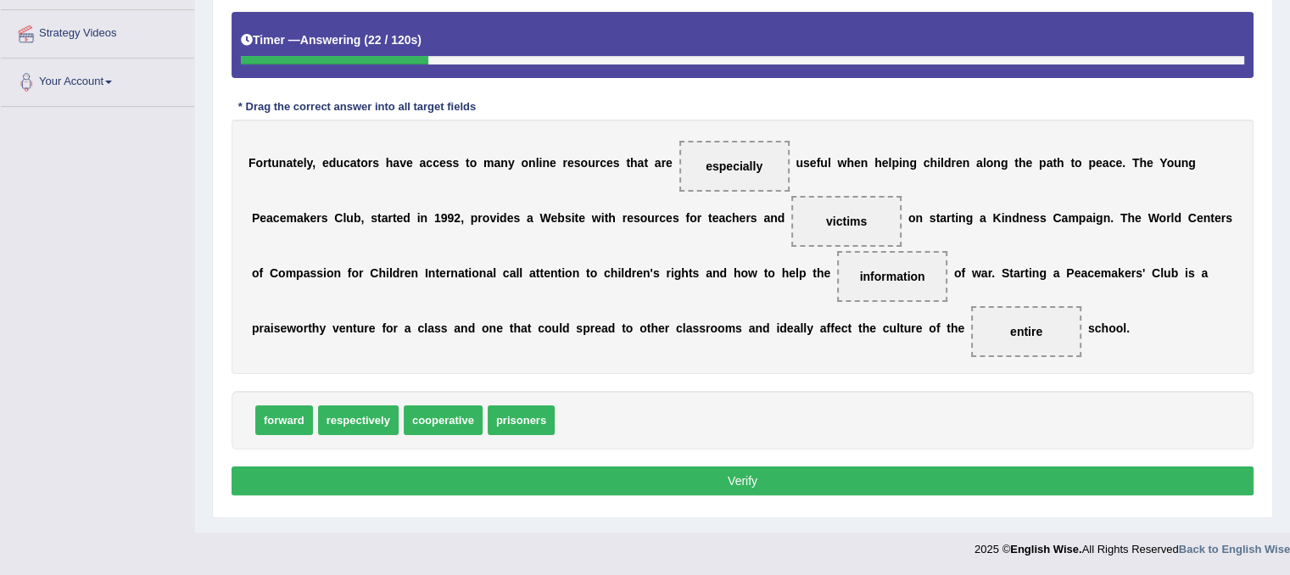
click at [680, 485] on button "Verify" at bounding box center [742, 480] width 1022 height 29
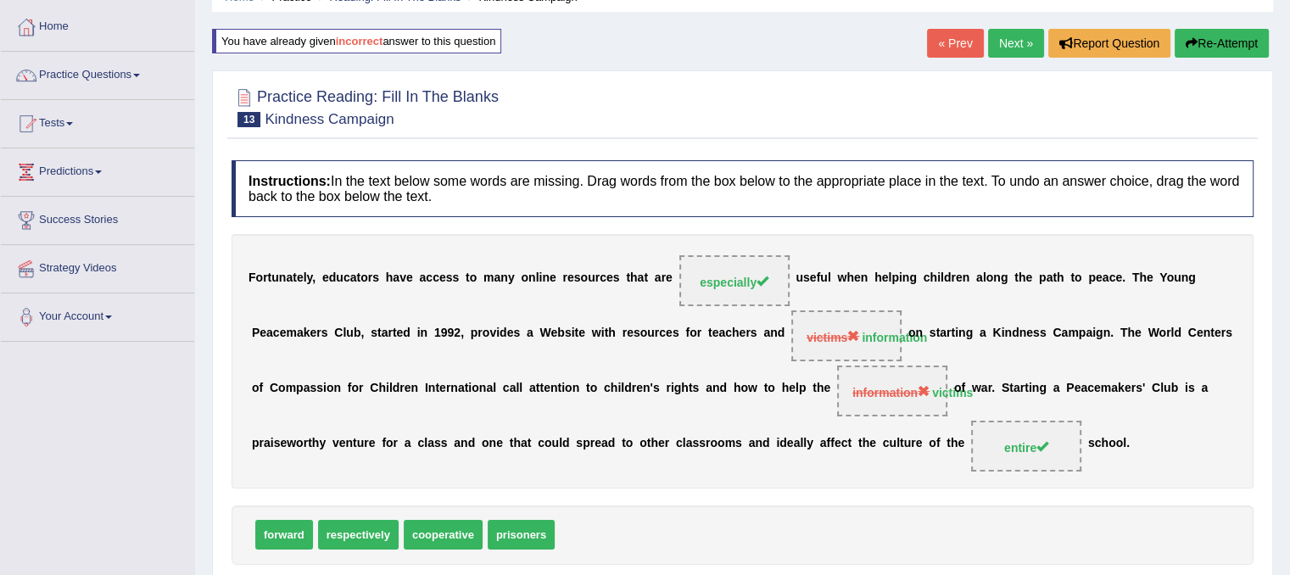
scroll to position [44, 0]
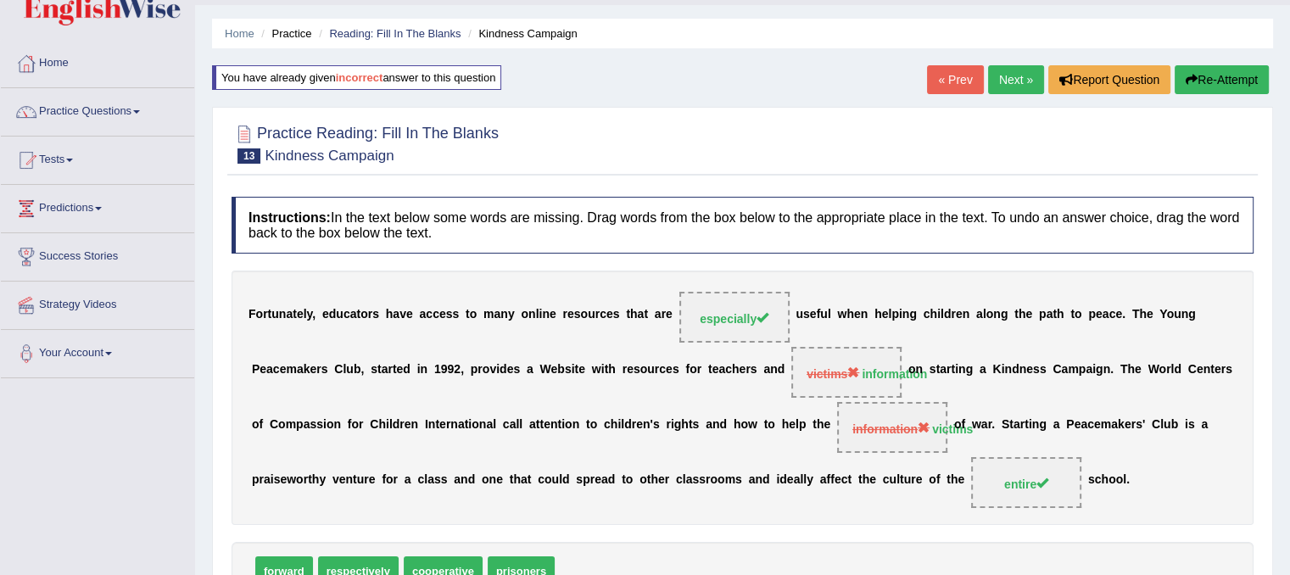
click at [1002, 80] on link "Next »" at bounding box center [1016, 79] width 56 height 29
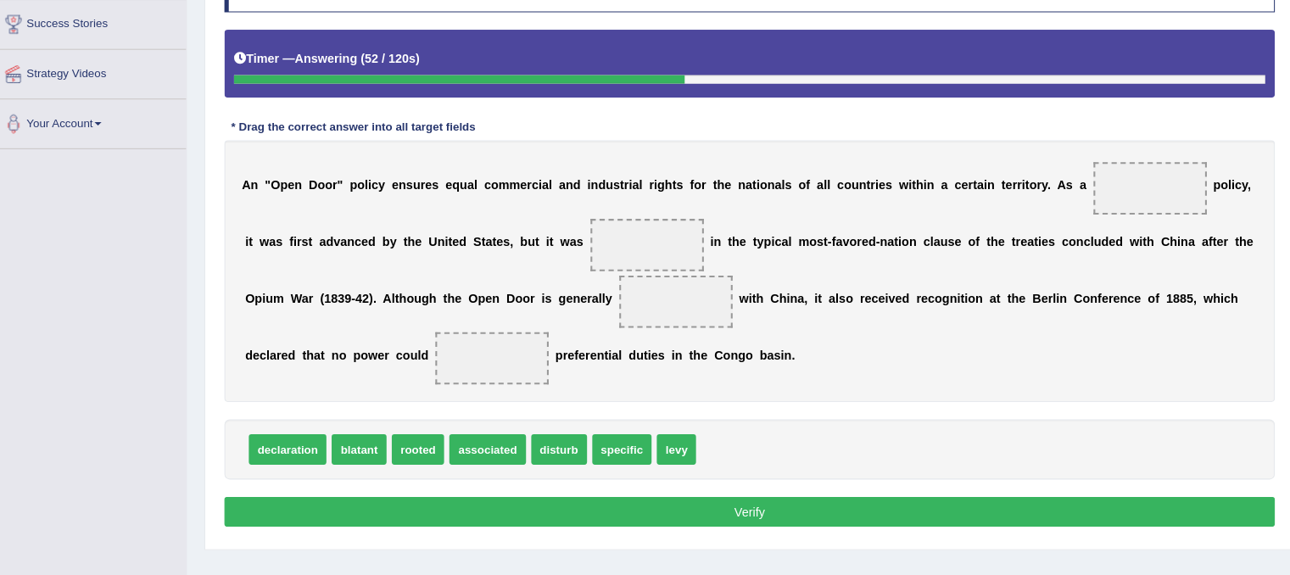
scroll to position [265, 0]
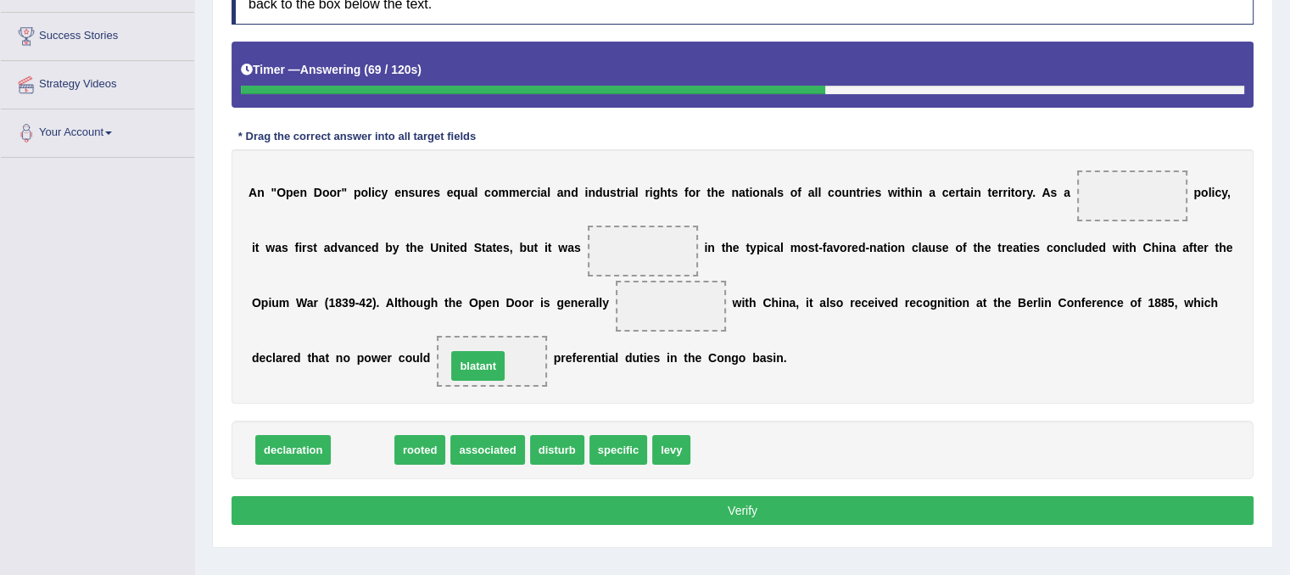
drag, startPoint x: 376, startPoint y: 450, endPoint x: 499, endPoint y: 365, distance: 149.3
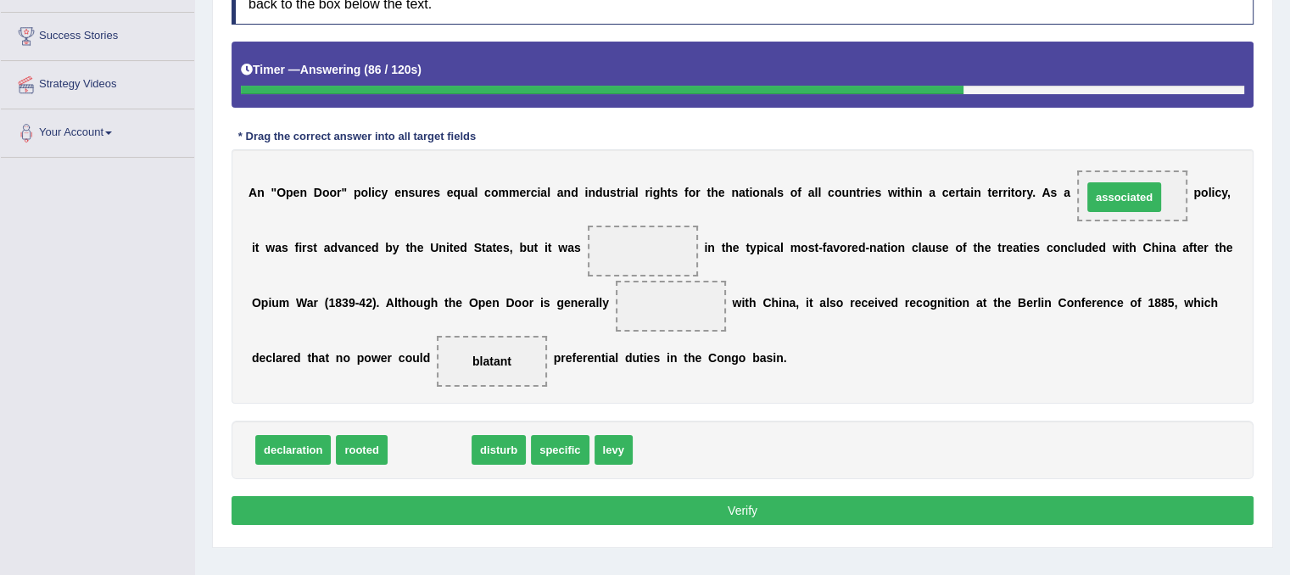
drag, startPoint x: 429, startPoint y: 442, endPoint x: 1123, endPoint y: 189, distance: 738.9
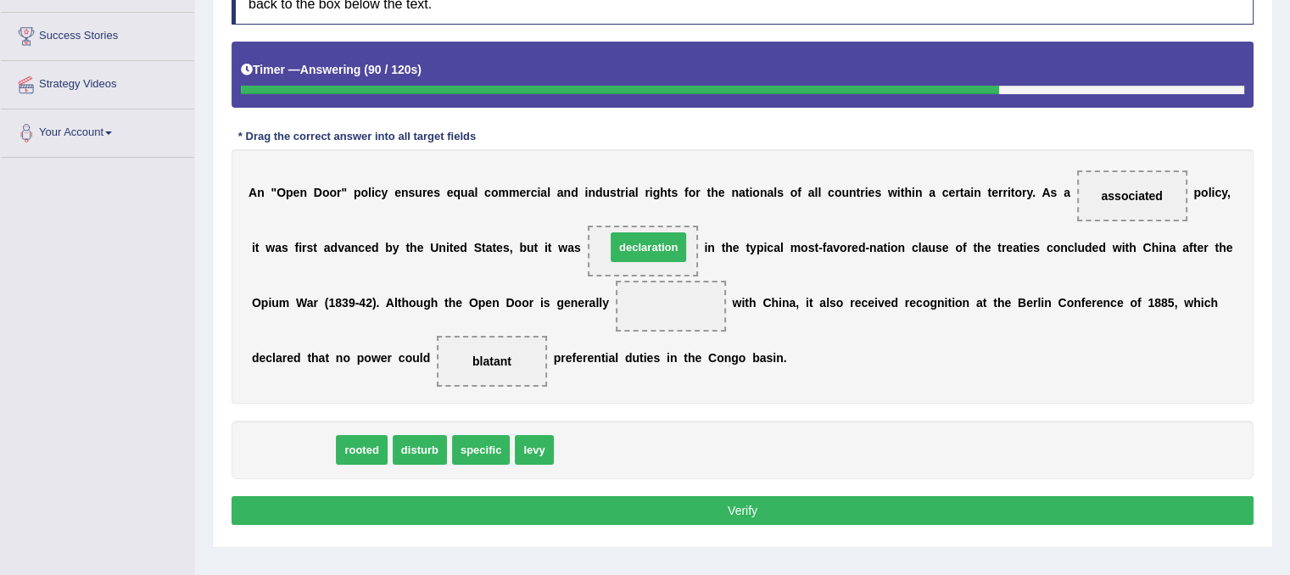
drag, startPoint x: 298, startPoint y: 441, endPoint x: 654, endPoint y: 238, distance: 409.0
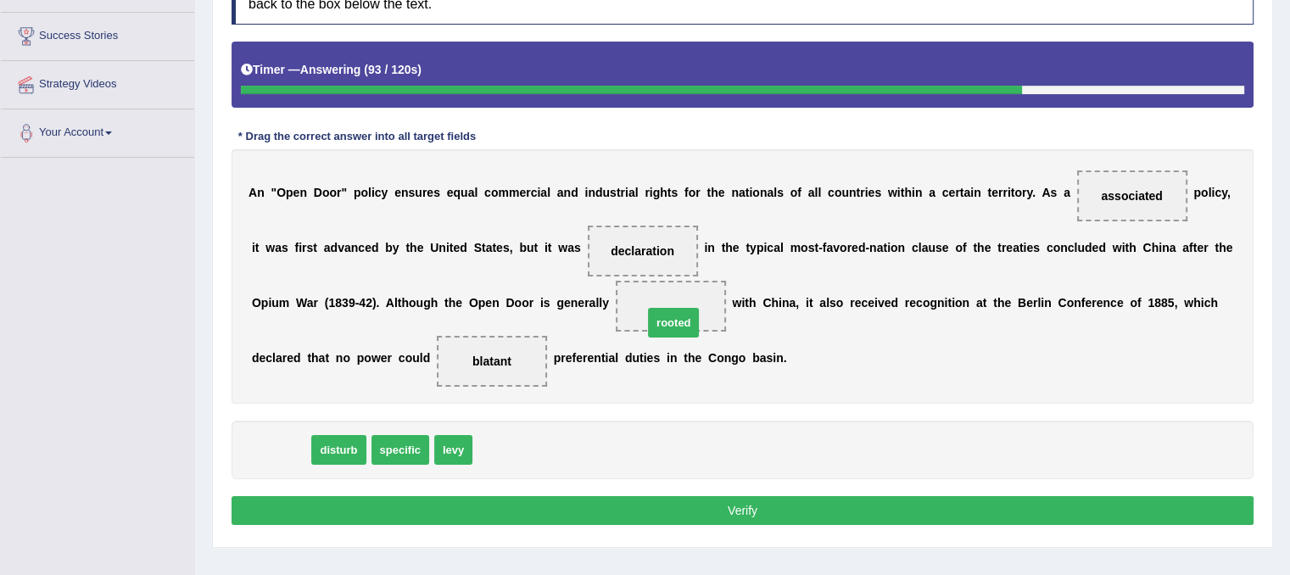
drag, startPoint x: 289, startPoint y: 445, endPoint x: 692, endPoint y: 315, distance: 423.1
click at [708, 504] on button "Verify" at bounding box center [742, 510] width 1022 height 29
